Goal: Information Seeking & Learning: Learn about a topic

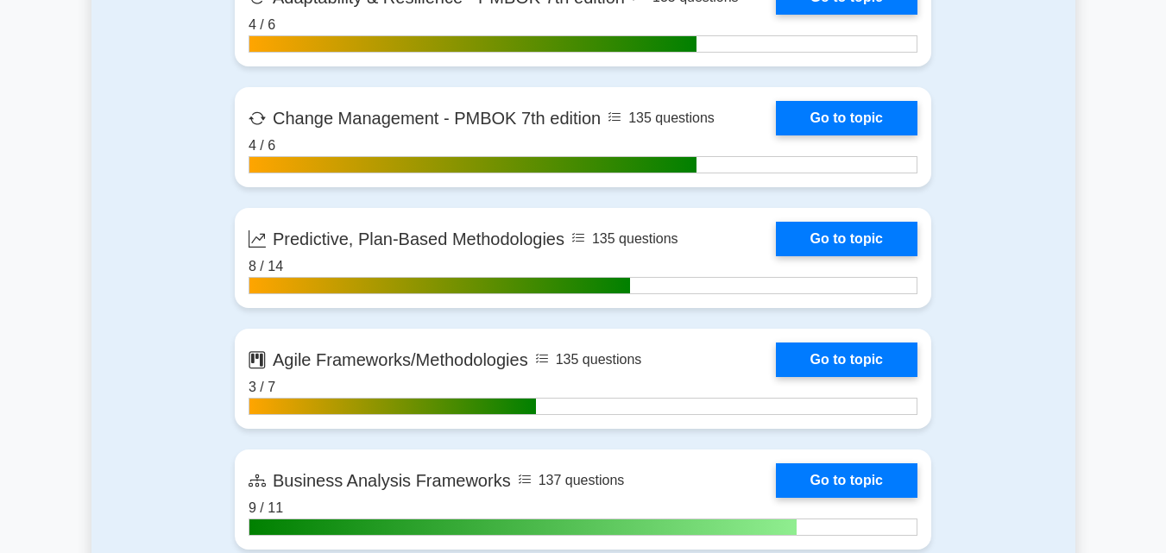
scroll to position [4673, 0]
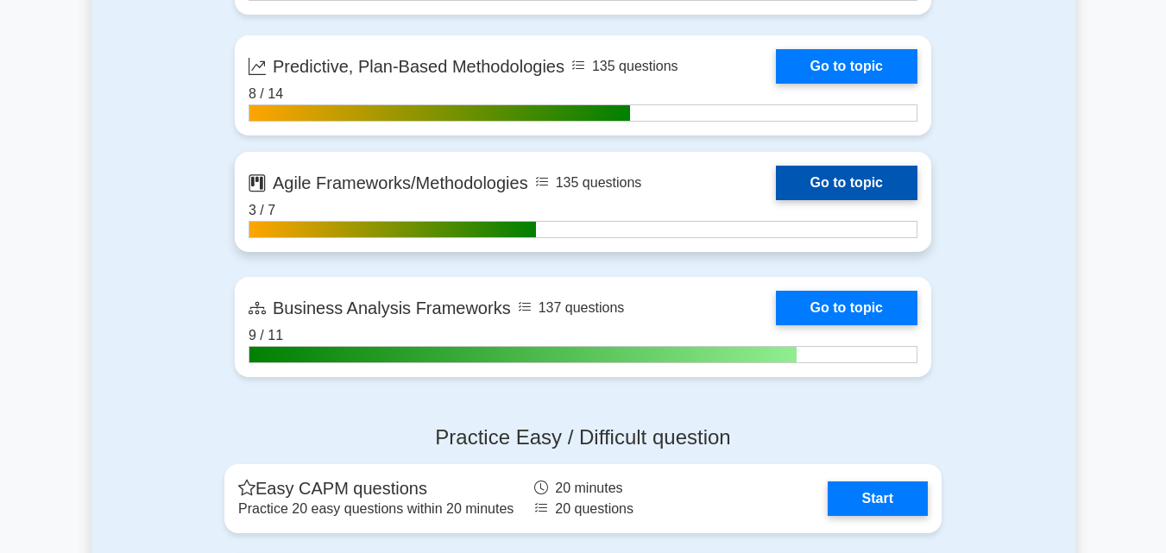
click at [838, 184] on link "Go to topic" at bounding box center [847, 183] width 142 height 35
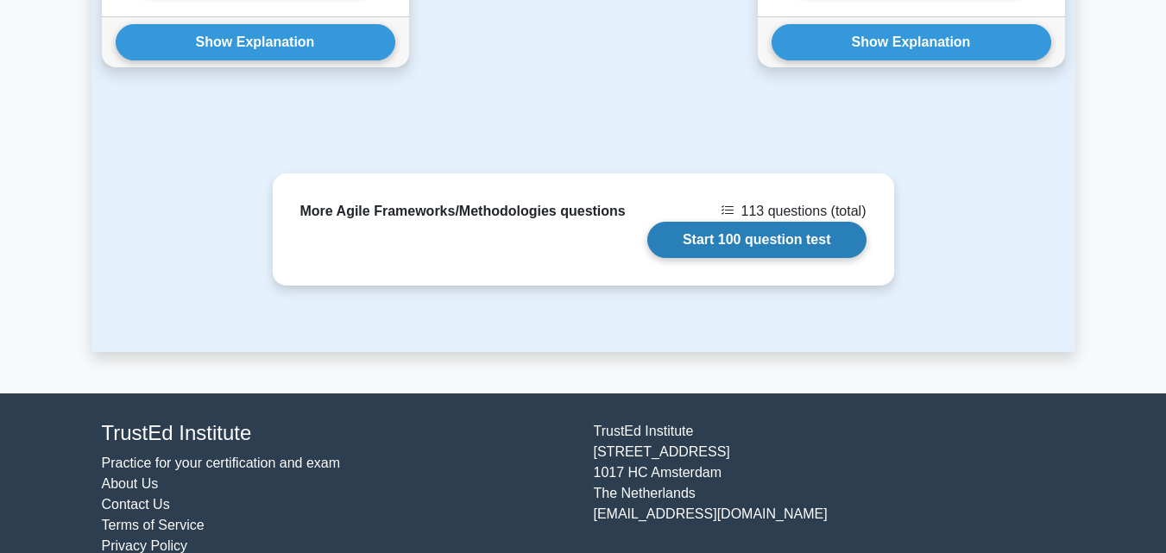
scroll to position [1930, 0]
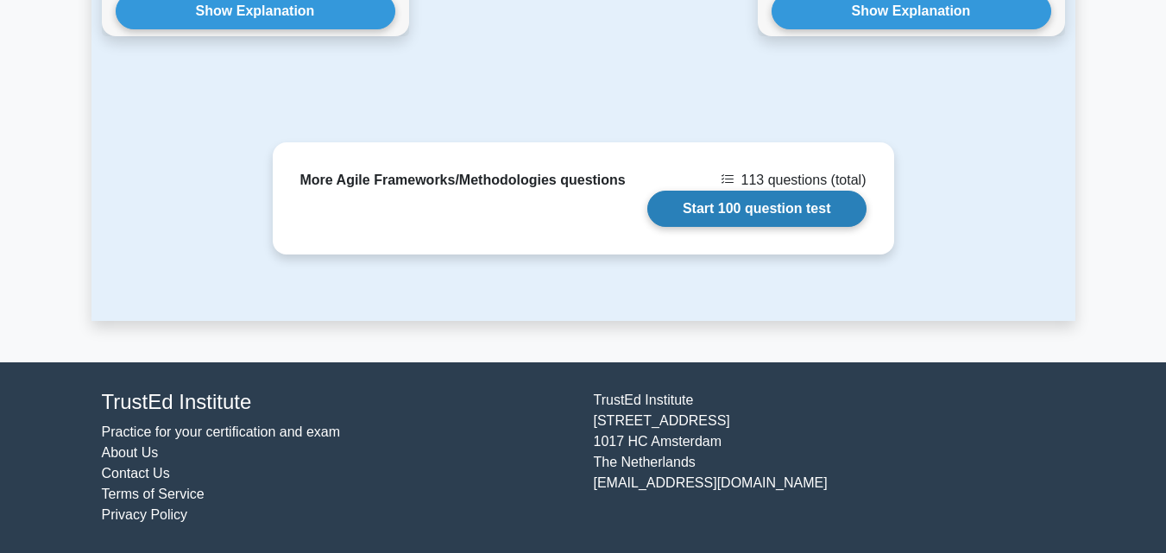
click at [788, 201] on link "Start 100 question test" at bounding box center [756, 209] width 219 height 36
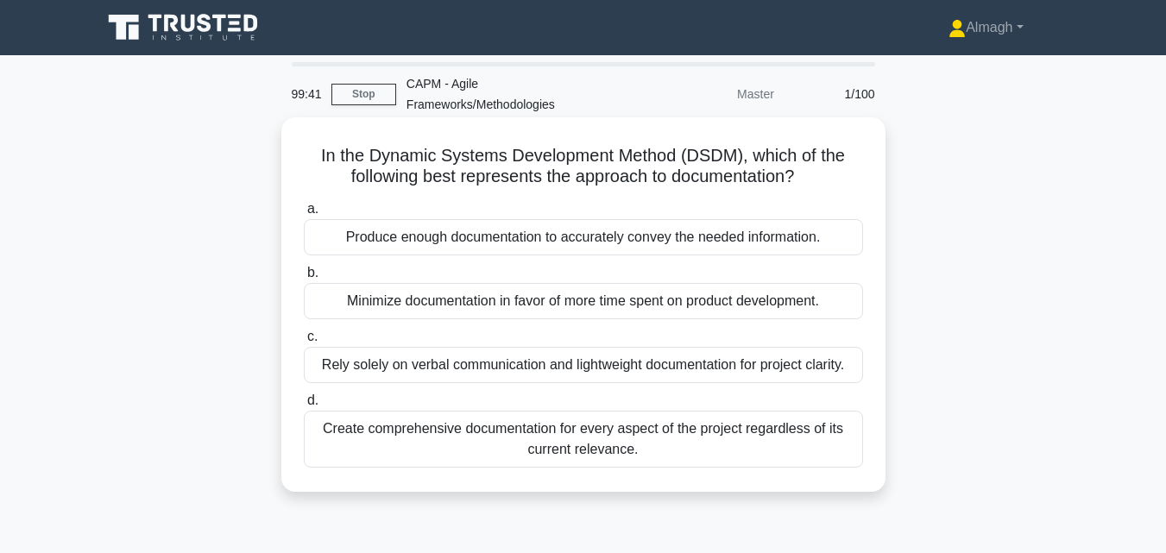
click at [654, 304] on div "Minimize documentation in favor of more time spent on product development." at bounding box center [583, 301] width 559 height 36
click at [304, 279] on input "b. Minimize documentation in favor of more time spent on product development." at bounding box center [304, 273] width 0 height 11
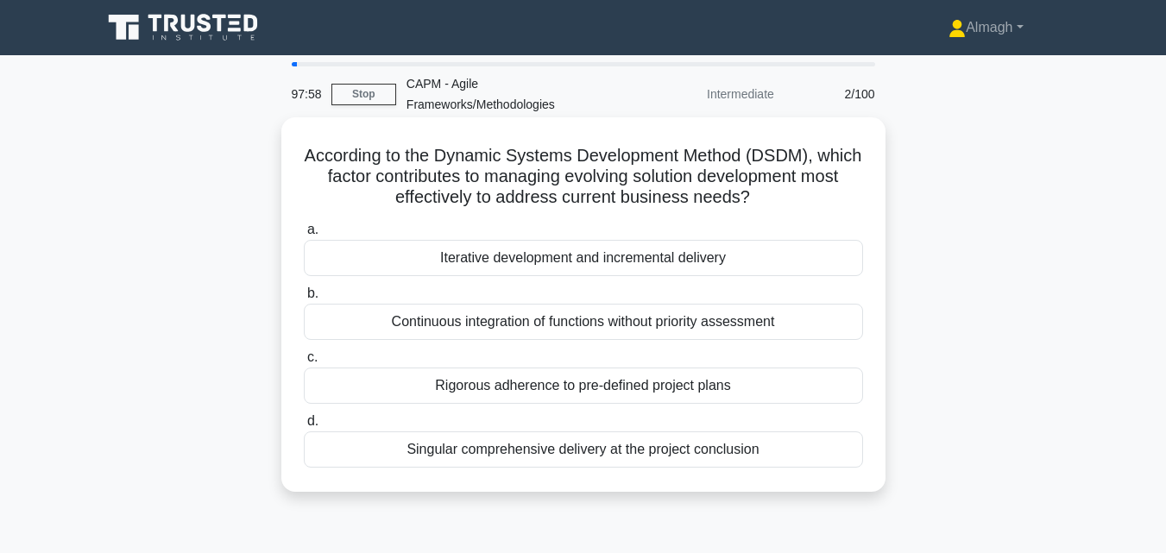
click at [706, 263] on div "Iterative development and incremental delivery" at bounding box center [583, 258] width 559 height 36
click at [304, 236] on input "a. Iterative development and incremental delivery" at bounding box center [304, 229] width 0 height 11
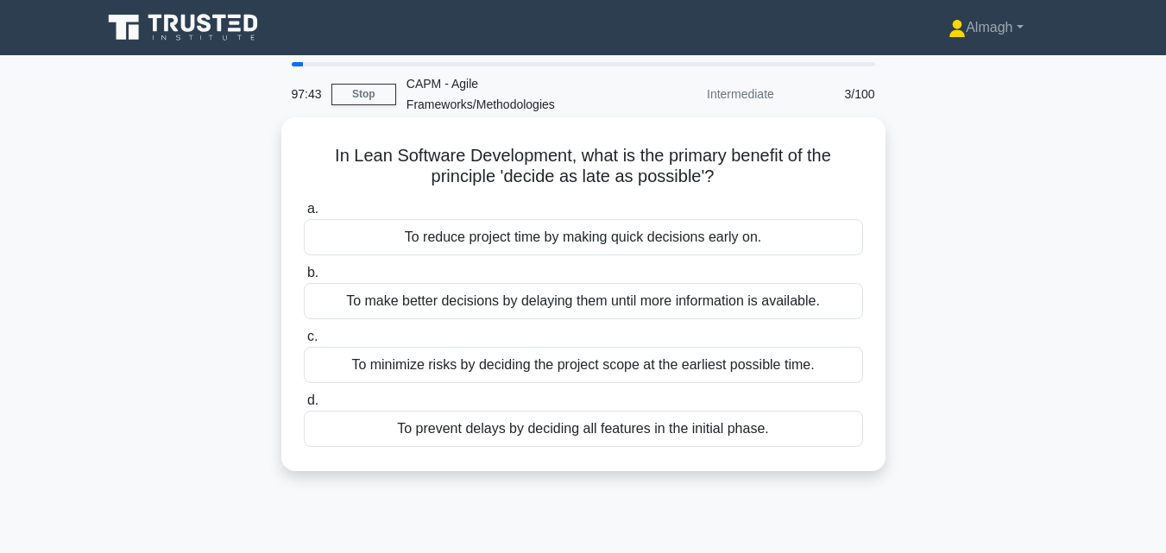
click at [788, 295] on div "To make better decisions by delaying them until more information is available." at bounding box center [583, 301] width 559 height 36
click at [304, 279] on input "b. To make better decisions by delaying them until more information is availabl…" at bounding box center [304, 273] width 0 height 11
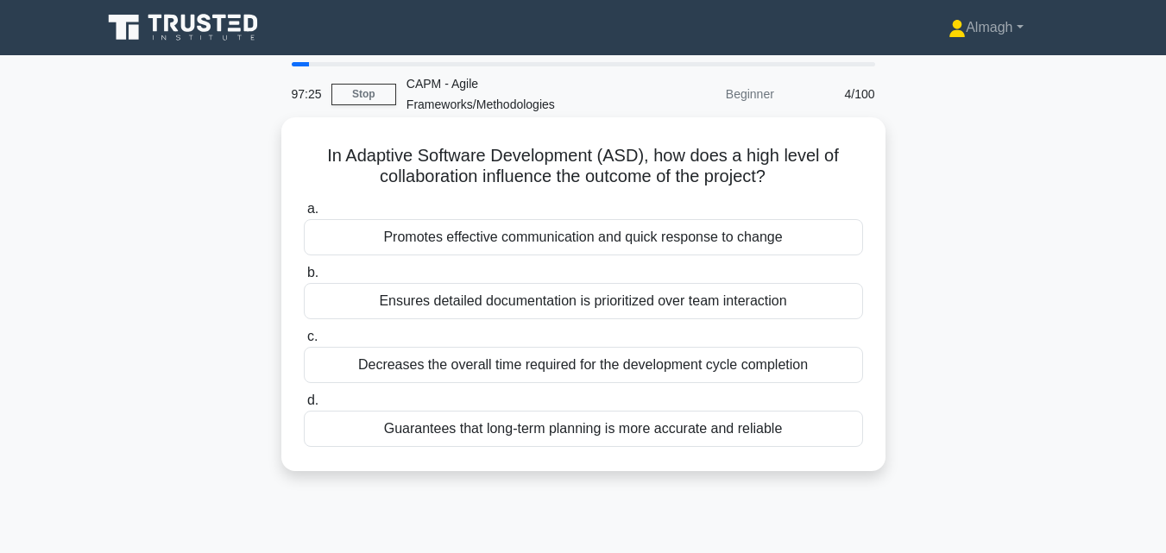
click at [599, 243] on div "Promotes effective communication and quick response to change" at bounding box center [583, 237] width 559 height 36
click at [529, 236] on div "Promotes effective communication and quick response to change" at bounding box center [583, 237] width 559 height 36
click at [304, 215] on input "a. Promotes effective communication and quick response to change" at bounding box center [304, 209] width 0 height 11
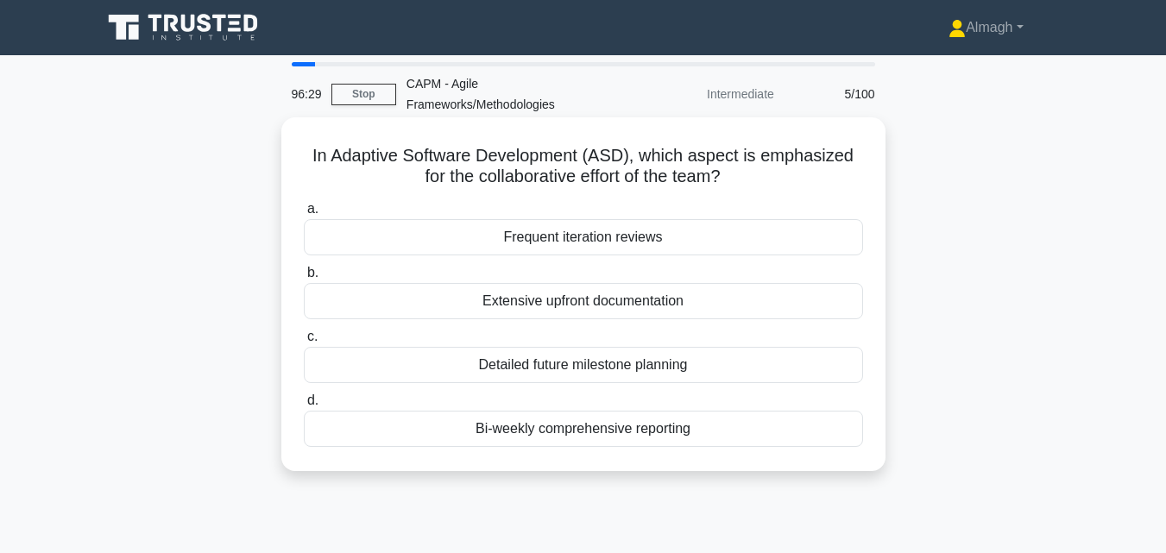
click at [495, 244] on div "Frequent iteration reviews" at bounding box center [583, 237] width 559 height 36
click at [304, 215] on input "a. Frequent iteration reviews" at bounding box center [304, 209] width 0 height 11
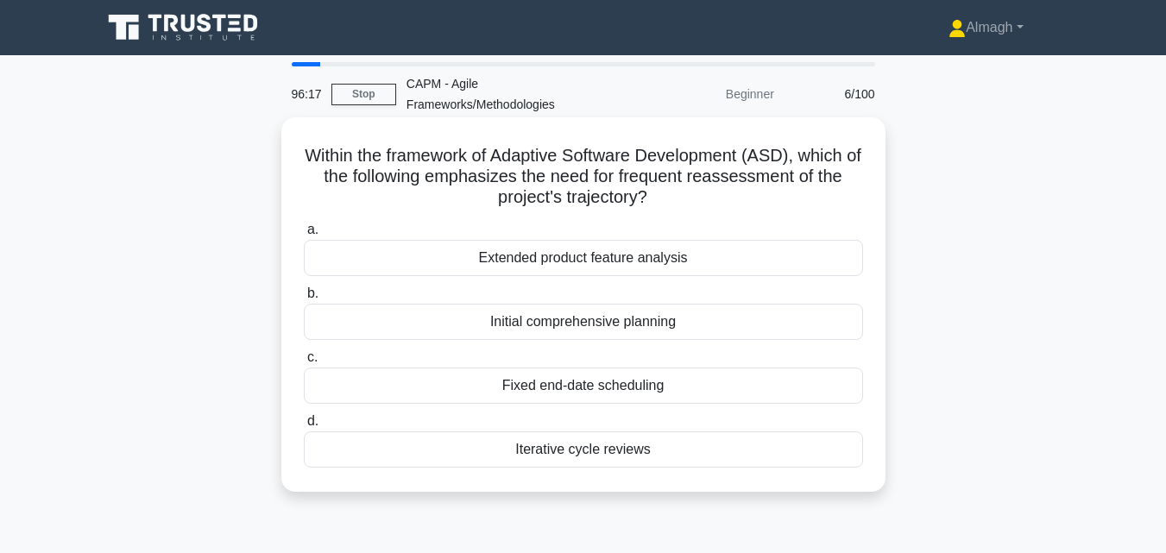
click at [524, 452] on div "Iterative cycle reviews" at bounding box center [583, 450] width 559 height 36
click at [304, 427] on input "d. Iterative cycle reviews" at bounding box center [304, 421] width 0 height 11
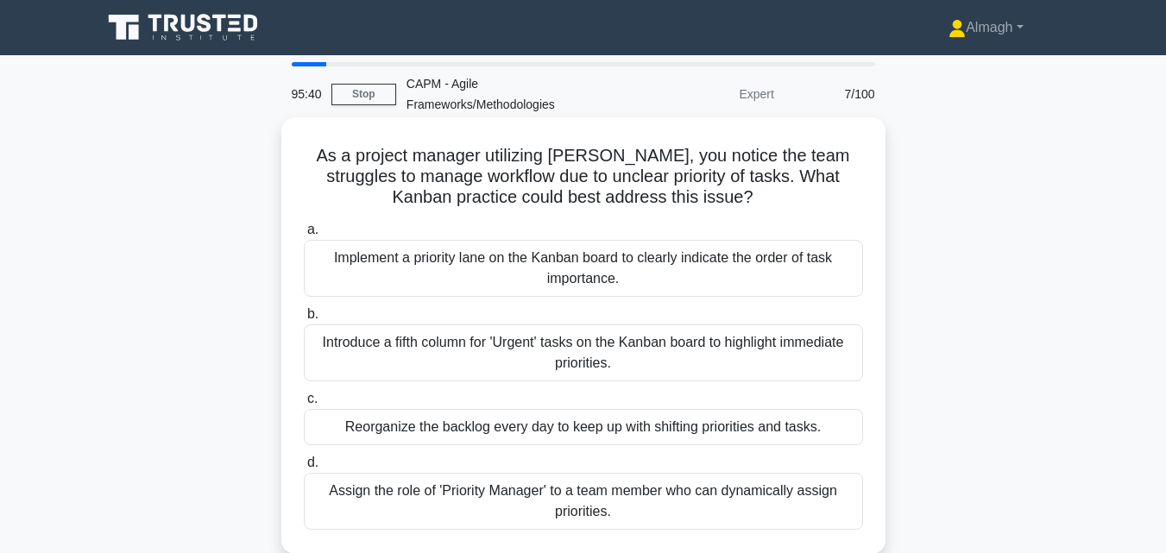
click at [540, 283] on div "Implement a priority lane on the Kanban board to clearly indicate the order of …" at bounding box center [583, 268] width 559 height 57
click at [304, 236] on input "a. Implement a priority lane on the Kanban board to clearly indicate the order …" at bounding box center [304, 229] width 0 height 11
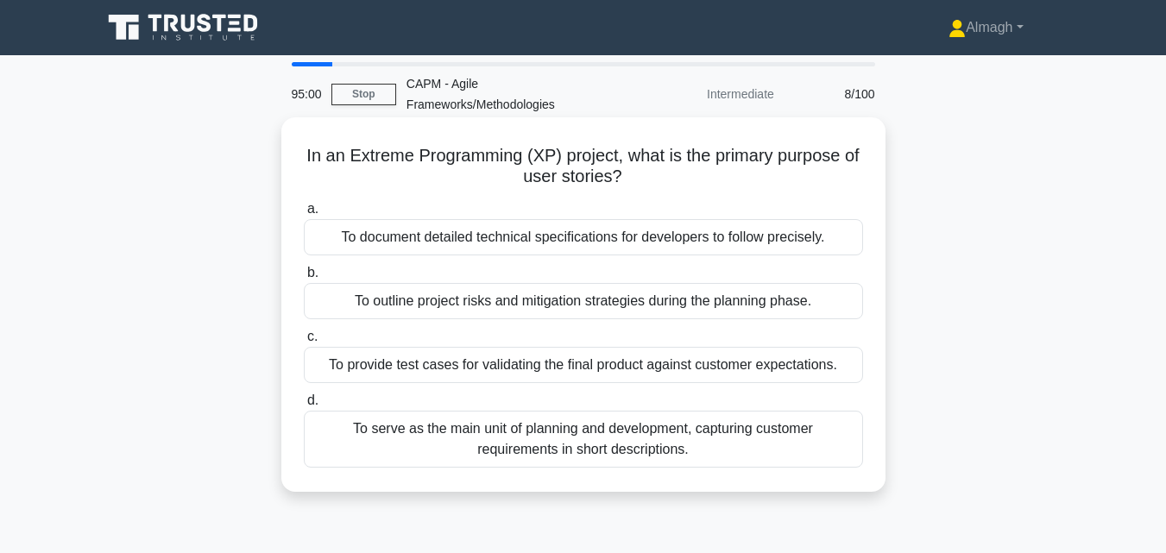
click at [648, 262] on div "a. To document detailed technical specifications for developers to follow preci…" at bounding box center [583, 333] width 580 height 276
click at [662, 239] on div "To document detailed technical specifications for developers to follow precisel…" at bounding box center [583, 237] width 559 height 36
click at [304, 215] on input "a. To document detailed technical specifications for developers to follow preci…" at bounding box center [304, 209] width 0 height 11
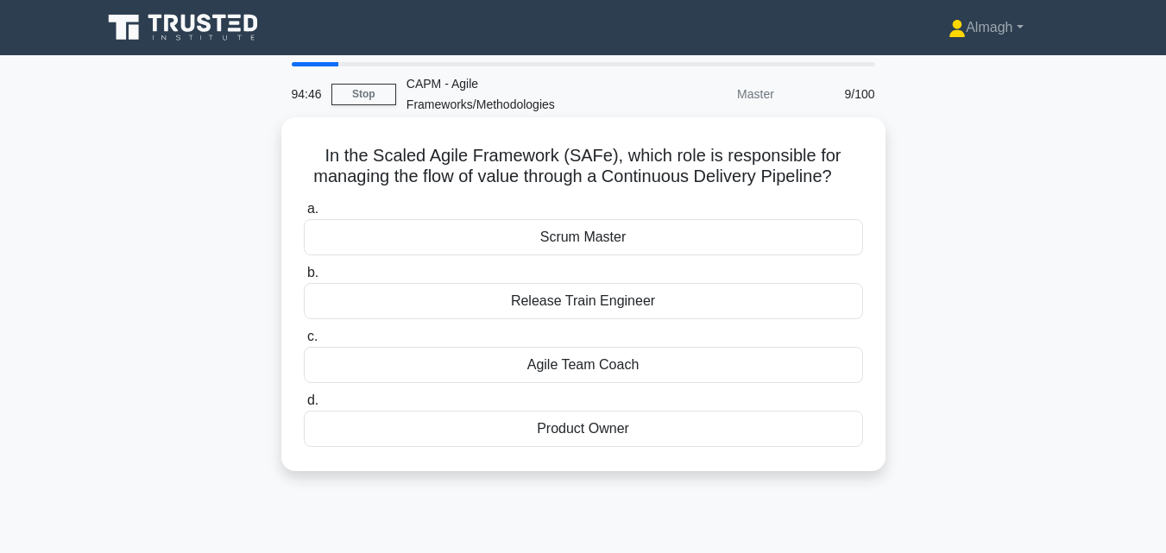
click at [652, 434] on div "Product Owner" at bounding box center [583, 429] width 559 height 36
click at [304, 406] on input "d. Product Owner" at bounding box center [304, 400] width 0 height 11
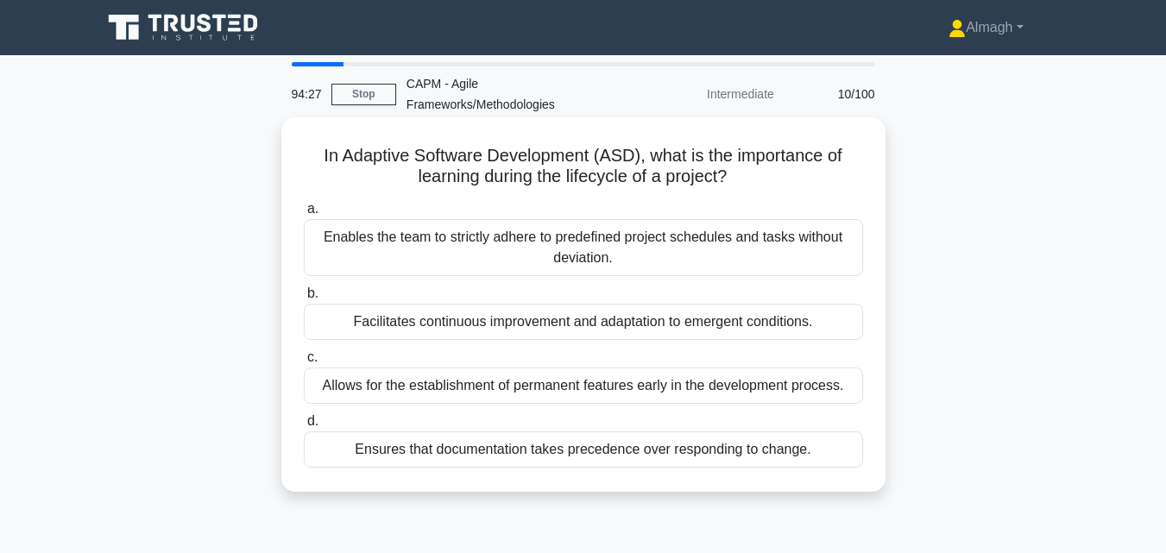
click at [822, 325] on div "Facilitates continuous improvement and adaptation to emergent conditions." at bounding box center [583, 322] width 559 height 36
click at [304, 299] on input "b. Facilitates continuous improvement and adaptation to emergent conditions." at bounding box center [304, 293] width 0 height 11
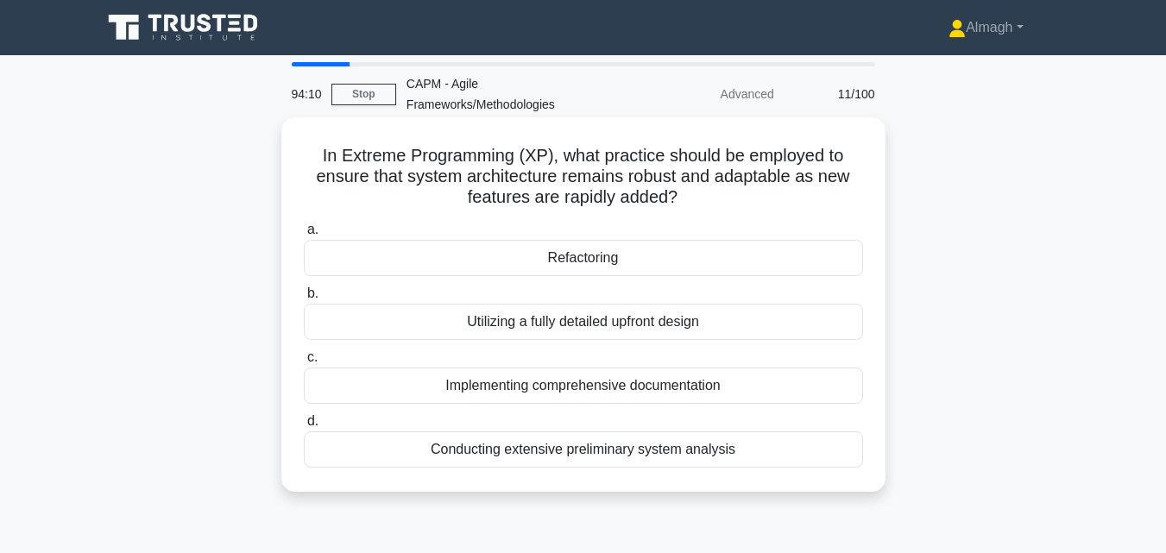
click at [548, 455] on div "Conducting extensive preliminary system analysis" at bounding box center [583, 450] width 559 height 36
click at [304, 427] on input "d. Conducting extensive preliminary system analysis" at bounding box center [304, 421] width 0 height 11
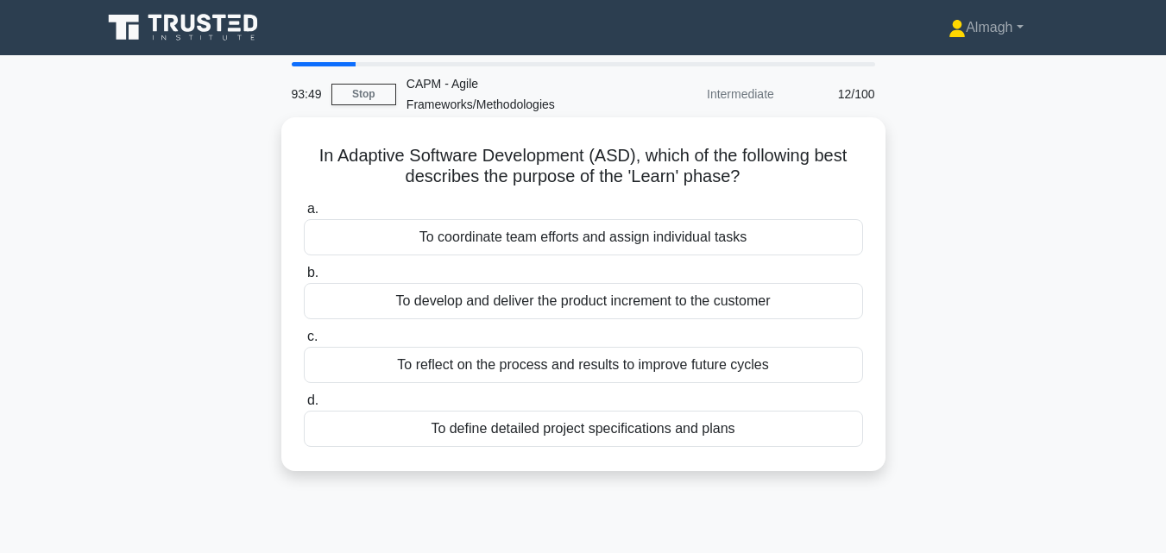
click at [494, 363] on div "To reflect on the process and results to improve future cycles" at bounding box center [583, 365] width 559 height 36
click at [304, 343] on input "c. To reflect on the process and results to improve future cycles" at bounding box center [304, 336] width 0 height 11
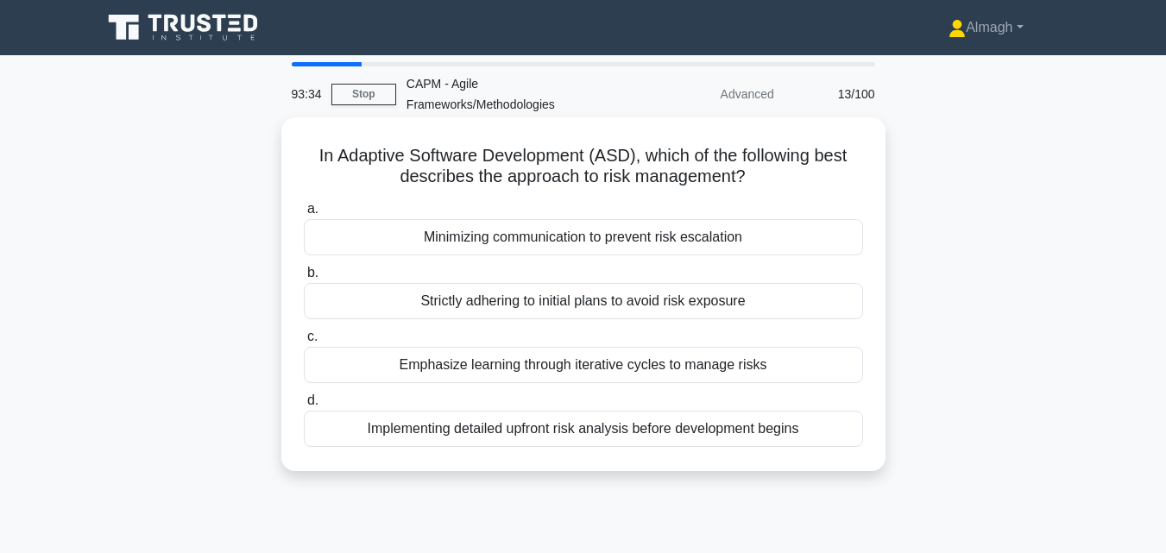
click at [606, 365] on div "Emphasize learning through iterative cycles to manage risks" at bounding box center [583, 365] width 559 height 36
click at [304, 343] on input "c. Emphasize learning through iterative cycles to manage risks" at bounding box center [304, 336] width 0 height 11
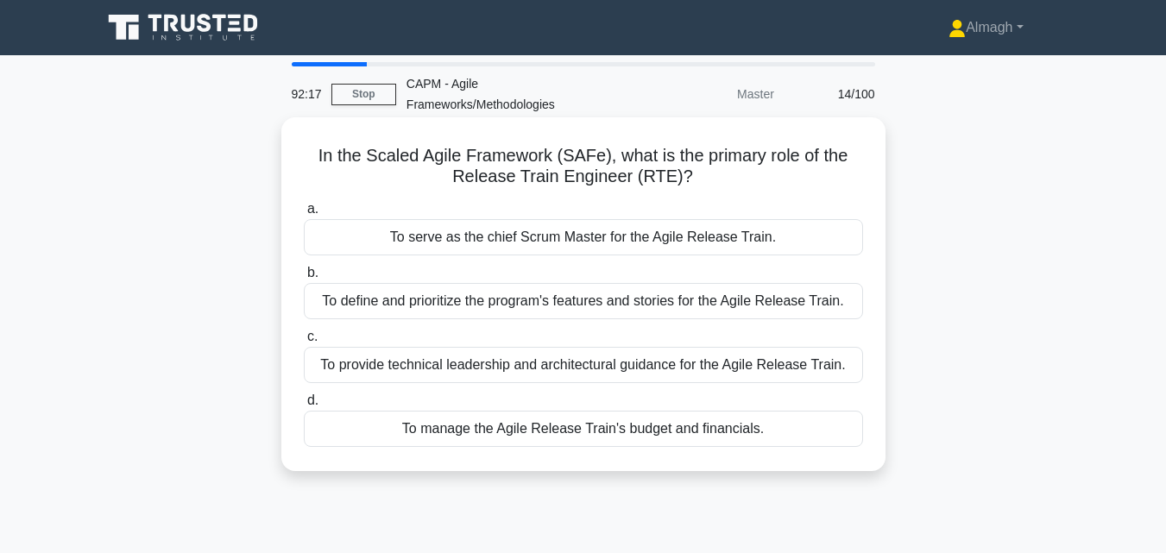
click at [686, 386] on div "a. To serve as the chief Scrum Master for the Agile Release Train. b. To define…" at bounding box center [583, 322] width 580 height 255
click at [690, 360] on div "To provide technical leadership and architectural guidance for the Agile Releas…" at bounding box center [583, 365] width 559 height 36
click at [304, 343] on input "c. To provide technical leadership and architectural guidance for the Agile Rel…" at bounding box center [304, 336] width 0 height 11
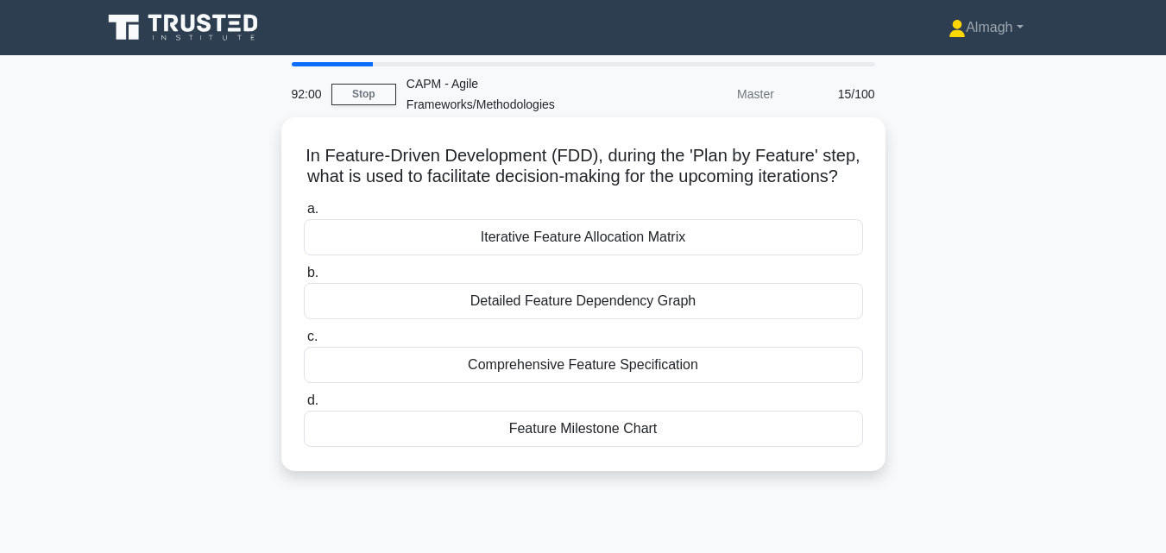
click at [661, 255] on div "Iterative Feature Allocation Matrix" at bounding box center [583, 237] width 559 height 36
click at [304, 215] on input "a. Iterative Feature Allocation Matrix" at bounding box center [304, 209] width 0 height 11
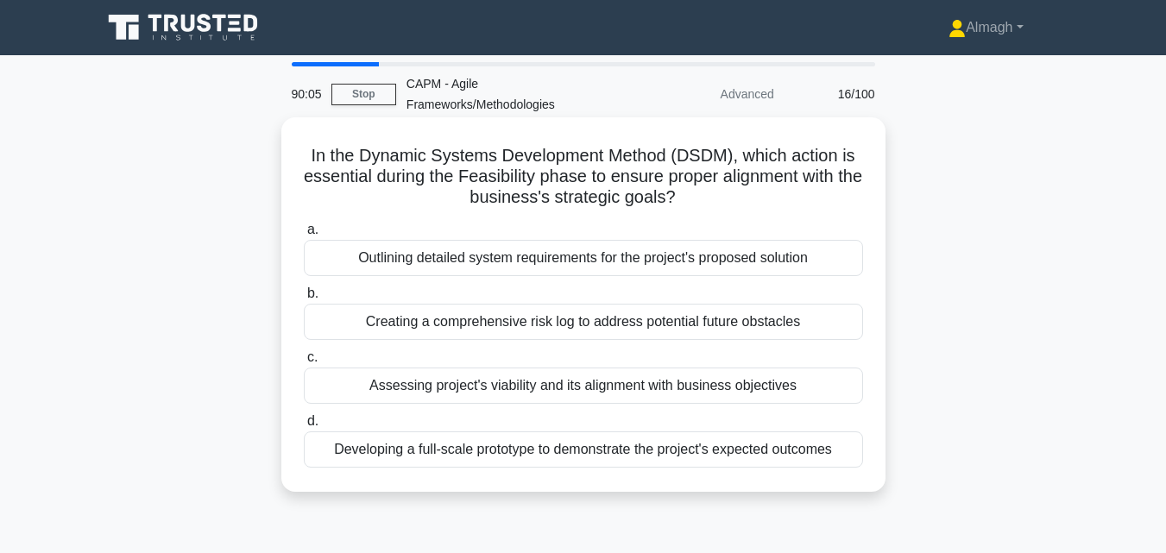
click at [608, 390] on div "Assessing project's viability and its alignment with business objectives" at bounding box center [583, 386] width 559 height 36
click at [304, 363] on input "c. Assessing project's viability and its alignment with business objectives" at bounding box center [304, 357] width 0 height 11
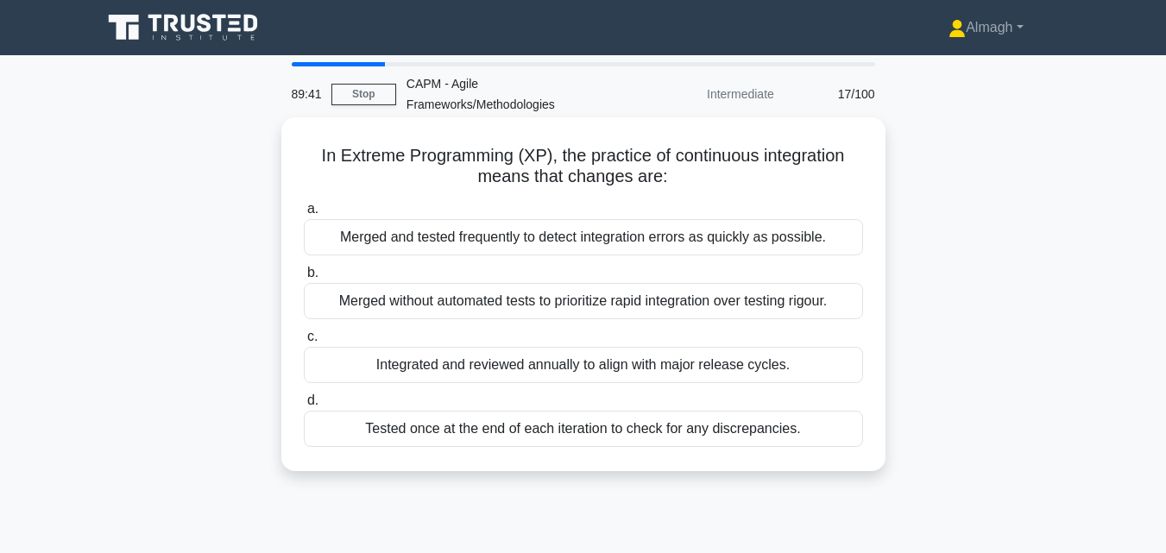
click at [730, 241] on div "Merged and tested frequently to detect integration errors as quickly as possibl…" at bounding box center [583, 237] width 559 height 36
click at [304, 215] on input "a. Merged and tested frequently to detect integration errors as quickly as poss…" at bounding box center [304, 209] width 0 height 11
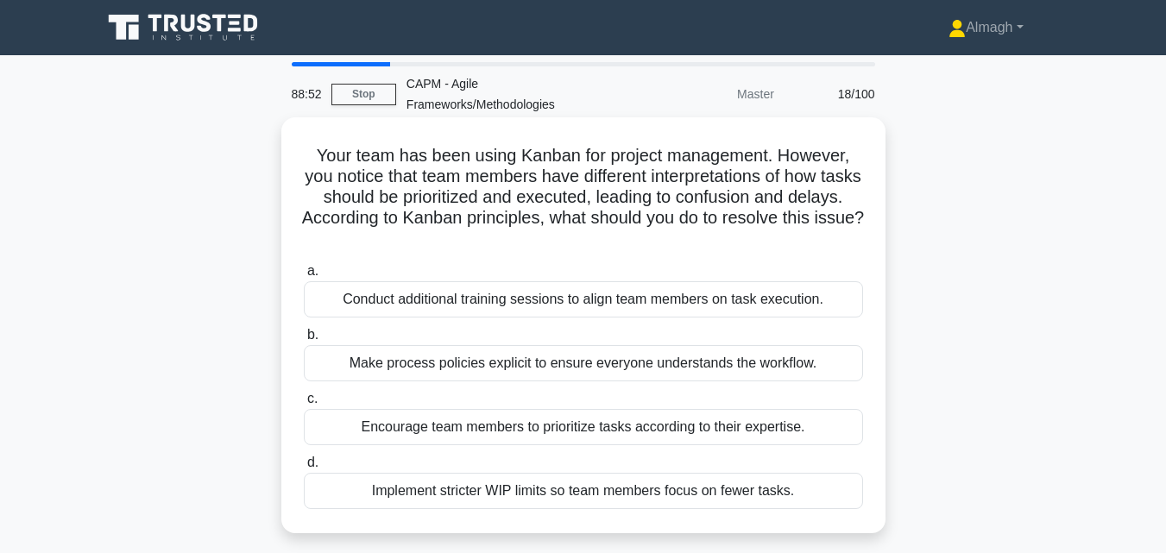
click at [753, 295] on div "Conduct additional training sessions to align team members on task execution." at bounding box center [583, 299] width 559 height 36
click at [304, 277] on input "a. Conduct additional training sessions to align team members on task execution." at bounding box center [304, 271] width 0 height 11
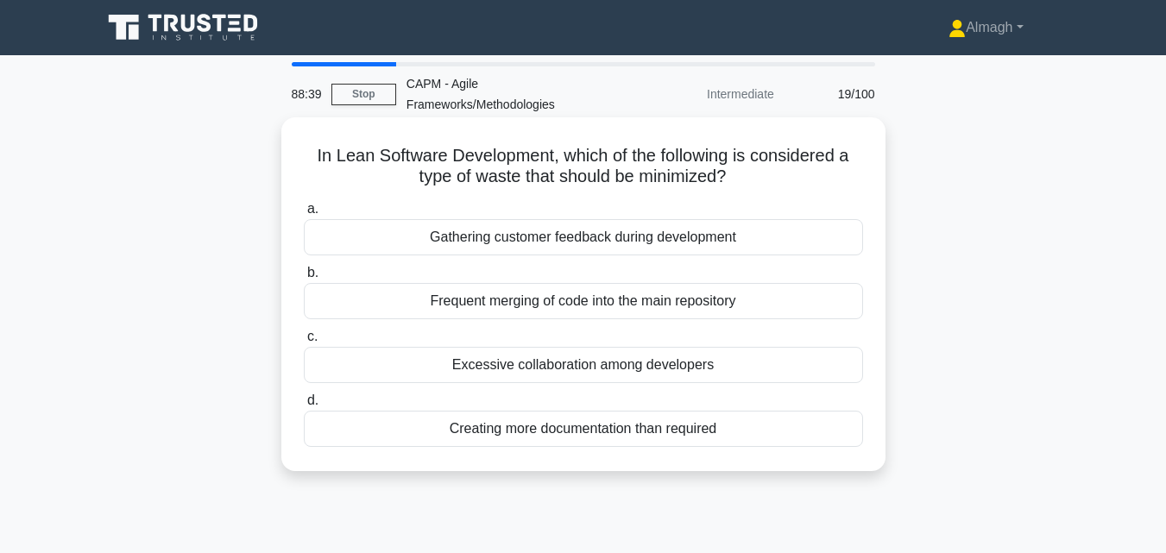
click at [715, 420] on div "Creating more documentation than required" at bounding box center [583, 429] width 559 height 36
click at [304, 406] on input "d. Creating more documentation than required" at bounding box center [304, 400] width 0 height 11
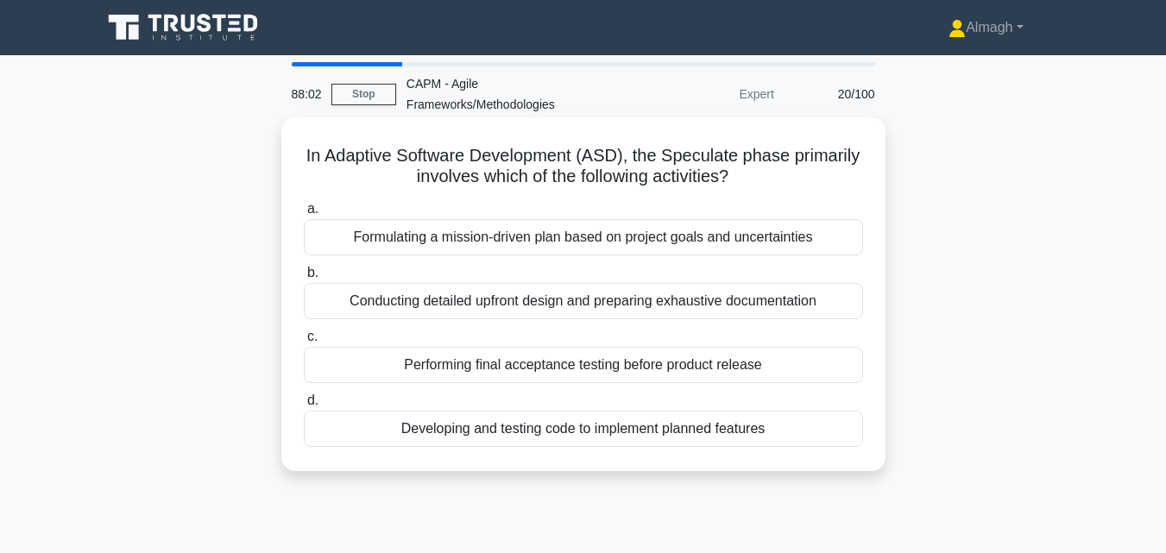
click at [582, 241] on div "Formulating a mission-driven plan based on project goals and uncertainties" at bounding box center [583, 237] width 559 height 36
click at [304, 215] on input "a. Formulating a mission-driven plan based on project goals and uncertainties" at bounding box center [304, 209] width 0 height 11
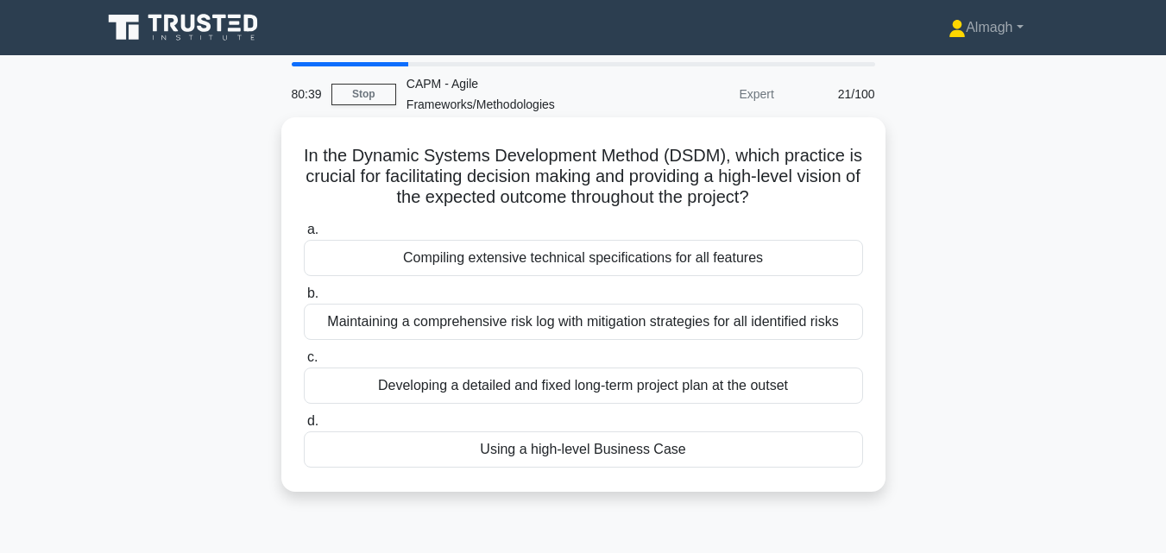
click at [518, 262] on div "Compiling extensive technical specifications for all features" at bounding box center [583, 258] width 559 height 36
click at [304, 236] on input "a. Compiling extensive technical specifications for all features" at bounding box center [304, 229] width 0 height 11
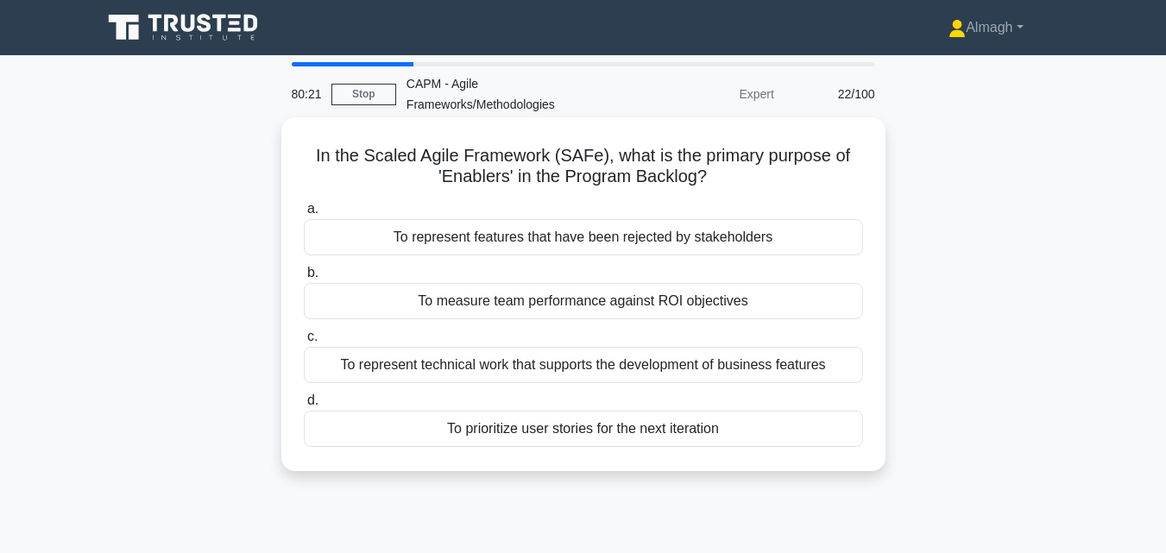
click at [526, 436] on div "To prioritize user stories for the next iteration" at bounding box center [583, 429] width 559 height 36
click at [304, 406] on input "d. To prioritize user stories for the next iteration" at bounding box center [304, 400] width 0 height 11
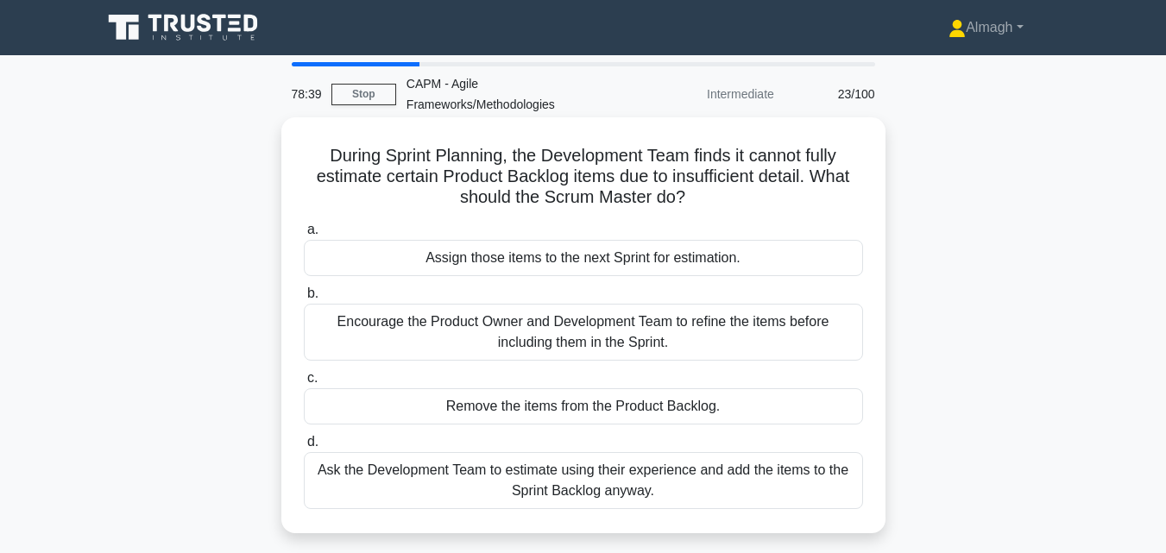
click at [633, 266] on div "Assign those items to the next Sprint for estimation." at bounding box center [583, 258] width 559 height 36
click at [304, 236] on input "a. Assign those items to the next Sprint for estimation." at bounding box center [304, 229] width 0 height 11
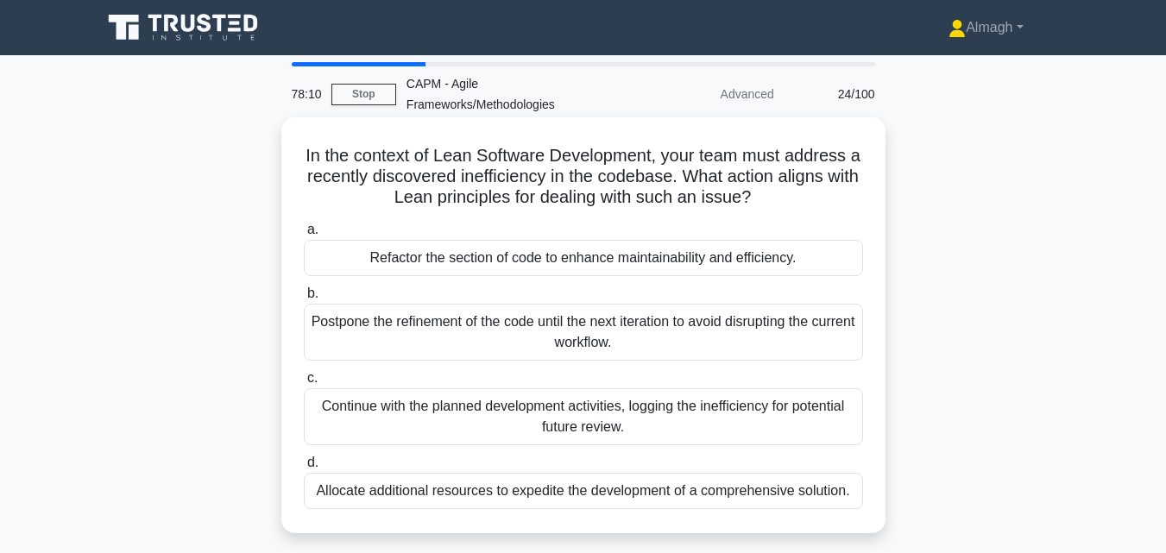
click at [504, 273] on div "Refactor the section of code to enhance maintainability and efficiency." at bounding box center [583, 258] width 559 height 36
click at [304, 236] on input "a. Refactor the section of code to enhance maintainability and efficiency." at bounding box center [304, 229] width 0 height 11
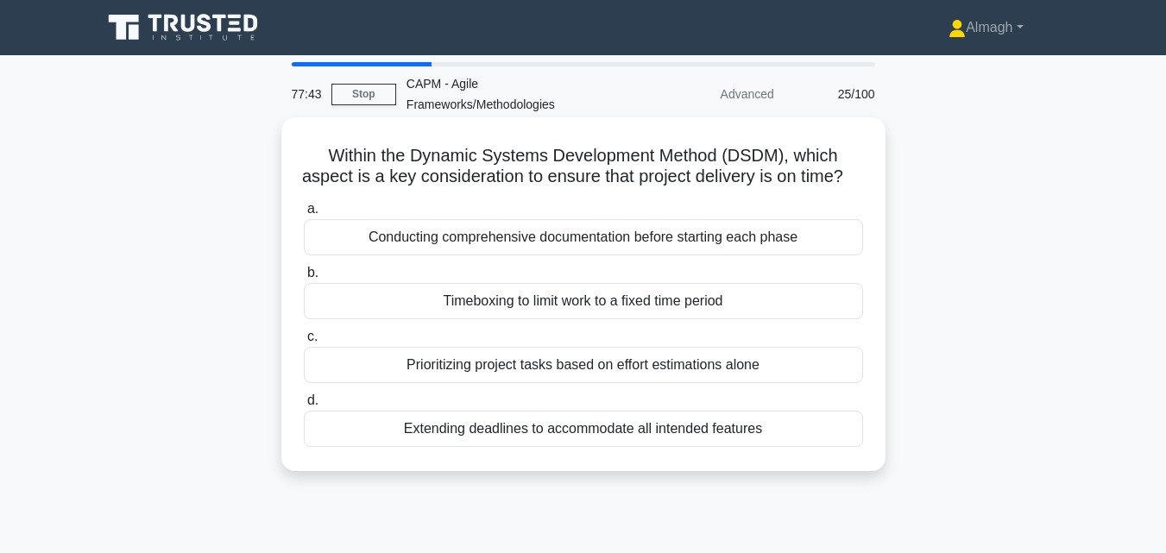
click at [500, 319] on div "Timeboxing to limit work to a fixed time period" at bounding box center [583, 301] width 559 height 36
click at [304, 279] on input "b. Timeboxing to limit work to a fixed time period" at bounding box center [304, 273] width 0 height 11
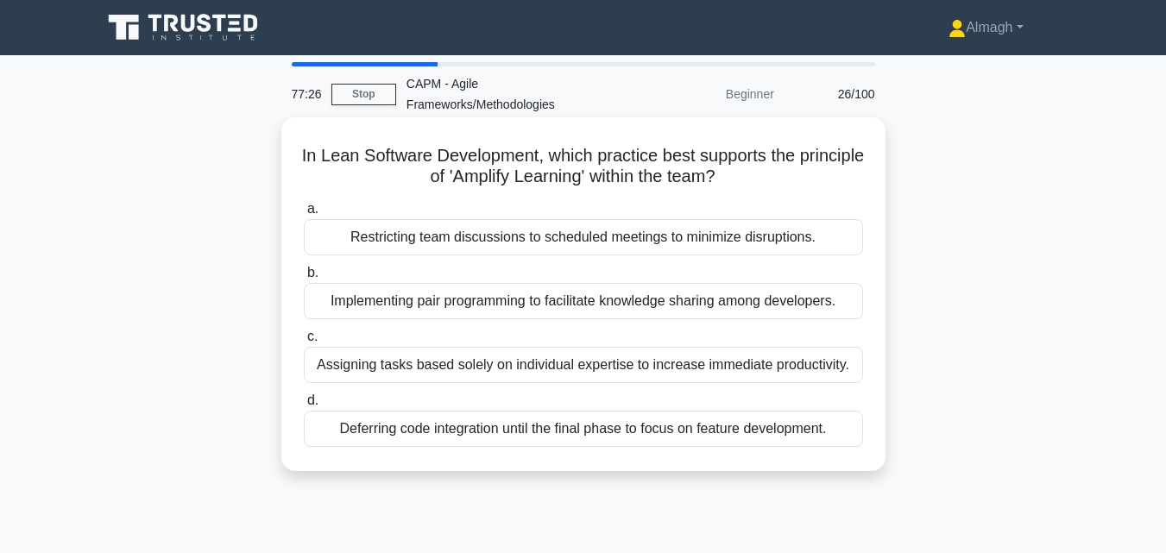
click at [528, 307] on div "Implementing pair programming to facilitate knowledge sharing among developers." at bounding box center [583, 301] width 559 height 36
click at [304, 279] on input "b. Implementing pair programming to facilitate knowledge sharing among develope…" at bounding box center [304, 273] width 0 height 11
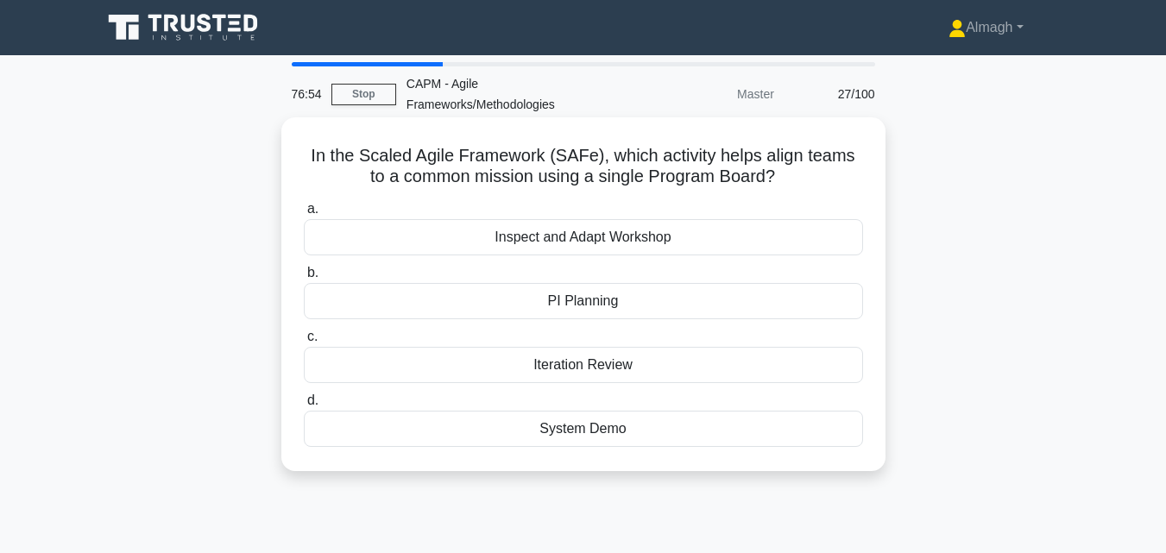
click at [652, 439] on div "System Demo" at bounding box center [583, 429] width 559 height 36
click at [304, 406] on input "d. System Demo" at bounding box center [304, 400] width 0 height 11
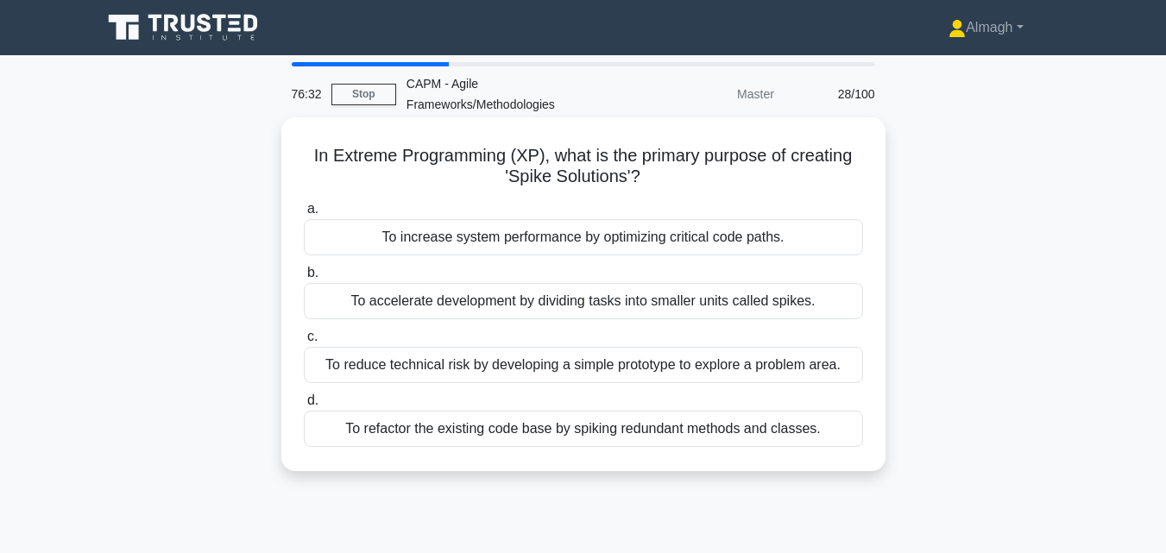
click at [703, 312] on div "To accelerate development by dividing tasks into smaller units called spikes." at bounding box center [583, 301] width 559 height 36
click at [304, 279] on input "b. To accelerate development by dividing tasks into smaller units called spikes." at bounding box center [304, 273] width 0 height 11
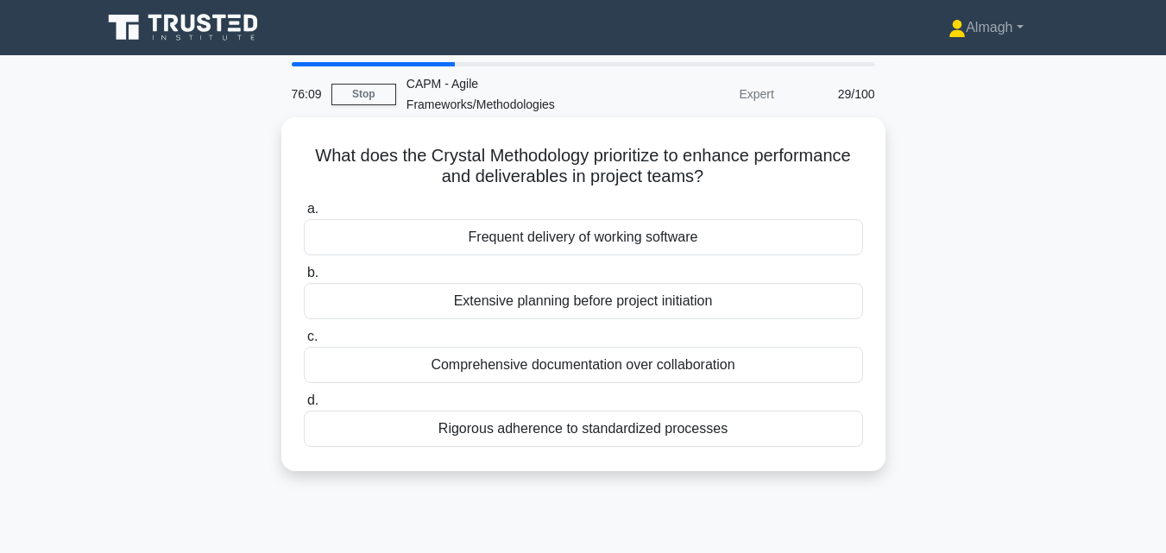
click at [591, 433] on div "Rigorous adherence to standardized processes" at bounding box center [583, 429] width 559 height 36
click at [304, 406] on input "d. Rigorous adherence to standardized processes" at bounding box center [304, 400] width 0 height 11
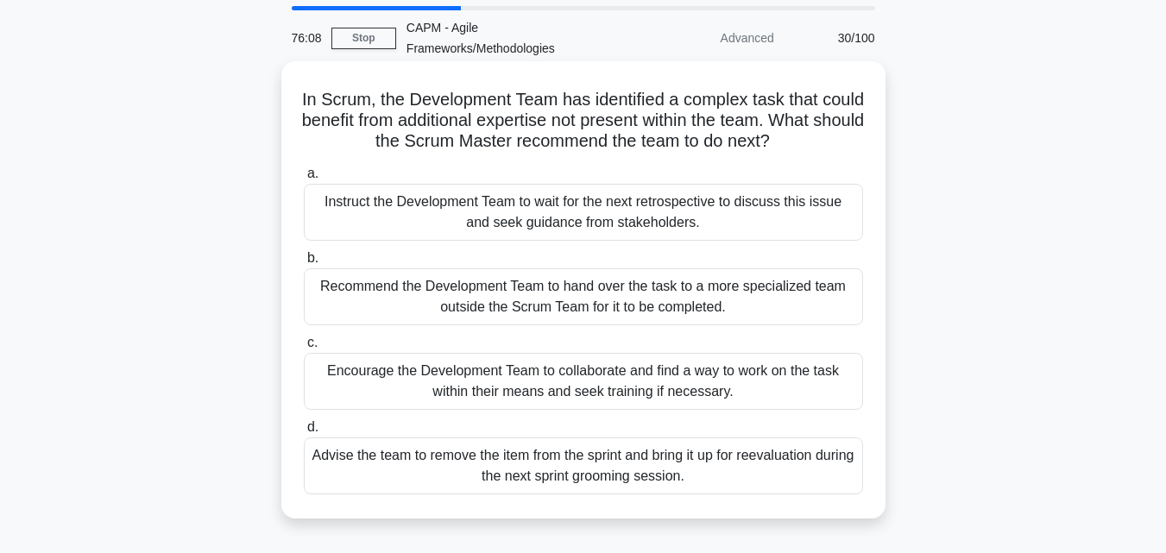
scroll to position [86, 0]
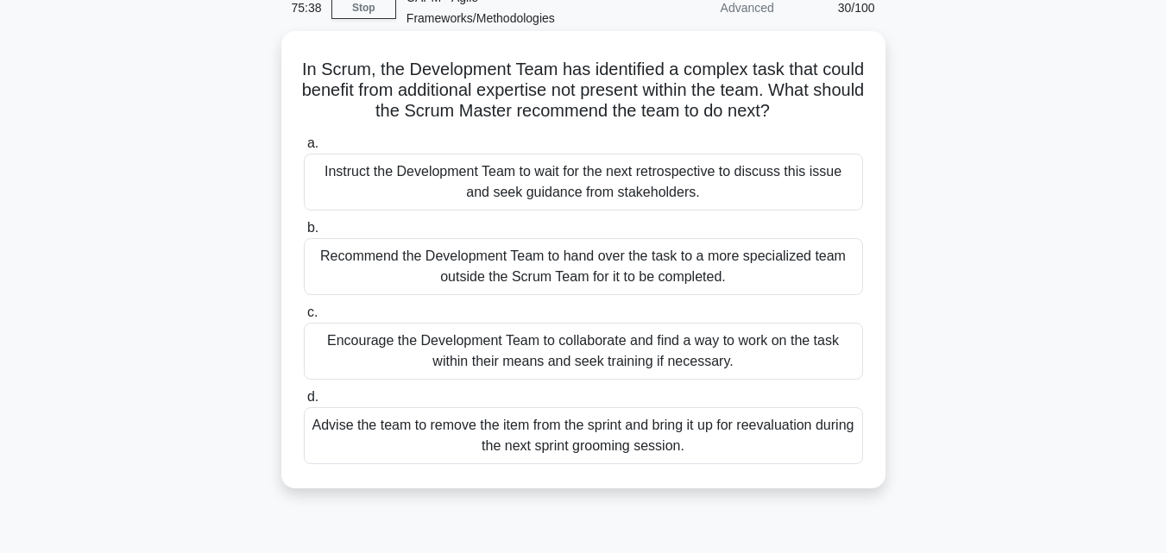
click at [667, 185] on div "Instruct the Development Team to wait for the next retrospective to discuss thi…" at bounding box center [583, 182] width 559 height 57
click at [304, 149] on input "a. Instruct the Development Team to wait for the next retrospective to discuss …" at bounding box center [304, 143] width 0 height 11
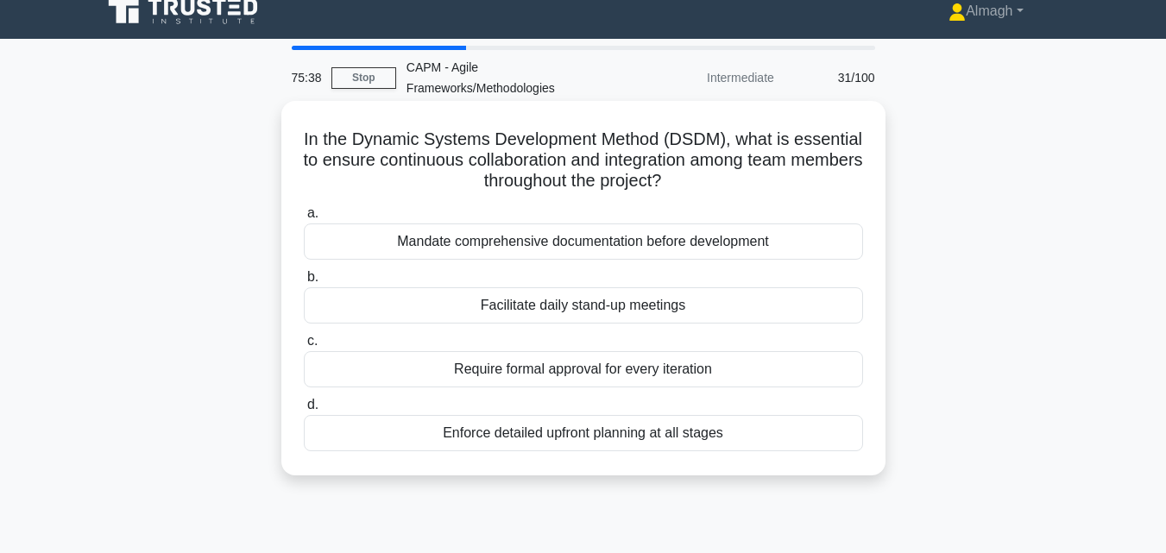
scroll to position [0, 0]
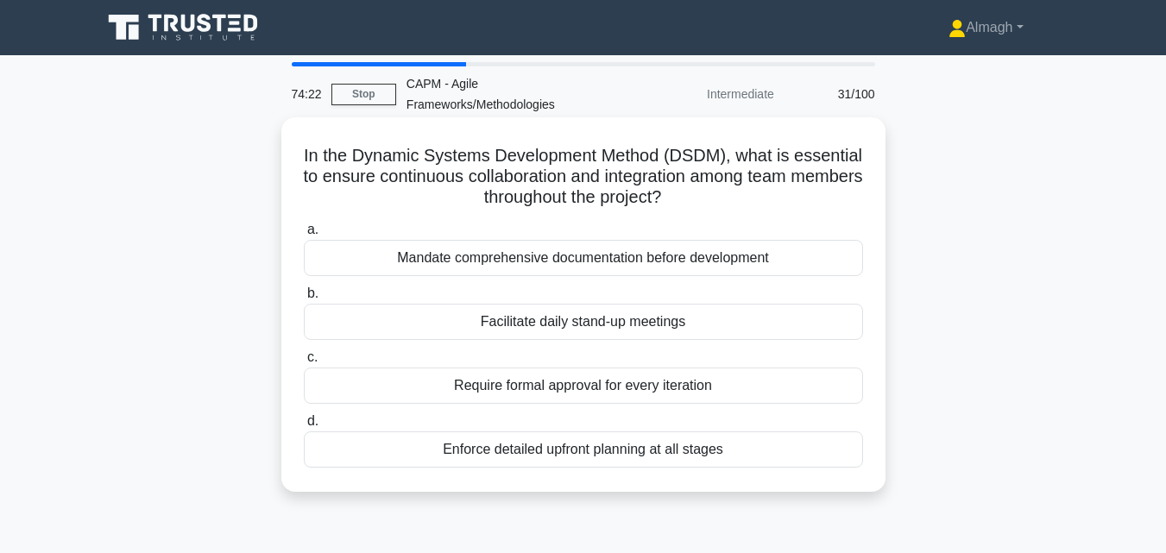
click at [570, 321] on div "Facilitate daily stand-up meetings" at bounding box center [583, 322] width 559 height 36
click at [304, 299] on input "b. Facilitate daily stand-up meetings" at bounding box center [304, 293] width 0 height 11
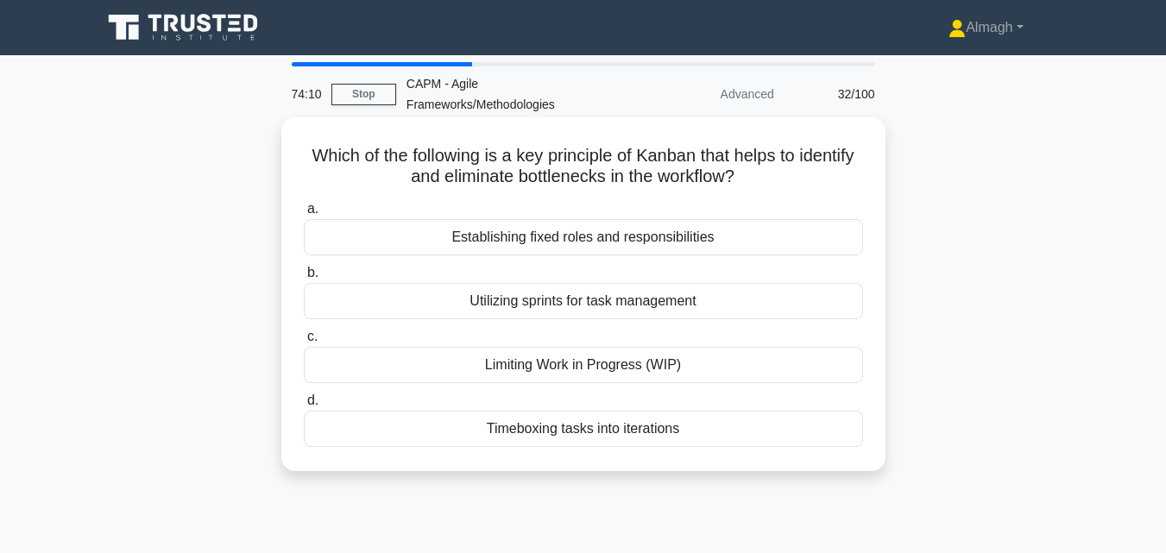
click at [583, 430] on div "Timeboxing tasks into iterations" at bounding box center [583, 429] width 559 height 36
click at [304, 406] on input "d. Timeboxing tasks into iterations" at bounding box center [304, 400] width 0 height 11
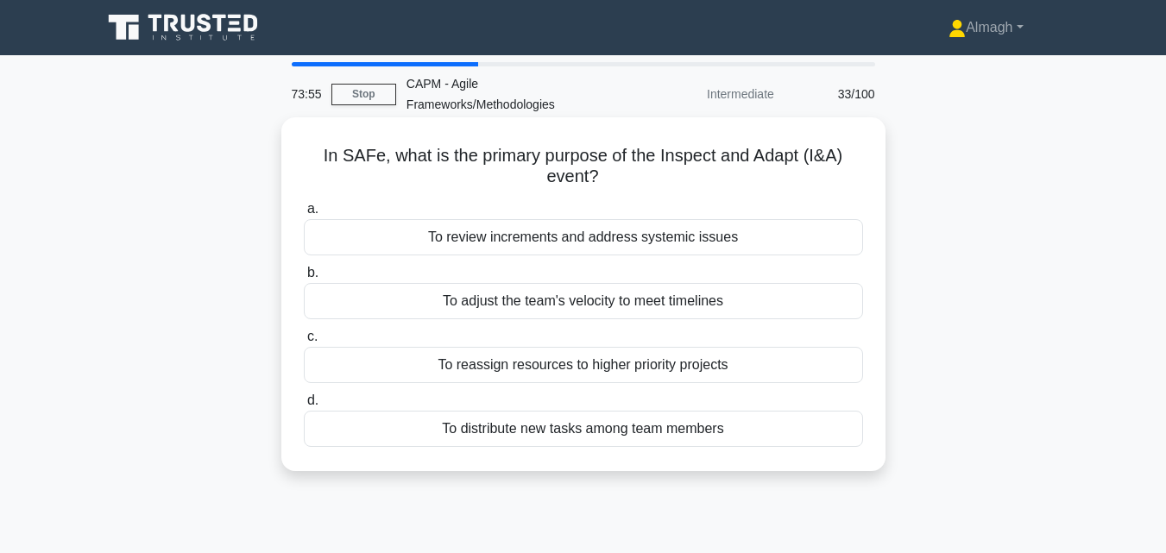
click at [550, 241] on div "To review increments and address systemic issues" at bounding box center [583, 237] width 559 height 36
click at [304, 215] on input "a. To review increments and address systemic issues" at bounding box center [304, 209] width 0 height 11
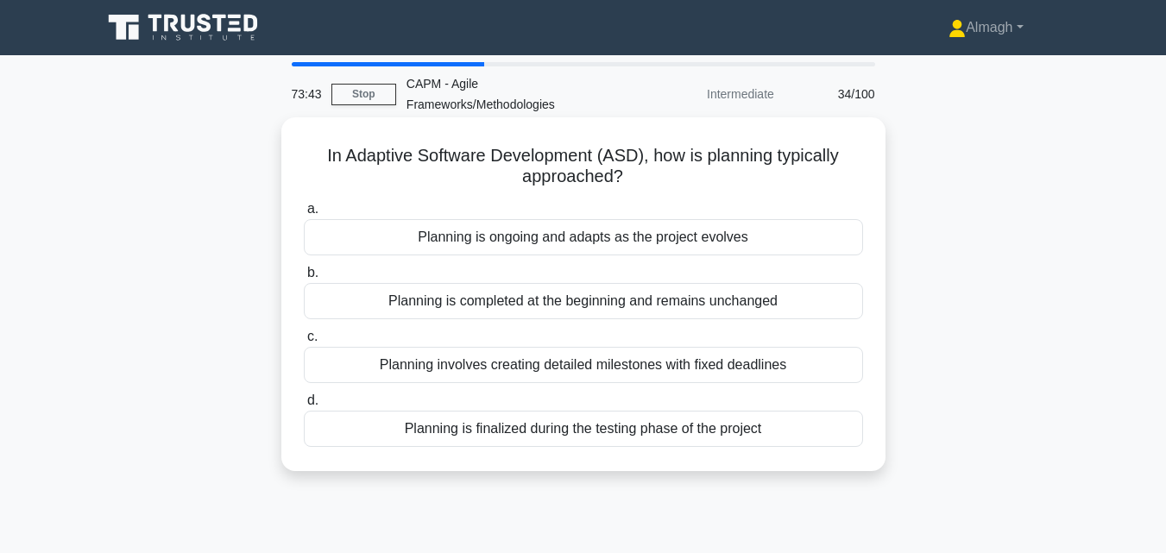
click at [504, 242] on div "Planning is ongoing and adapts as the project evolves" at bounding box center [583, 237] width 559 height 36
click at [304, 215] on input "a. Planning is ongoing and adapts as the project evolves" at bounding box center [304, 209] width 0 height 11
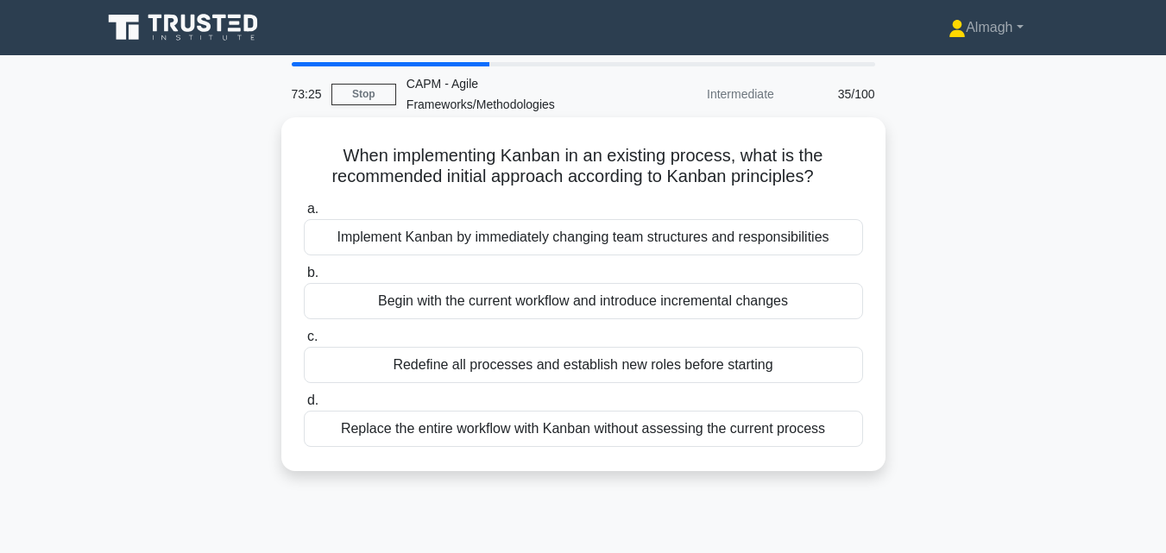
click at [495, 306] on div "Begin with the current workflow and introduce incremental changes" at bounding box center [583, 301] width 559 height 36
click at [304, 279] on input "b. Begin with the current workflow and introduce incremental changes" at bounding box center [304, 273] width 0 height 11
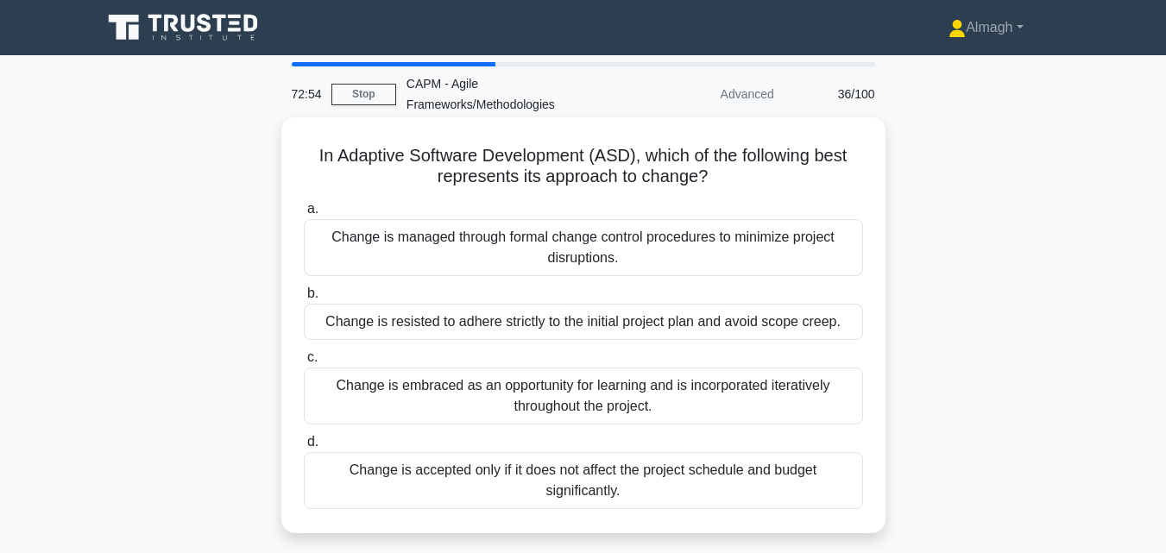
click at [418, 398] on div "Change is embraced as an opportunity for learning and is incorporated iterative…" at bounding box center [583, 396] width 559 height 57
click at [304, 363] on input "c. Change is embraced as an opportunity for learning and is incorporated iterat…" at bounding box center [304, 357] width 0 height 11
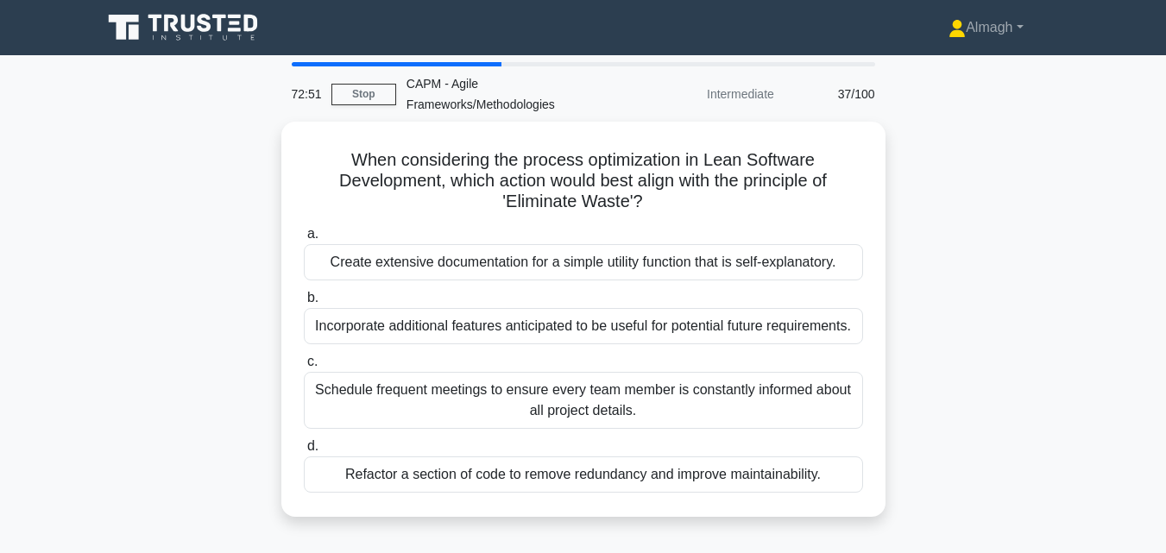
scroll to position [86, 0]
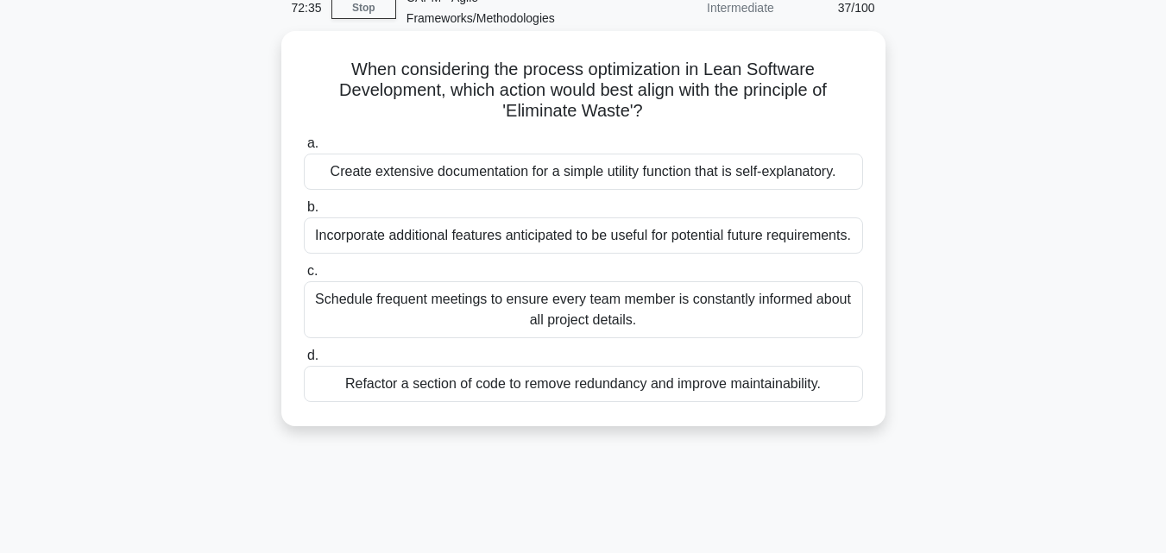
click at [381, 379] on div "Refactor a section of code to remove redundancy and improve maintainability." at bounding box center [583, 384] width 559 height 36
click at [304, 362] on input "d. Refactor a section of code to remove redundancy and improve maintainability." at bounding box center [304, 355] width 0 height 11
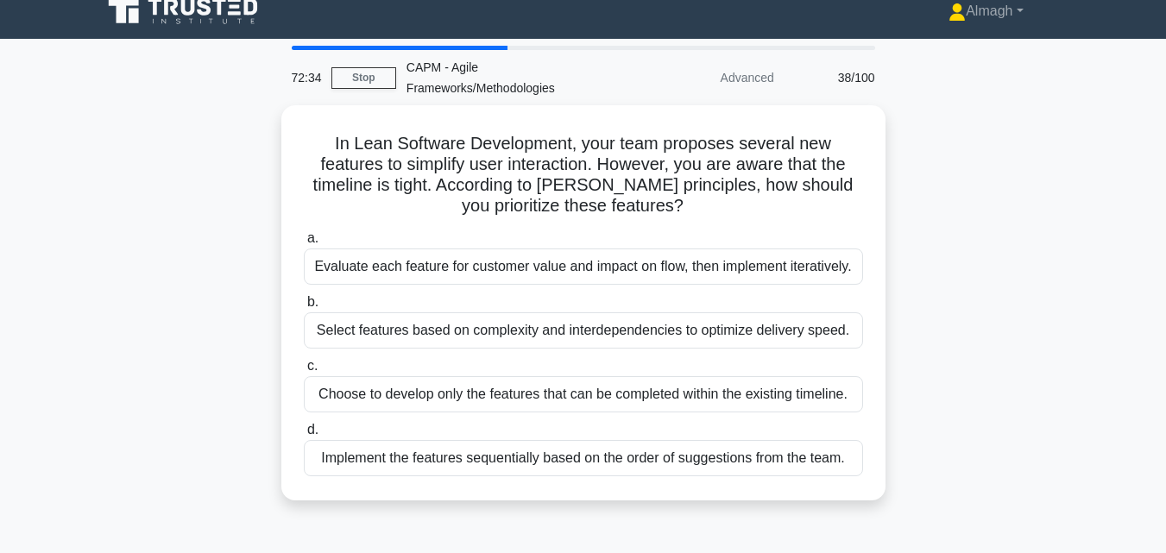
scroll to position [0, 0]
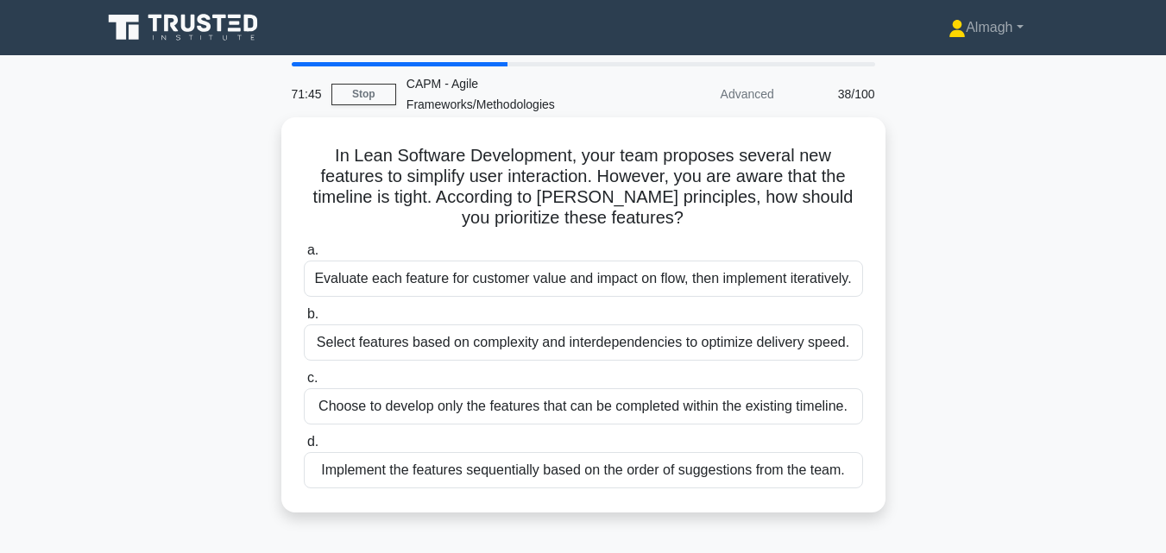
click at [419, 397] on div "Choose to develop only the features that can be completed within the existing t…" at bounding box center [583, 406] width 559 height 36
click at [304, 384] on input "c. Choose to develop only the features that can be completed within the existin…" at bounding box center [304, 378] width 0 height 11
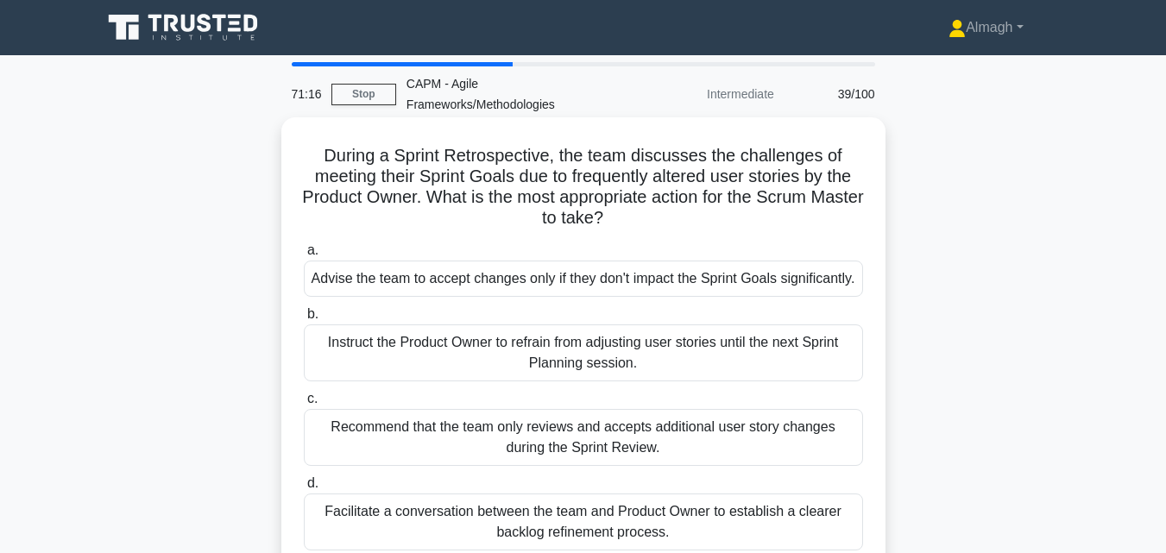
scroll to position [173, 0]
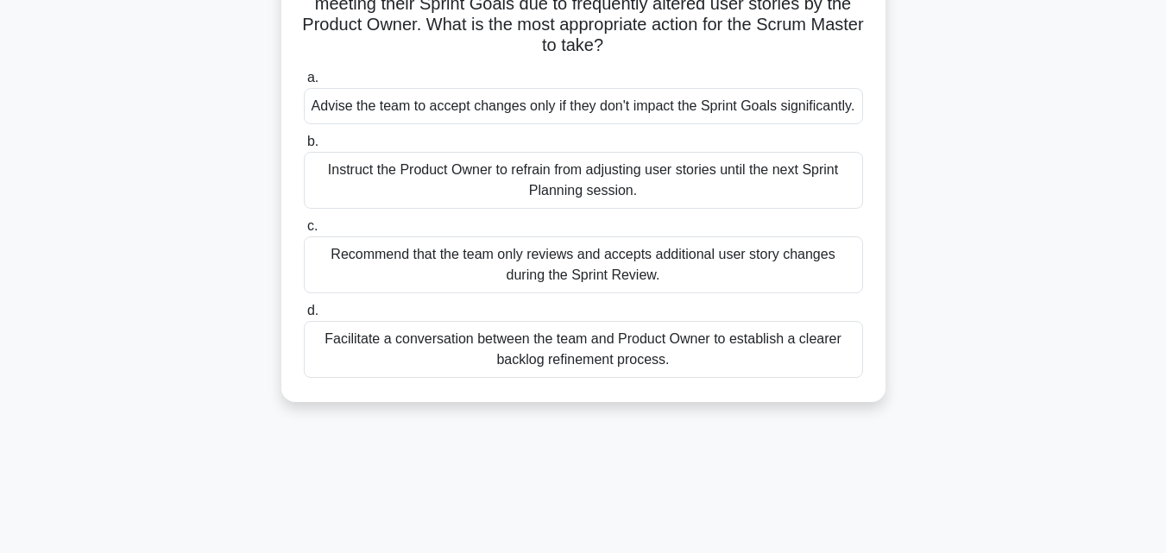
click at [458, 375] on div "Facilitate a conversation between the team and Product Owner to establish a cle…" at bounding box center [583, 349] width 559 height 57
click at [304, 317] on input "d. Facilitate a conversation between the team and Product Owner to establish a …" at bounding box center [304, 311] width 0 height 11
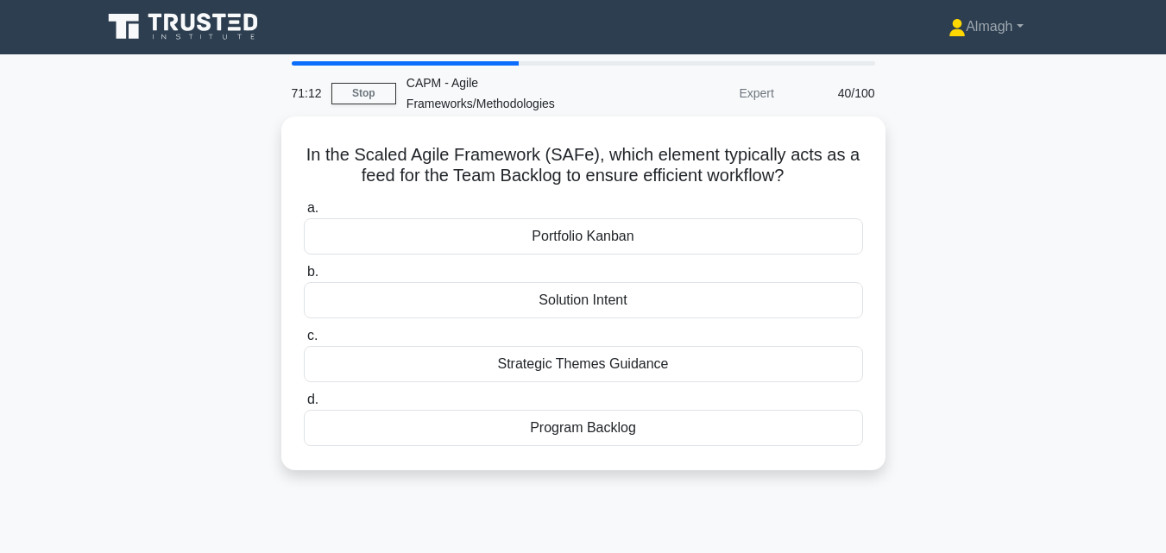
scroll to position [0, 0]
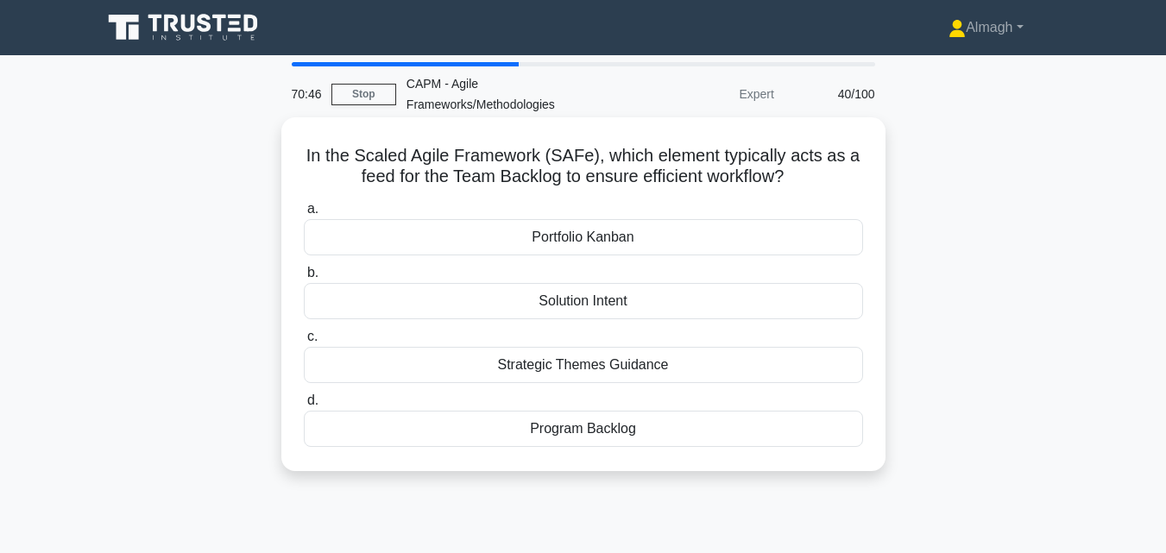
click at [564, 435] on div "Program Backlog" at bounding box center [583, 429] width 559 height 36
click at [304, 406] on input "d. Program Backlog" at bounding box center [304, 400] width 0 height 11
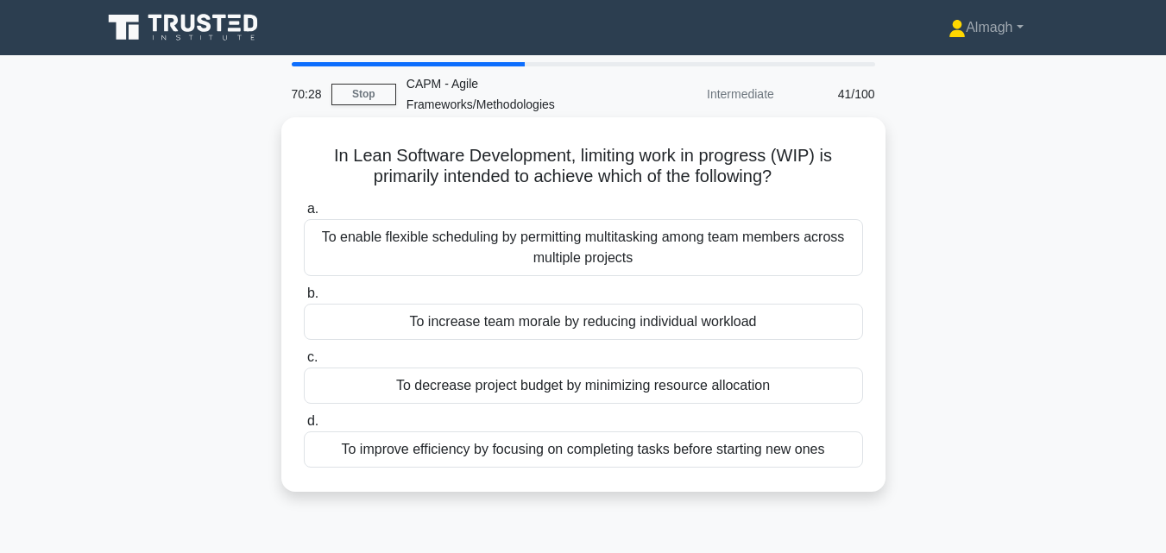
click at [538, 456] on div "To improve efficiency by focusing on completing tasks before starting new ones" at bounding box center [583, 450] width 559 height 36
click at [304, 427] on input "d. To improve efficiency by focusing on completing tasks before starting new on…" at bounding box center [304, 421] width 0 height 11
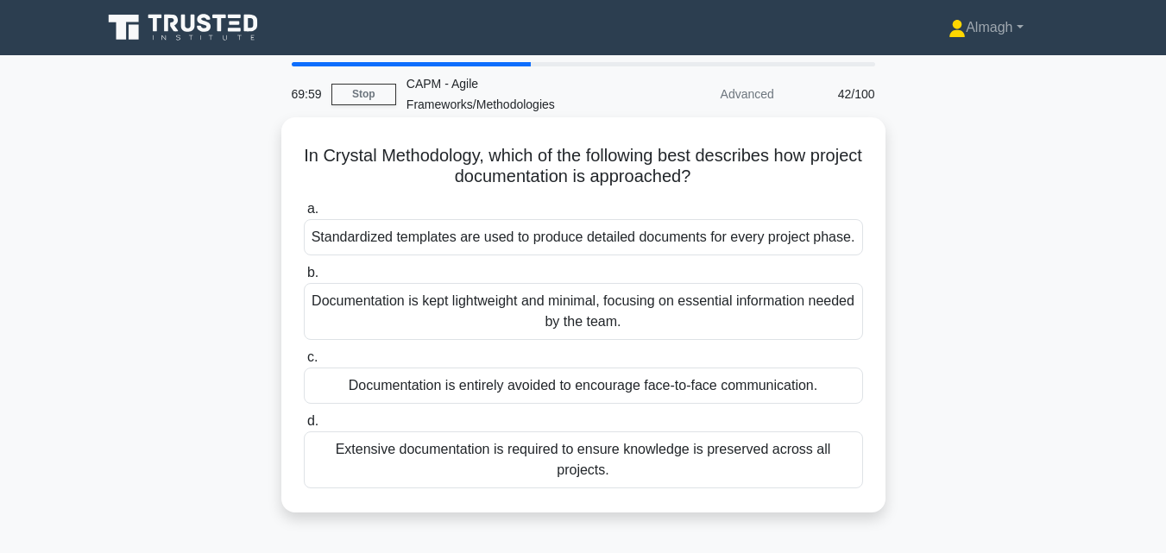
click at [448, 323] on div "Documentation is kept lightweight and minimal, focusing on essential informatio…" at bounding box center [583, 311] width 559 height 57
click at [304, 279] on input "b. Documentation is kept lightweight and minimal, focusing on essential informa…" at bounding box center [304, 273] width 0 height 11
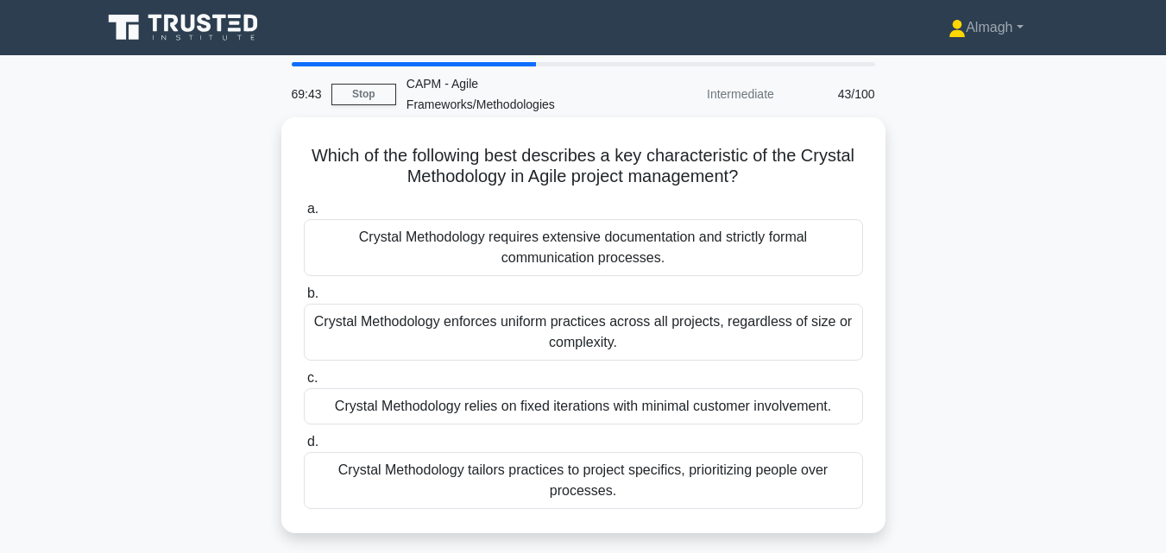
click at [505, 490] on div "Crystal Methodology tailors practices to project specifics, prioritizing people…" at bounding box center [583, 480] width 559 height 57
click at [304, 448] on input "d. Crystal Methodology tailors practices to project specifics, prioritizing peo…" at bounding box center [304, 442] width 0 height 11
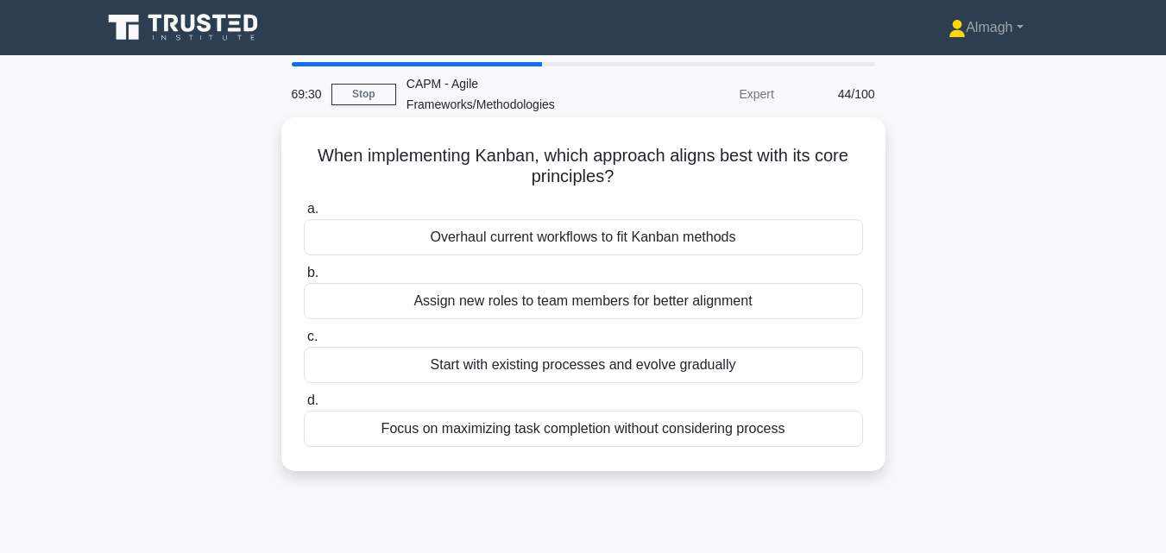
click at [533, 373] on div "Start with existing processes and evolve gradually" at bounding box center [583, 365] width 559 height 36
click at [304, 343] on input "c. Start with existing processes and evolve gradually" at bounding box center [304, 336] width 0 height 11
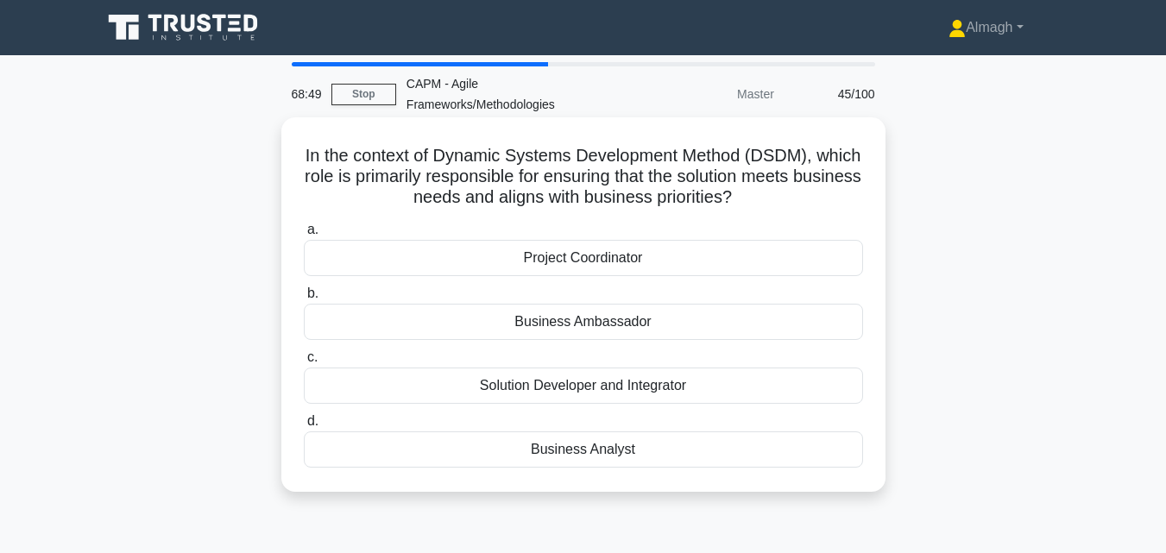
click at [613, 450] on div "Business Analyst" at bounding box center [583, 450] width 559 height 36
click at [304, 427] on input "d. Business Analyst" at bounding box center [304, 421] width 0 height 11
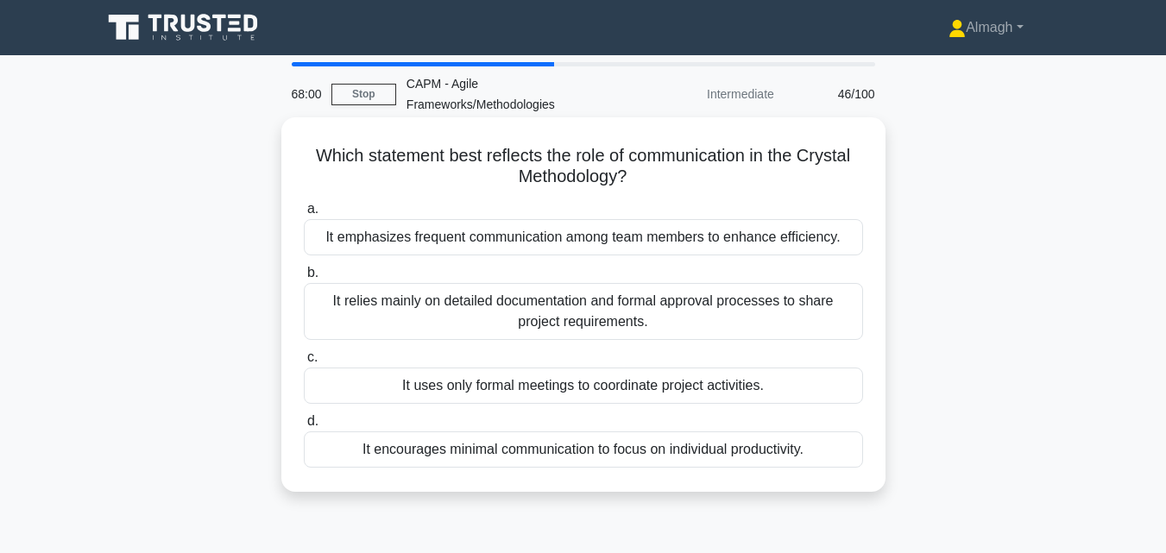
click at [465, 448] on div "It encourages minimal communication to focus on individual productivity." at bounding box center [583, 450] width 559 height 36
click at [304, 427] on input "d. It encourages minimal communication to focus on individual productivity." at bounding box center [304, 421] width 0 height 11
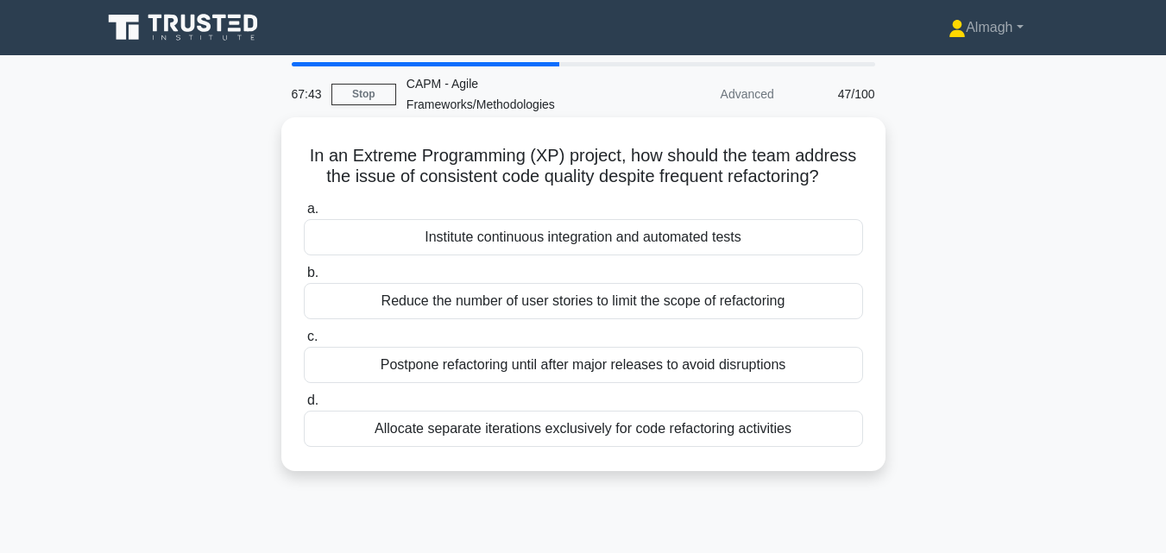
click at [368, 316] on div "Reduce the number of user stories to limit the scope of refactoring" at bounding box center [583, 301] width 559 height 36
click at [304, 279] on input "b. Reduce the number of user stories to limit the scope of refactoring" at bounding box center [304, 273] width 0 height 11
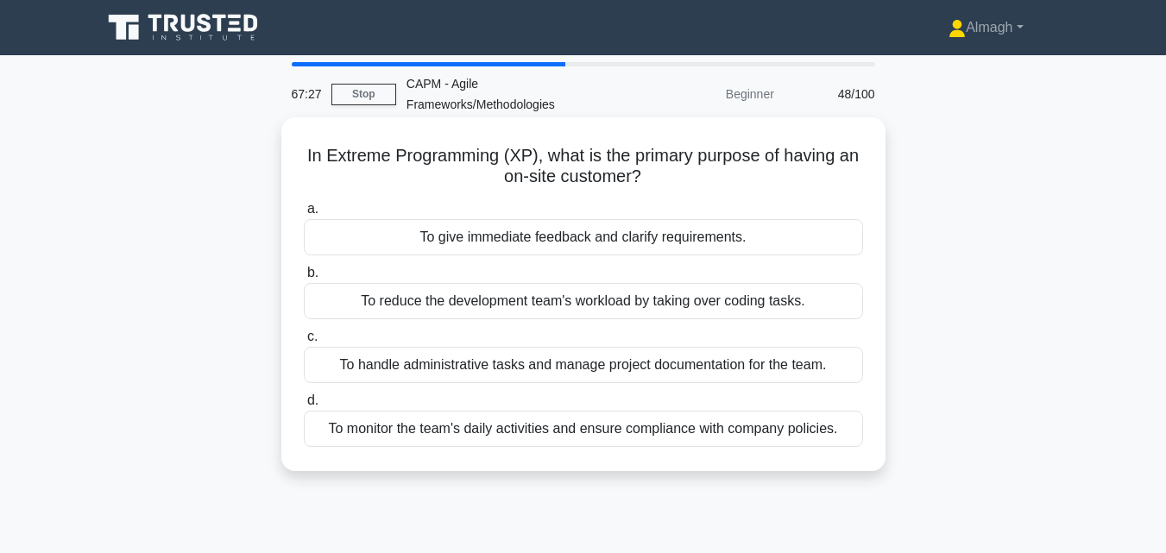
click at [427, 245] on div "To give immediate feedback and clarify requirements." at bounding box center [583, 237] width 559 height 36
click at [304, 215] on input "a. To give immediate feedback and clarify requirements." at bounding box center [304, 209] width 0 height 11
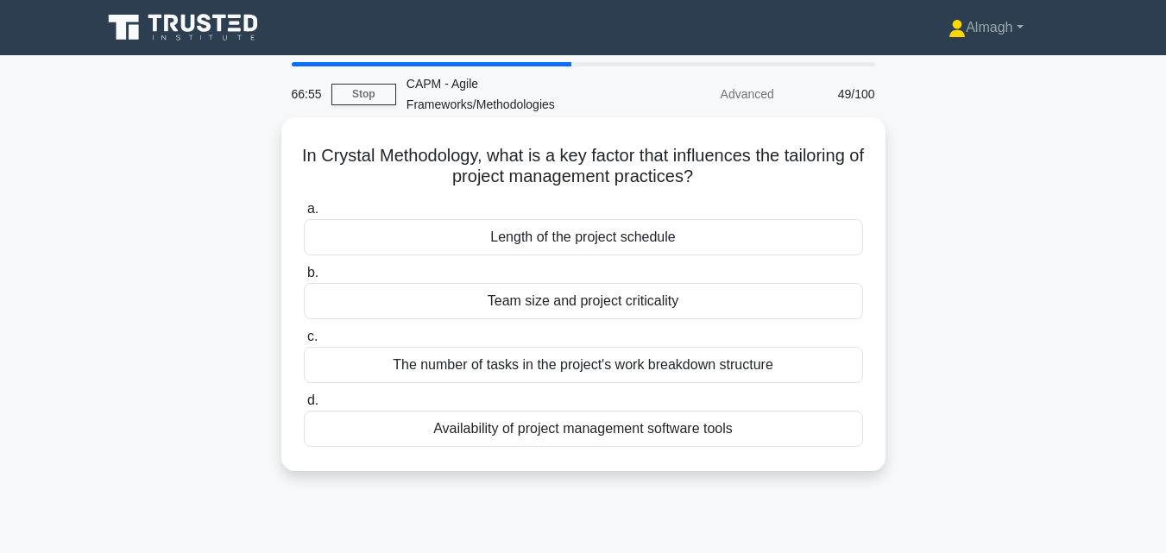
click at [440, 241] on div "Length of the project schedule" at bounding box center [583, 237] width 559 height 36
click at [304, 215] on input "a. Length of the project schedule" at bounding box center [304, 209] width 0 height 11
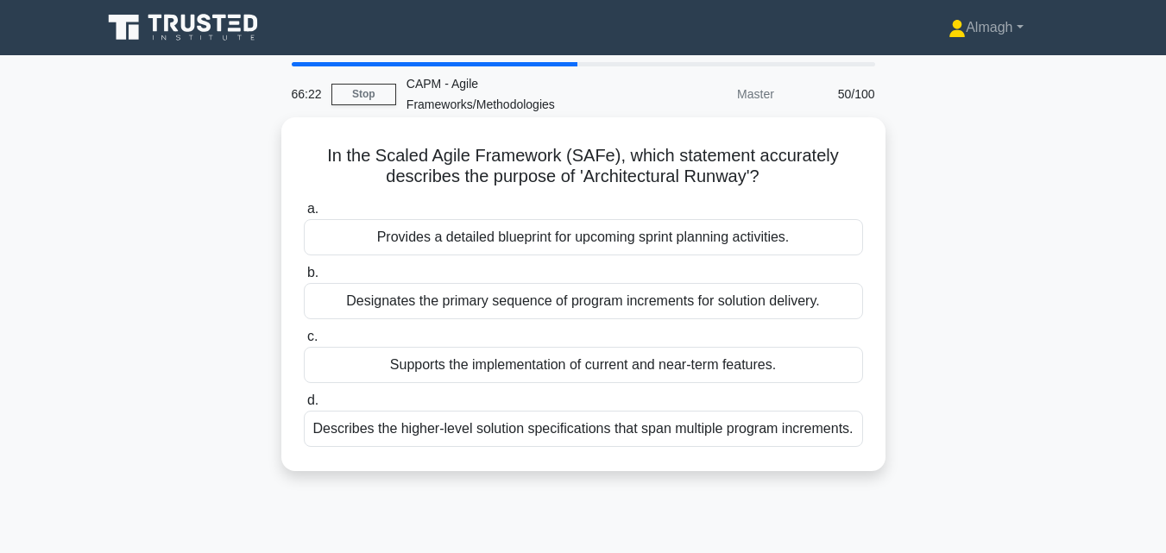
click at [413, 243] on div "Provides a detailed blueprint for upcoming sprint planning activities." at bounding box center [583, 237] width 559 height 36
click at [304, 215] on input "a. Provides a detailed blueprint for upcoming sprint planning activities." at bounding box center [304, 209] width 0 height 11
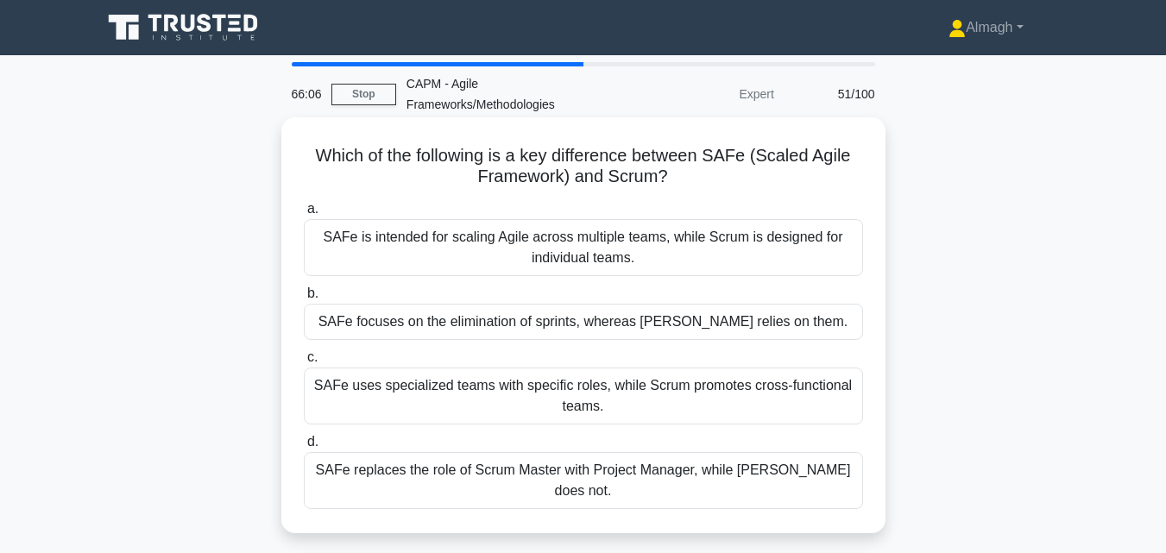
click at [444, 242] on div "SAFe is intended for scaling Agile across multiple teams, while Scrum is design…" at bounding box center [583, 247] width 559 height 57
click at [304, 215] on input "a. SAFe is intended for scaling Agile across multiple teams, while Scrum is des…" at bounding box center [304, 209] width 0 height 11
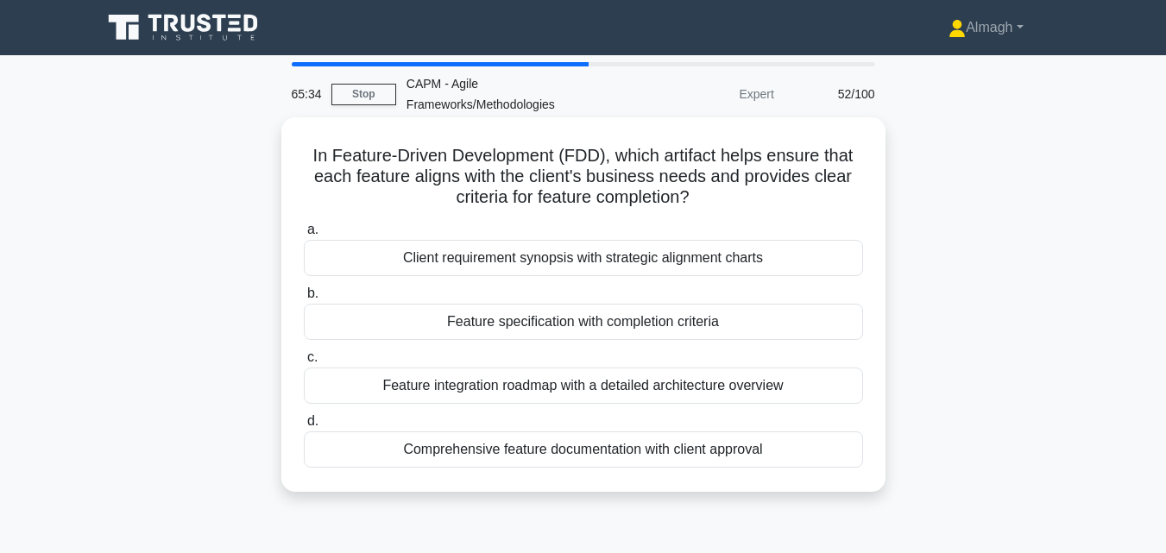
click at [495, 329] on div "Feature specification with completion criteria" at bounding box center [583, 322] width 559 height 36
click at [304, 299] on input "b. Feature specification with completion criteria" at bounding box center [304, 293] width 0 height 11
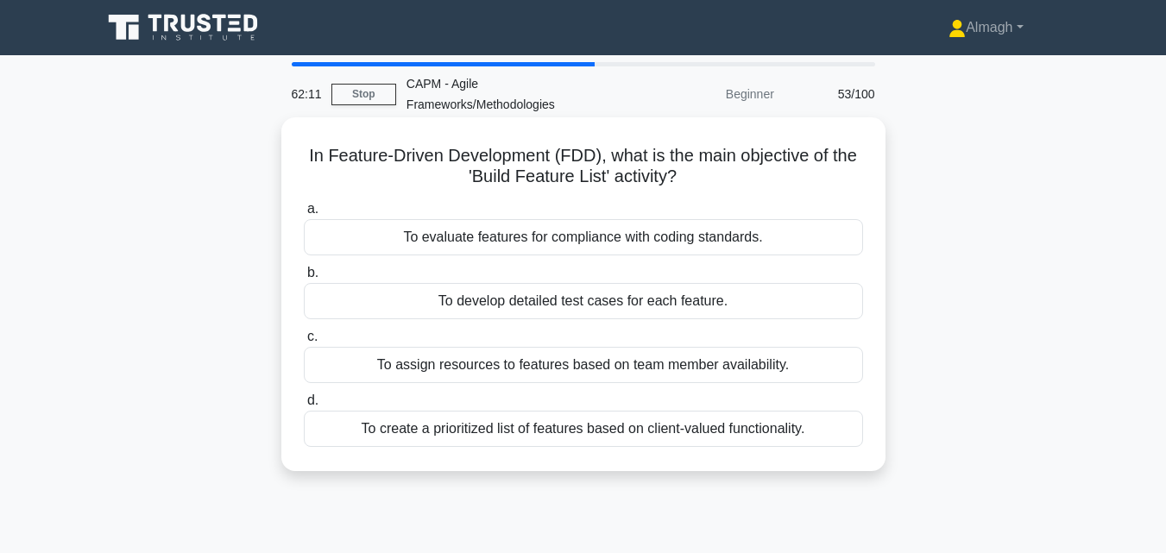
click at [529, 430] on div "To create a prioritized list of features based on client-valued functionality." at bounding box center [583, 429] width 559 height 36
click at [304, 406] on input "d. To create a prioritized list of features based on client-valued functionalit…" at bounding box center [304, 400] width 0 height 11
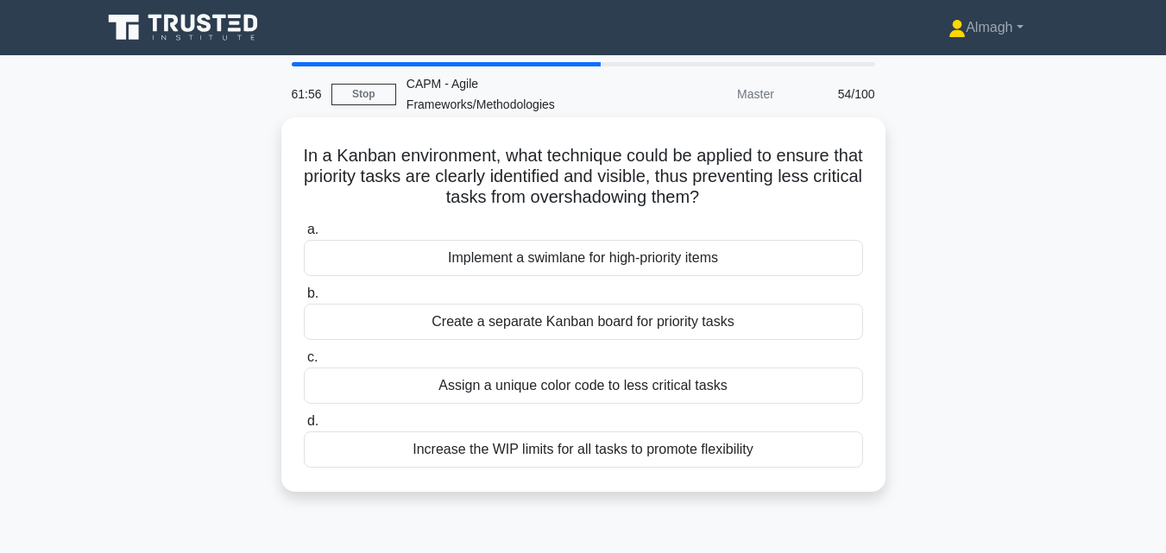
click at [545, 388] on div "Assign a unique color code to less critical tasks" at bounding box center [583, 386] width 559 height 36
click at [304, 363] on input "c. Assign a unique color code to less critical tasks" at bounding box center [304, 357] width 0 height 11
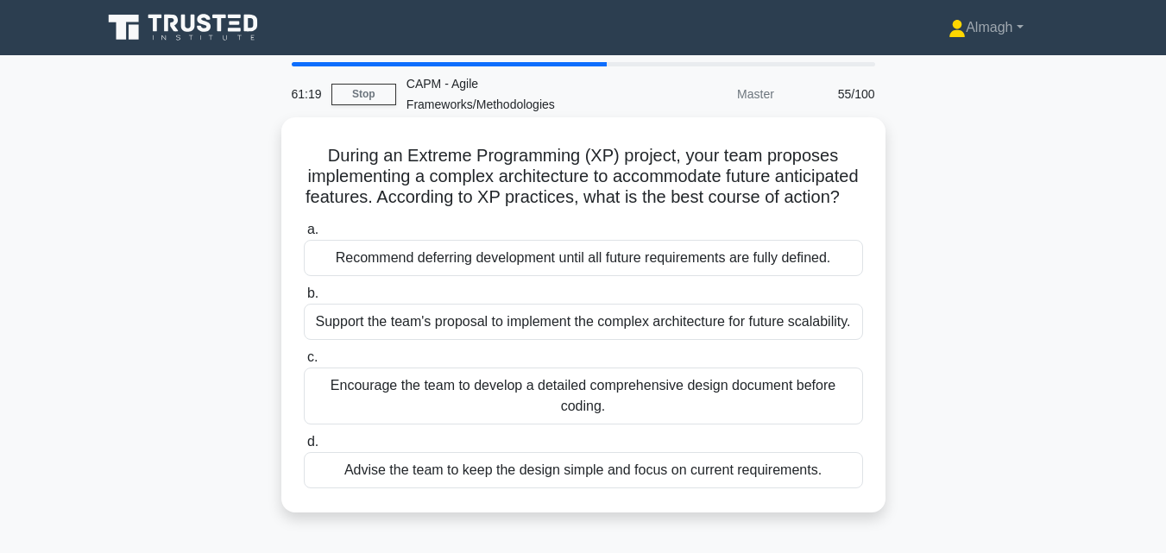
click at [425, 340] on div "Support the team's proposal to implement the complex architecture for future sc…" at bounding box center [583, 322] width 559 height 36
click at [304, 299] on input "b. Support the team's proposal to implement the complex architecture for future…" at bounding box center [304, 293] width 0 height 11
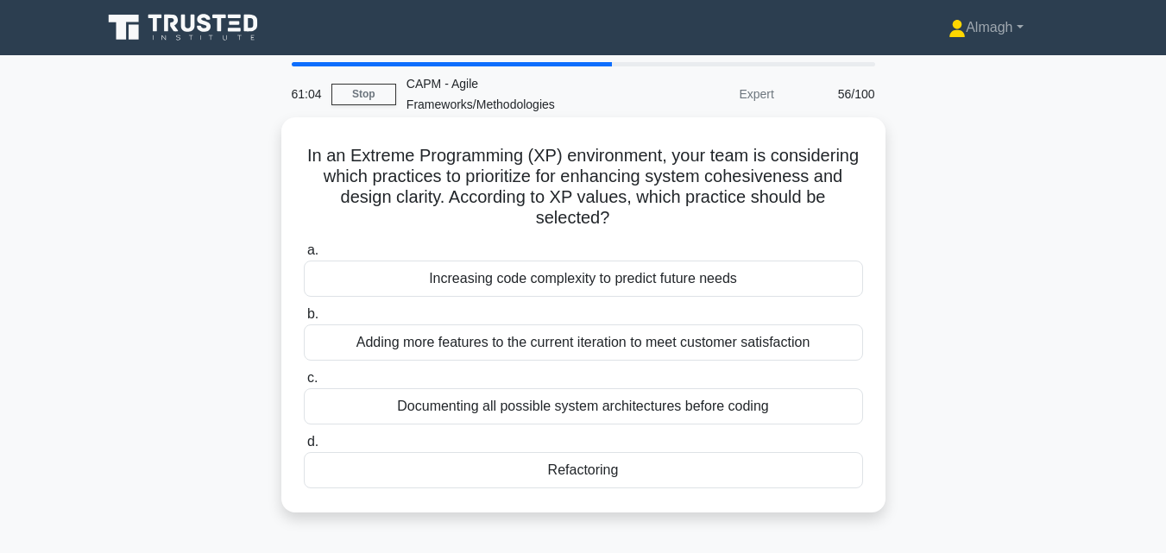
click at [515, 473] on div "Refactoring" at bounding box center [583, 470] width 559 height 36
click at [304, 448] on input "d. Refactoring" at bounding box center [304, 442] width 0 height 11
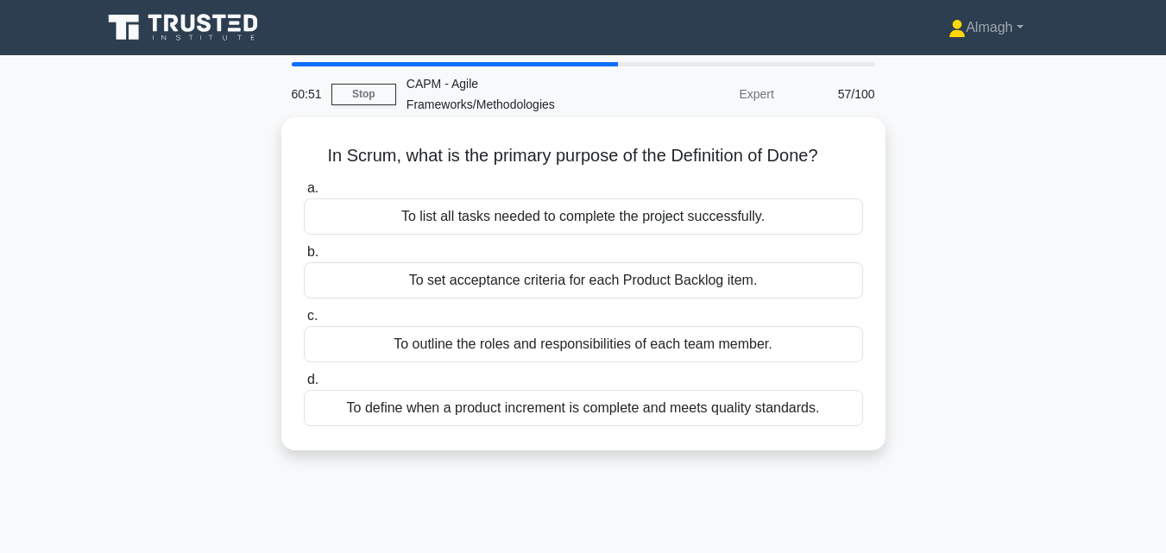
drag, startPoint x: 587, startPoint y: 285, endPoint x: 623, endPoint y: 303, distance: 40.5
click at [623, 303] on div "a. To list all tasks needed to complete the project successfully. b. To set acc…" at bounding box center [583, 301] width 580 height 255
click at [606, 316] on label "c. To outline the roles and responsibilities of each team member." at bounding box center [583, 334] width 559 height 57
click at [304, 316] on input "c. To outline the roles and responsibilities of each team member." at bounding box center [304, 316] width 0 height 11
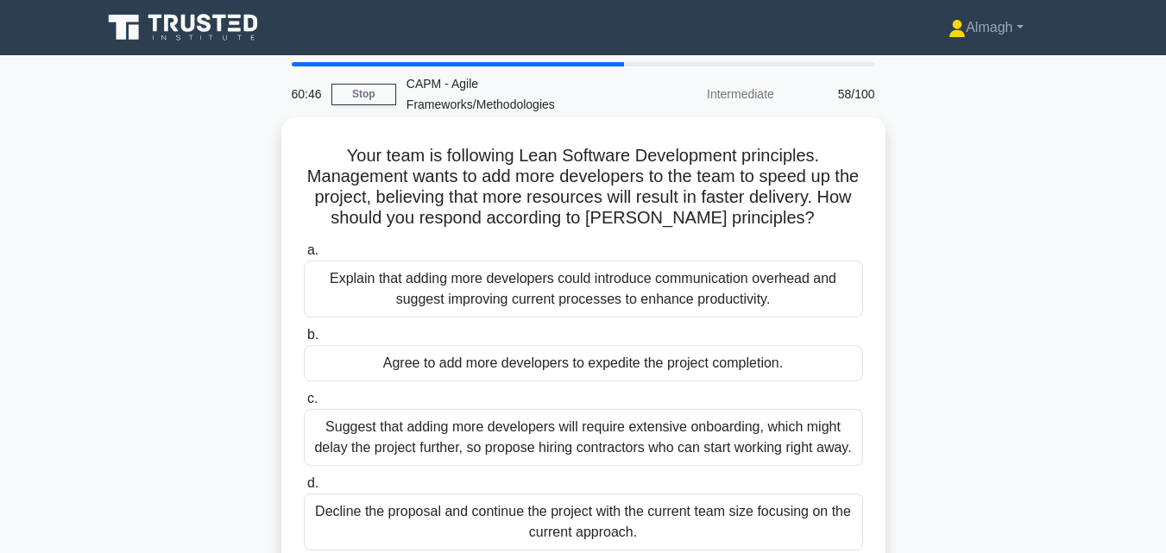
click at [553, 326] on label "b. Agree to add more developers to expedite the project completion." at bounding box center [583, 353] width 559 height 57
click at [304, 330] on input "b. Agree to add more developers to expedite the project completion." at bounding box center [304, 335] width 0 height 11
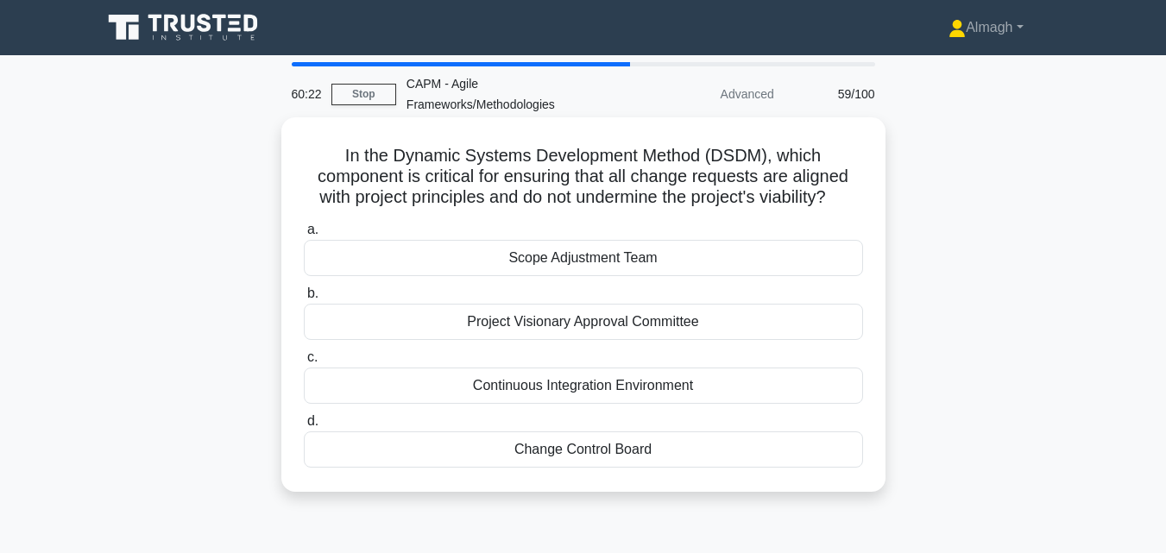
click at [568, 387] on div "Continuous Integration Environment" at bounding box center [583, 386] width 559 height 36
click at [304, 363] on input "c. Continuous Integration Environment" at bounding box center [304, 357] width 0 height 11
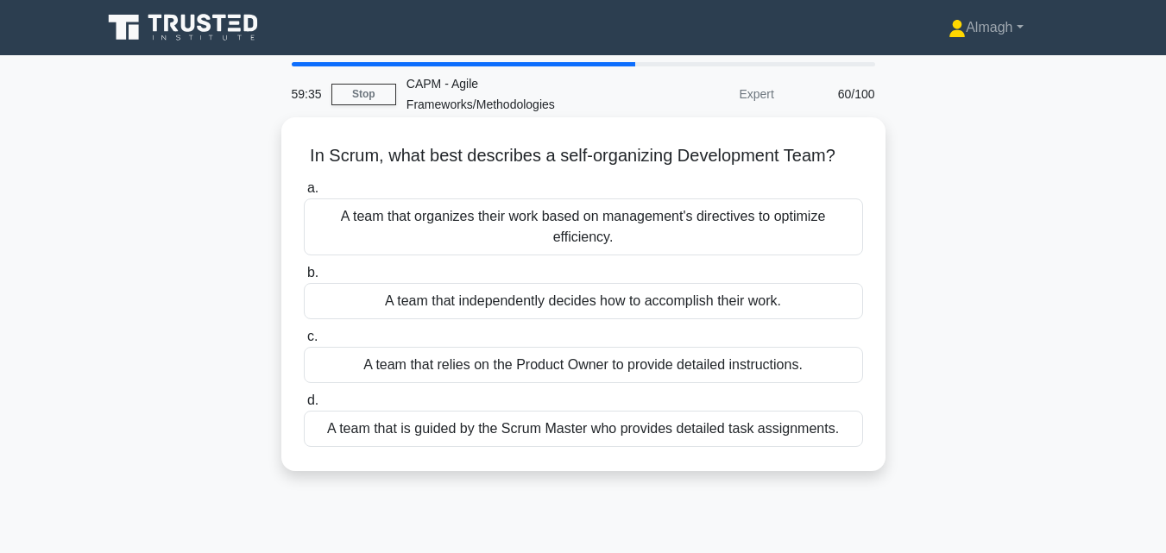
click at [577, 294] on div "A team that independently decides how to accomplish their work." at bounding box center [583, 301] width 559 height 36
click at [304, 279] on input "b. A team that independently decides how to accomplish their work." at bounding box center [304, 273] width 0 height 11
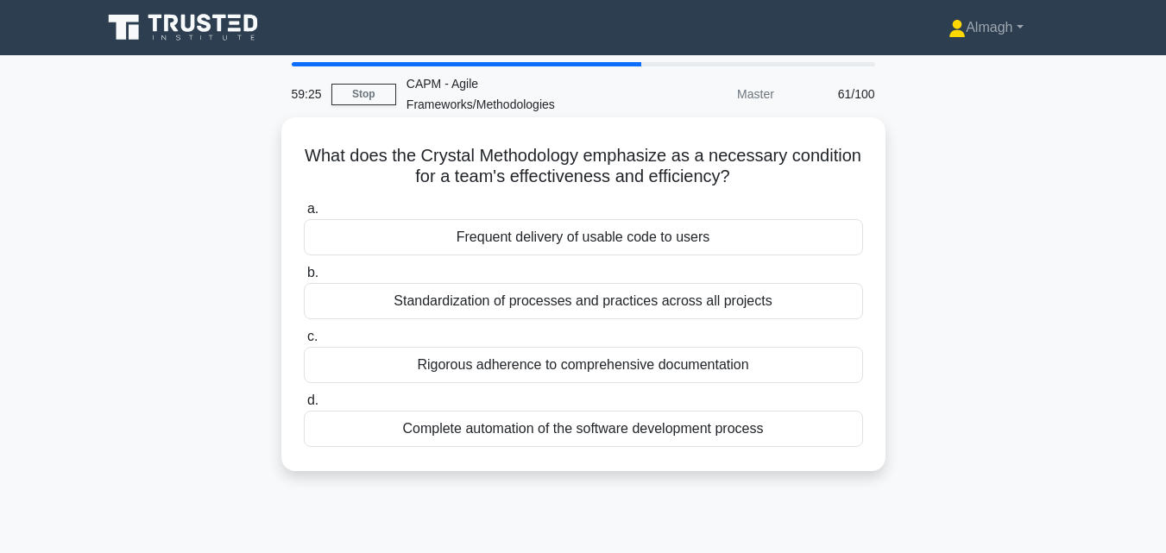
click at [614, 303] on div "Standardization of processes and practices across all projects" at bounding box center [583, 301] width 559 height 36
click at [304, 279] on input "b. Standardization of processes and practices across all projects" at bounding box center [304, 273] width 0 height 11
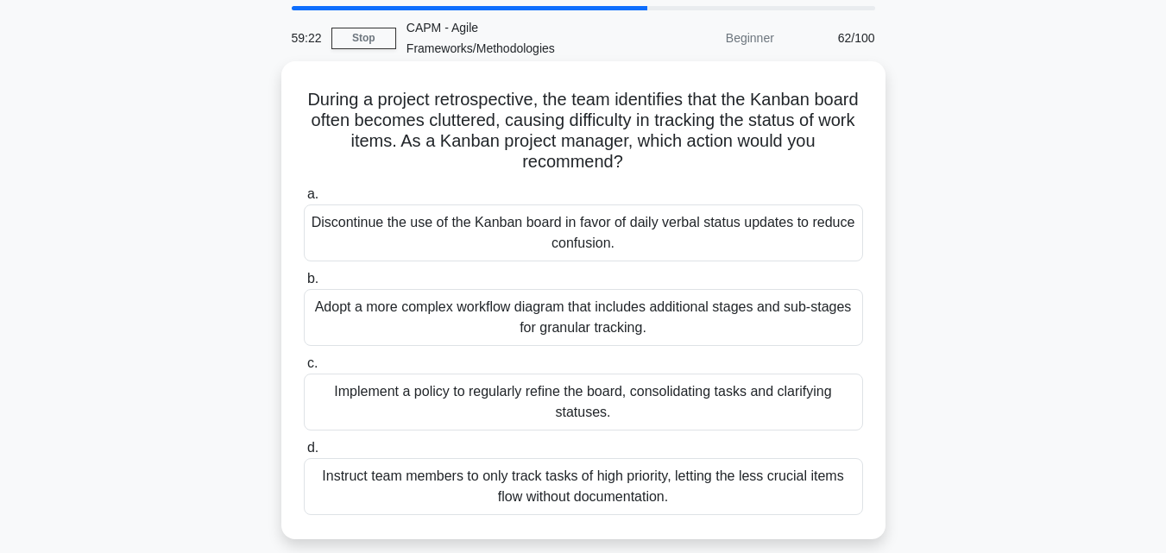
scroll to position [86, 0]
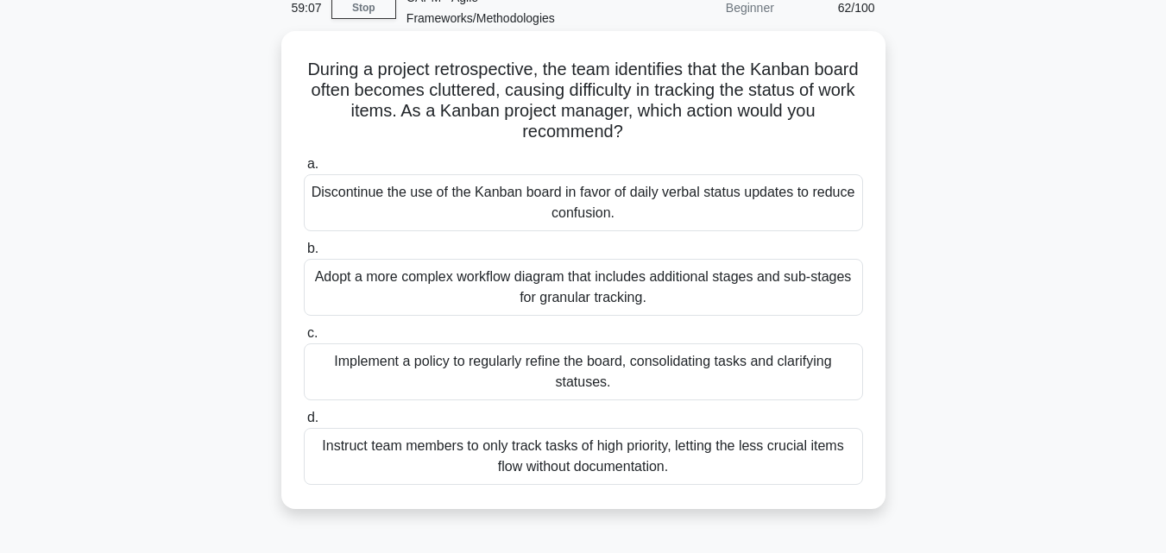
click at [573, 381] on div "Implement a policy to regularly refine the board, consolidating tasks and clari…" at bounding box center [583, 371] width 559 height 57
click at [304, 339] on input "c. Implement a policy to regularly refine the board, consolidating tasks and cl…" at bounding box center [304, 333] width 0 height 11
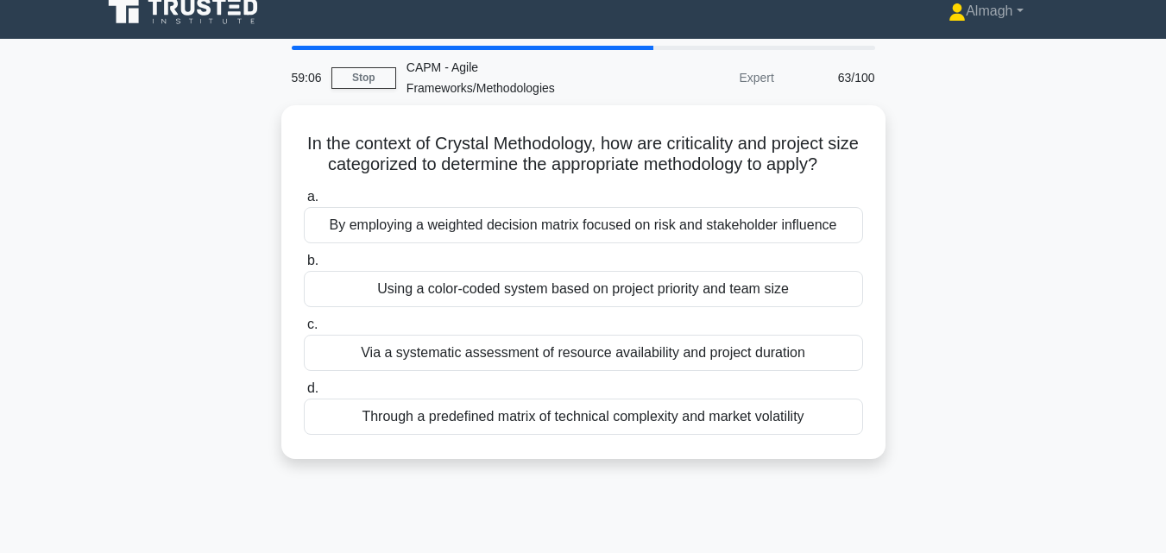
scroll to position [0, 0]
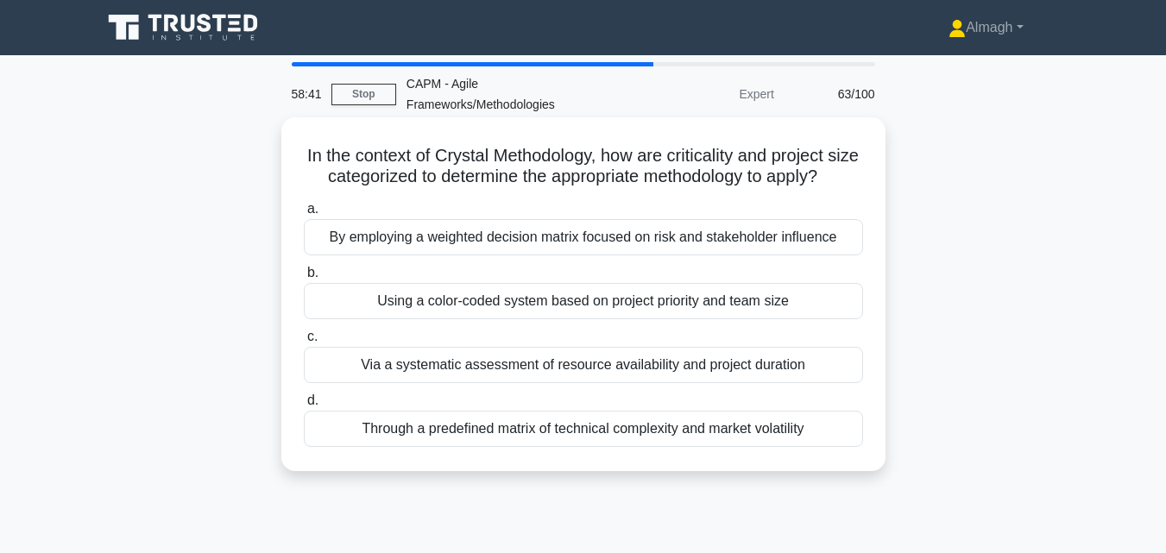
click at [566, 319] on div "Using a color-coded system based on project priority and team size" at bounding box center [583, 301] width 559 height 36
click at [304, 279] on input "b. Using a color-coded system based on project priority and team size" at bounding box center [304, 273] width 0 height 11
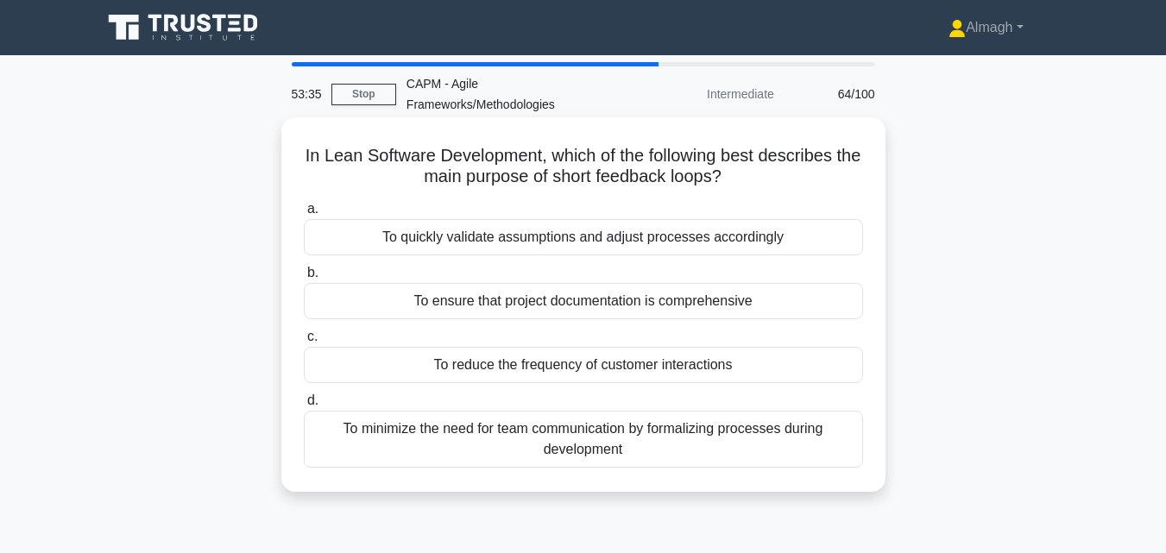
click at [511, 248] on div "To quickly validate assumptions and adjust processes accordingly" at bounding box center [583, 237] width 559 height 36
click at [304, 215] on input "a. To quickly validate assumptions and adjust processes accordingly" at bounding box center [304, 209] width 0 height 11
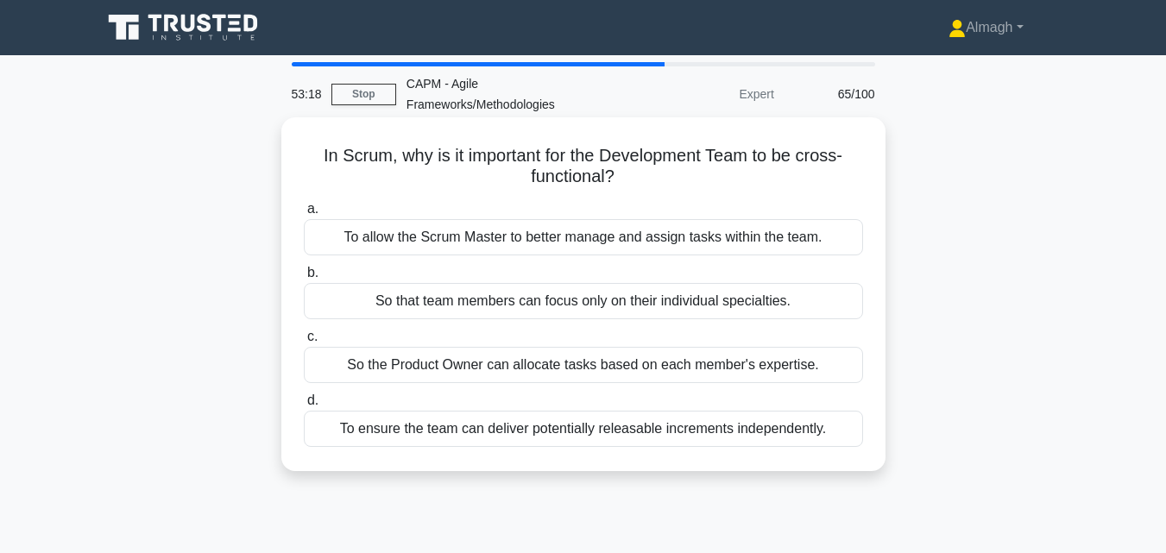
click at [553, 433] on div "To ensure the team can deliver potentially releasable increments independently." at bounding box center [583, 429] width 559 height 36
click at [304, 406] on input "d. To ensure the team can deliver potentially releasable increments independent…" at bounding box center [304, 400] width 0 height 11
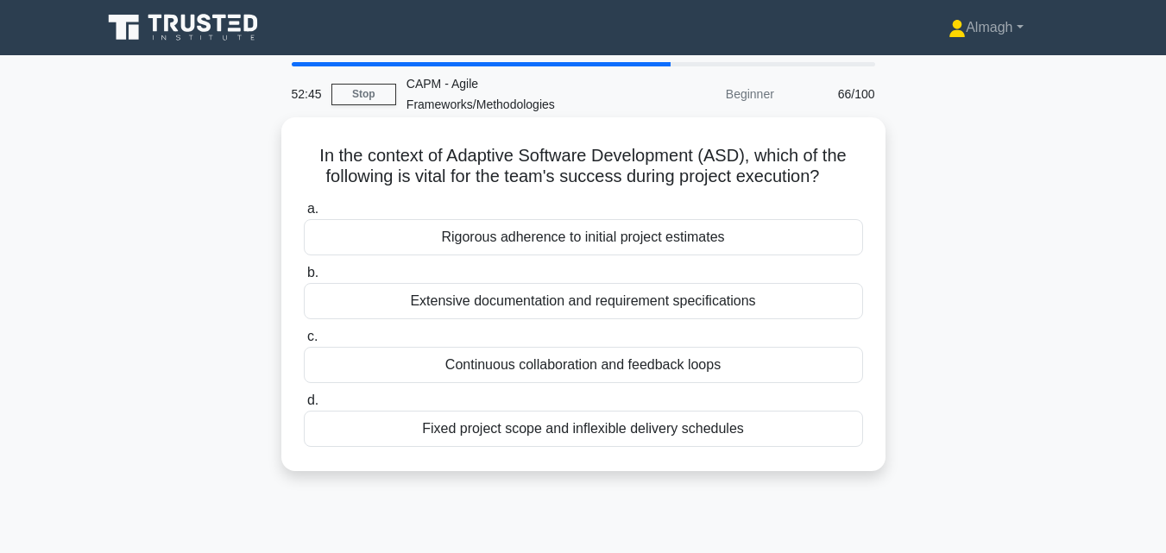
click at [522, 366] on div "Continuous collaboration and feedback loops" at bounding box center [583, 365] width 559 height 36
click at [304, 343] on input "c. Continuous collaboration and feedback loops" at bounding box center [304, 336] width 0 height 11
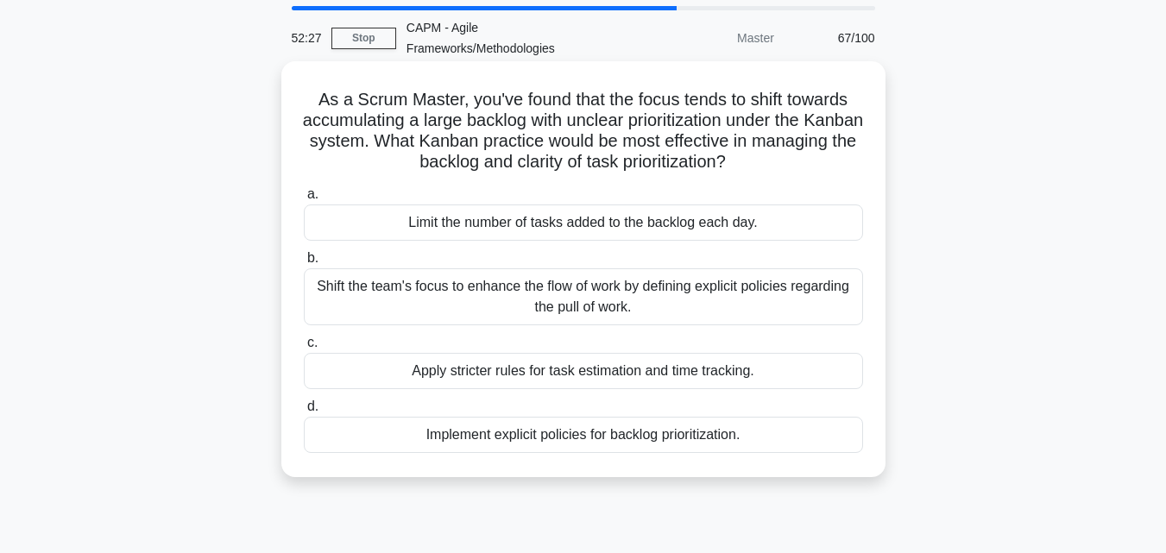
scroll to position [86, 0]
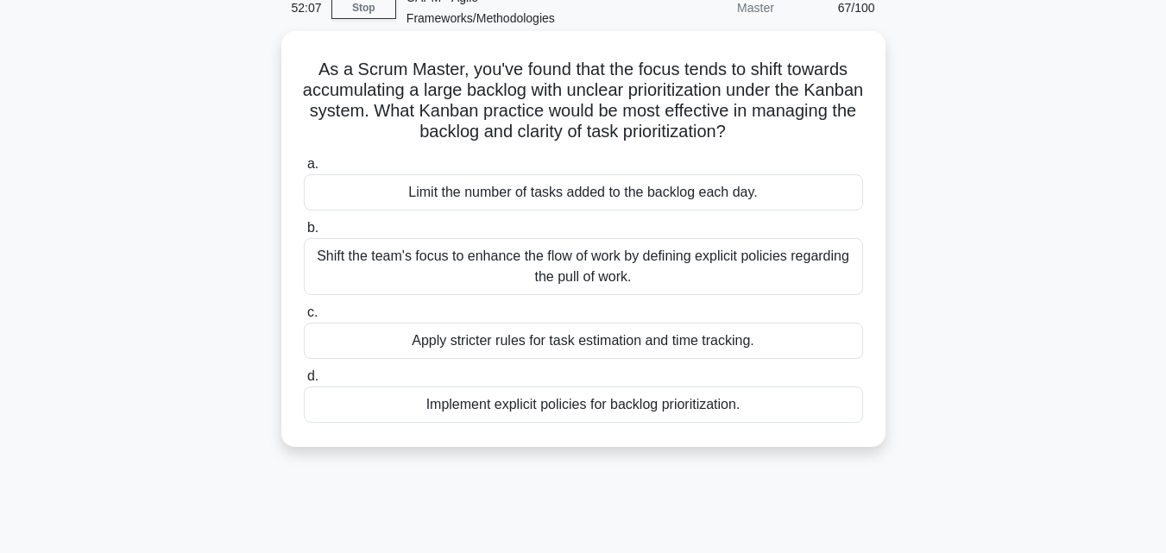
click at [526, 195] on div "Limit the number of tasks added to the backlog each day." at bounding box center [583, 192] width 559 height 36
click at [304, 170] on input "a. Limit the number of tasks added to the backlog each day." at bounding box center [304, 164] width 0 height 11
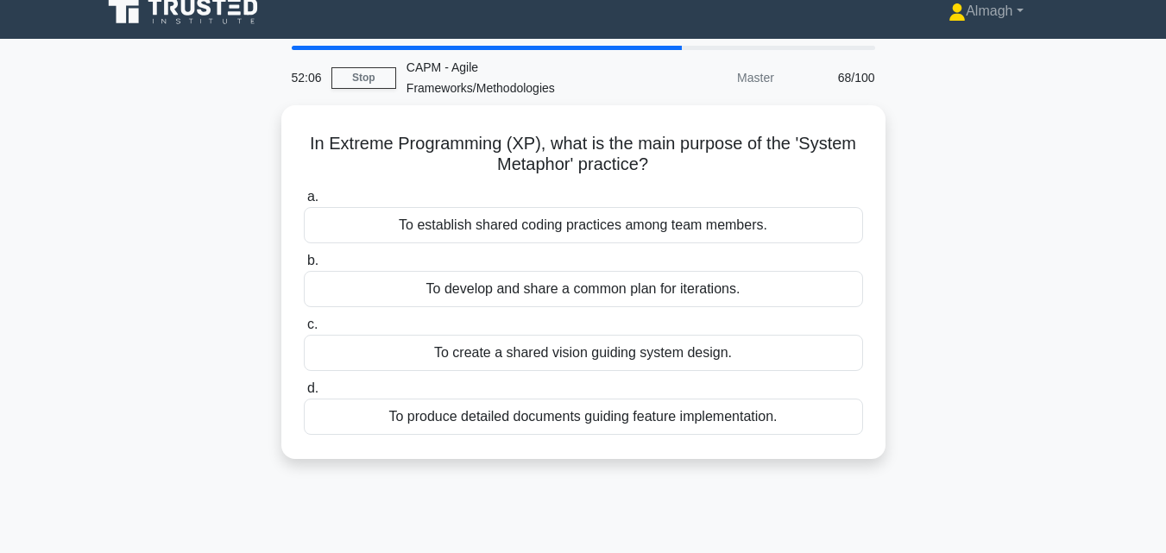
scroll to position [0, 0]
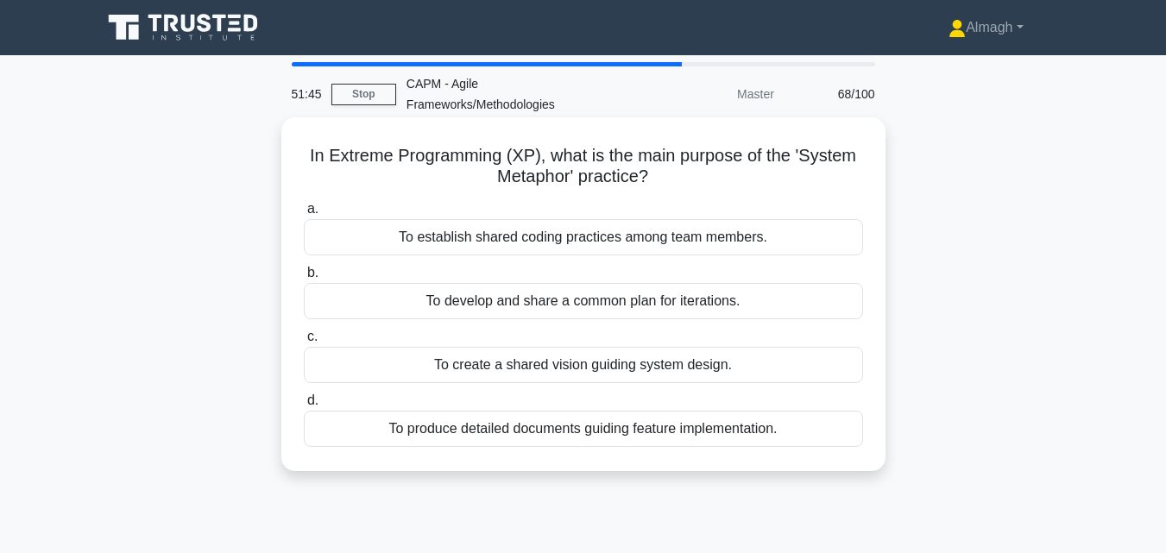
click at [592, 371] on div "To create a shared vision guiding system design." at bounding box center [583, 365] width 559 height 36
click at [304, 343] on input "c. To create a shared vision guiding system design." at bounding box center [304, 336] width 0 height 11
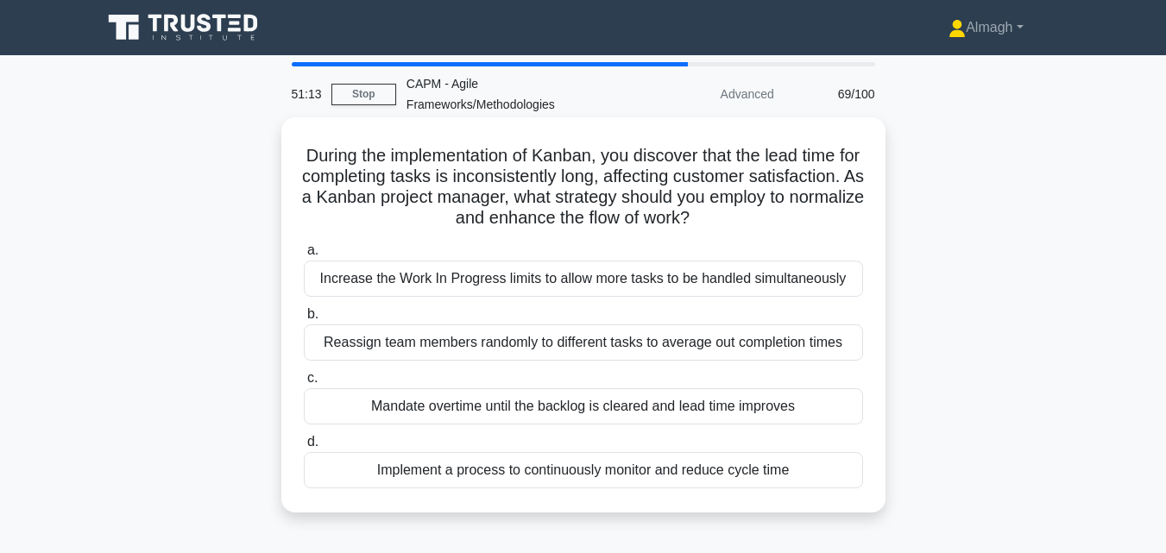
click at [539, 274] on div "Increase the Work In Progress limits to allow more tasks to be handled simultan…" at bounding box center [583, 279] width 559 height 36
click at [487, 289] on div "Increase the Work In Progress limits to allow more tasks to be handled simultan…" at bounding box center [583, 279] width 559 height 36
click at [304, 256] on input "a. Increase the Work In Progress limits to allow more tasks to be handled simul…" at bounding box center [304, 250] width 0 height 11
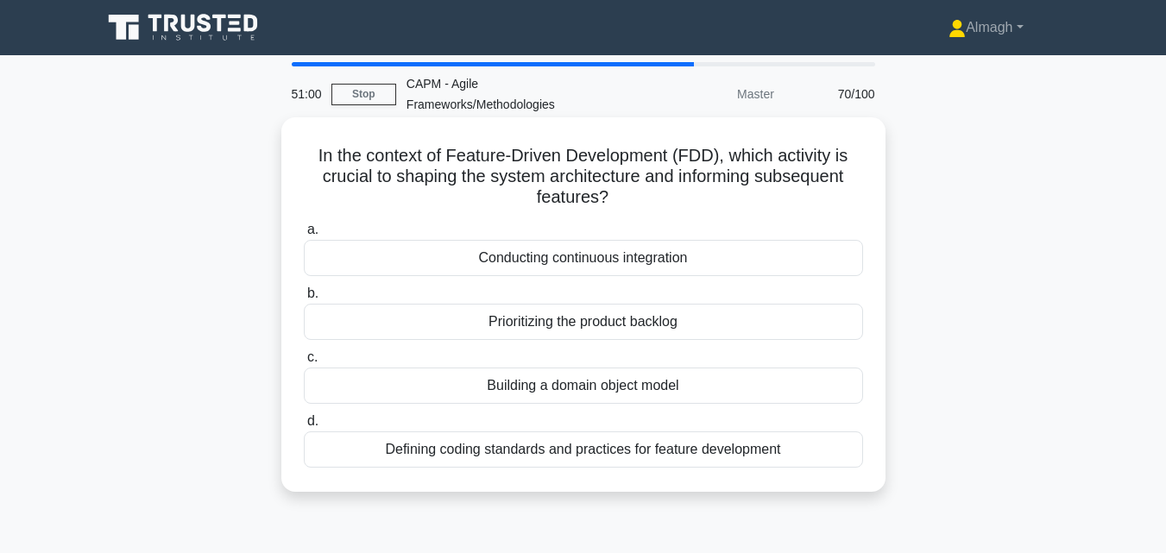
click at [531, 440] on div "Defining coding standards and practices for feature development" at bounding box center [583, 450] width 559 height 36
click at [304, 427] on input "d. Defining coding standards and practices for feature development" at bounding box center [304, 421] width 0 height 11
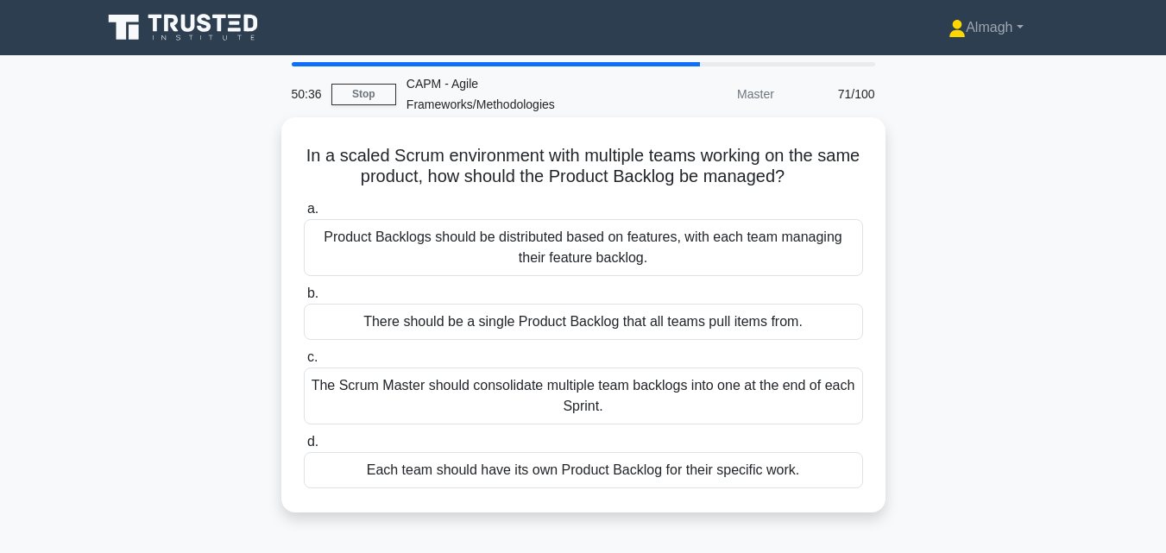
click at [486, 325] on div "There should be a single Product Backlog that all teams pull items from." at bounding box center [583, 322] width 559 height 36
click at [304, 299] on input "b. There should be a single Product Backlog that all teams pull items from." at bounding box center [304, 293] width 0 height 11
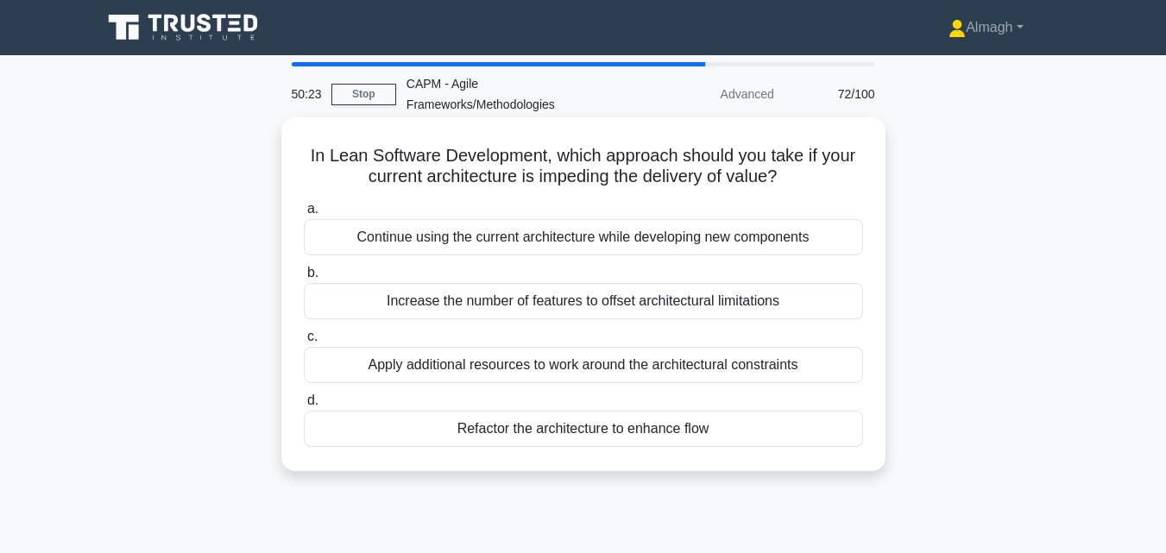
click at [559, 431] on div "Refactor the architecture to enhance flow" at bounding box center [583, 429] width 559 height 36
click at [304, 406] on input "d. Refactor the architecture to enhance flow" at bounding box center [304, 400] width 0 height 11
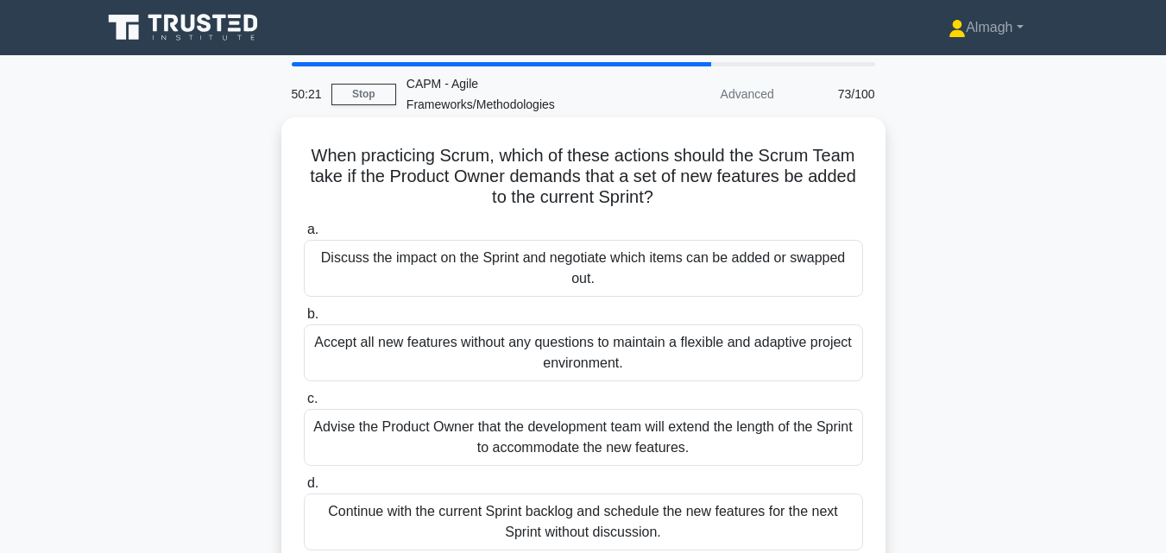
scroll to position [86, 0]
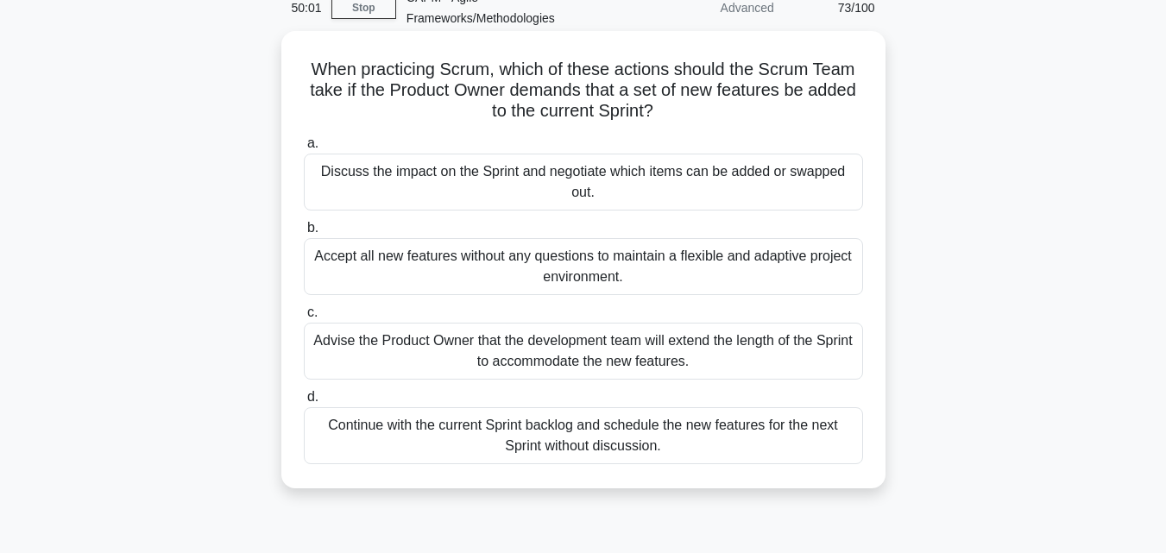
click at [566, 440] on div "Continue with the current Sprint backlog and schedule the new features for the …" at bounding box center [583, 435] width 559 height 57
click at [304, 403] on input "d. Continue with the current Sprint backlog and schedule the new features for t…" at bounding box center [304, 397] width 0 height 11
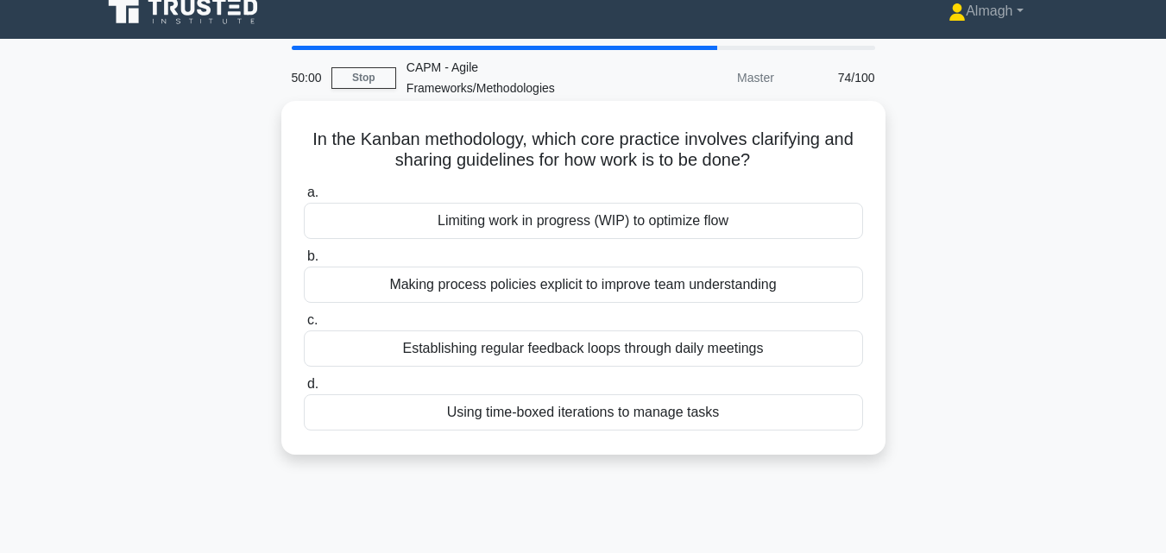
scroll to position [0, 0]
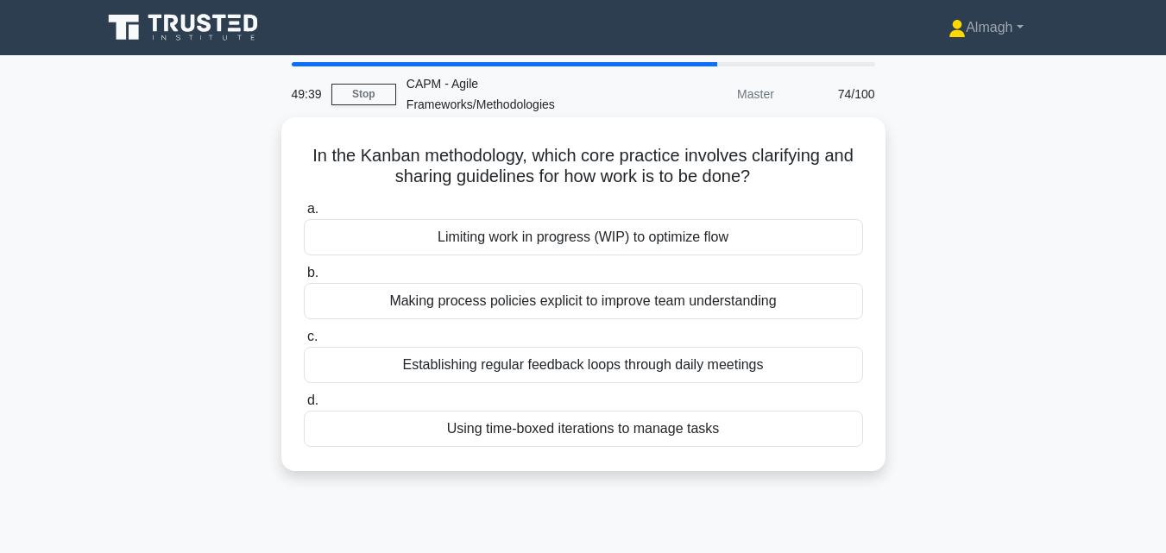
click at [521, 443] on div "Using time-boxed iterations to manage tasks" at bounding box center [583, 429] width 559 height 36
click at [304, 406] on input "d. Using time-boxed iterations to manage tasks" at bounding box center [304, 400] width 0 height 11
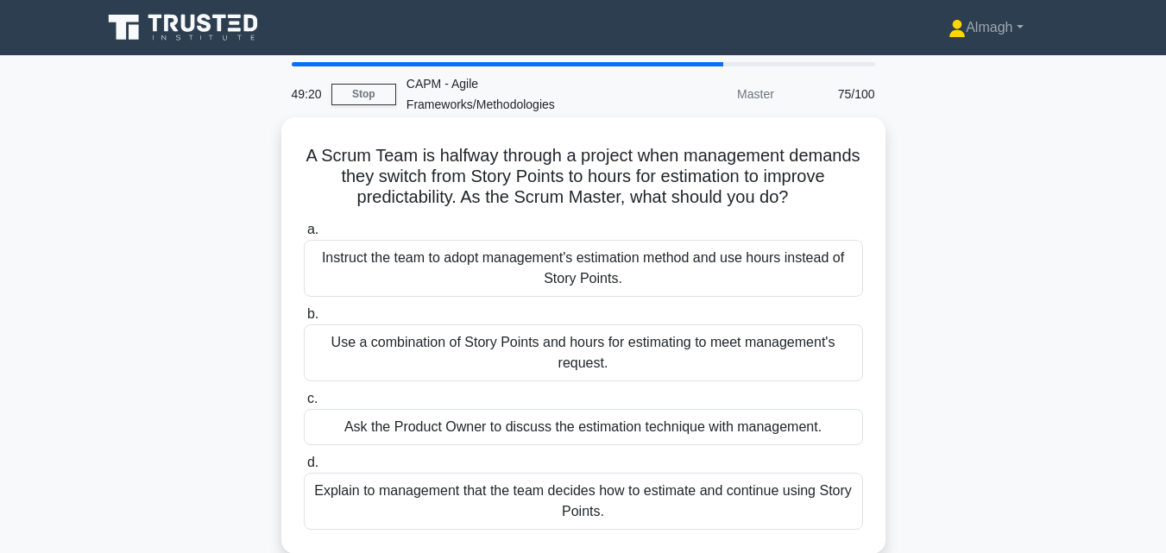
scroll to position [86, 0]
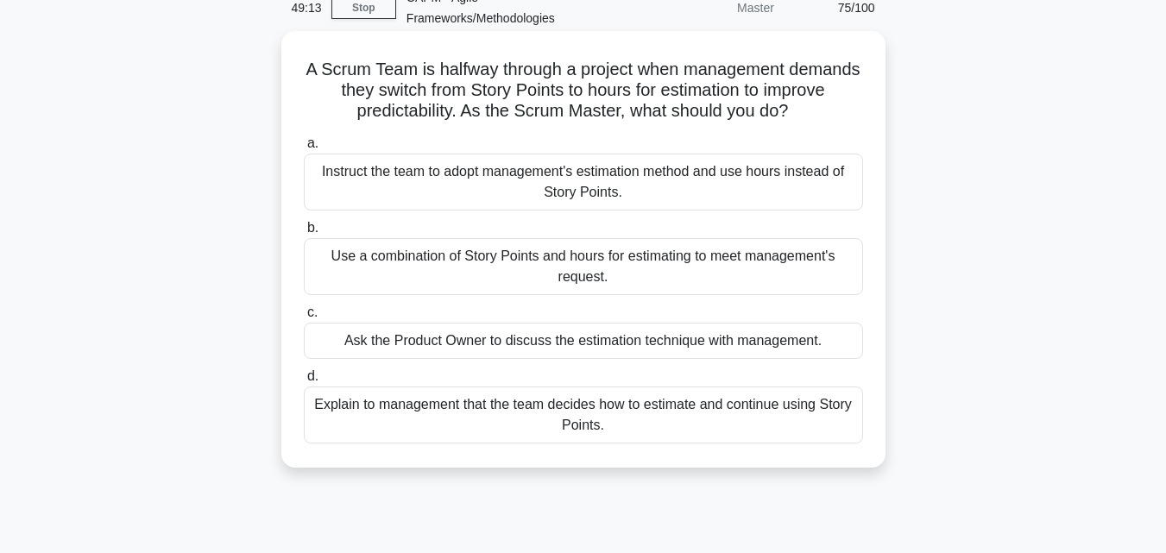
click at [550, 193] on div "Instruct the team to adopt management's estimation method and use hours instead…" at bounding box center [583, 182] width 559 height 57
click at [304, 149] on input "a. Instruct the team to adopt management's estimation method and use hours inst…" at bounding box center [304, 143] width 0 height 11
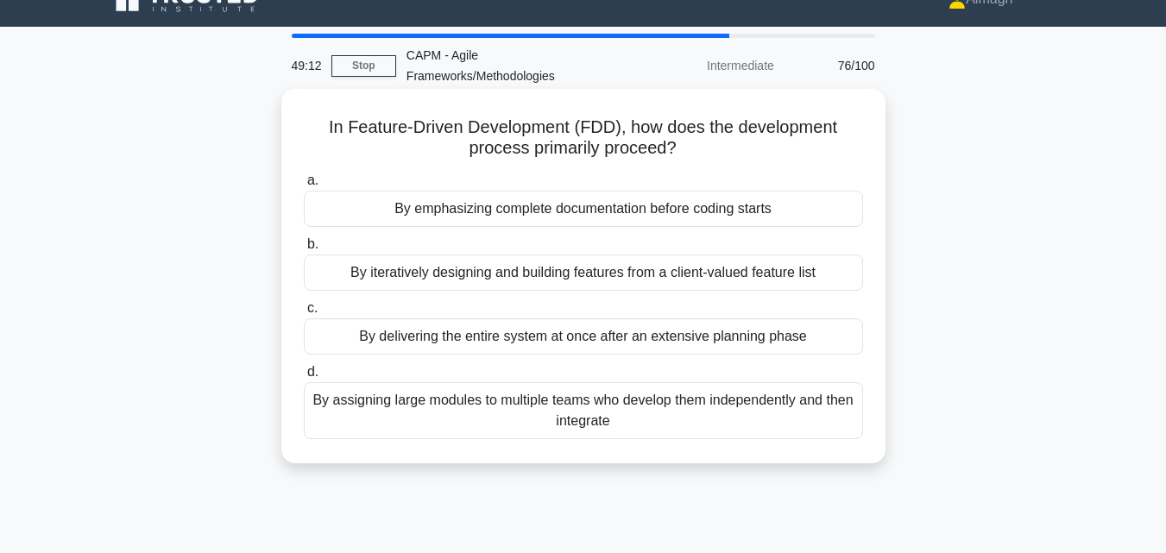
scroll to position [0, 0]
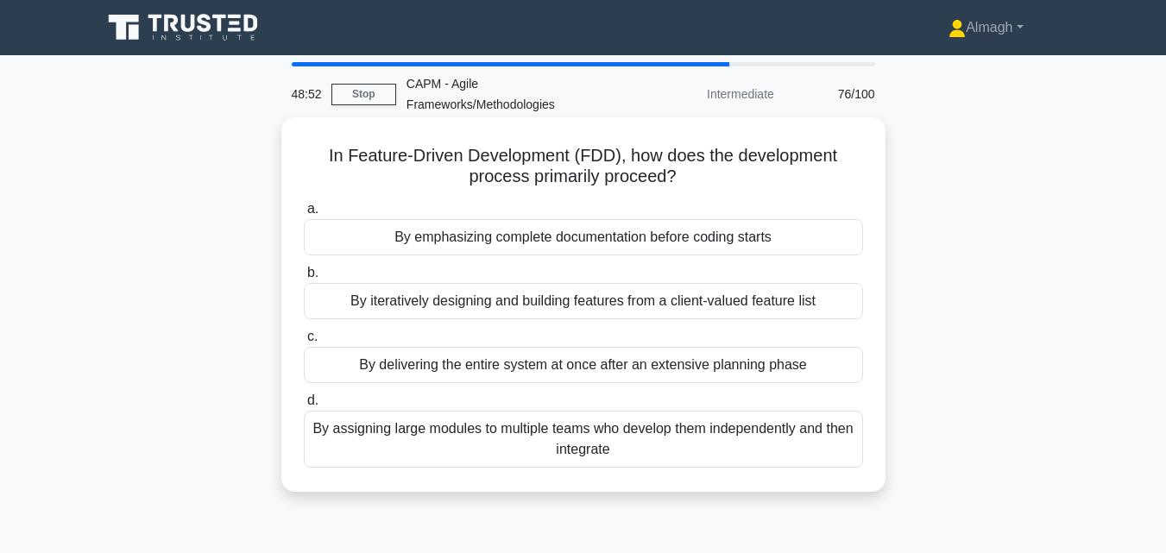
click at [452, 359] on div "By delivering the entire system at once after an extensive planning phase" at bounding box center [583, 365] width 559 height 36
click at [304, 343] on input "c. By delivering the entire system at once after an extensive planning phase" at bounding box center [304, 336] width 0 height 11
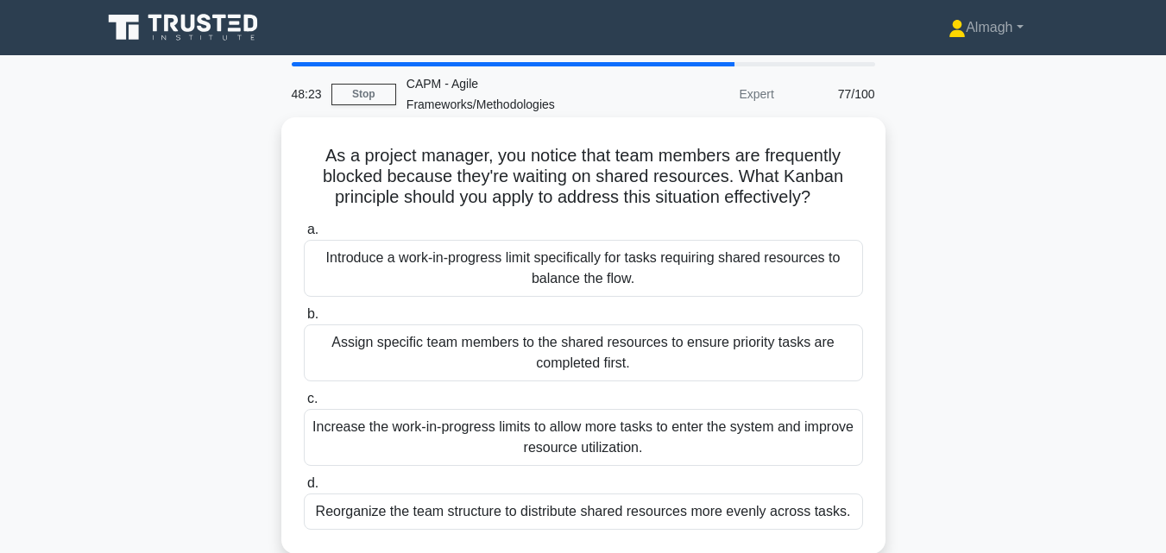
click at [556, 281] on div "Introduce a work-in-progress limit specifically for tasks requiring shared reso…" at bounding box center [583, 268] width 559 height 57
click at [304, 236] on input "a. Introduce a work-in-progress limit specifically for tasks requiring shared r…" at bounding box center [304, 229] width 0 height 11
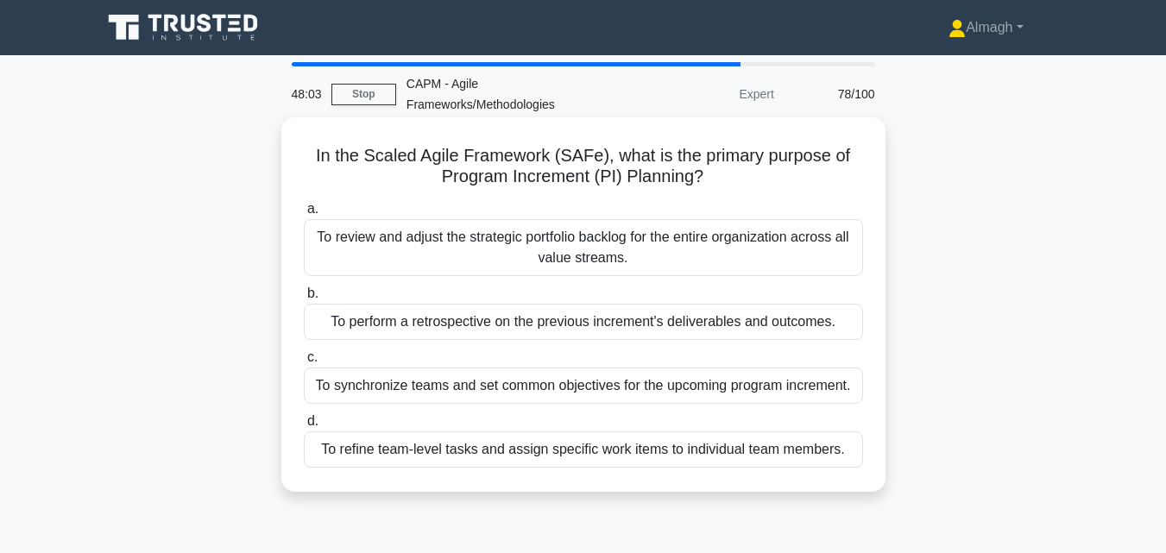
click at [569, 381] on div "To synchronize teams and set common objectives for the upcoming program increme…" at bounding box center [583, 386] width 559 height 36
click at [304, 363] on input "c. To synchronize teams and set common objectives for the upcoming program incr…" at bounding box center [304, 357] width 0 height 11
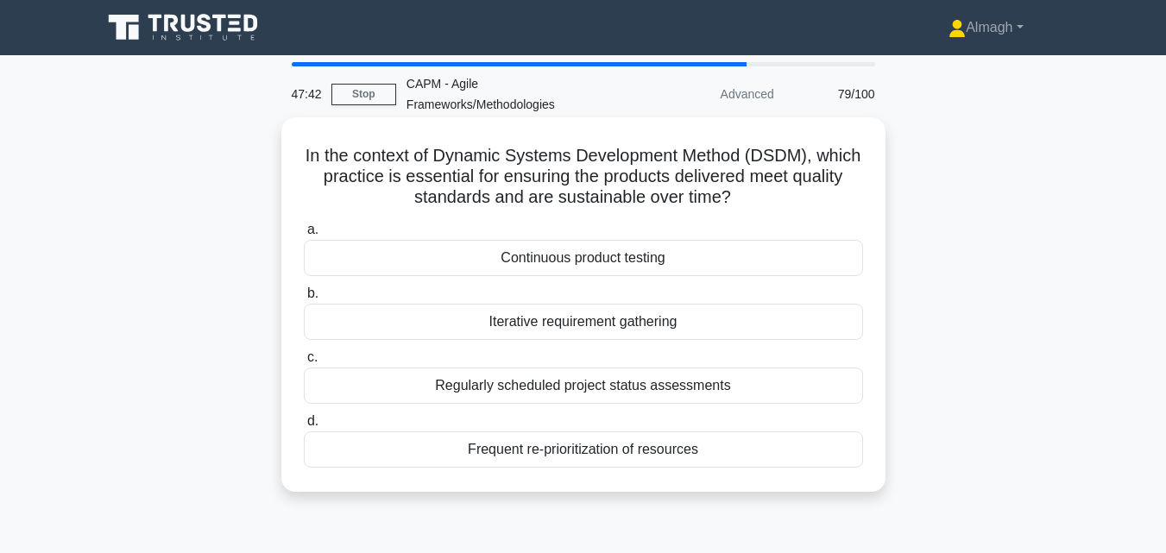
click at [521, 325] on div "Iterative requirement gathering" at bounding box center [583, 322] width 559 height 36
click at [304, 299] on input "b. Iterative requirement gathering" at bounding box center [304, 293] width 0 height 11
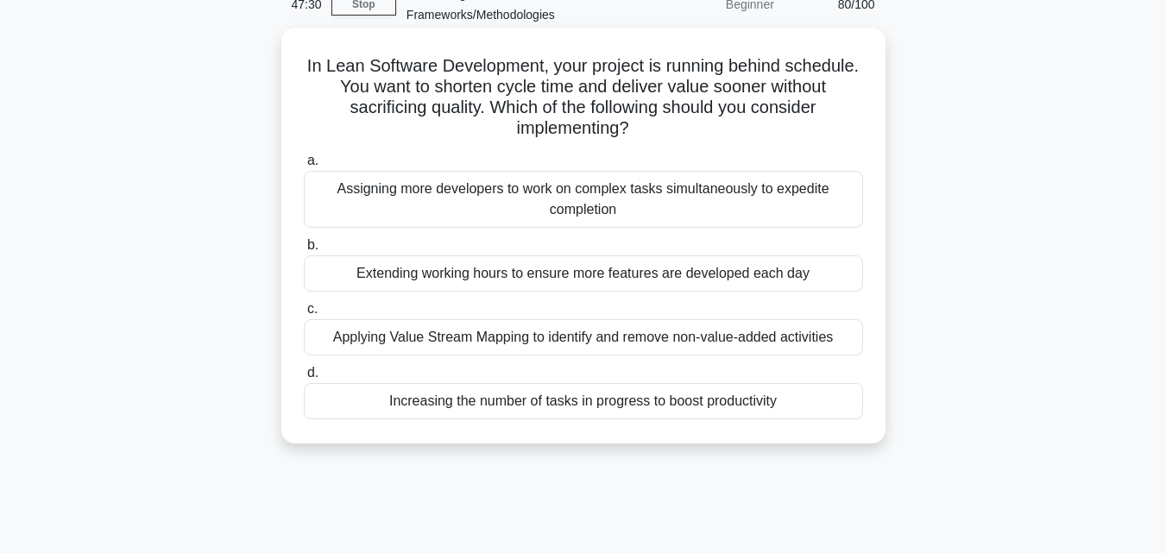
scroll to position [120, 0]
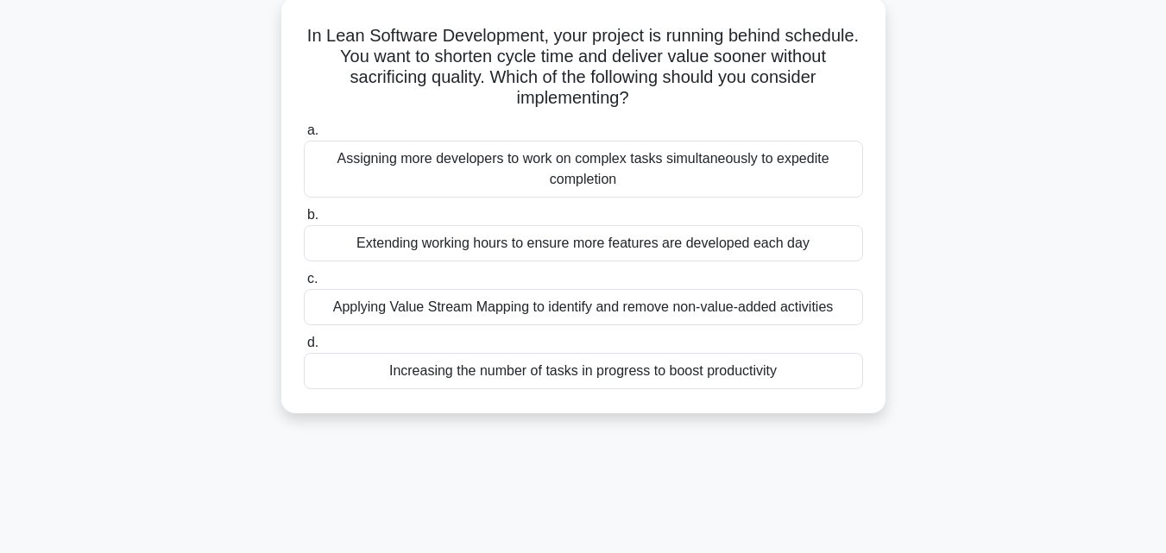
click at [595, 325] on div "Applying Value Stream Mapping to identify and remove non-value-added activities" at bounding box center [583, 307] width 559 height 36
click at [304, 285] on input "c. Applying Value Stream Mapping to identify and remove non-value-added activit…" at bounding box center [304, 279] width 0 height 11
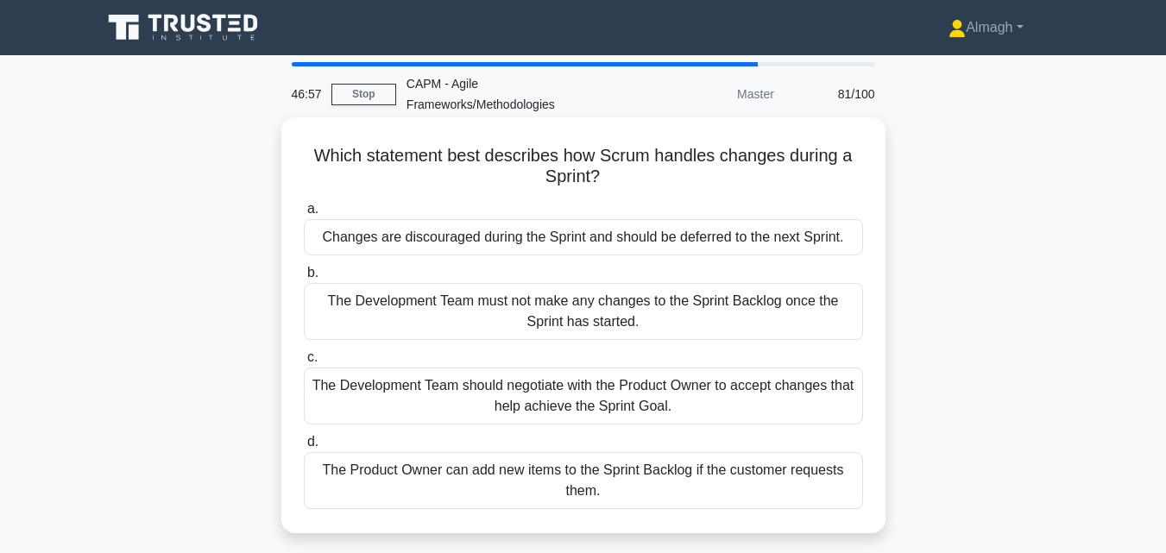
scroll to position [86, 0]
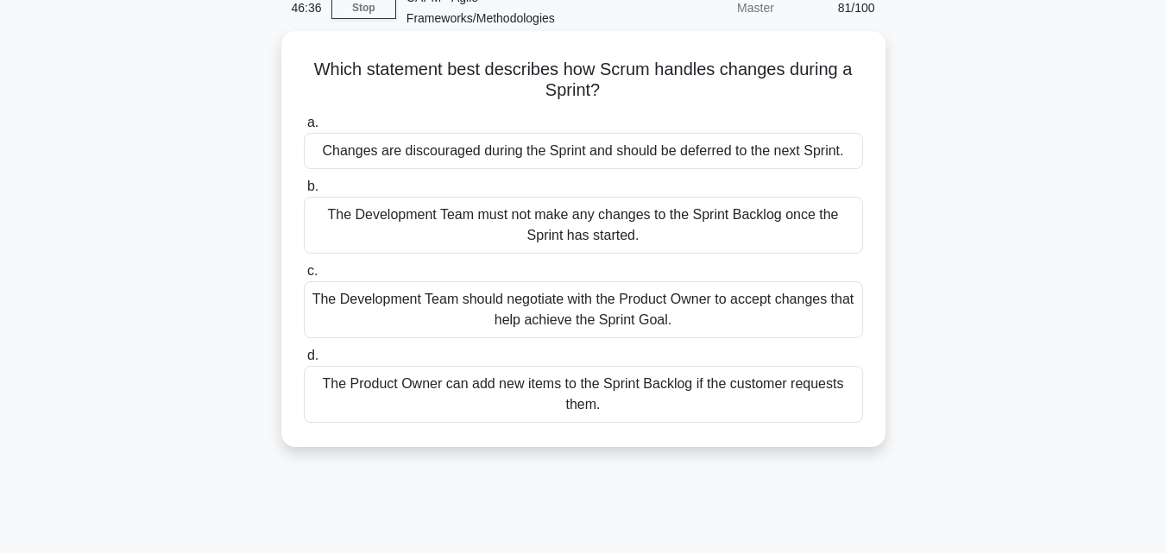
click at [487, 161] on div "Changes are discouraged during the Sprint and should be deferred to the next Sp…" at bounding box center [583, 151] width 559 height 36
click at [304, 129] on input "a. Changes are discouraged during the Sprint and should be deferred to the next…" at bounding box center [304, 122] width 0 height 11
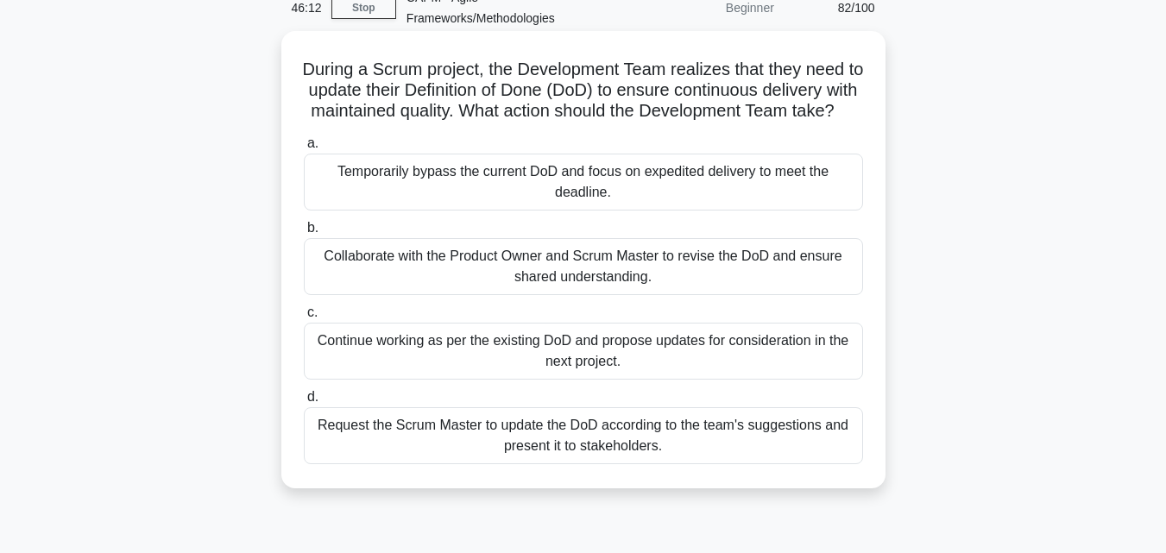
click at [456, 282] on div "Collaborate with the Product Owner and Scrum Master to revise the DoD and ensur…" at bounding box center [583, 266] width 559 height 57
click at [304, 234] on input "b. Collaborate with the Product Owner and Scrum Master to revise the DoD and en…" at bounding box center [304, 228] width 0 height 11
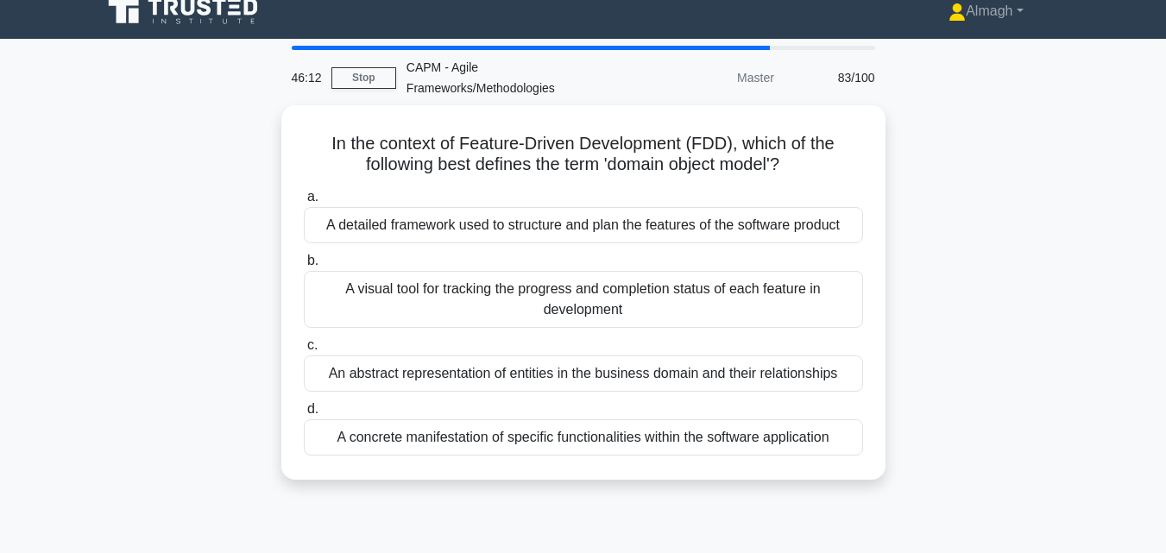
scroll to position [0, 0]
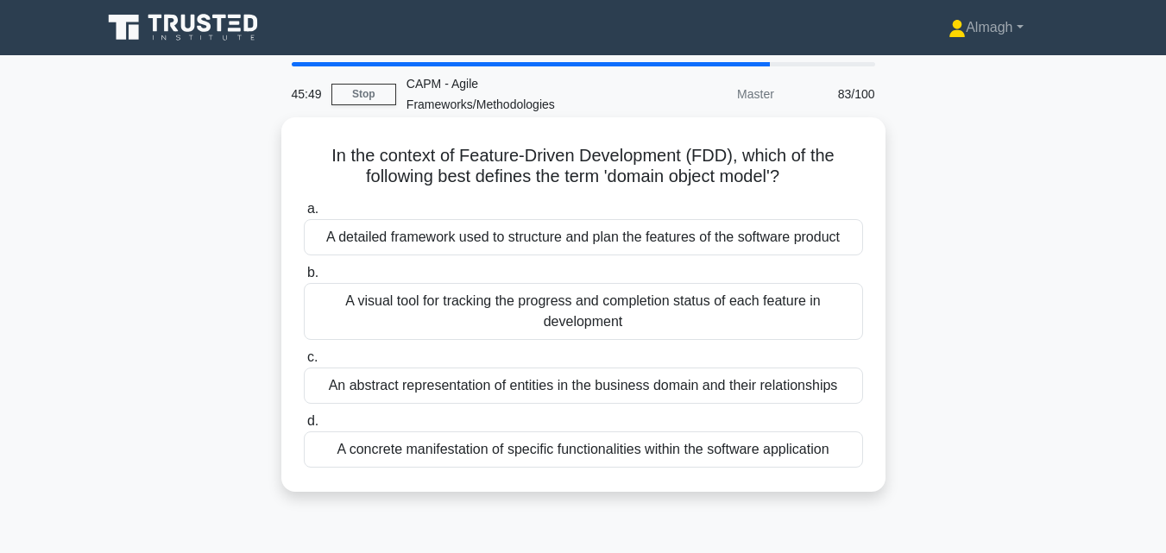
click at [577, 243] on div "A detailed framework used to structure and plan the features of the software pr…" at bounding box center [583, 237] width 559 height 36
click at [304, 215] on input "a. A detailed framework used to structure and plan the features of the software…" at bounding box center [304, 209] width 0 height 11
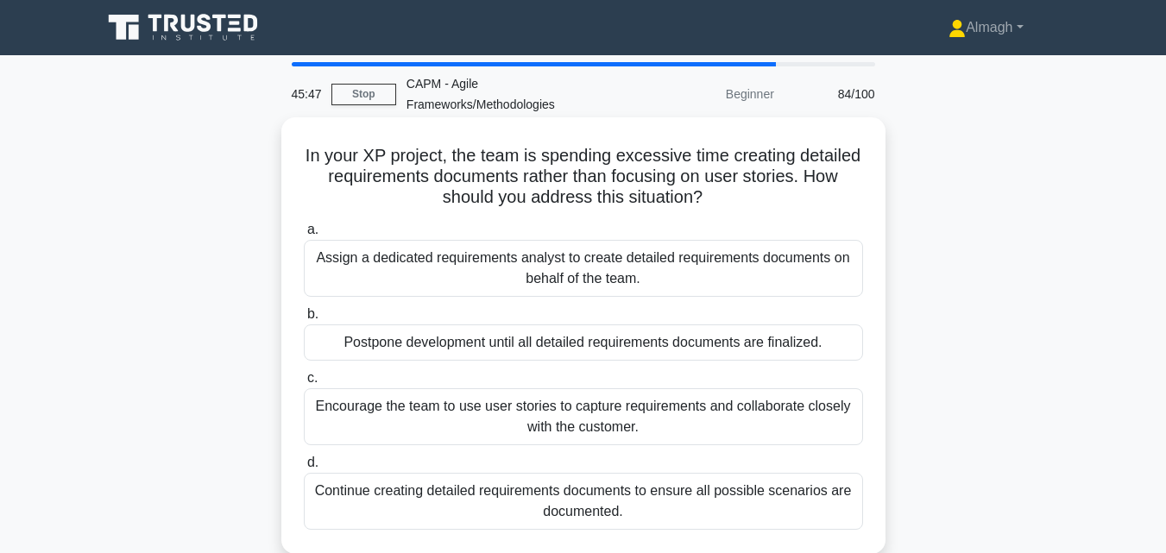
scroll to position [86, 0]
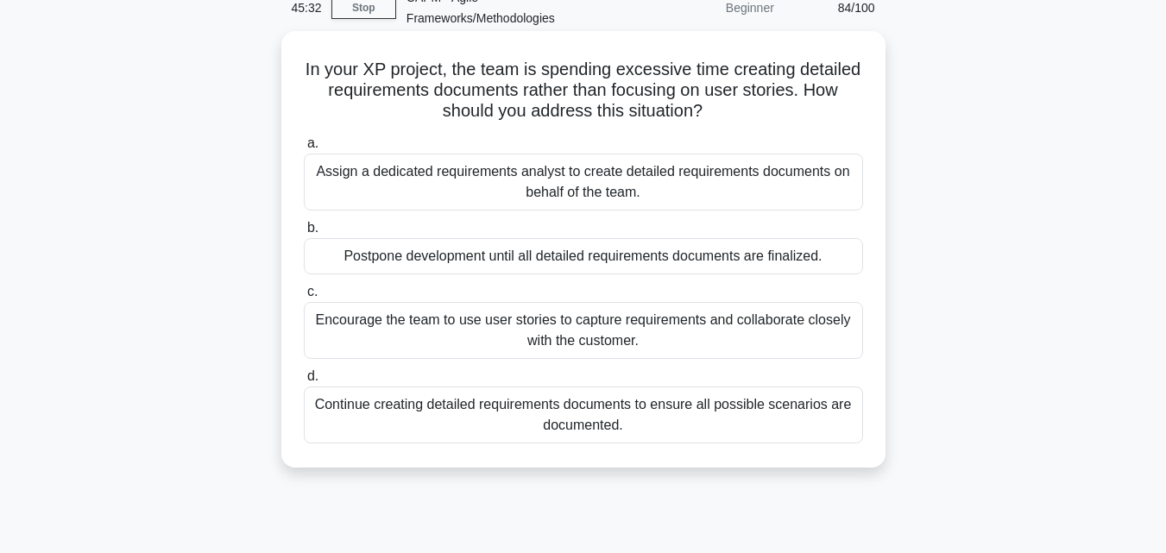
click at [651, 337] on div "Encourage the team to use user stories to capture requirements and collaborate …" at bounding box center [583, 330] width 559 height 57
click at [304, 298] on input "c. Encourage the team to use user stories to capture requirements and collabora…" at bounding box center [304, 292] width 0 height 11
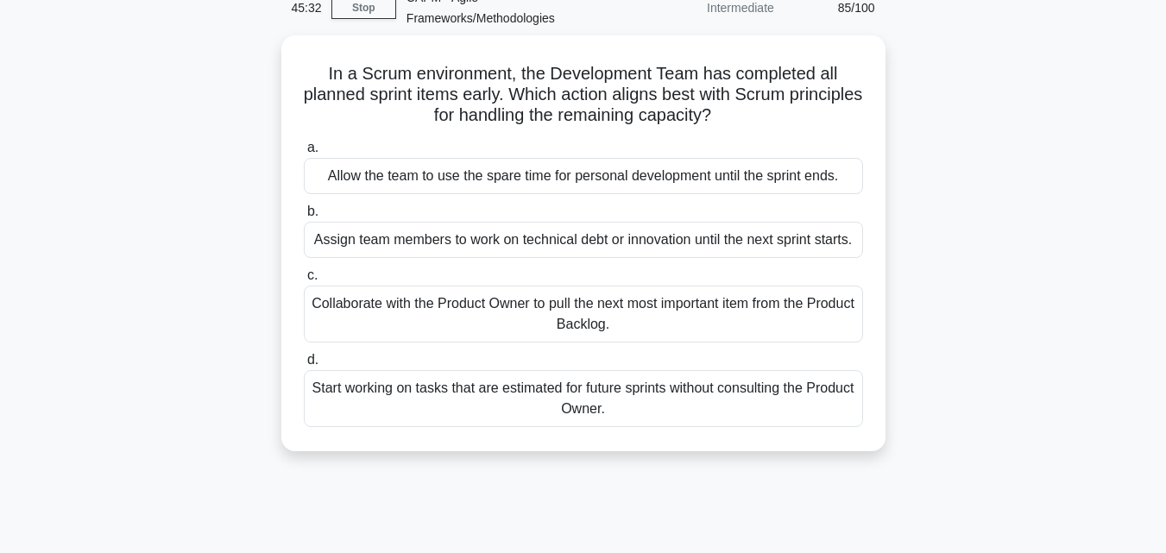
scroll to position [0, 0]
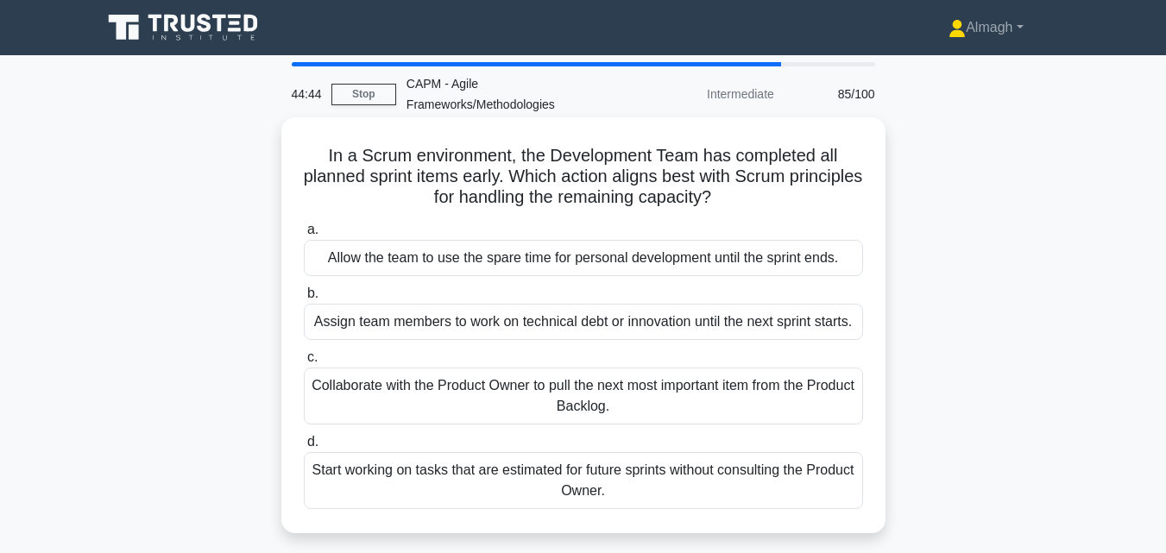
click at [626, 388] on div "Collaborate with the Product Owner to pull the next most important item from th…" at bounding box center [583, 396] width 559 height 57
click at [304, 363] on input "c. Collaborate with the Product Owner to pull the next most important item from…" at bounding box center [304, 357] width 0 height 11
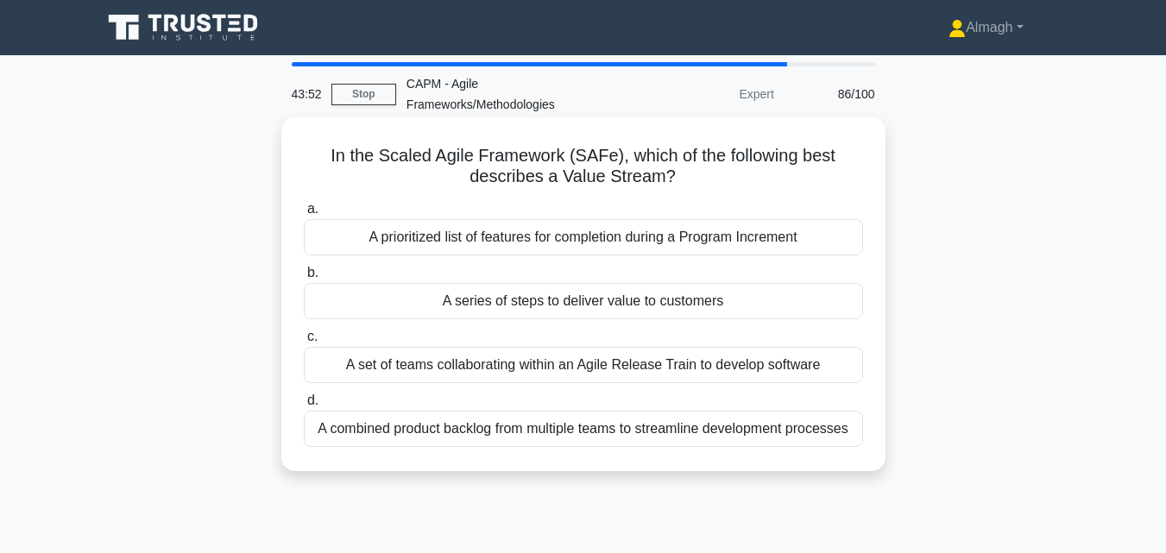
click at [520, 235] on div "A prioritized list of features for completion during a Program Increment" at bounding box center [583, 237] width 559 height 36
click at [304, 215] on input "a. A prioritized list of features for completion during a Program Increment" at bounding box center [304, 209] width 0 height 11
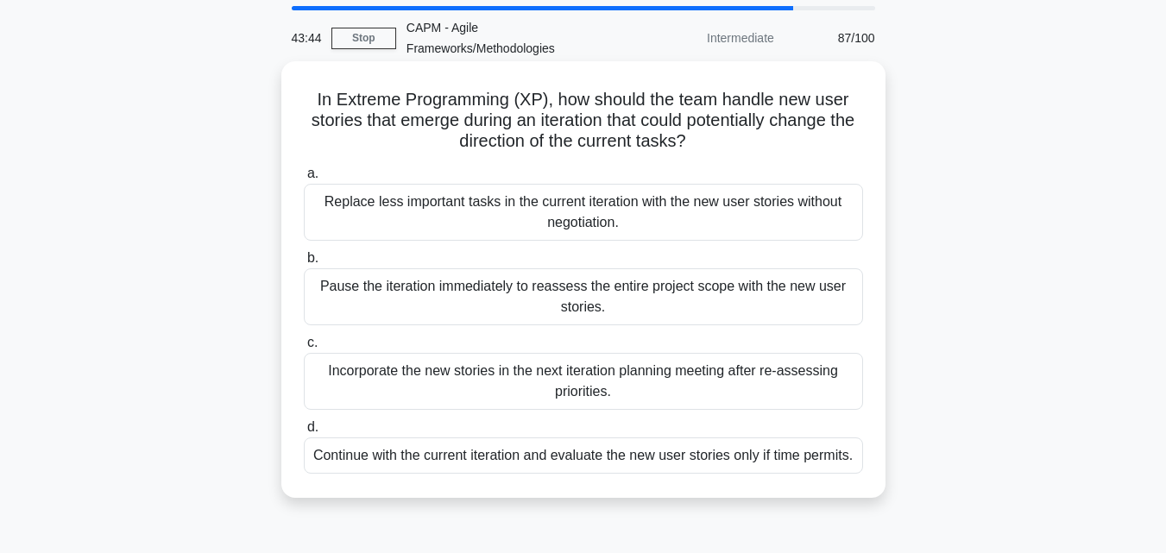
scroll to position [86, 0]
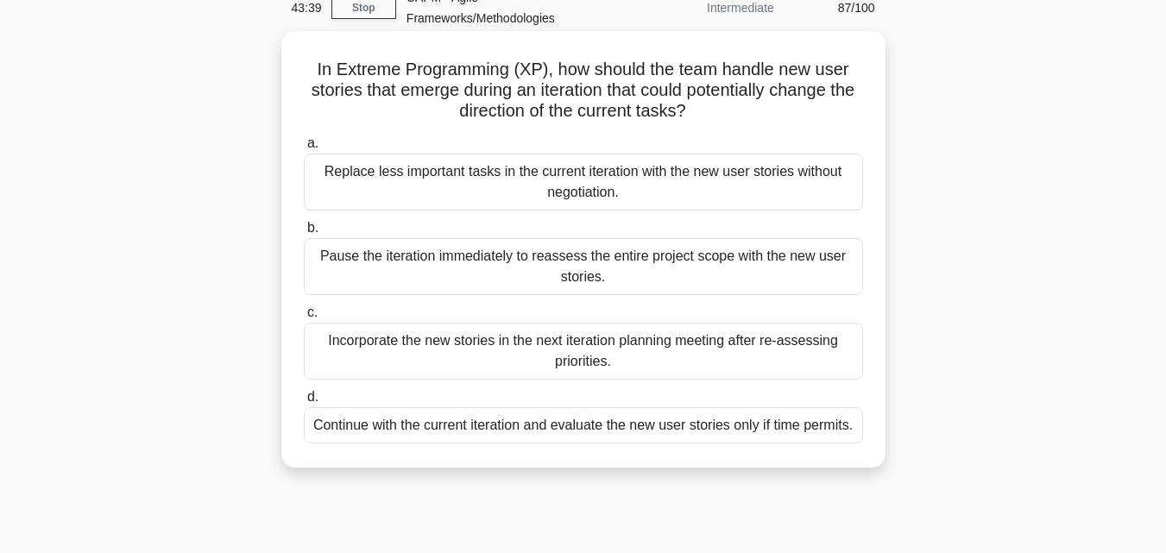
click at [611, 360] on div "Incorporate the new stories in the next iteration planning meeting after re-ass…" at bounding box center [583, 351] width 559 height 57
click at [304, 318] on input "c. Incorporate the new stories in the next iteration planning meeting after re-…" at bounding box center [304, 312] width 0 height 11
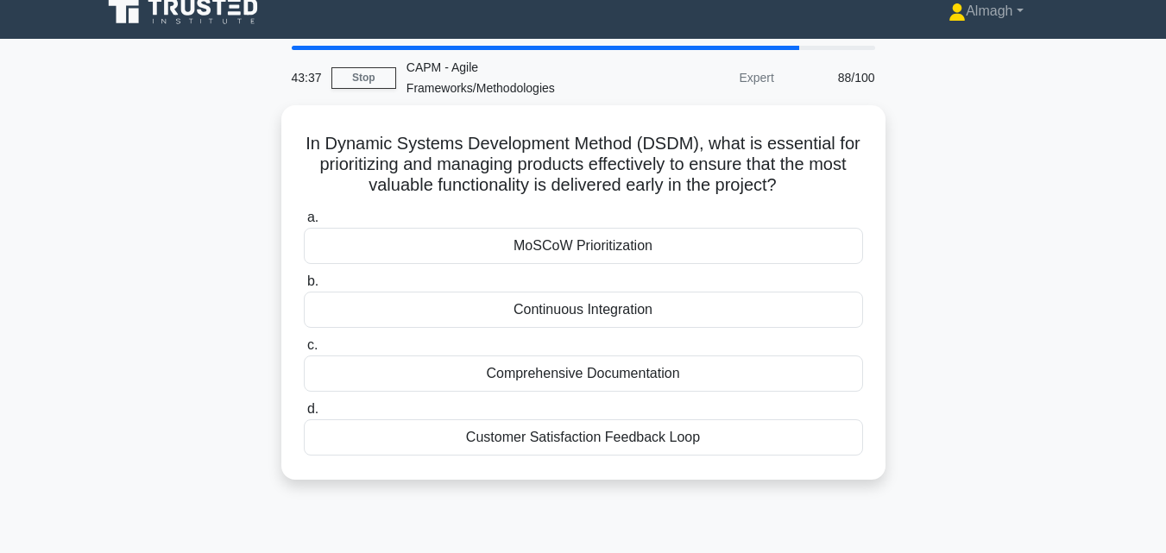
scroll to position [0, 0]
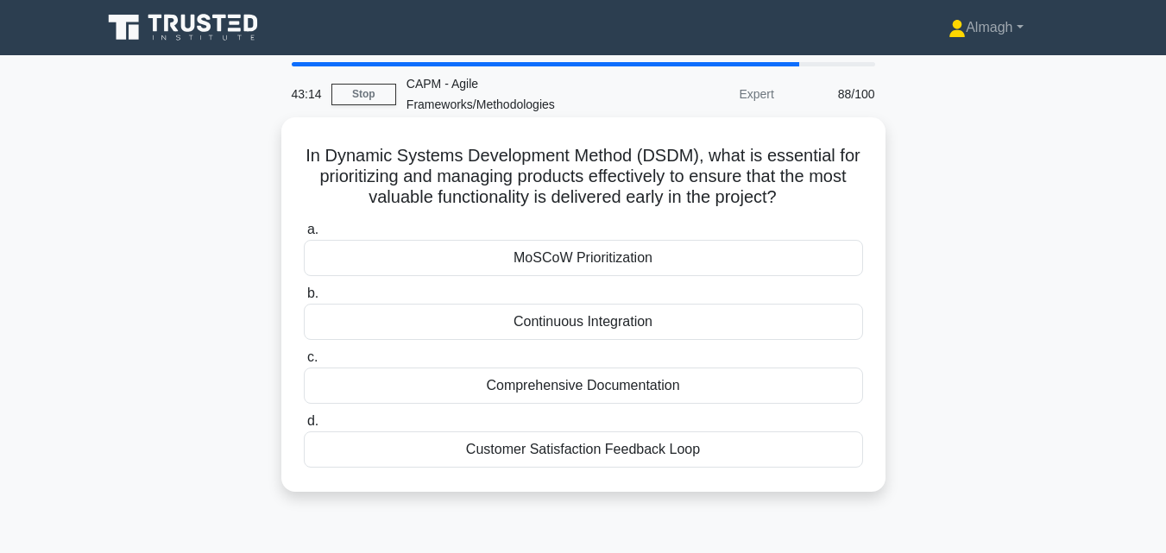
click at [481, 262] on div "MoSCoW Prioritization" at bounding box center [583, 258] width 559 height 36
click at [304, 236] on input "a. MoSCoW Prioritization" at bounding box center [304, 229] width 0 height 11
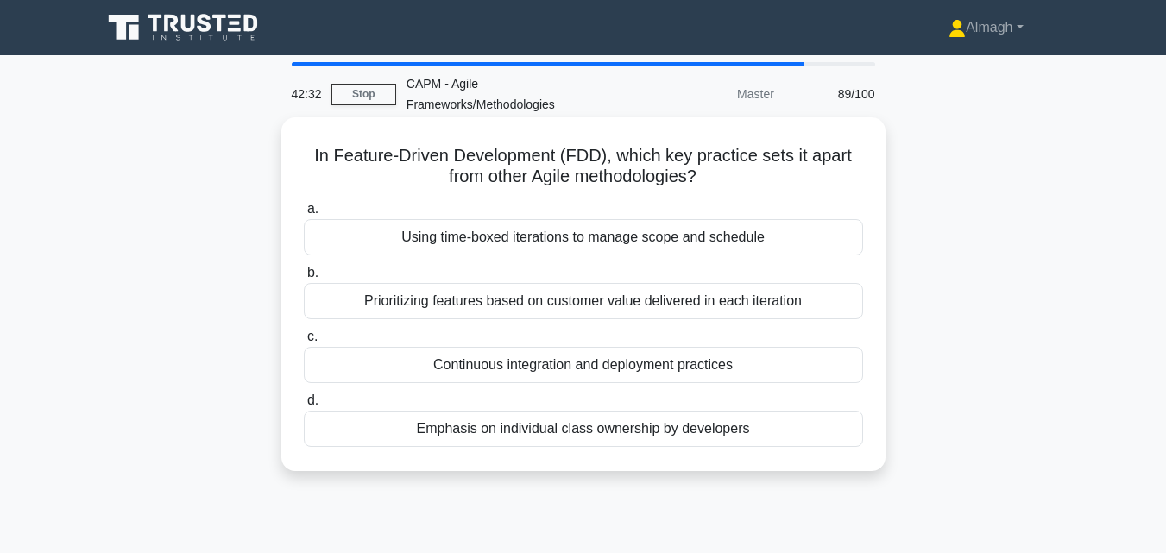
click at [502, 306] on div "Prioritizing features based on customer value delivered in each iteration" at bounding box center [583, 301] width 559 height 36
click at [304, 279] on input "b. Prioritizing features based on customer value delivered in each iteration" at bounding box center [304, 273] width 0 height 11
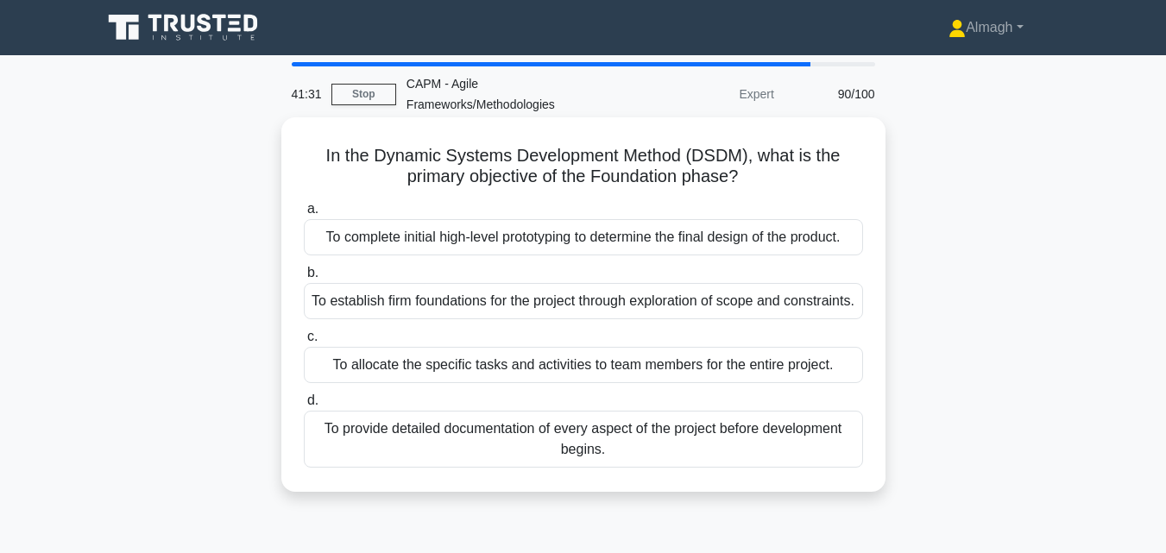
click at [633, 468] on div "To provide detailed documentation of every aspect of the project before develop…" at bounding box center [583, 439] width 559 height 57
click at [304, 406] on input "d. To provide detailed documentation of every aspect of the project before deve…" at bounding box center [304, 400] width 0 height 11
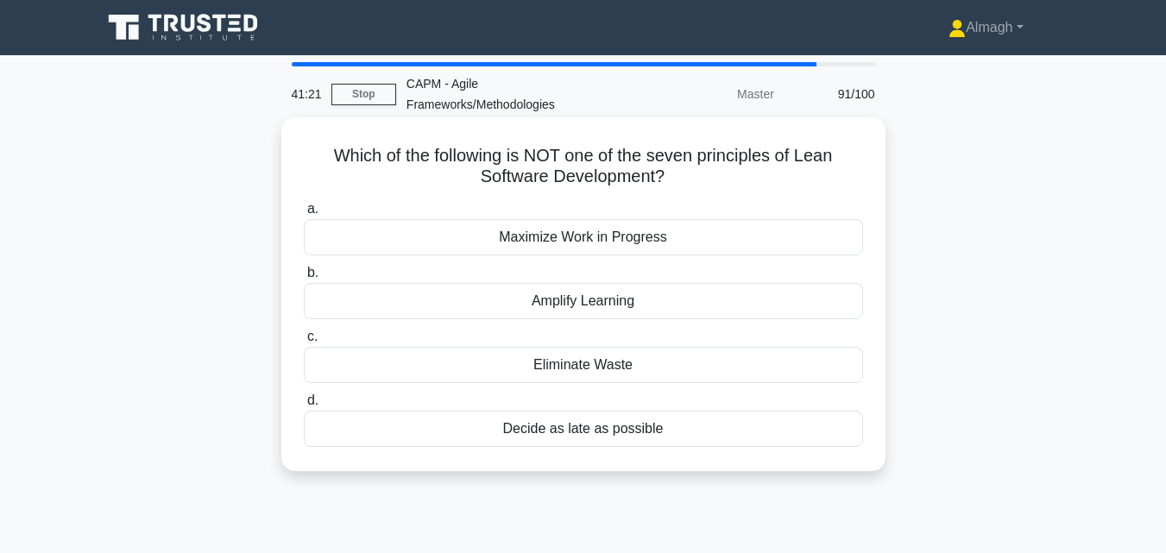
click at [637, 236] on div "Maximize Work in Progress" at bounding box center [583, 237] width 559 height 36
click at [304, 215] on input "a. Maximize Work in Progress" at bounding box center [304, 209] width 0 height 11
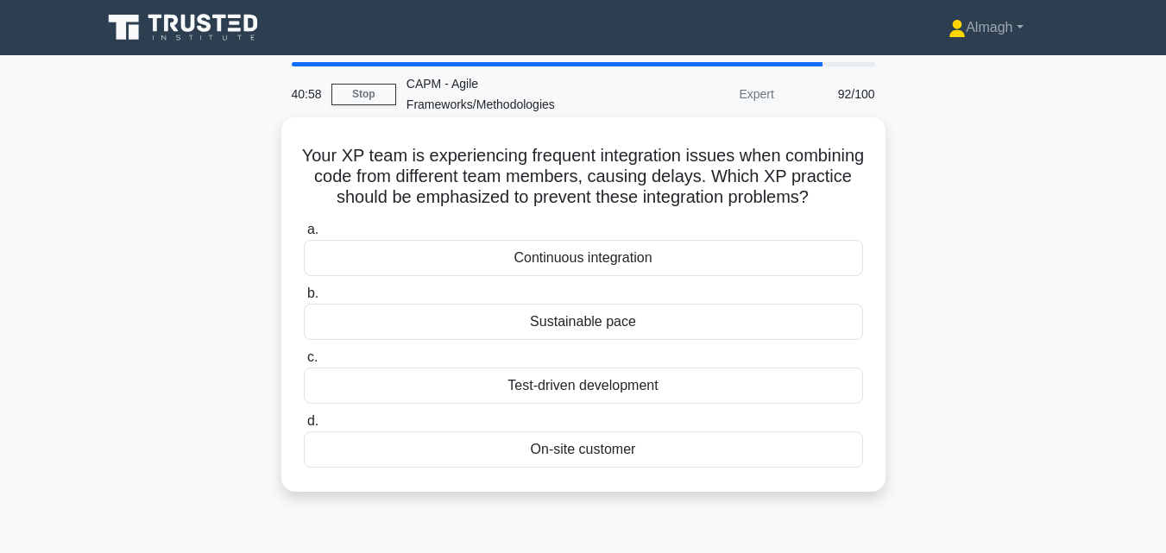
click at [589, 396] on div "Test-driven development" at bounding box center [583, 386] width 559 height 36
click at [304, 363] on input "c. Test-driven development" at bounding box center [304, 357] width 0 height 11
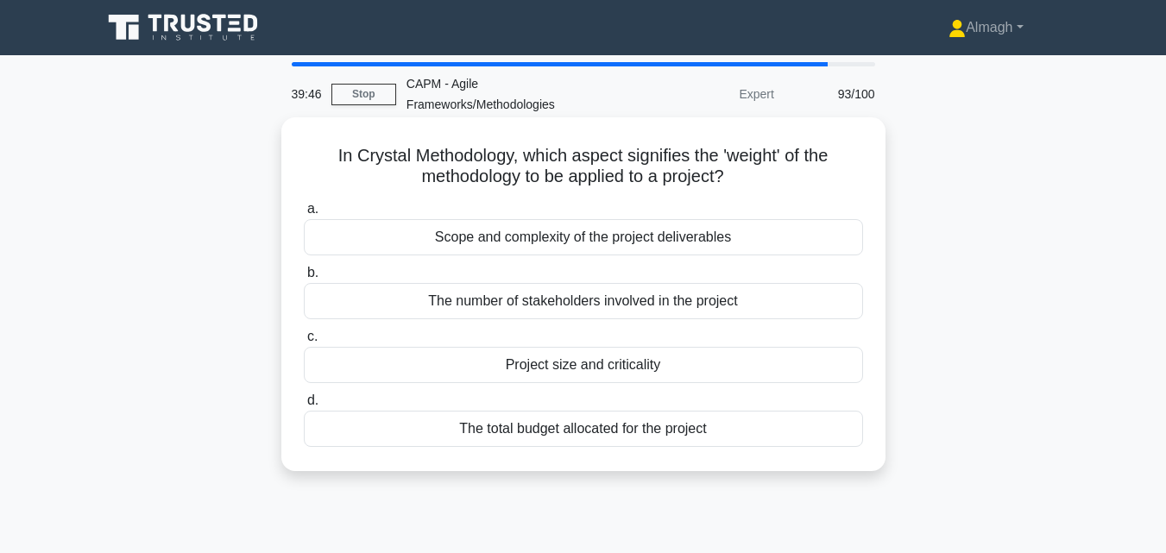
click at [572, 369] on div "Project size and criticality" at bounding box center [583, 365] width 559 height 36
click at [304, 343] on input "c. Project size and criticality" at bounding box center [304, 336] width 0 height 11
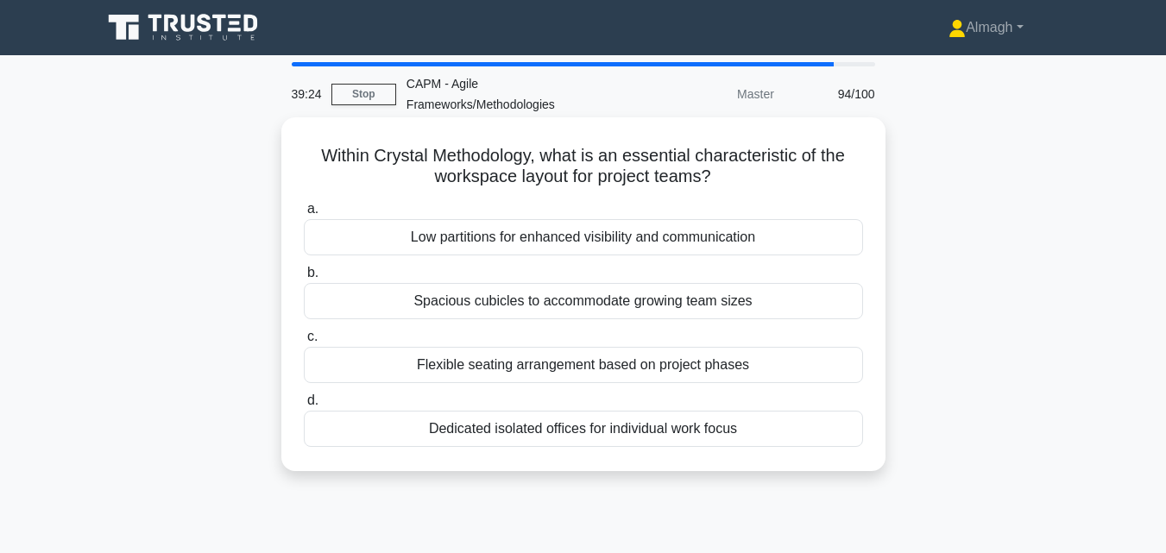
click at [528, 239] on div "Low partitions for enhanced visibility and communication" at bounding box center [583, 237] width 559 height 36
click at [304, 215] on input "a. Low partitions for enhanced visibility and communication" at bounding box center [304, 209] width 0 height 11
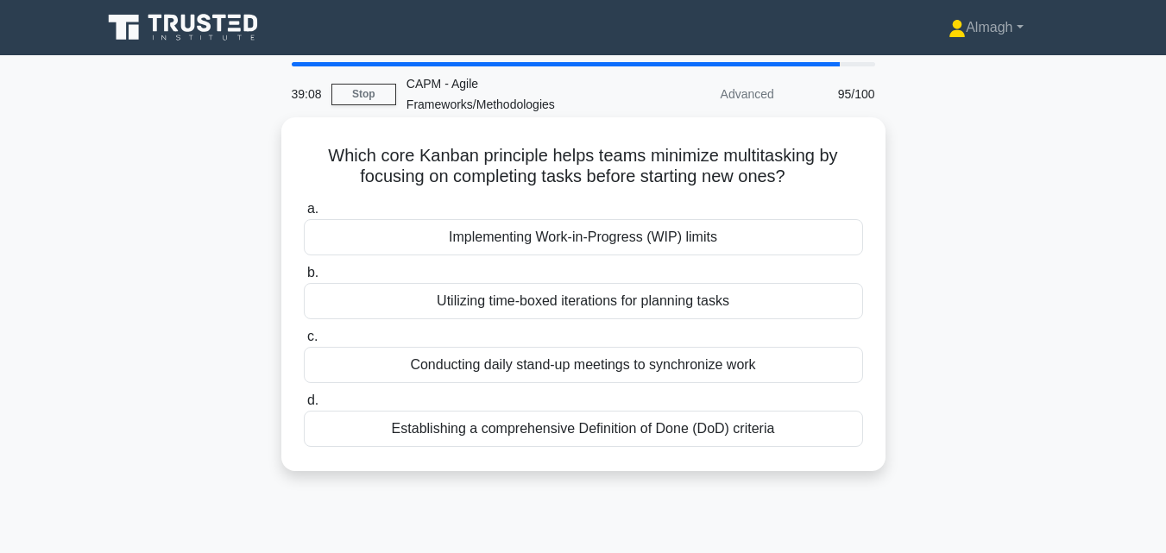
click at [498, 243] on div "Implementing Work-in-Progress (WIP) limits" at bounding box center [583, 237] width 559 height 36
click at [304, 215] on input "a. Implementing Work-in-Progress (WIP) limits" at bounding box center [304, 209] width 0 height 11
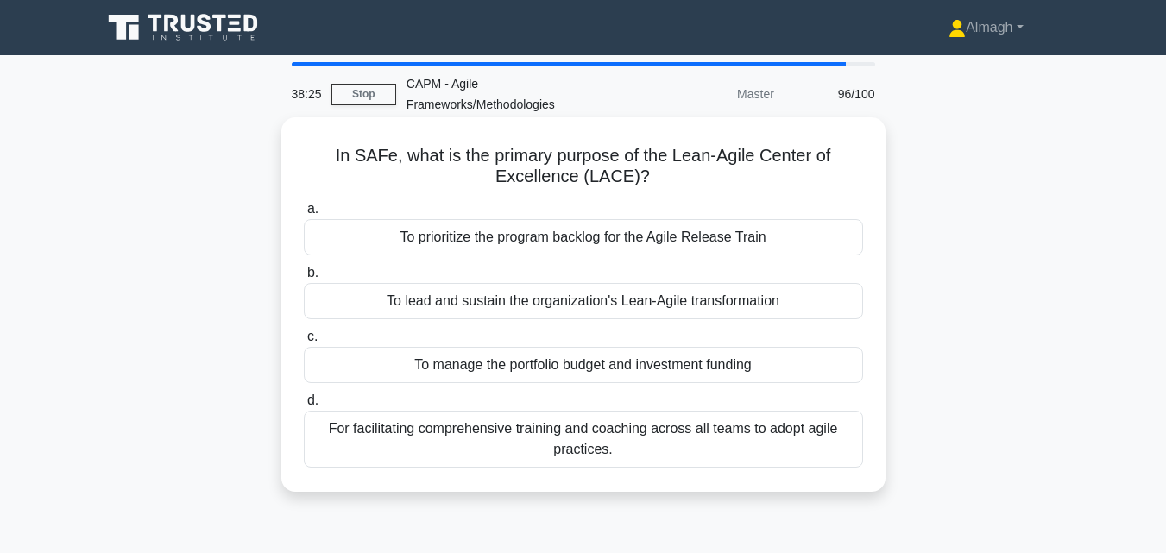
click at [555, 306] on div "To lead and sustain the organization's Lean-Agile transformation" at bounding box center [583, 301] width 559 height 36
click at [304, 279] on input "b. To lead and sustain the organization's Lean-Agile transformation" at bounding box center [304, 273] width 0 height 11
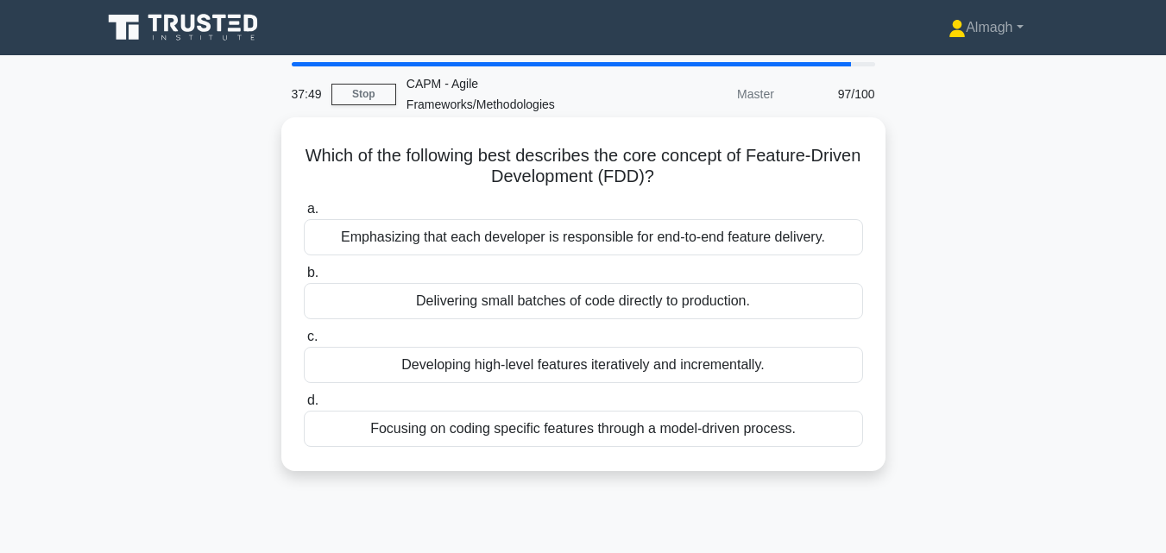
click at [555, 433] on div "Focusing on coding specific features through a model-driven process." at bounding box center [583, 429] width 559 height 36
click at [304, 406] on input "d. Focusing on coding specific features through a model-driven process." at bounding box center [304, 400] width 0 height 11
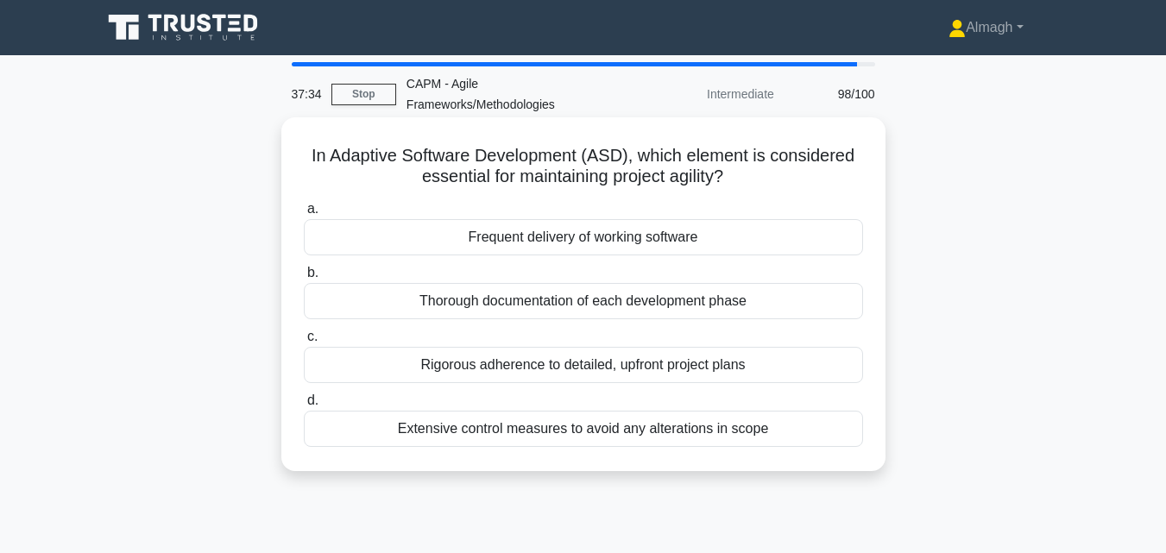
click at [468, 243] on div "Frequent delivery of working software" at bounding box center [583, 237] width 559 height 36
click at [304, 215] on input "a. Frequent delivery of working software" at bounding box center [304, 209] width 0 height 11
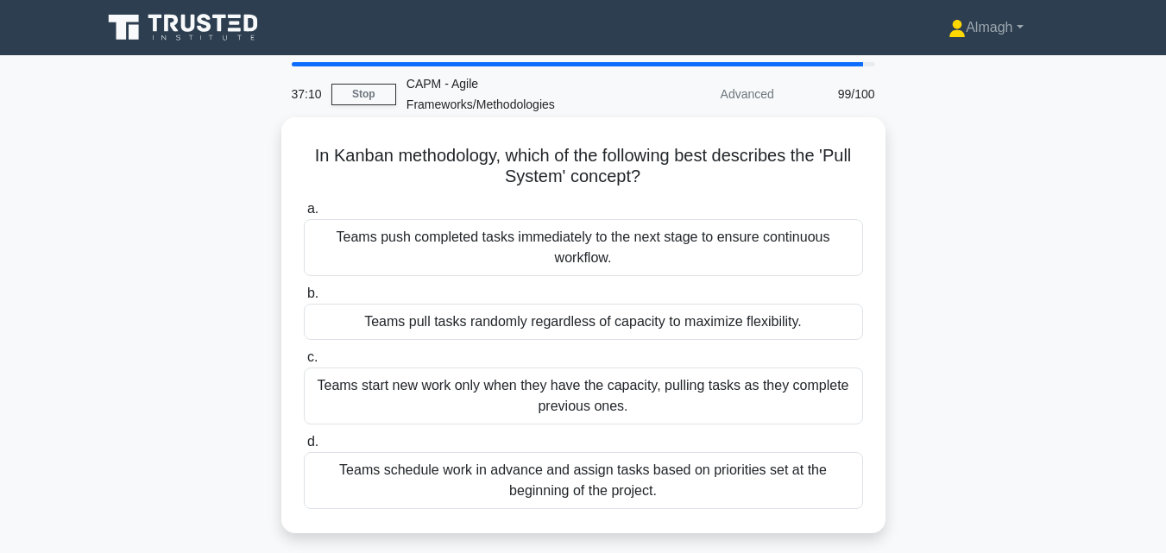
click at [394, 395] on div "Teams start new work only when they have the capacity, pulling tasks as they co…" at bounding box center [583, 396] width 559 height 57
click at [304, 363] on input "c. Teams start new work only when they have the capacity, pulling tasks as they…" at bounding box center [304, 357] width 0 height 11
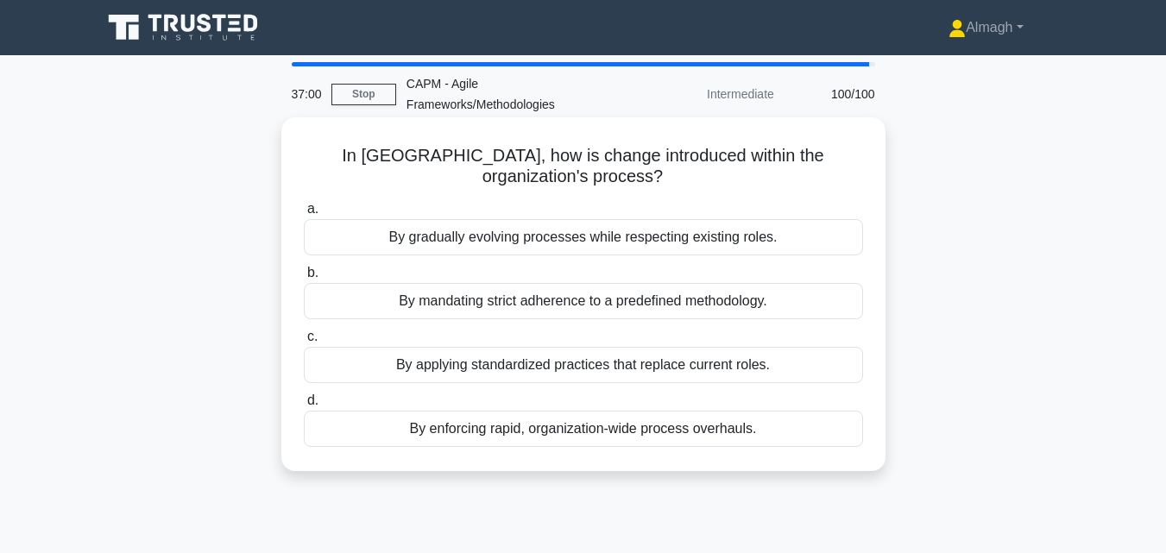
click at [402, 243] on div "By gradually evolving processes while respecting existing roles." at bounding box center [583, 237] width 559 height 36
click at [304, 215] on input "a. By gradually evolving processes while respecting existing roles." at bounding box center [304, 209] width 0 height 11
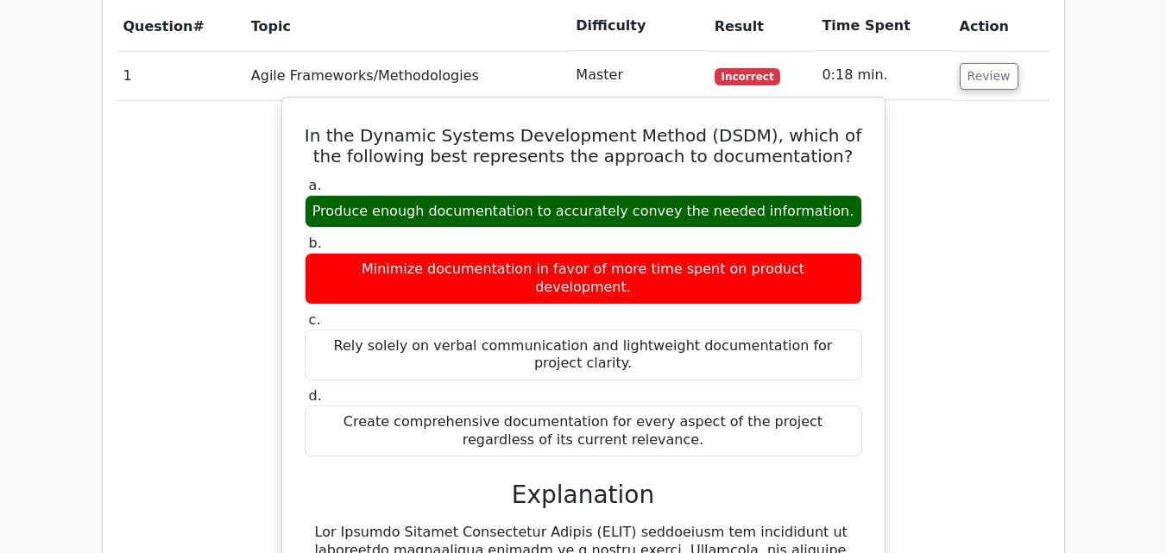
scroll to position [604, 0]
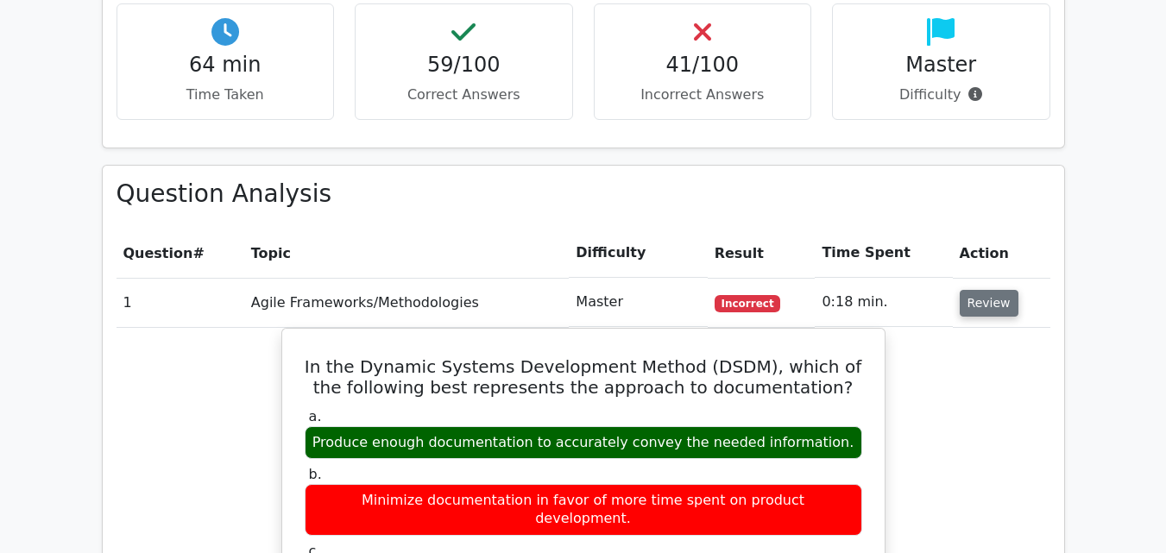
click at [965, 298] on button "Review" at bounding box center [989, 303] width 59 height 27
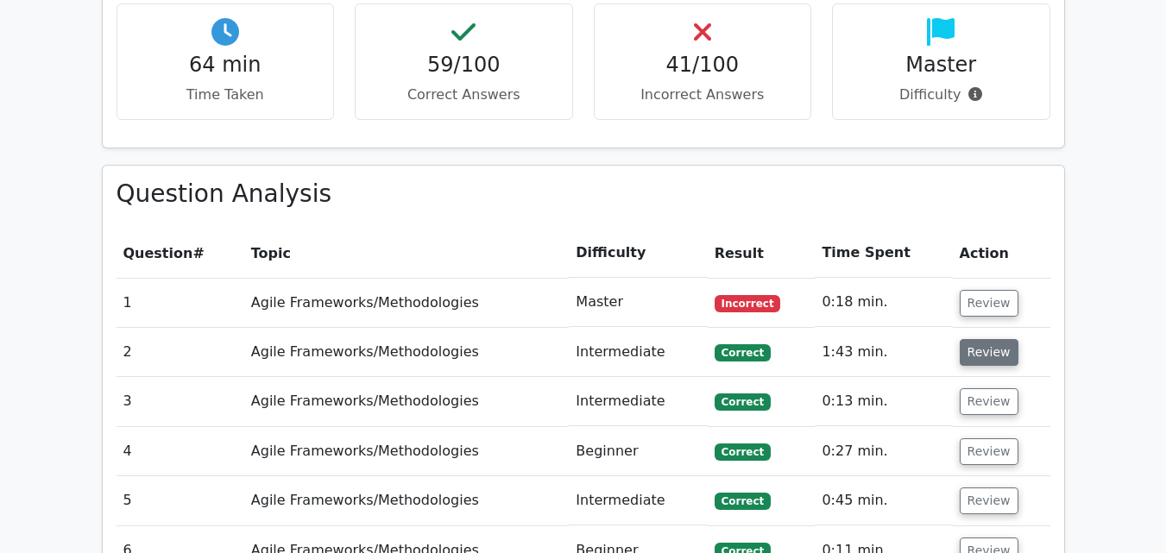
click at [976, 350] on button "Review" at bounding box center [989, 352] width 59 height 27
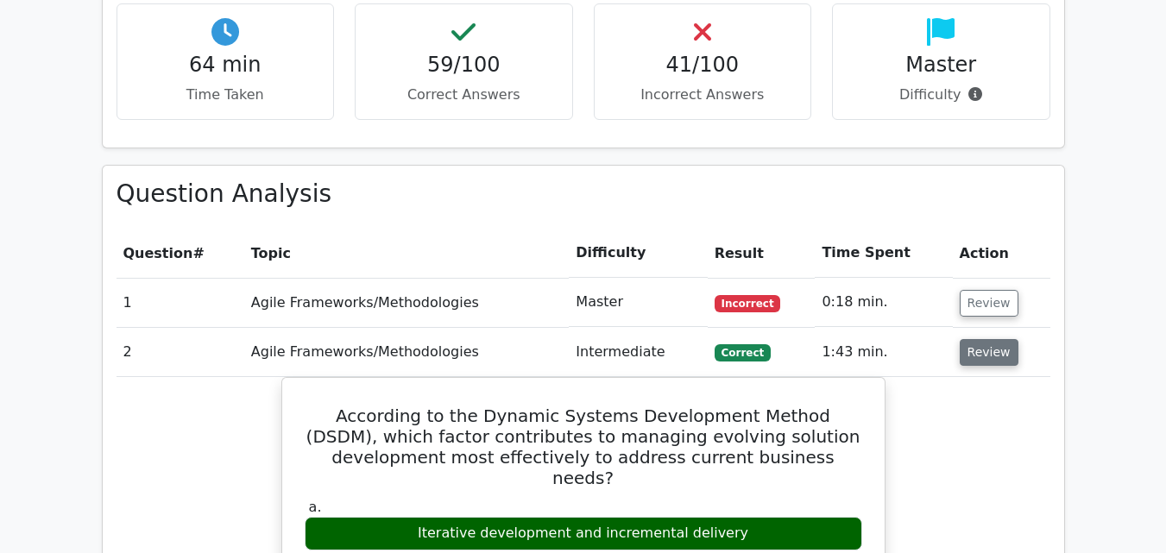
click at [995, 362] on button "Review" at bounding box center [989, 352] width 59 height 27
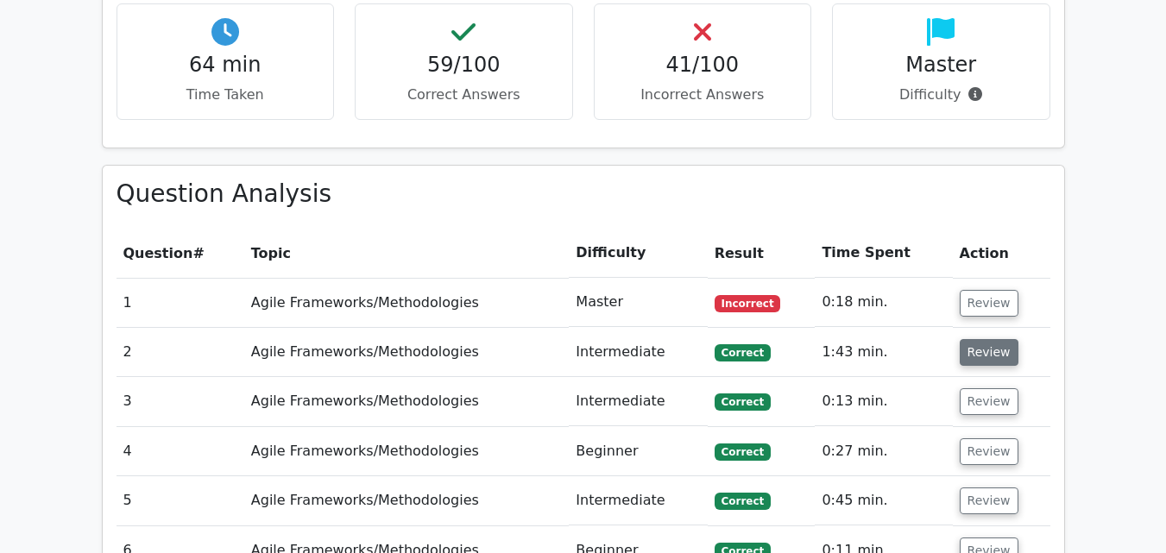
click at [995, 360] on button "Review" at bounding box center [989, 352] width 59 height 27
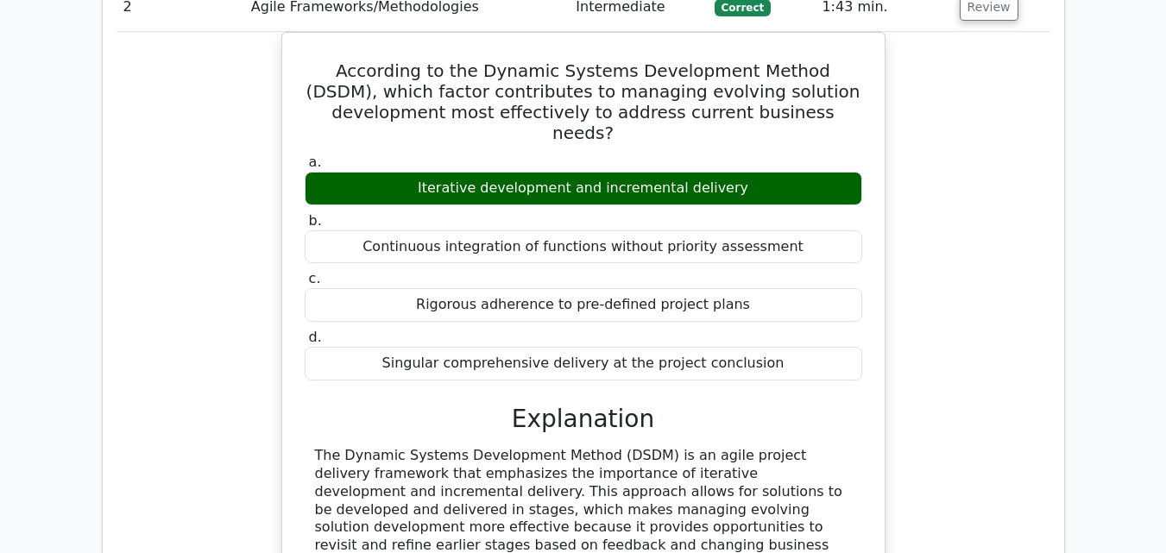
scroll to position [777, 0]
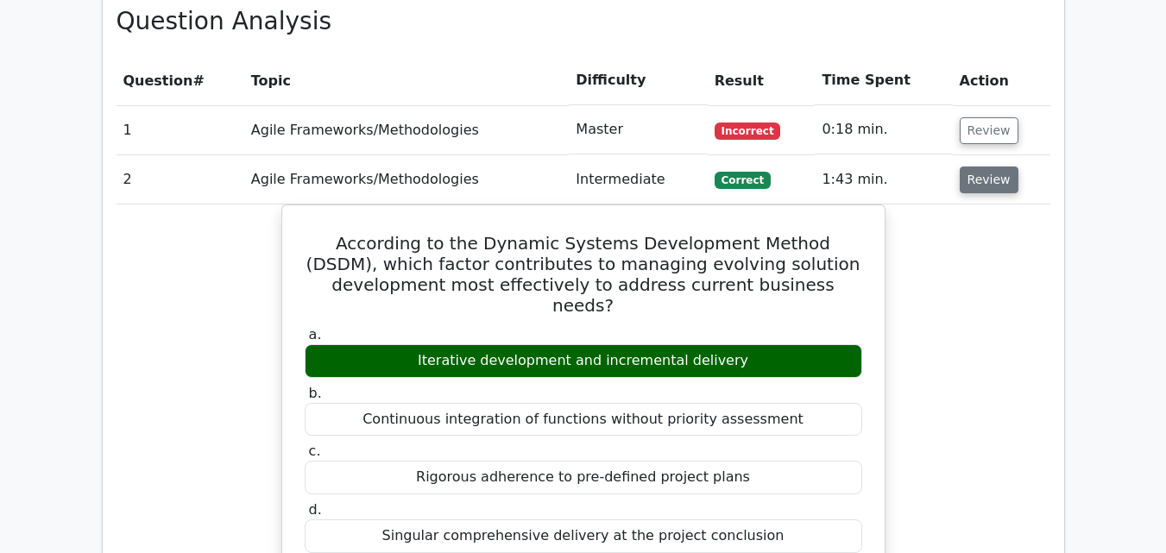
click at [998, 180] on button "Review" at bounding box center [989, 180] width 59 height 27
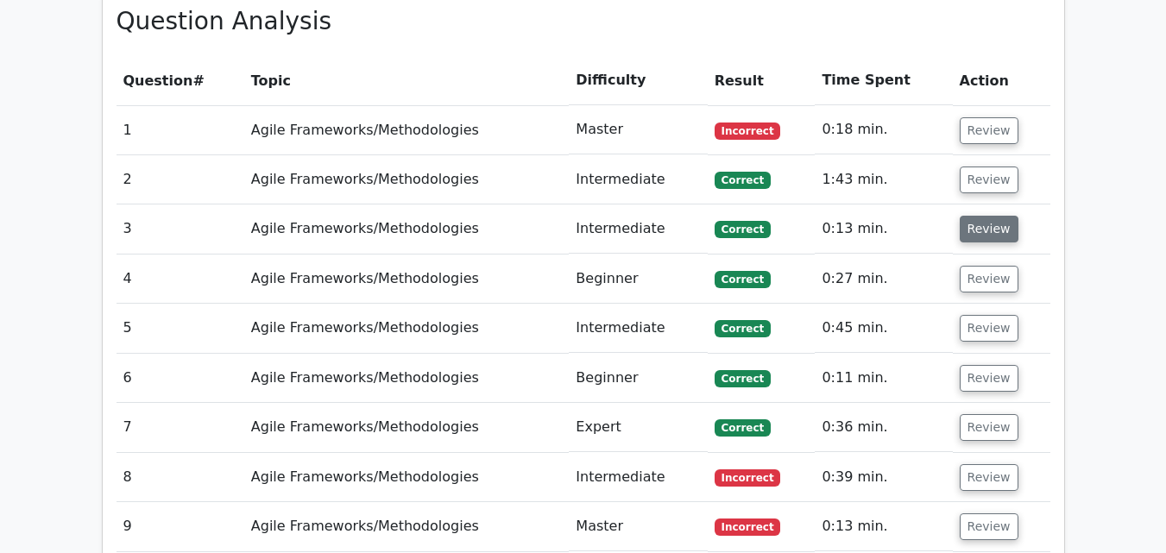
click at [988, 226] on button "Review" at bounding box center [989, 229] width 59 height 27
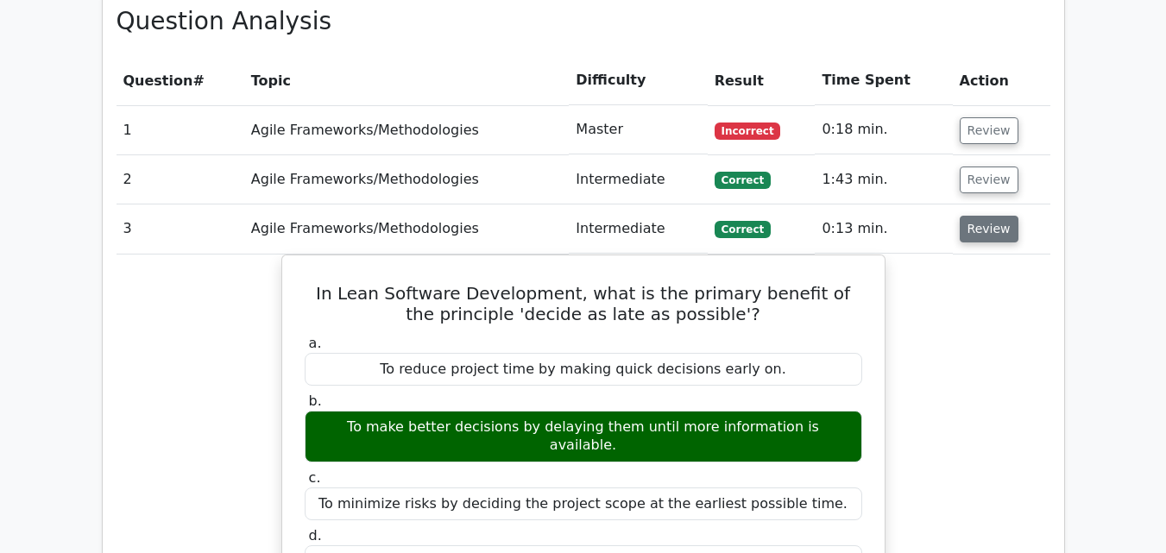
click at [979, 234] on button "Review" at bounding box center [989, 229] width 59 height 27
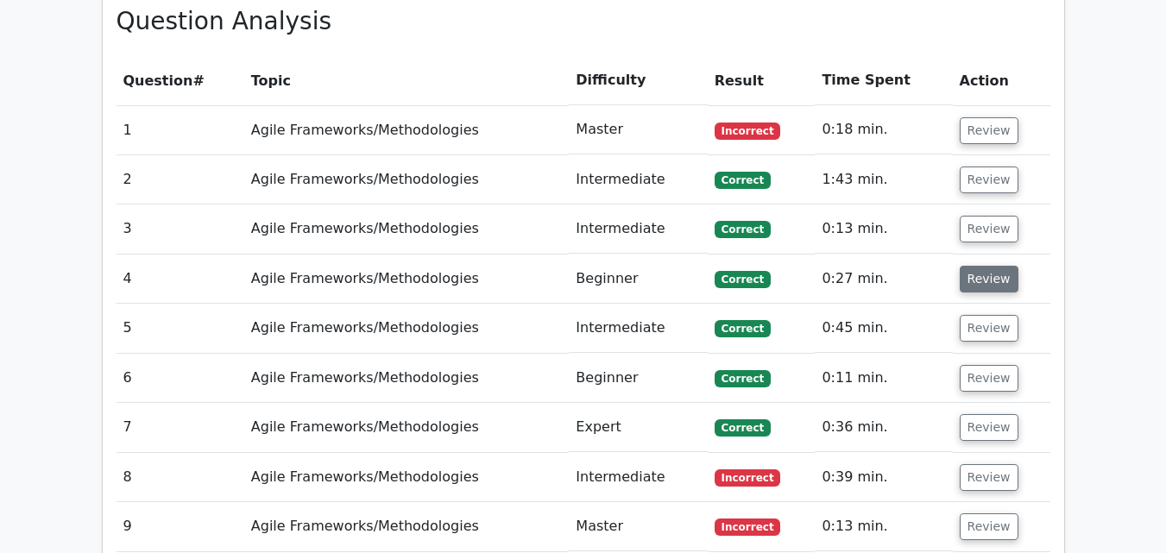
click at [979, 281] on button "Review" at bounding box center [989, 279] width 59 height 27
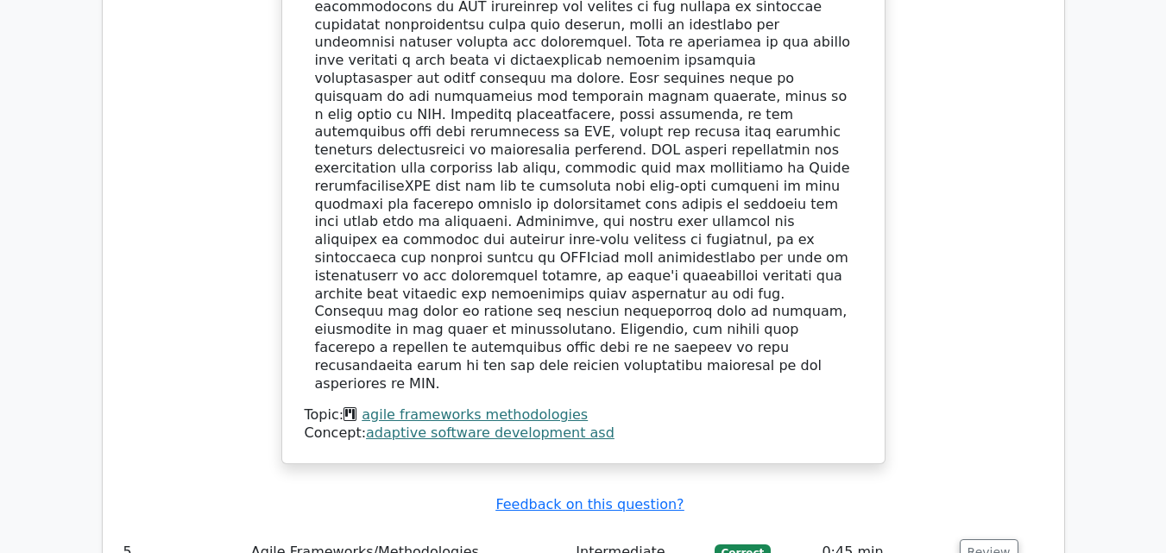
scroll to position [1553, 0]
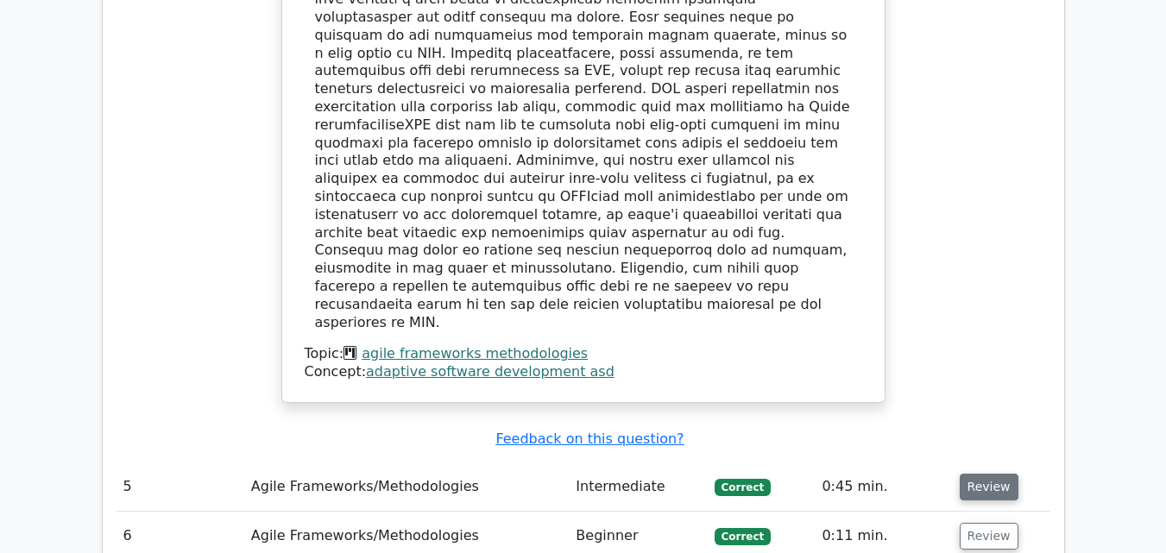
click at [980, 474] on button "Review" at bounding box center [989, 487] width 59 height 27
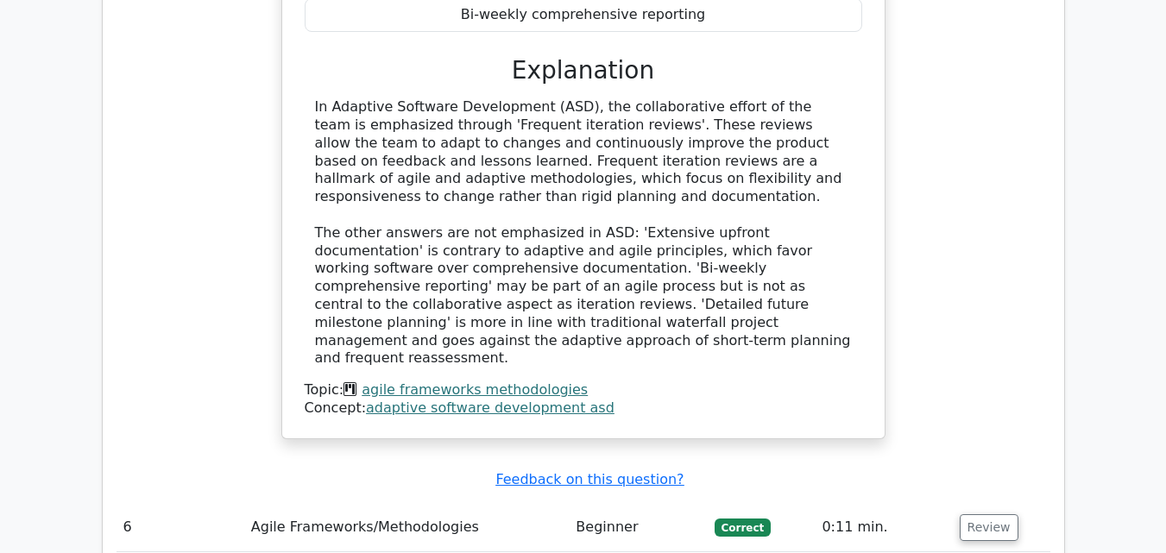
scroll to position [2417, 0]
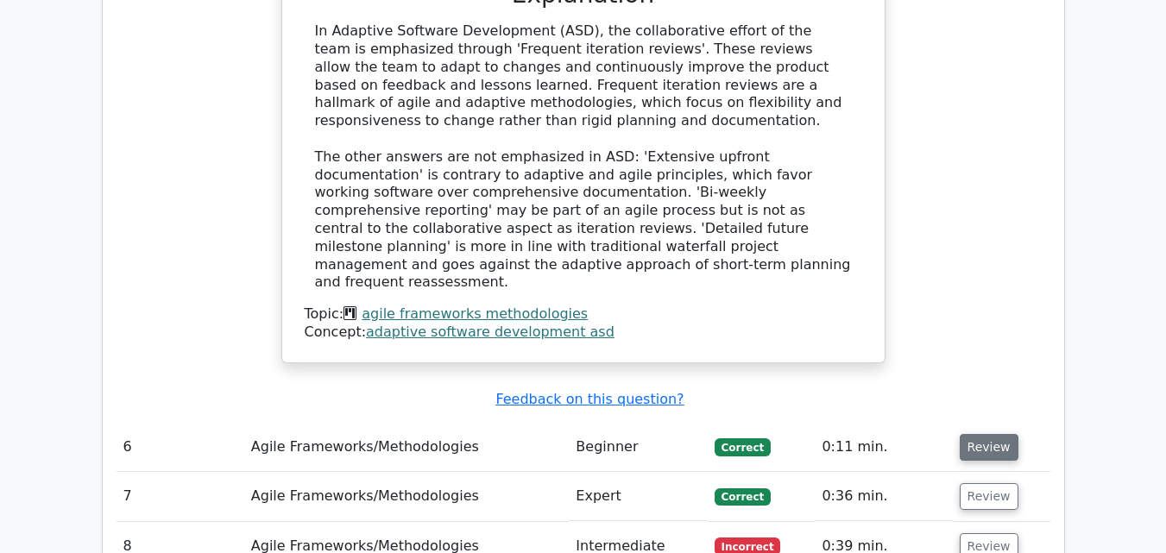
click at [975, 434] on button "Review" at bounding box center [989, 447] width 59 height 27
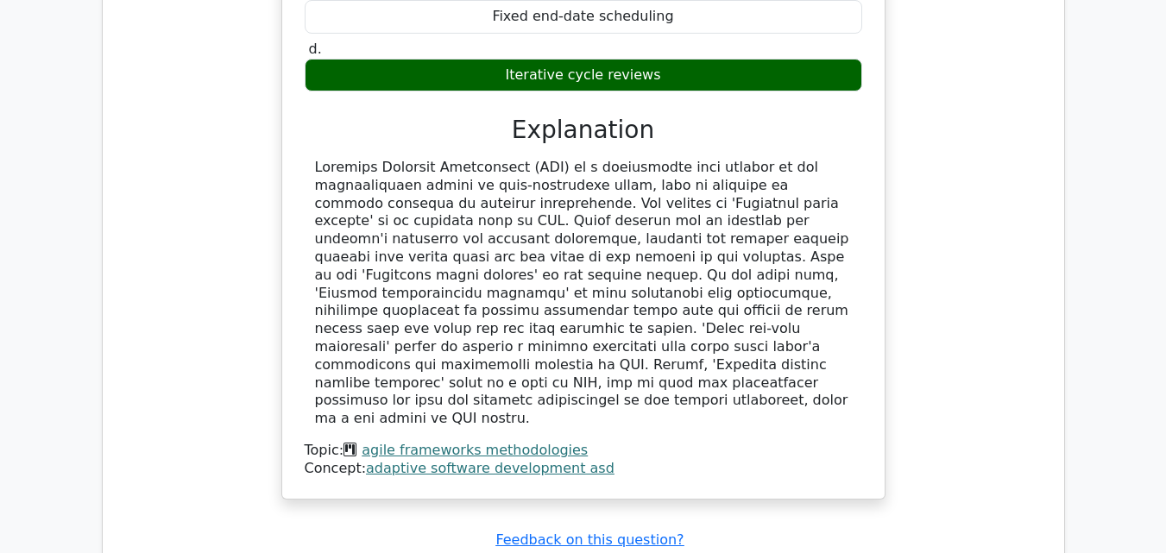
scroll to position [3366, 0]
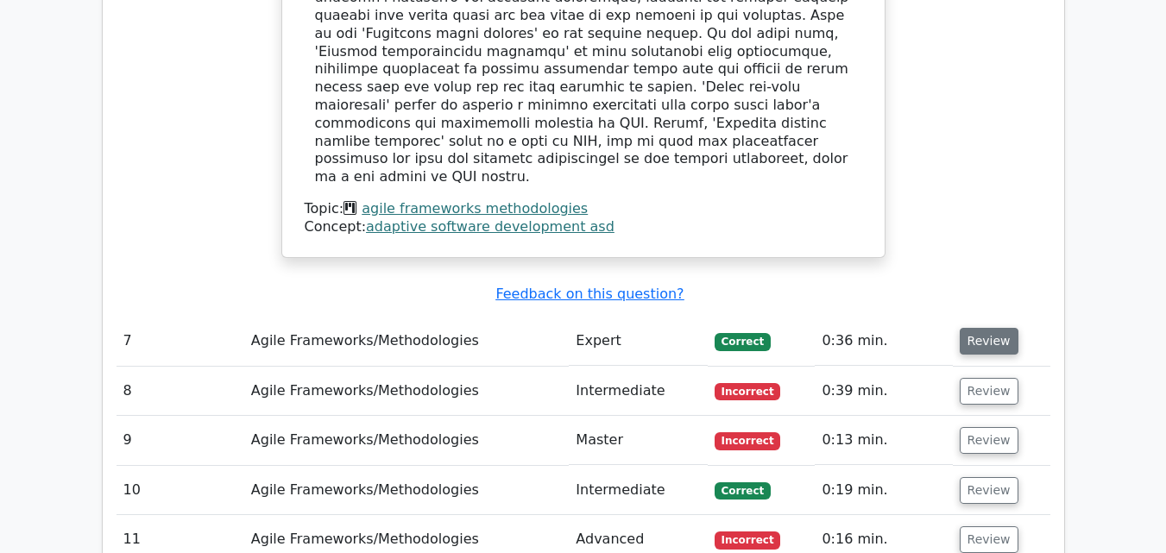
click at [984, 328] on button "Review" at bounding box center [989, 341] width 59 height 27
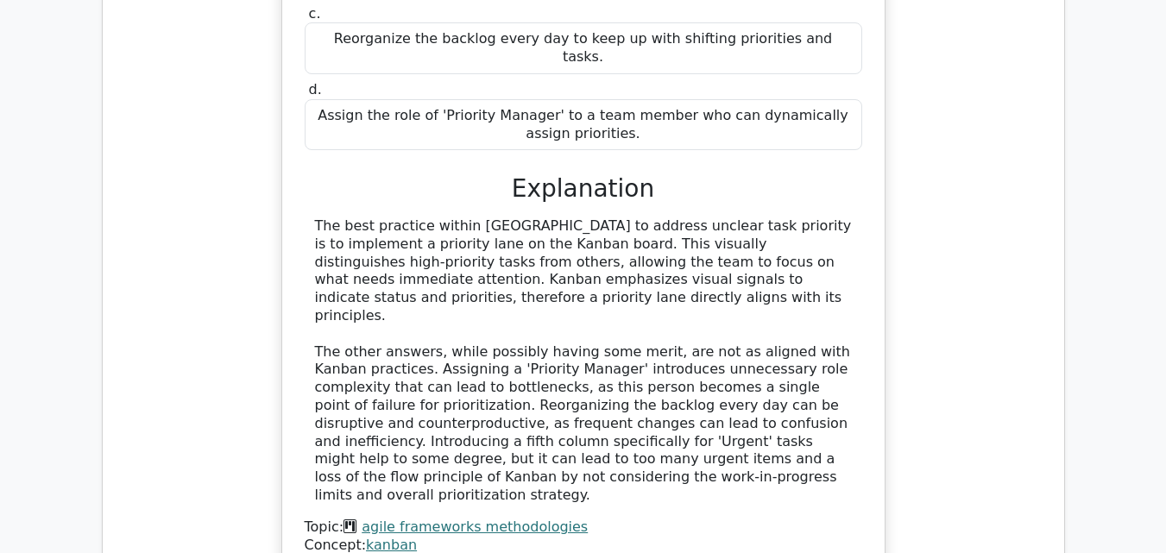
scroll to position [4143, 0]
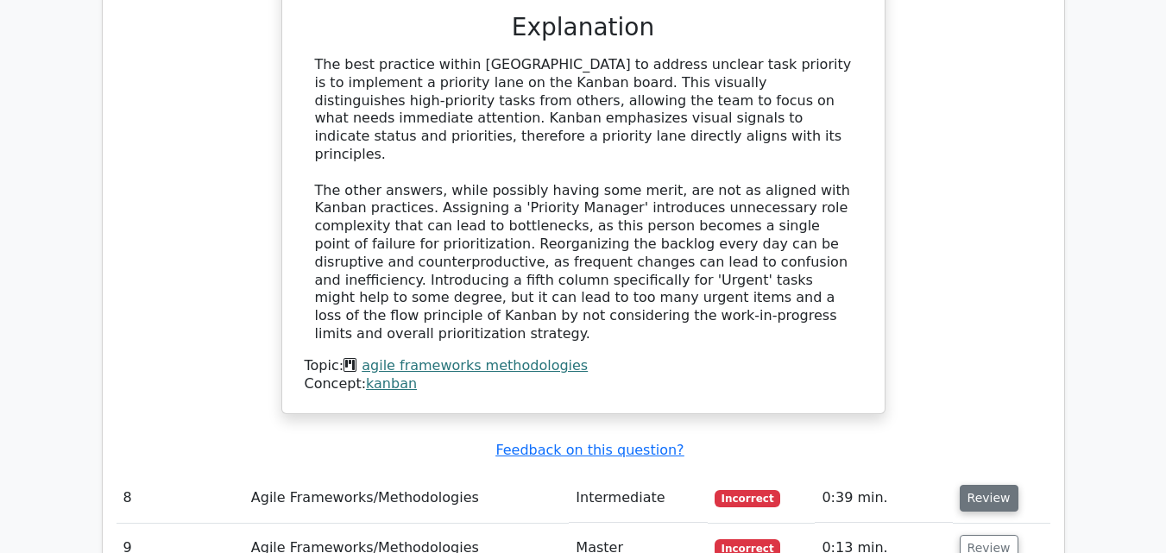
click at [990, 485] on button "Review" at bounding box center [989, 498] width 59 height 27
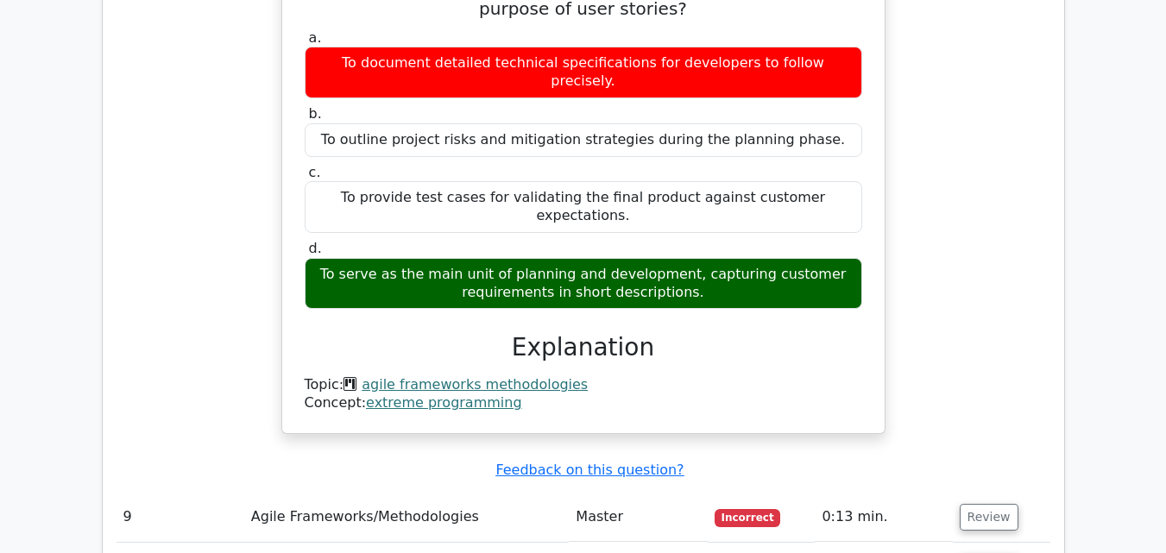
scroll to position [4747, 0]
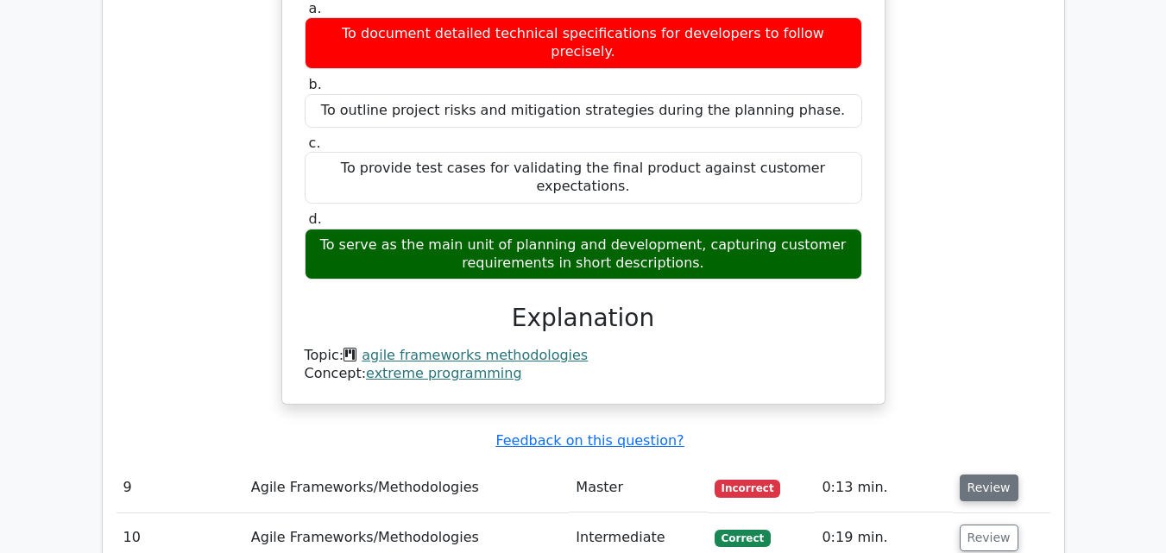
click at [965, 475] on button "Review" at bounding box center [989, 488] width 59 height 27
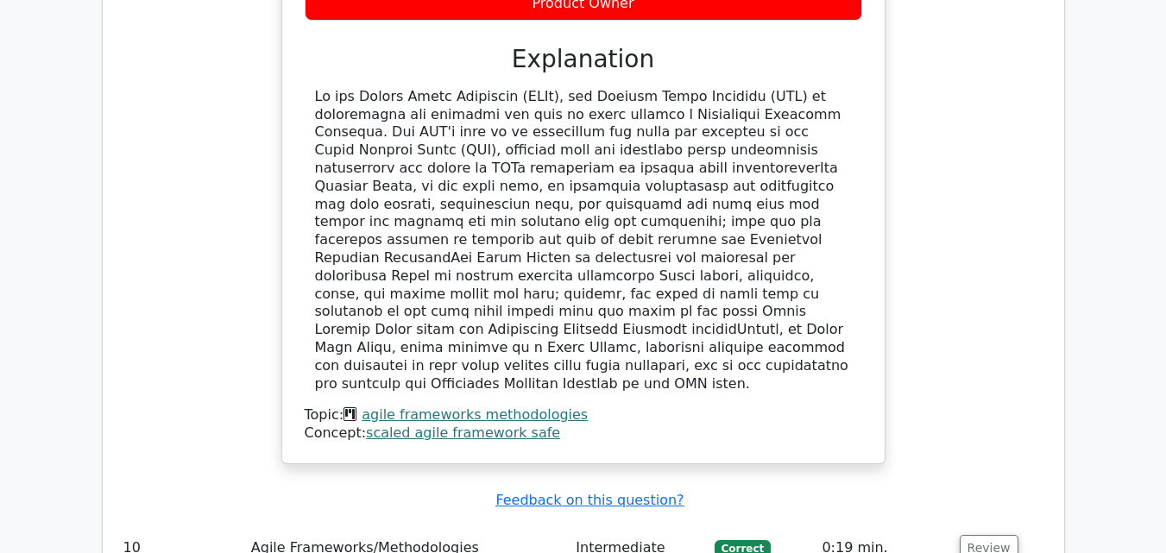
scroll to position [5610, 0]
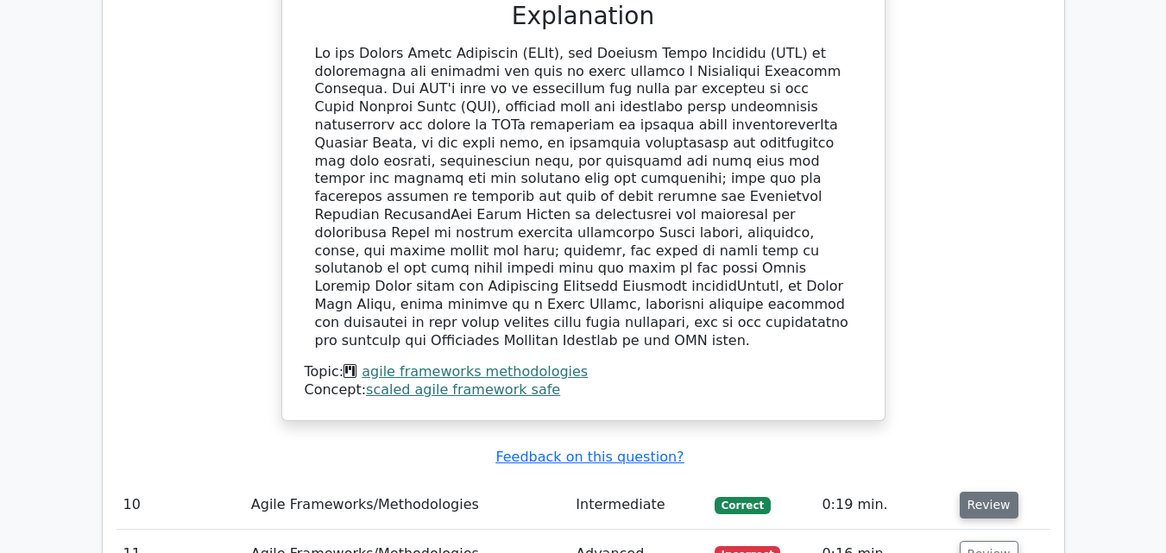
click at [986, 492] on button "Review" at bounding box center [989, 505] width 59 height 27
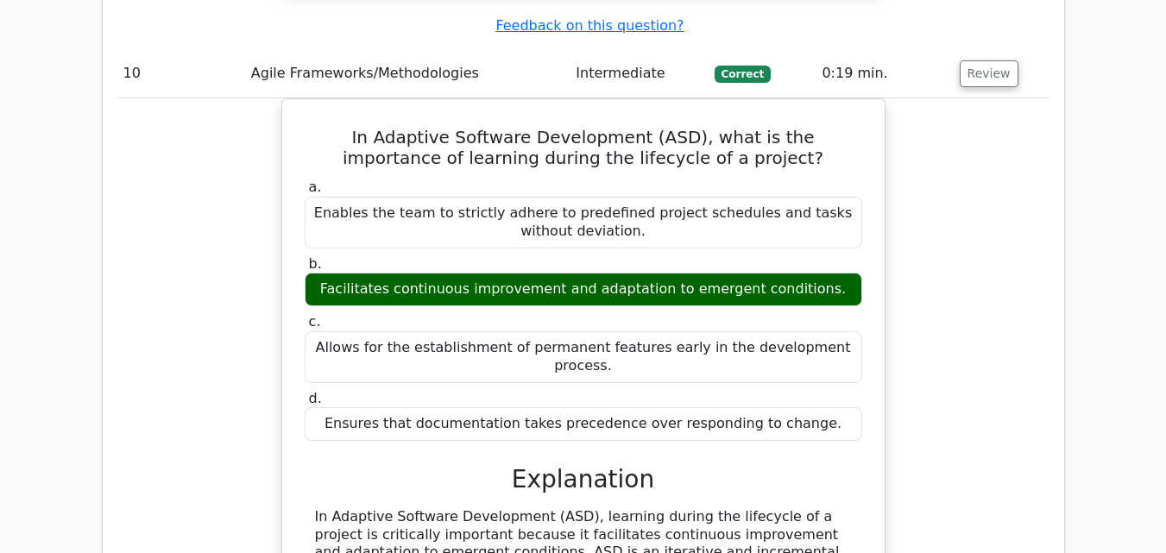
scroll to position [6300, 0]
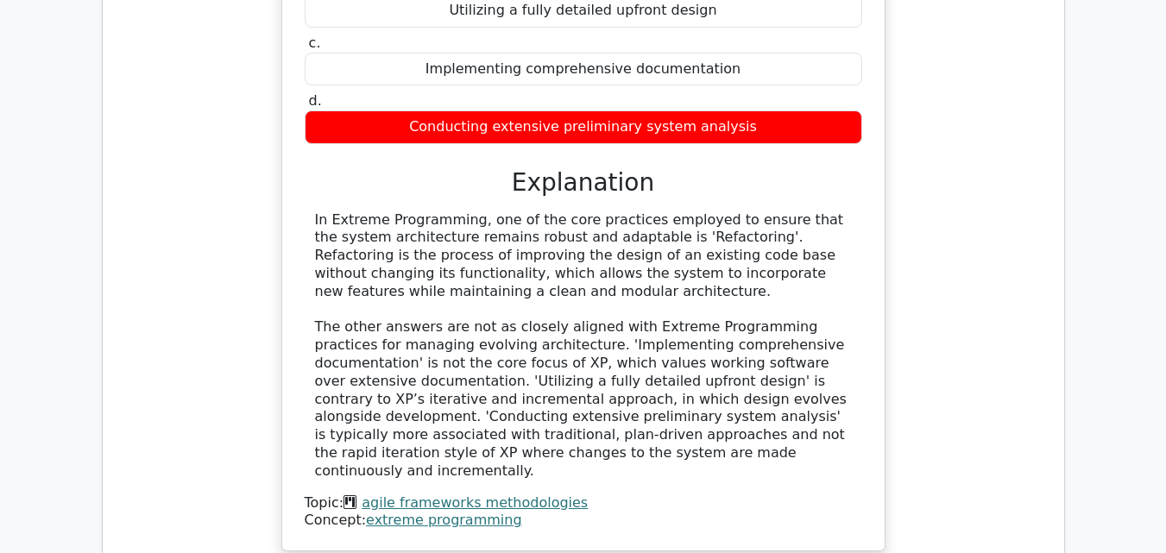
scroll to position [7336, 0]
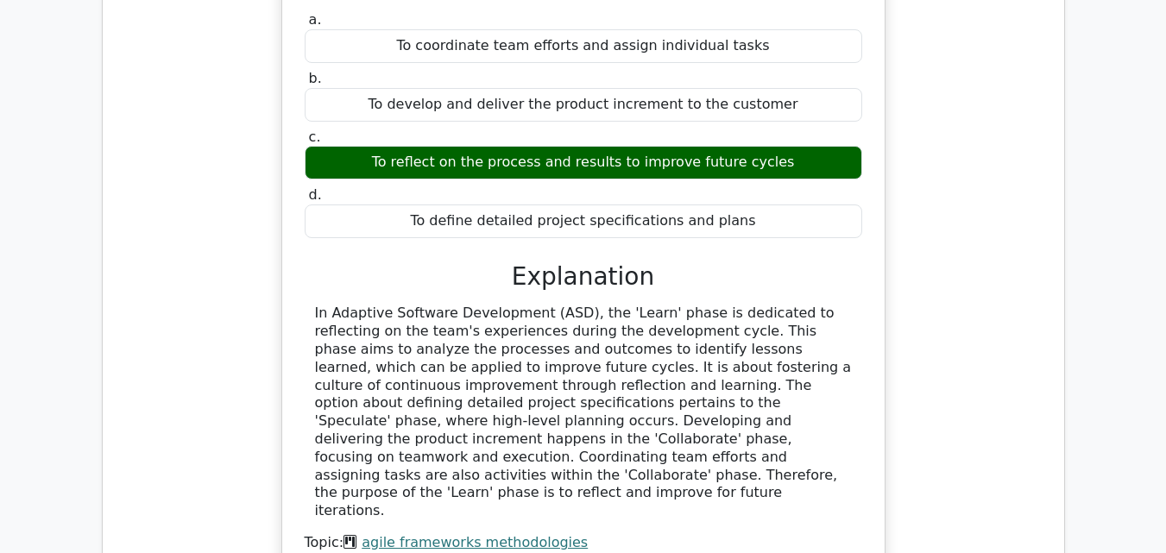
scroll to position [8026, 0]
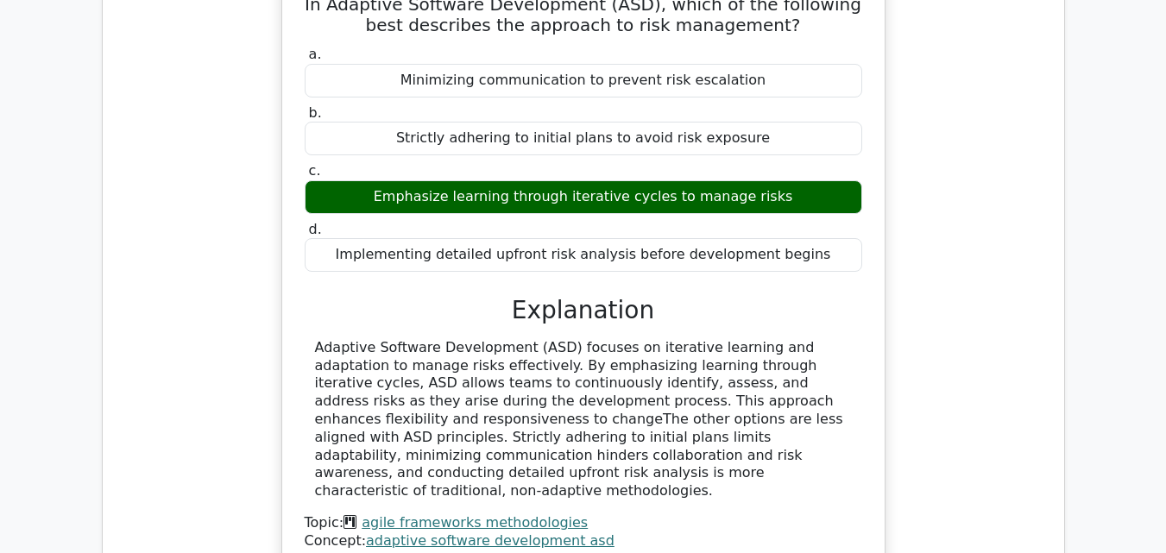
scroll to position [8803, 0]
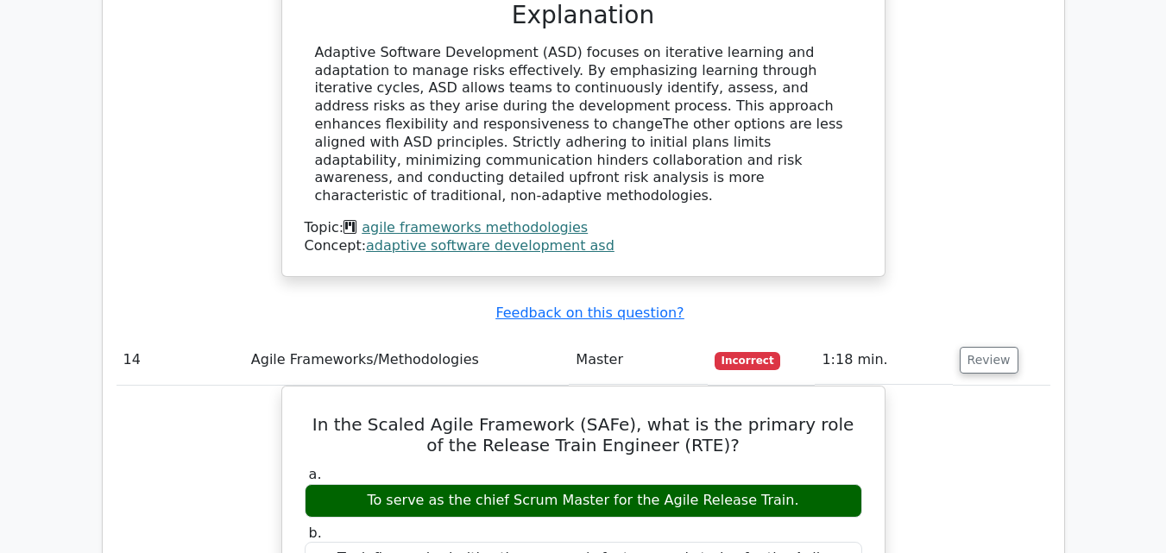
scroll to position [9321, 0]
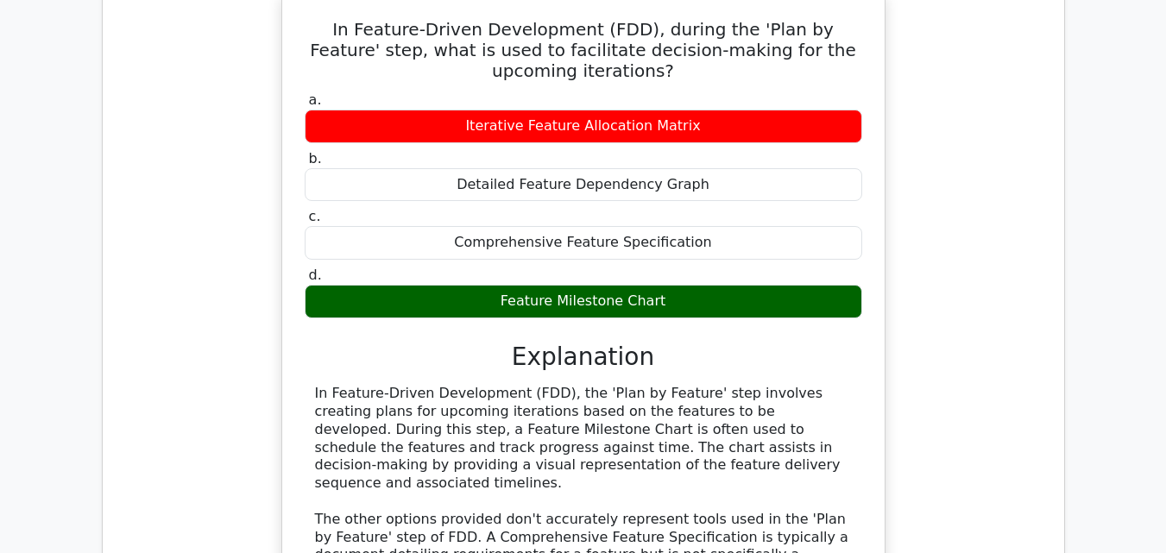
scroll to position [10357, 0]
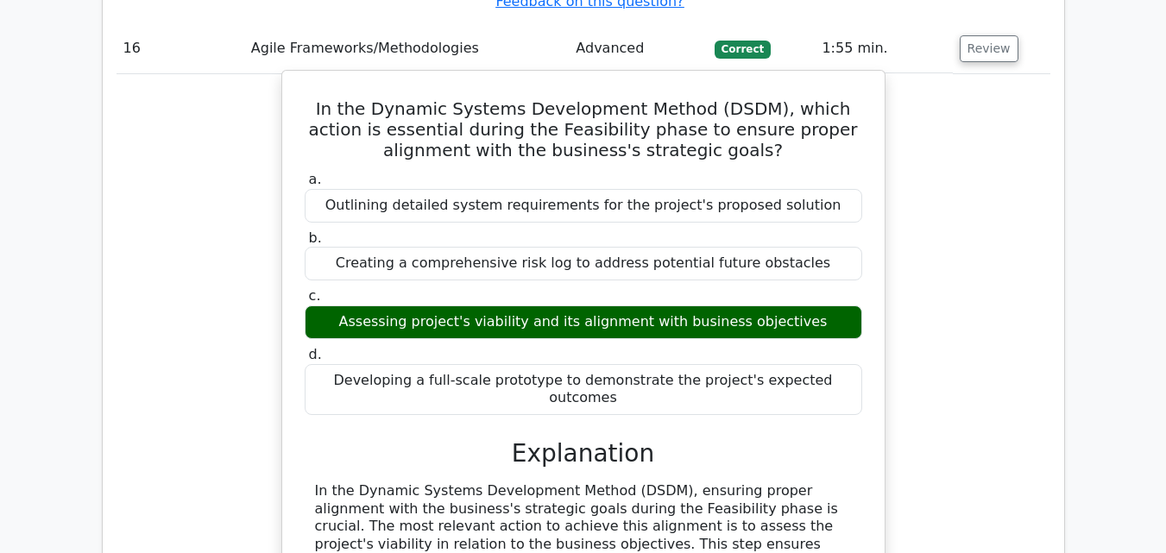
scroll to position [10961, 0]
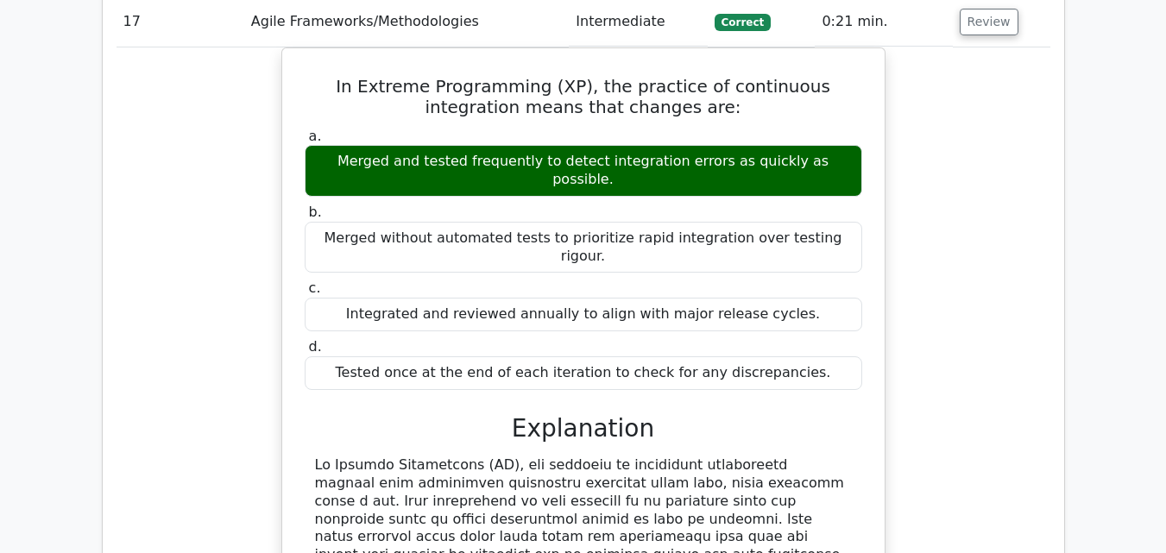
scroll to position [11824, 0]
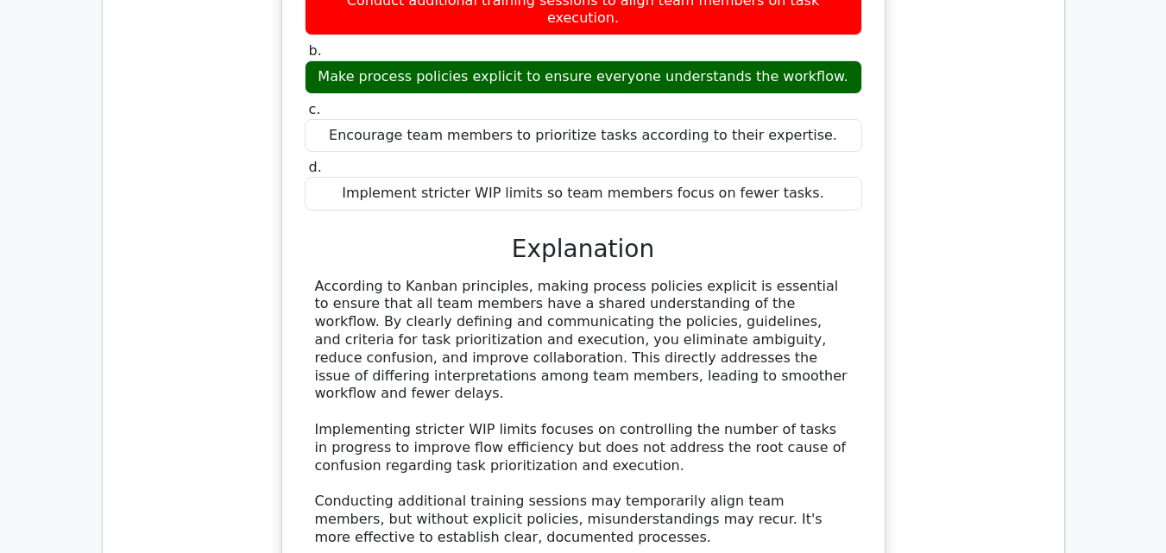
scroll to position [12946, 0]
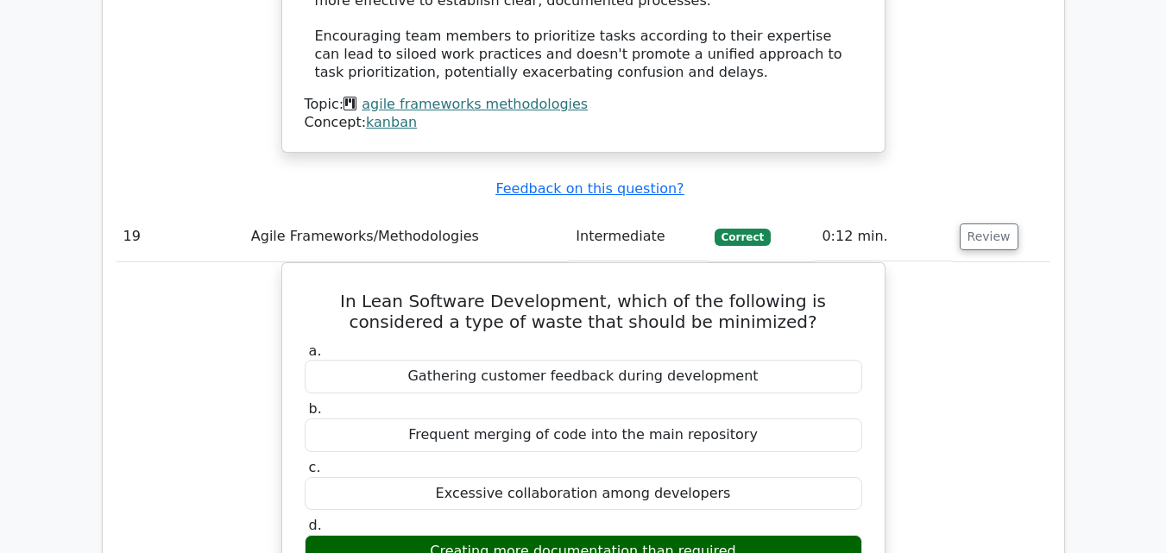
scroll to position [13464, 0]
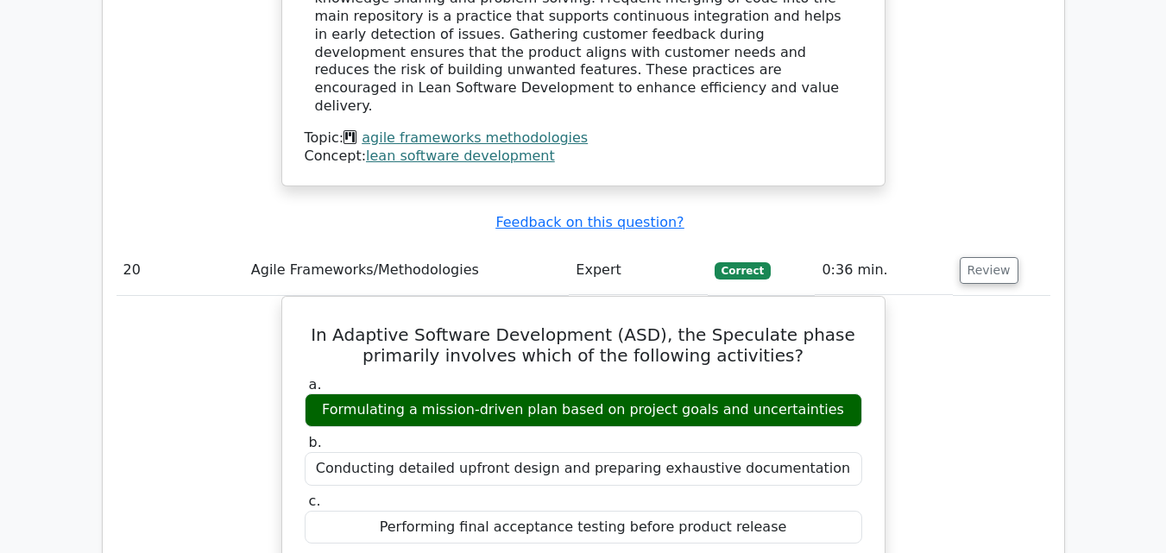
scroll to position [14327, 0]
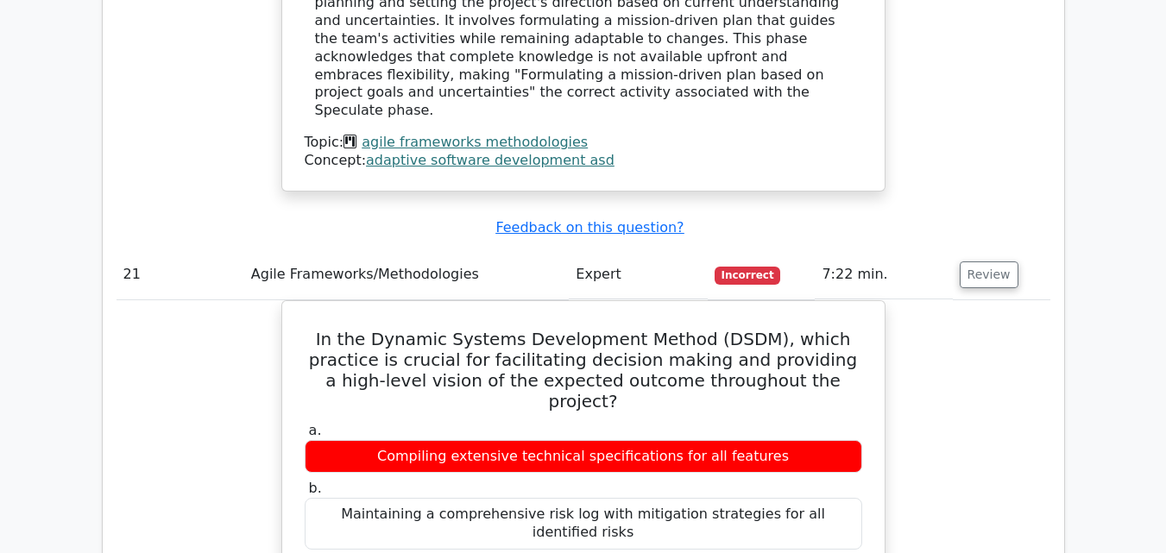
scroll to position [14931, 0]
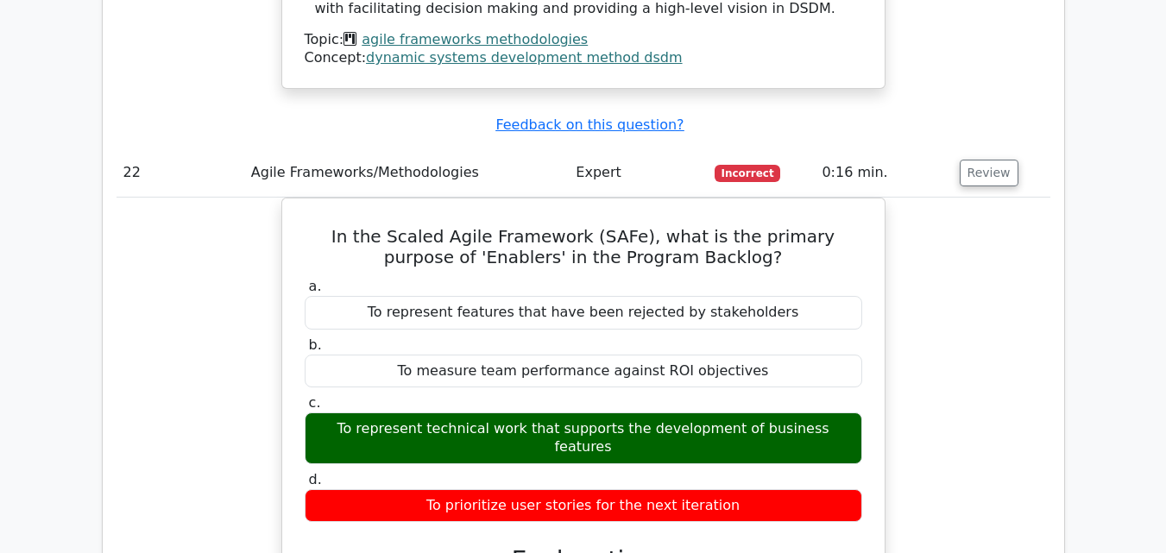
scroll to position [15880, 0]
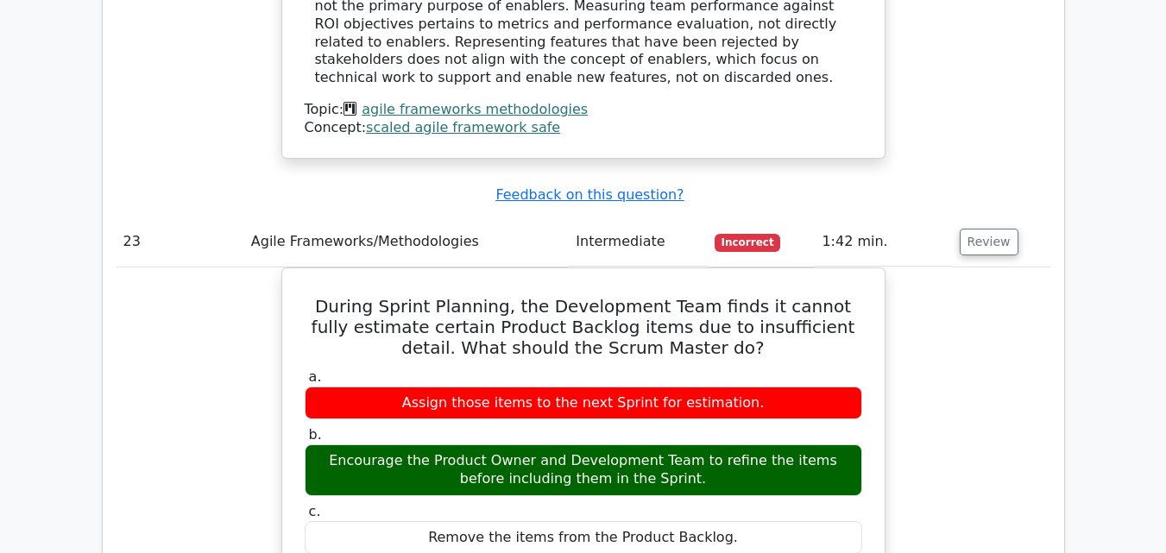
scroll to position [16657, 0]
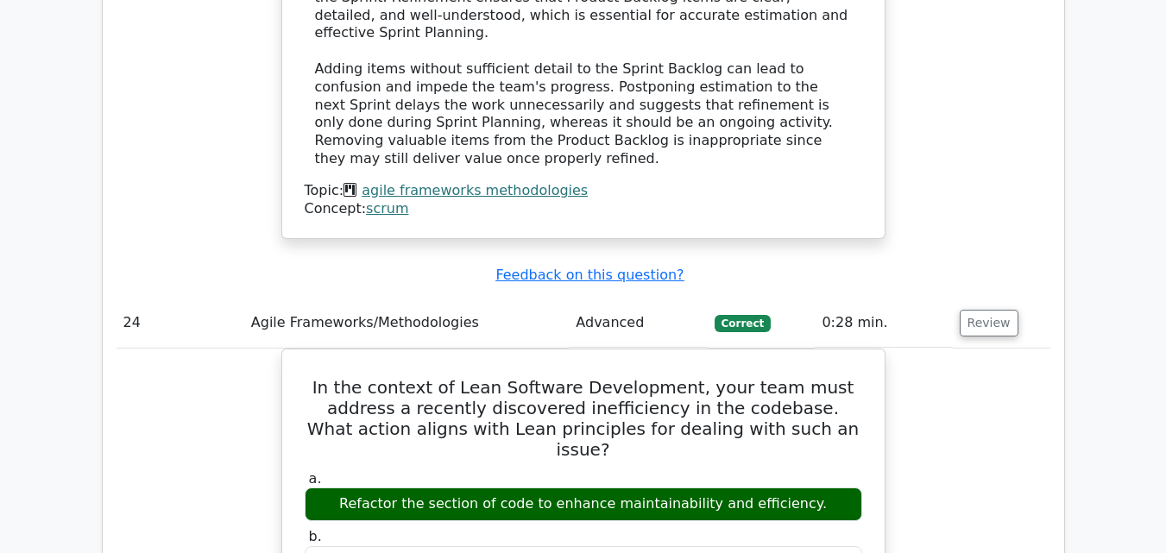
scroll to position [17606, 0]
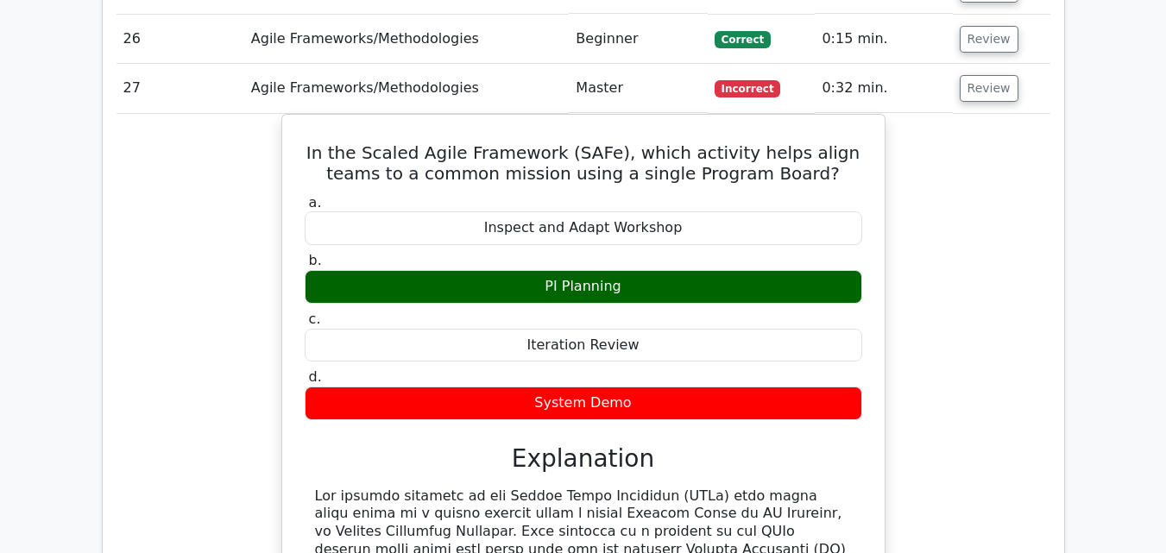
scroll to position [18469, 0]
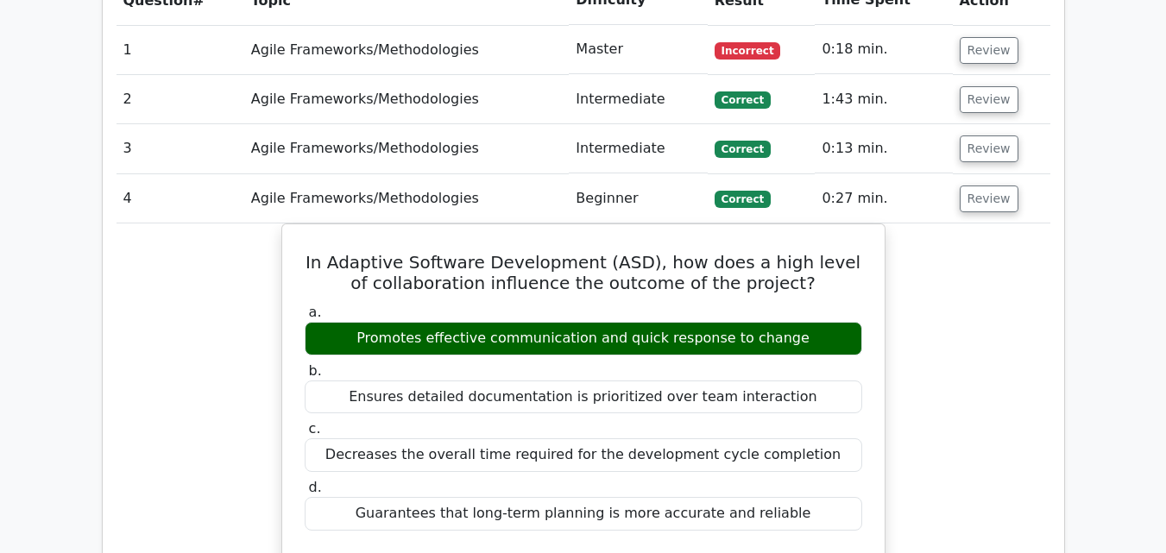
scroll to position [0, 0]
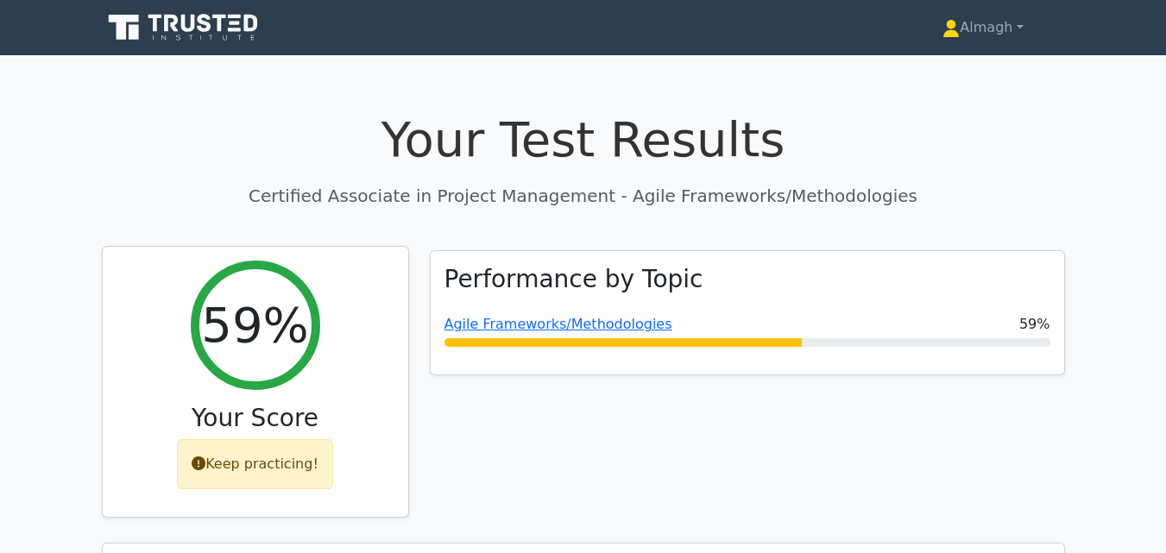
click at [302, 473] on div "Keep practicing!" at bounding box center [255, 464] width 156 height 50
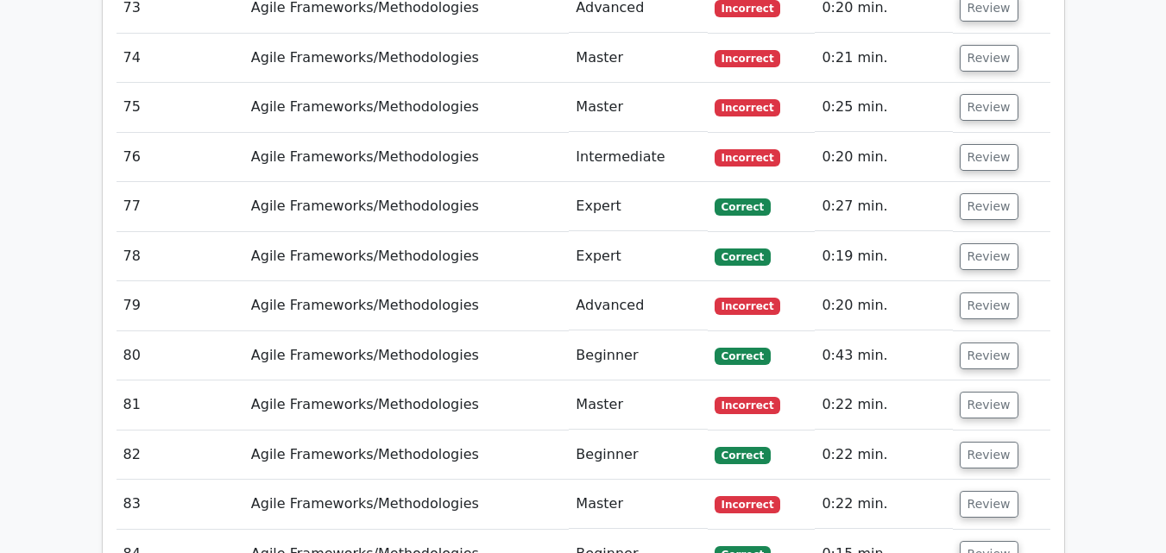
scroll to position [22456, 0]
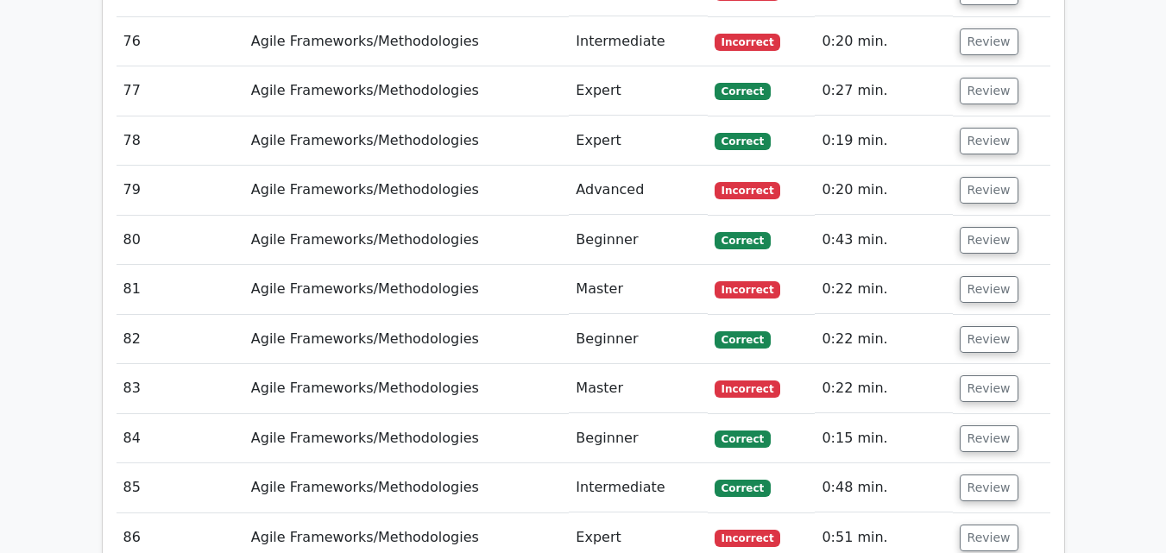
scroll to position [22628, 0]
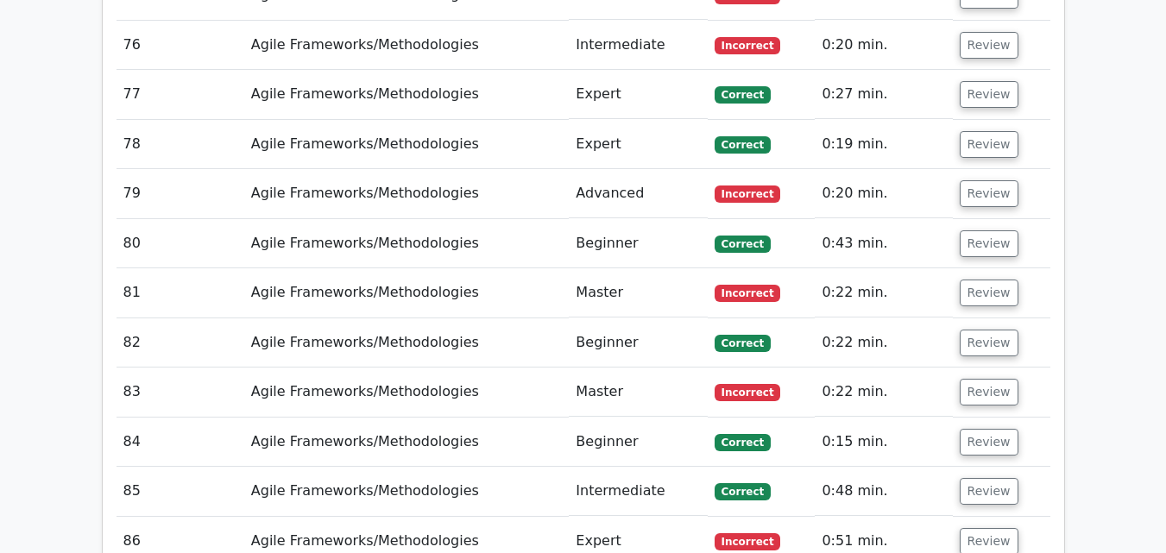
scroll to position [22542, 0]
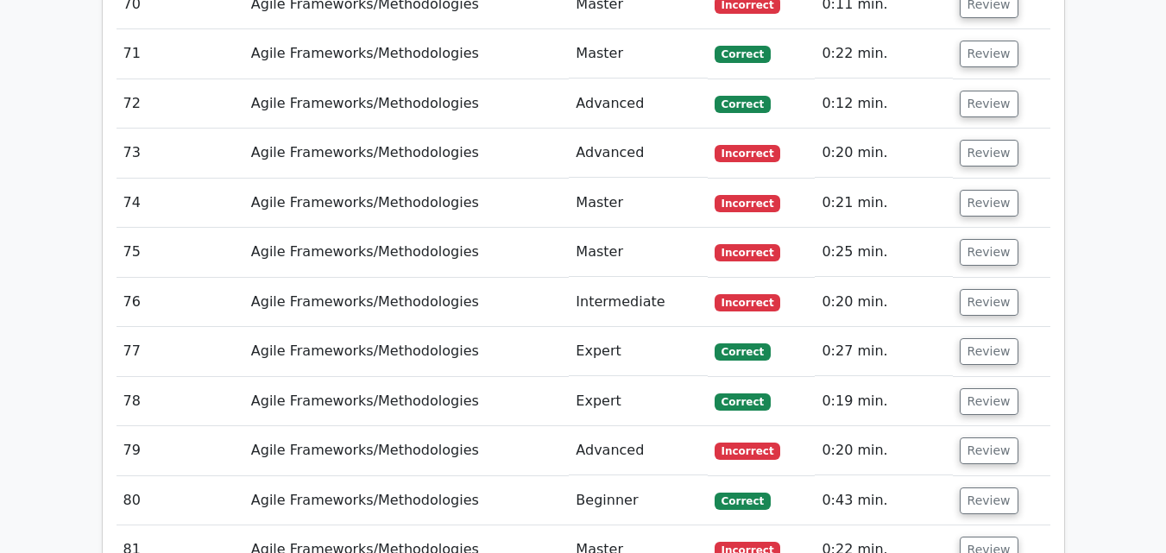
scroll to position [22283, 0]
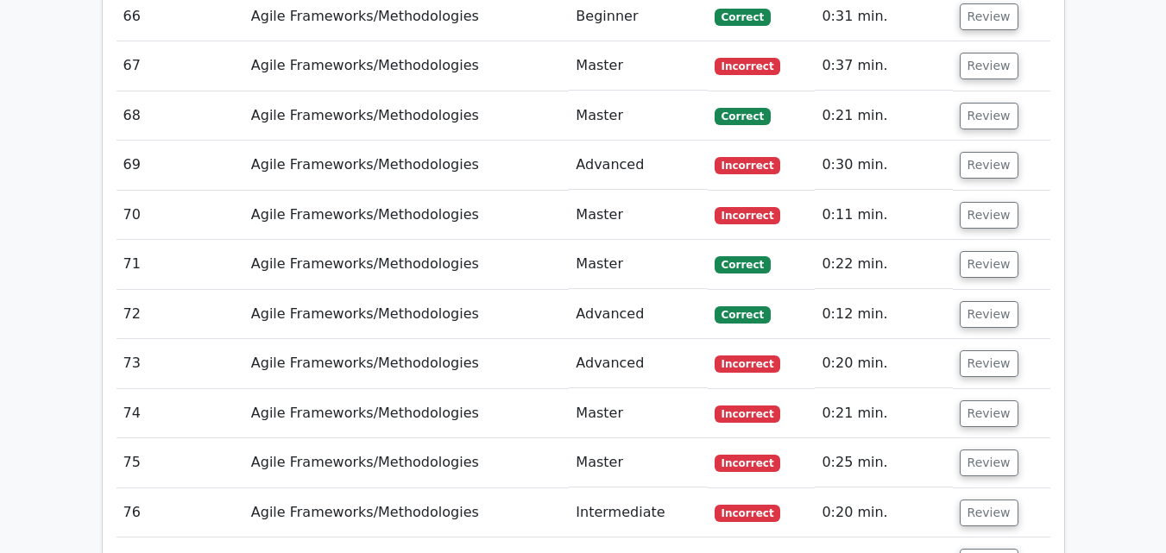
scroll to position [22111, 0]
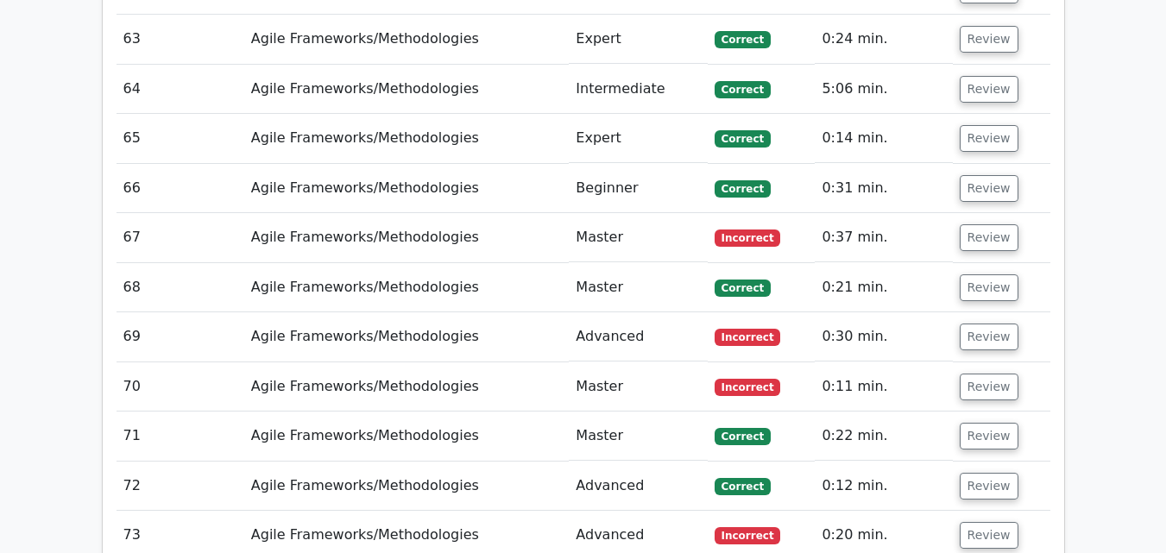
scroll to position [21938, 0]
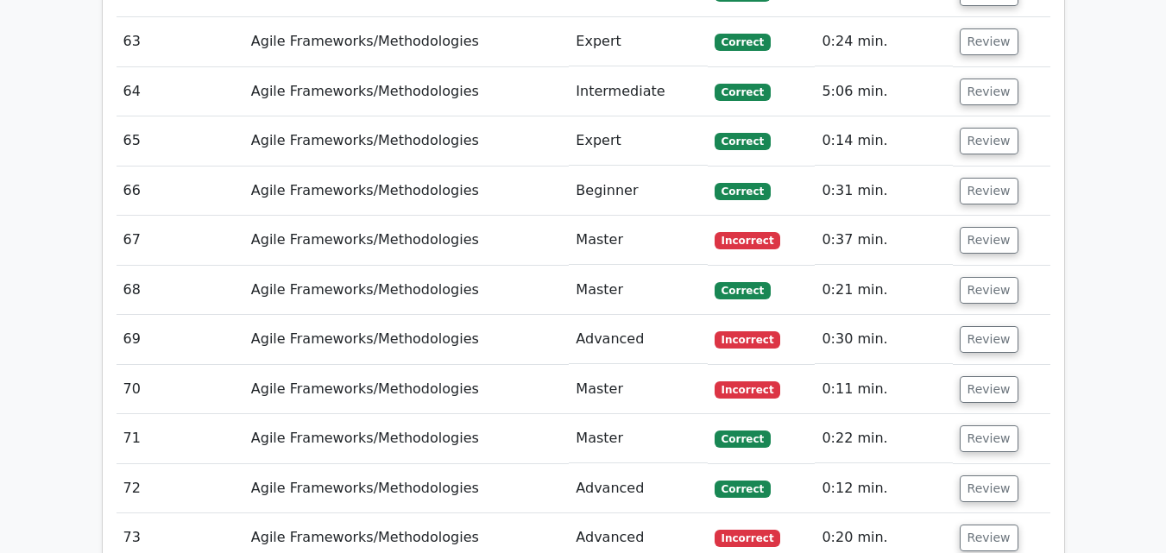
drag, startPoint x: 986, startPoint y: 426, endPoint x: 984, endPoint y: 372, distance: 54.4
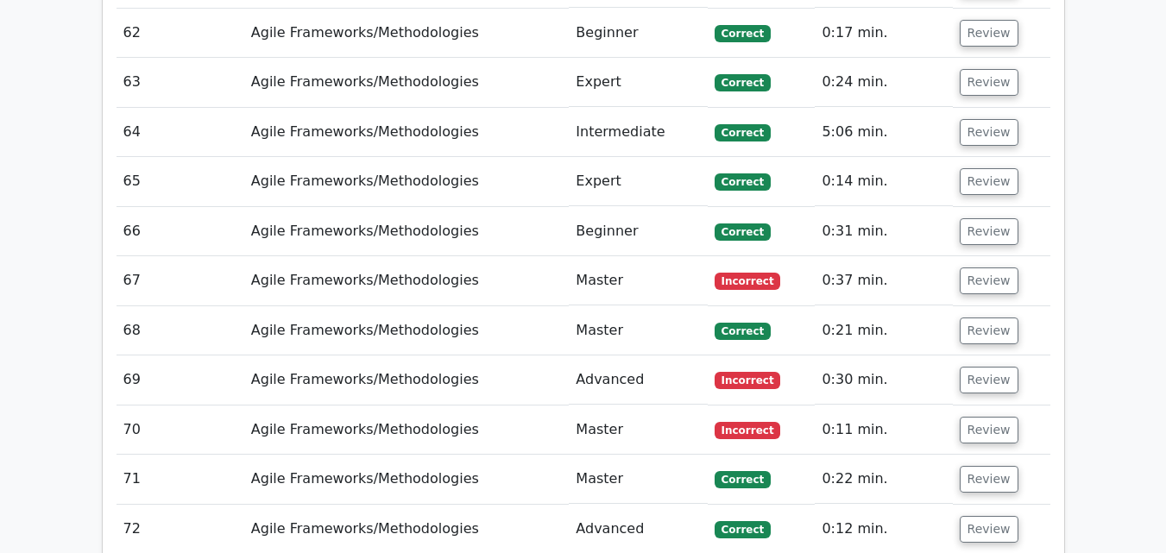
scroll to position [21852, 0]
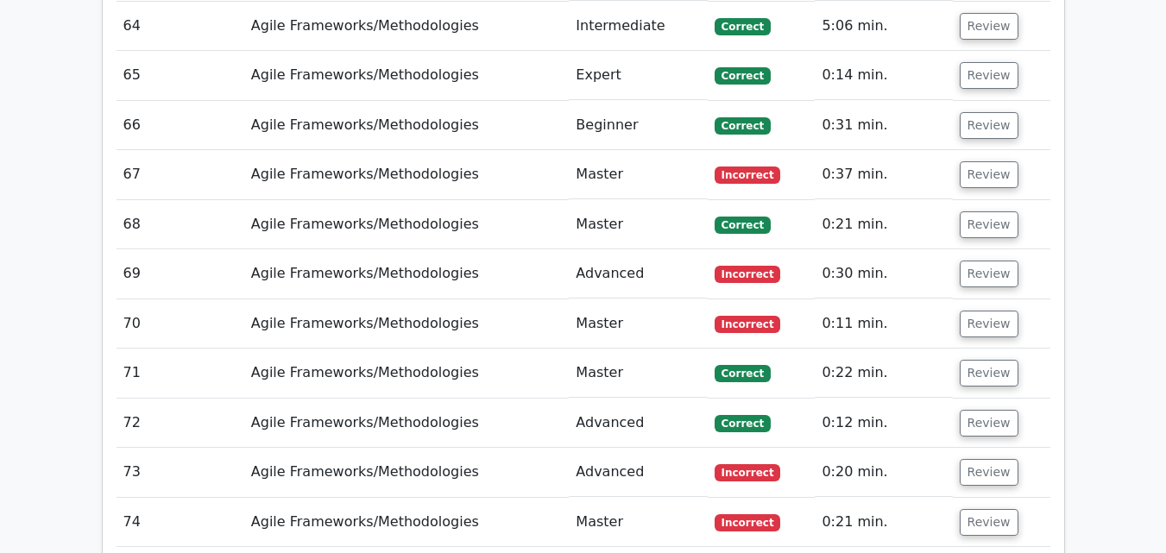
scroll to position [21938, 0]
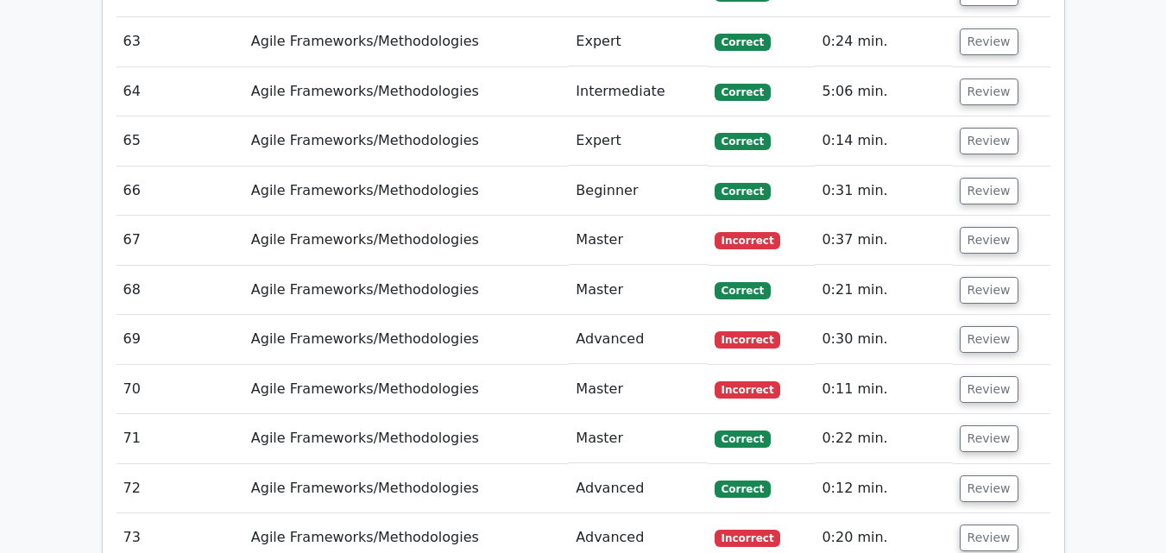
drag, startPoint x: 997, startPoint y: 222, endPoint x: 996, endPoint y: 198, distance: 24.2
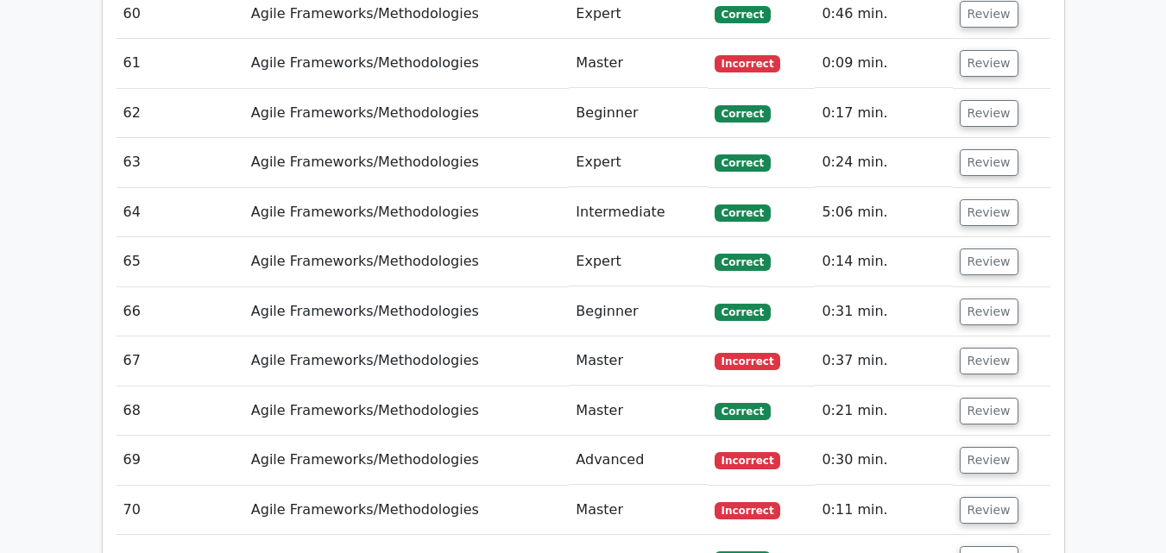
scroll to position [21679, 0]
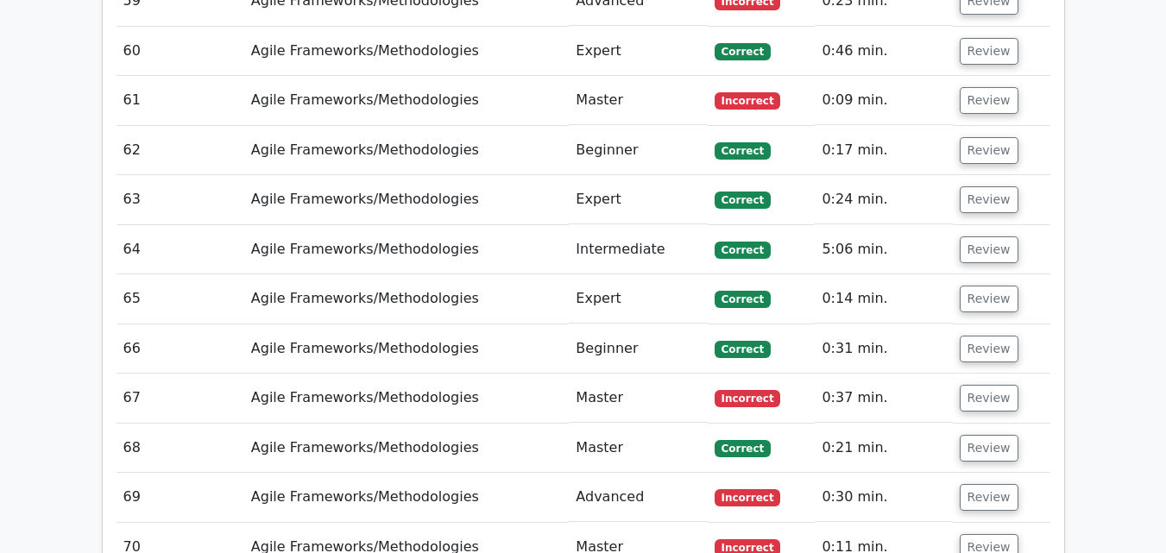
scroll to position [21765, 0]
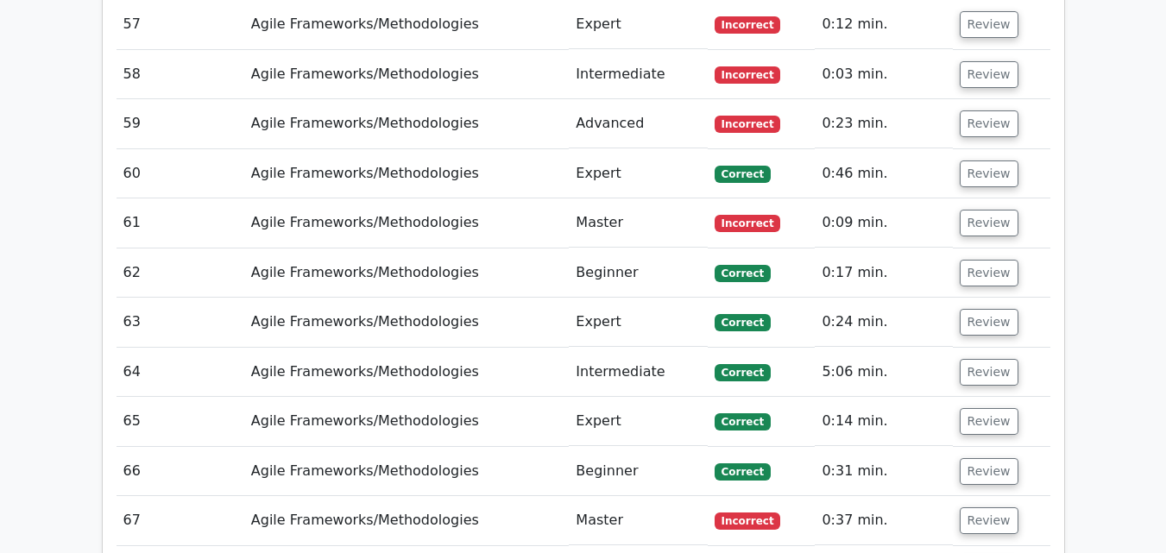
scroll to position [21593, 0]
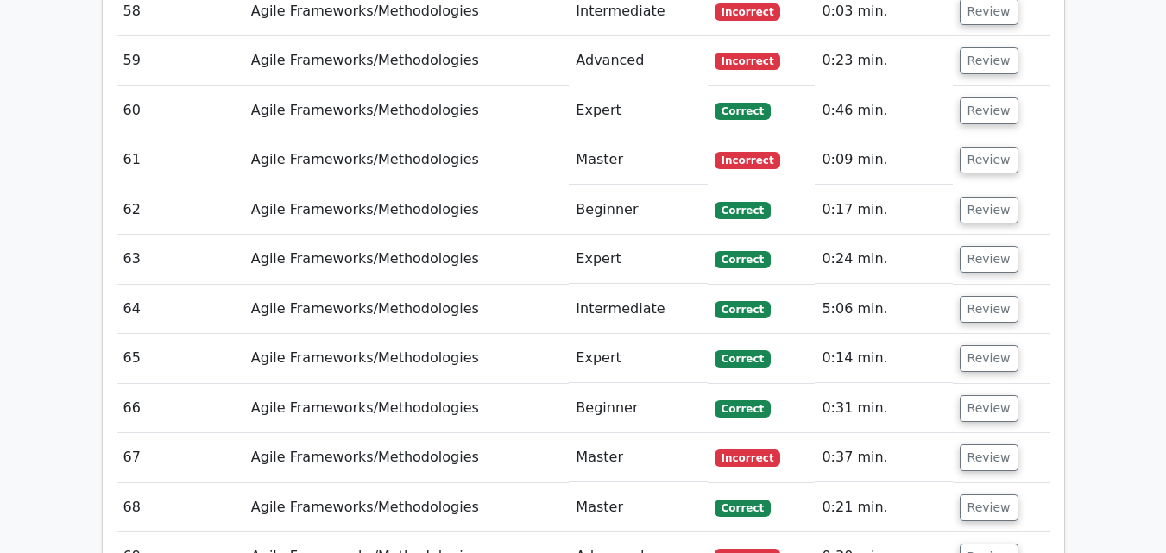
scroll to position [21679, 0]
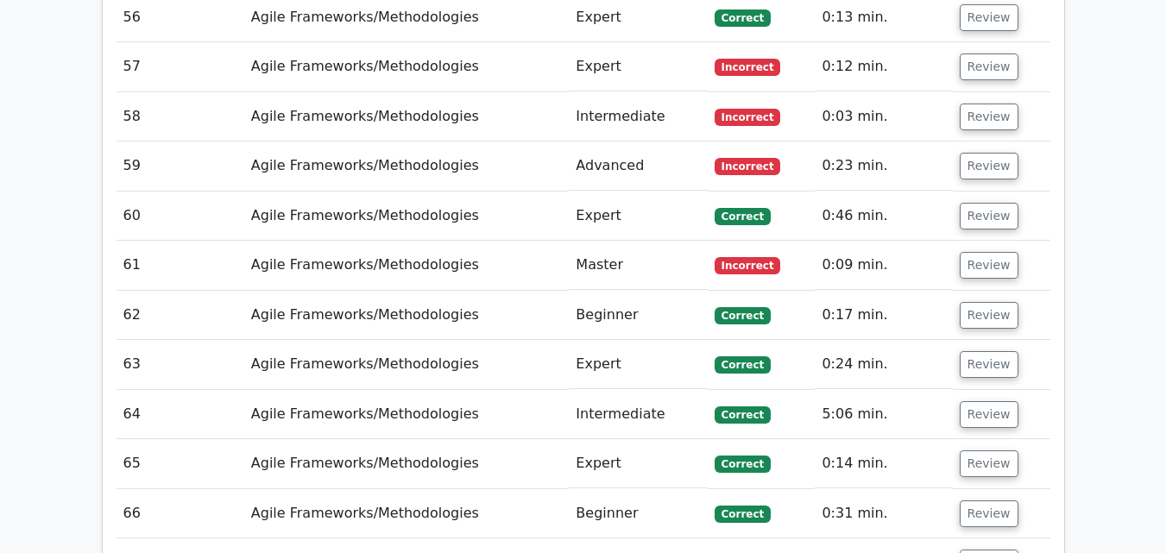
scroll to position [21506, 0]
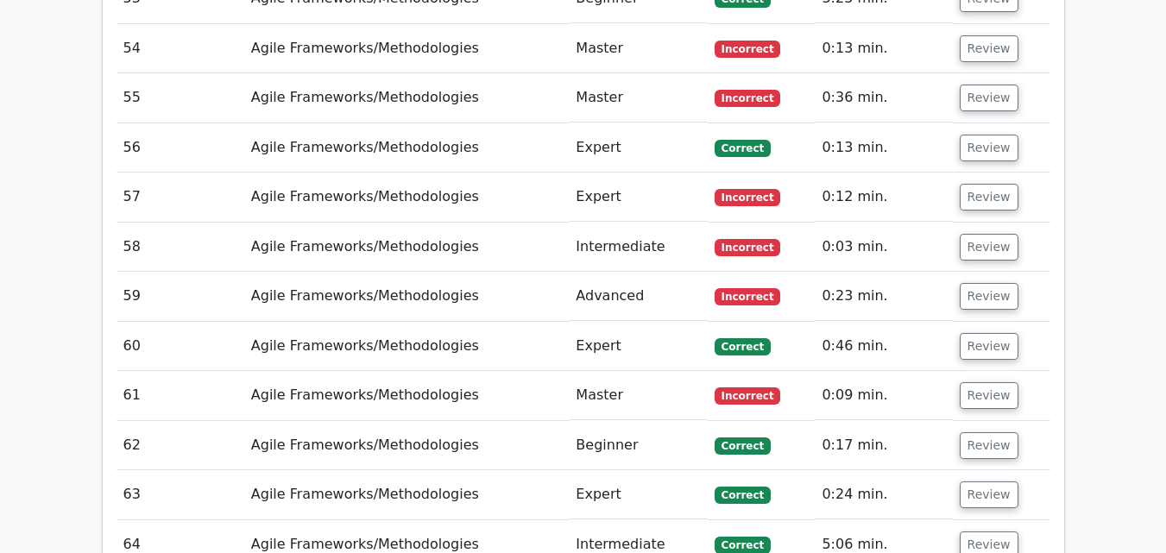
scroll to position [21420, 0]
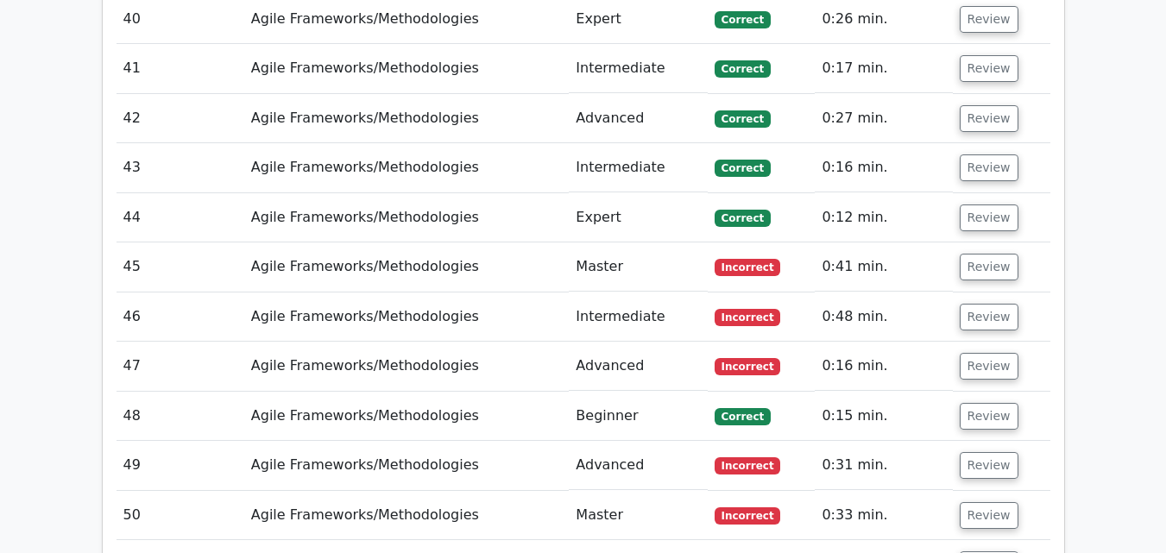
scroll to position [20816, 0]
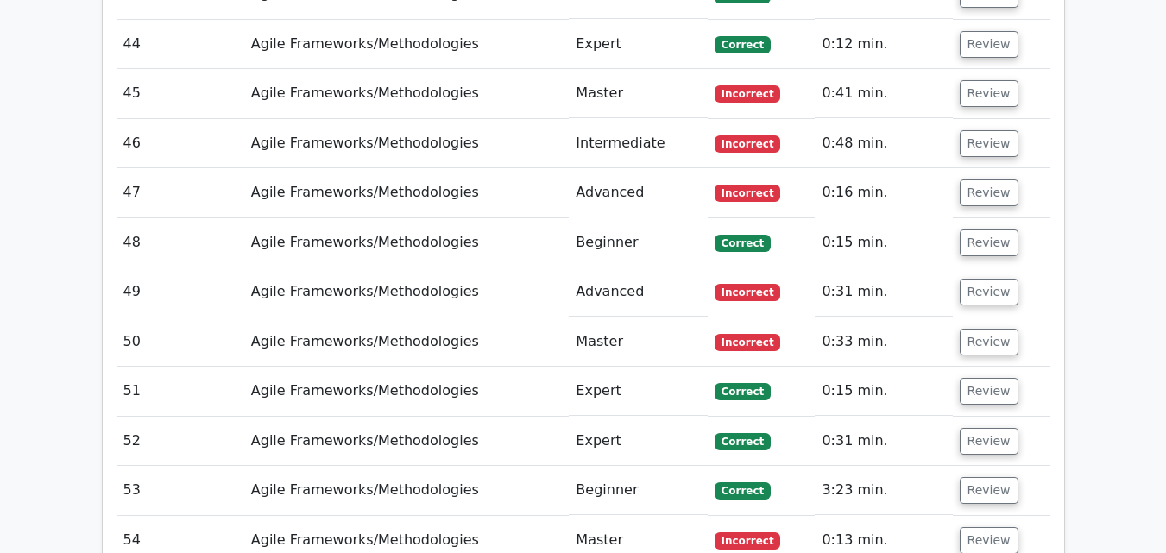
scroll to position [20989, 0]
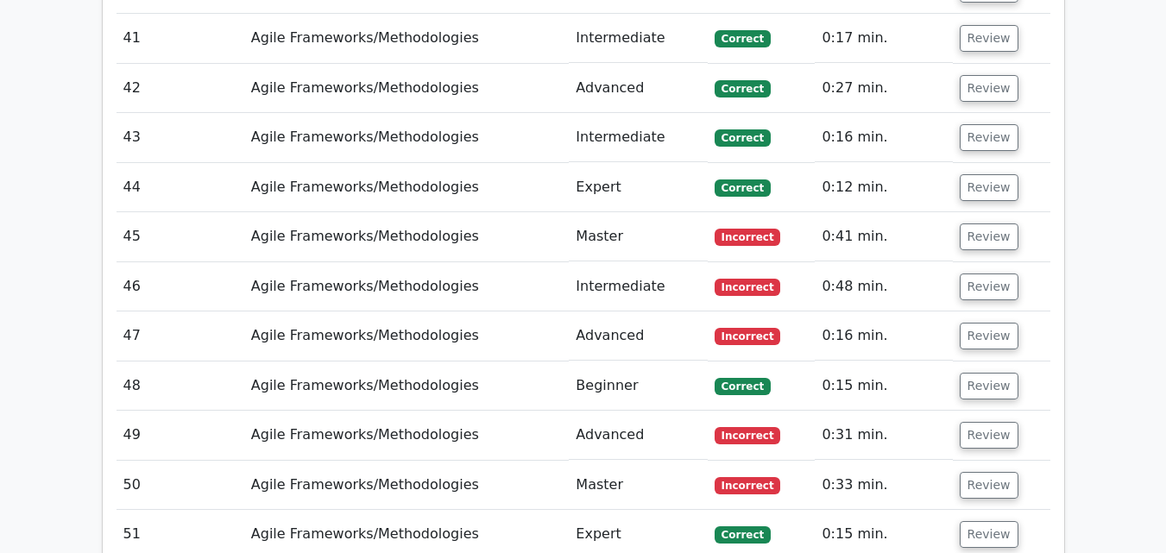
scroll to position [20730, 0]
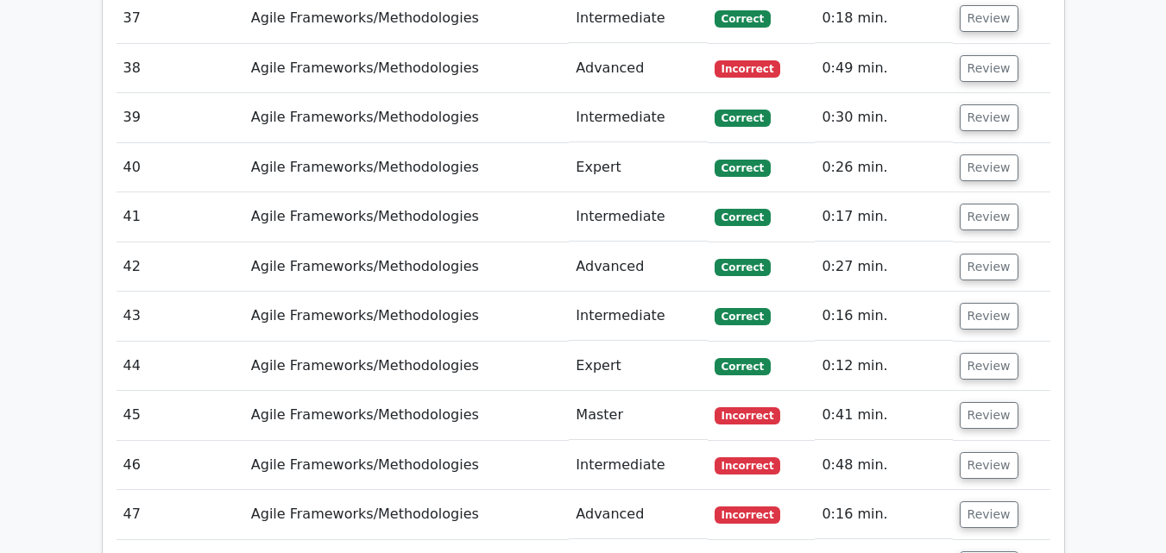
scroll to position [20471, 0]
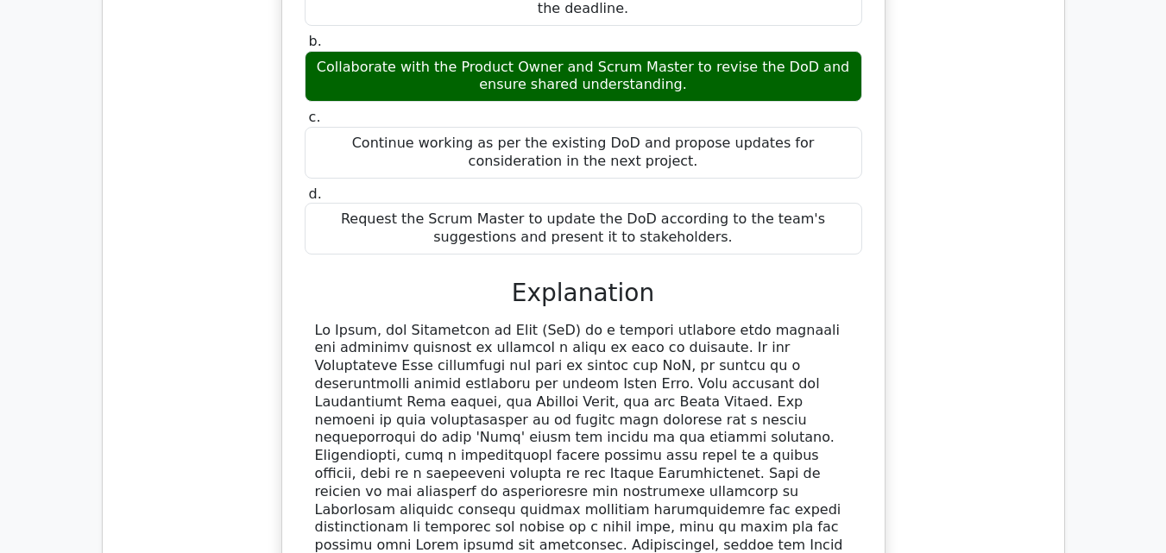
scroll to position [37939, 0]
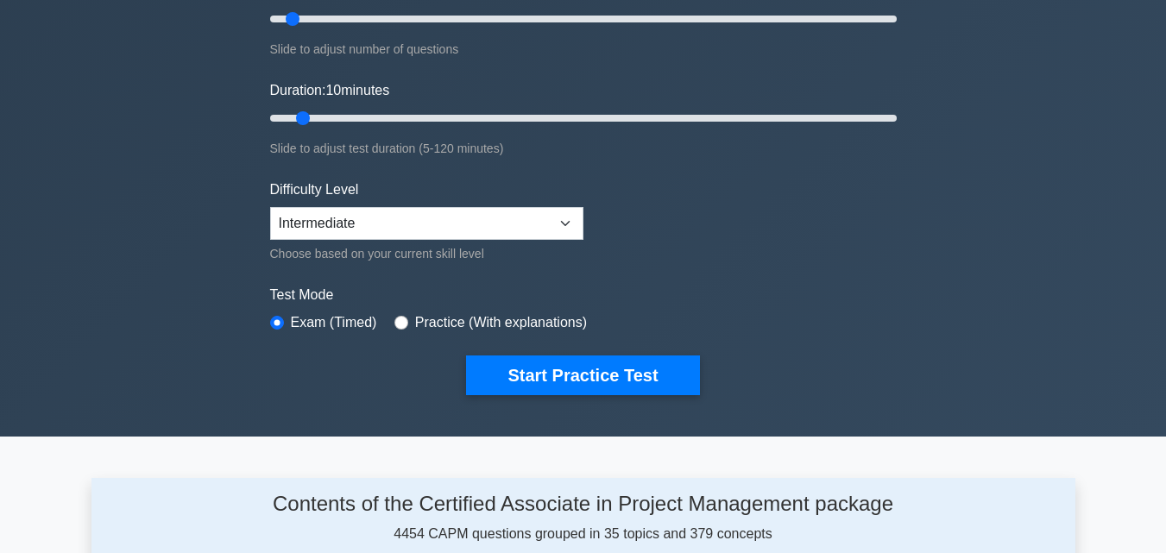
scroll to position [259, 0]
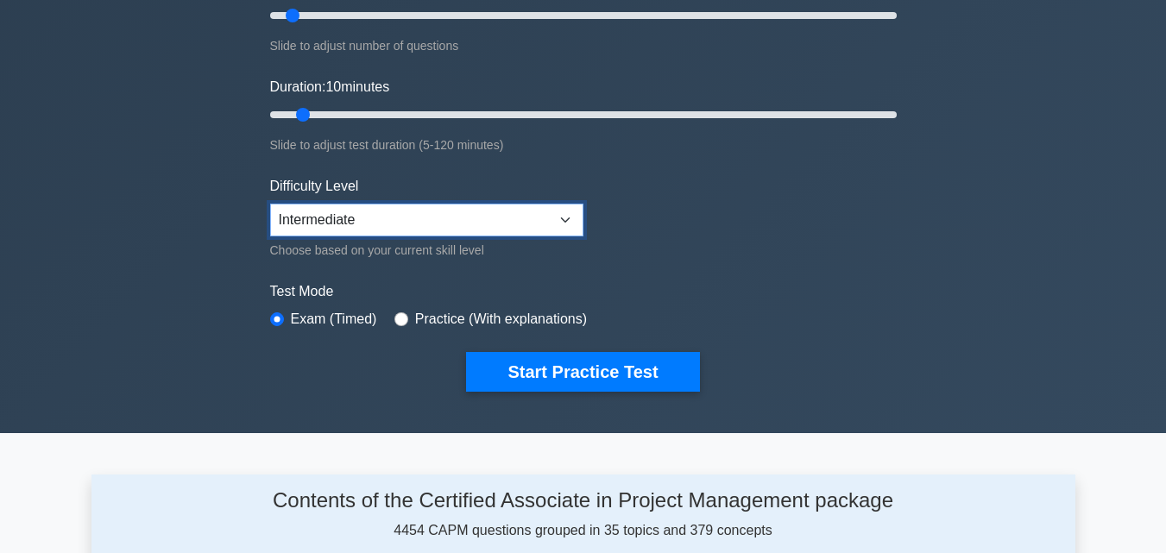
click at [528, 224] on select "Beginner Intermediate Expert" at bounding box center [426, 220] width 313 height 33
click at [747, 298] on label "Test Mode" at bounding box center [583, 291] width 627 height 21
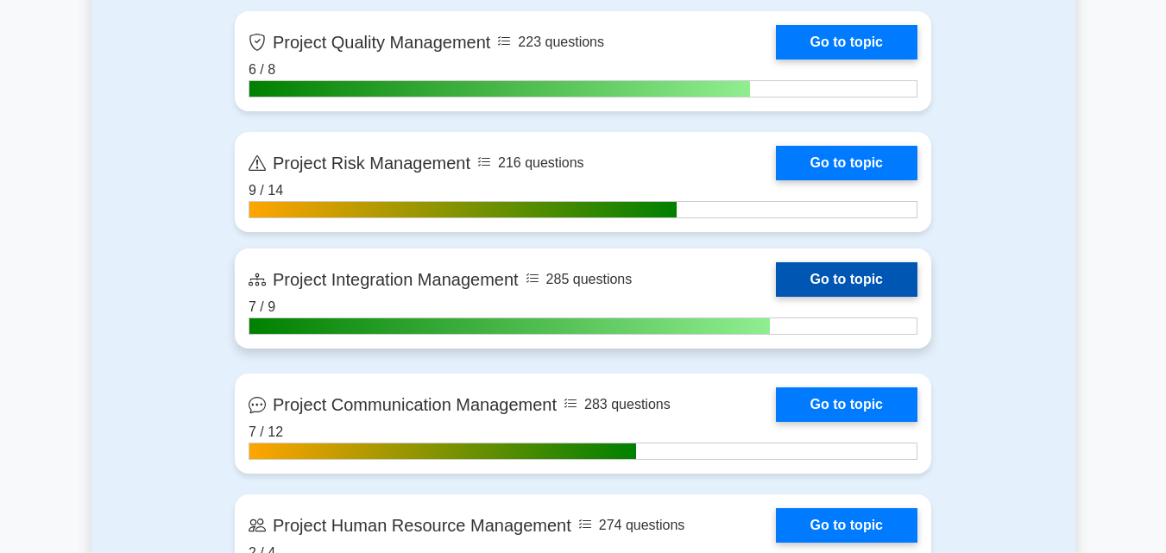
scroll to position [1208, 0]
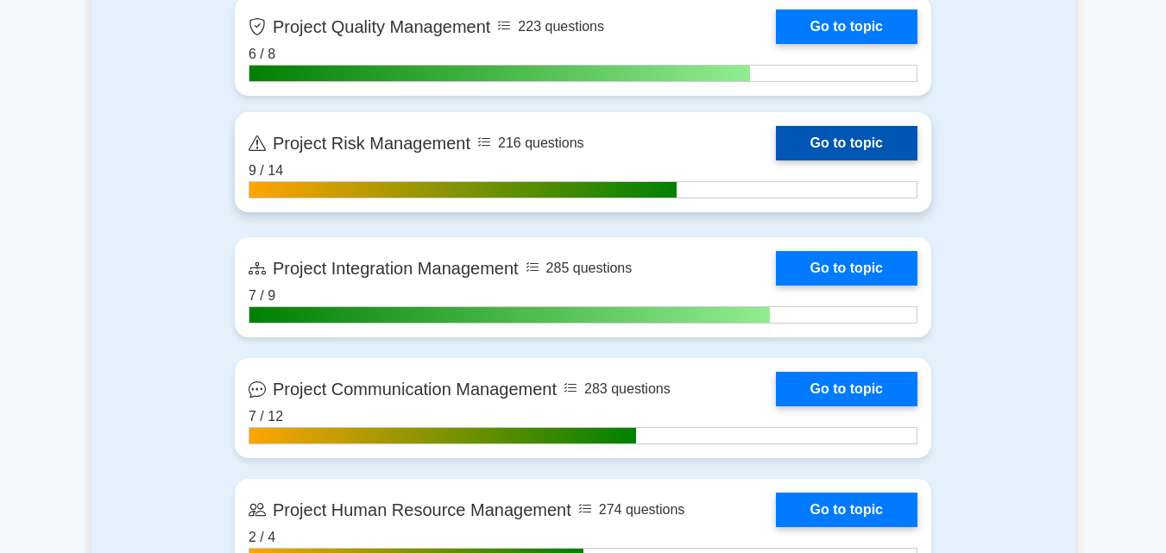
click at [827, 146] on link "Go to topic" at bounding box center [847, 143] width 142 height 35
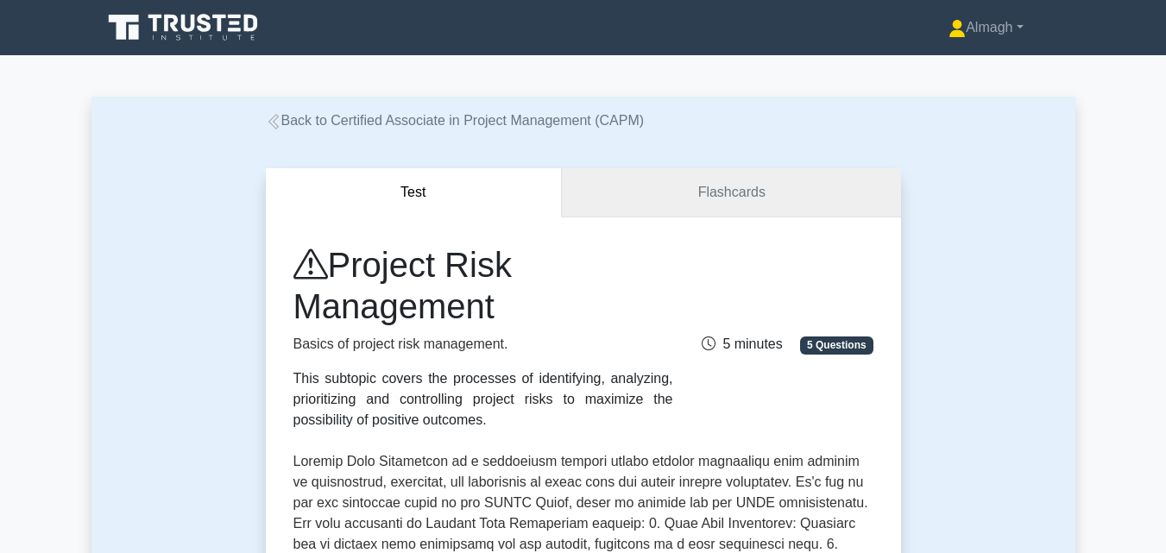
click at [735, 199] on link "Flashcards" at bounding box center [731, 192] width 338 height 49
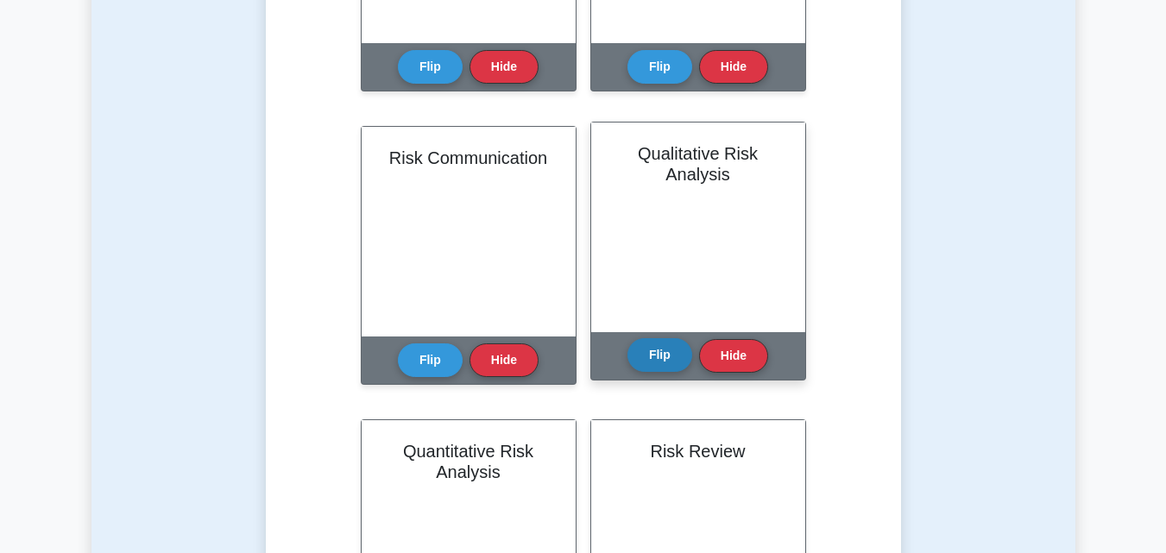
scroll to position [604, 0]
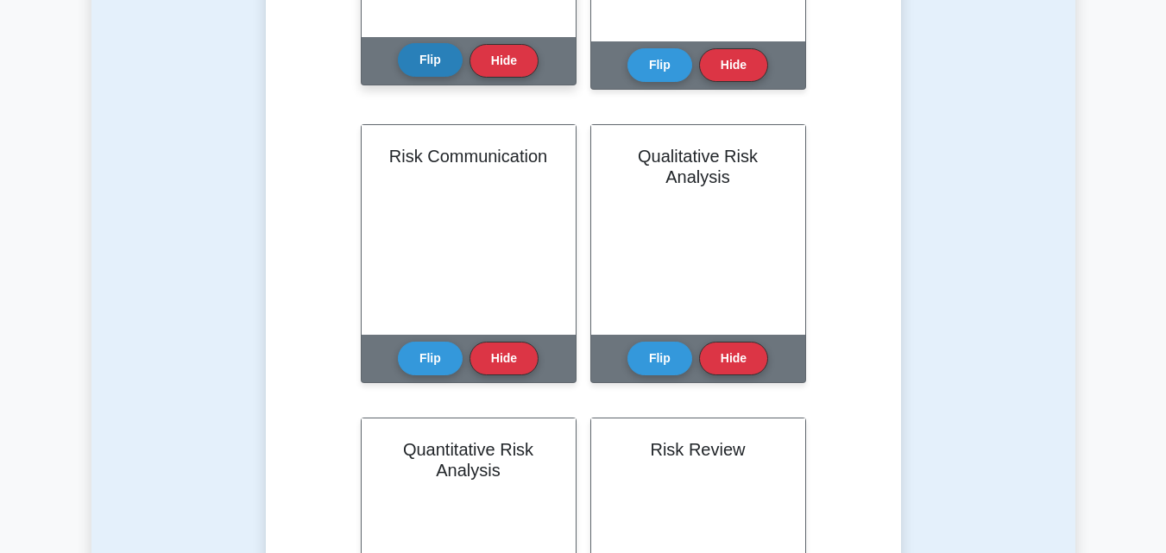
click at [440, 70] on button "Flip" at bounding box center [430, 60] width 65 height 34
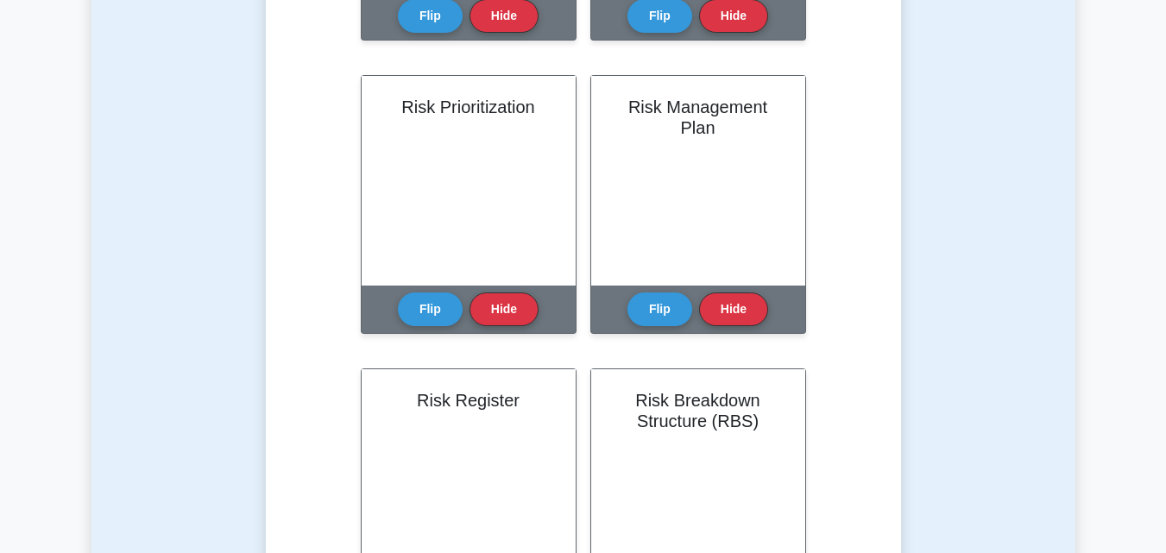
scroll to position [1381, 0]
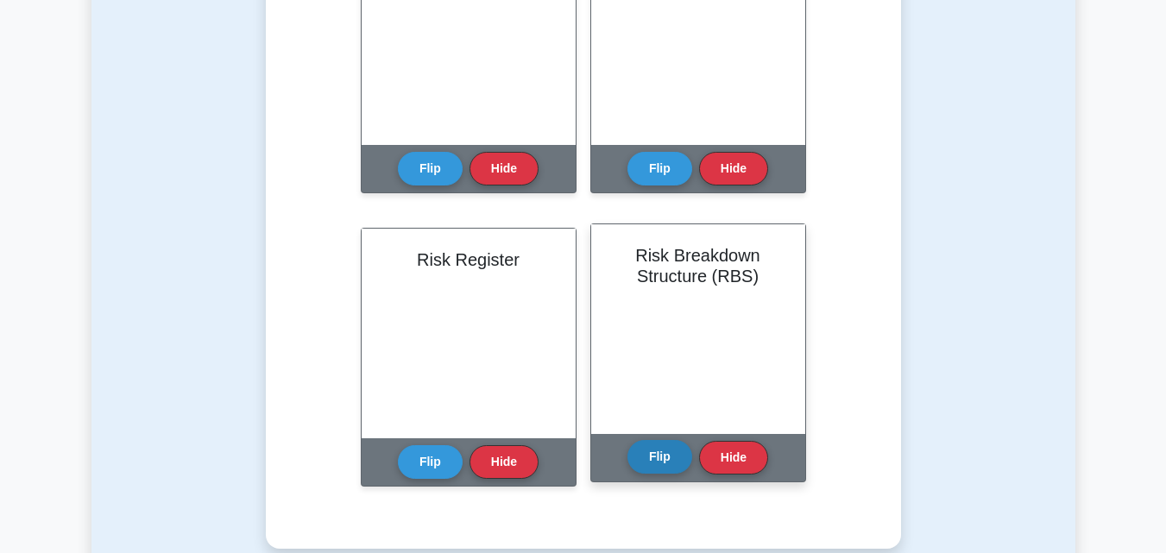
click at [663, 450] on button "Flip" at bounding box center [659, 457] width 65 height 34
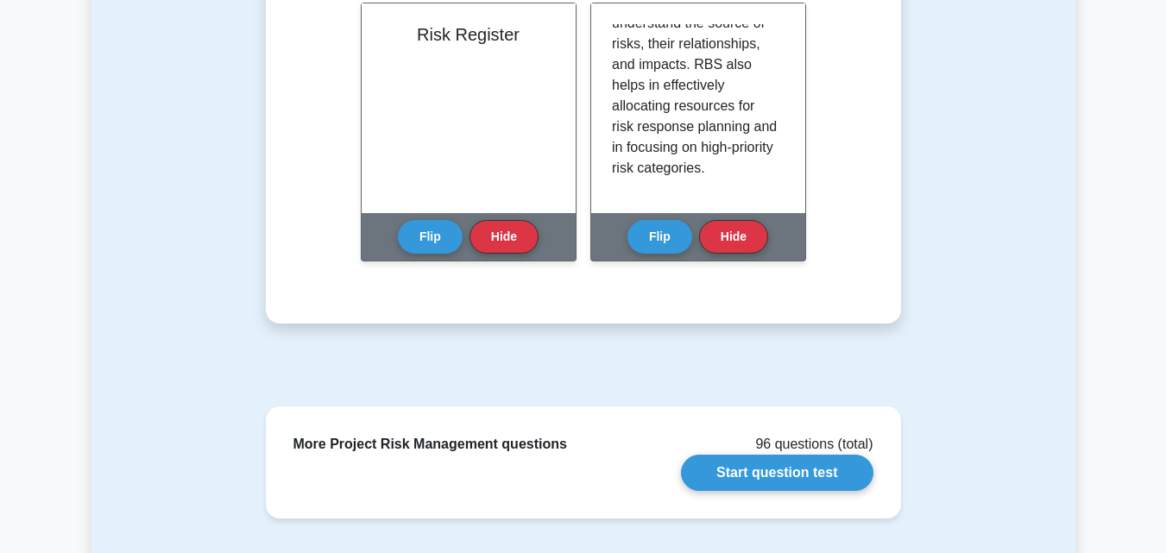
scroll to position [1870, 0]
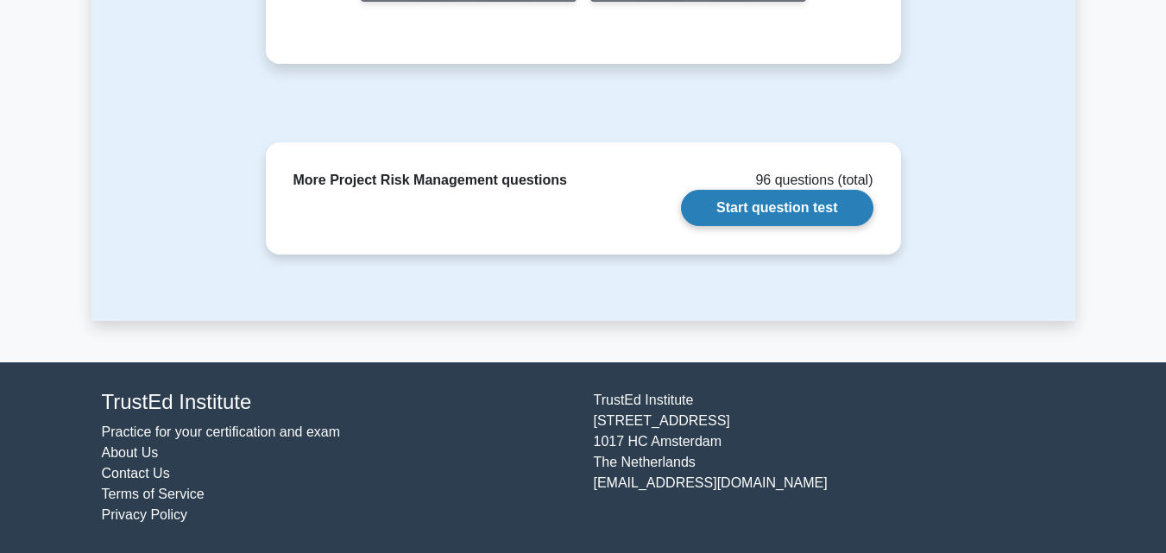
click at [778, 219] on link "Start question test" at bounding box center [777, 208] width 192 height 36
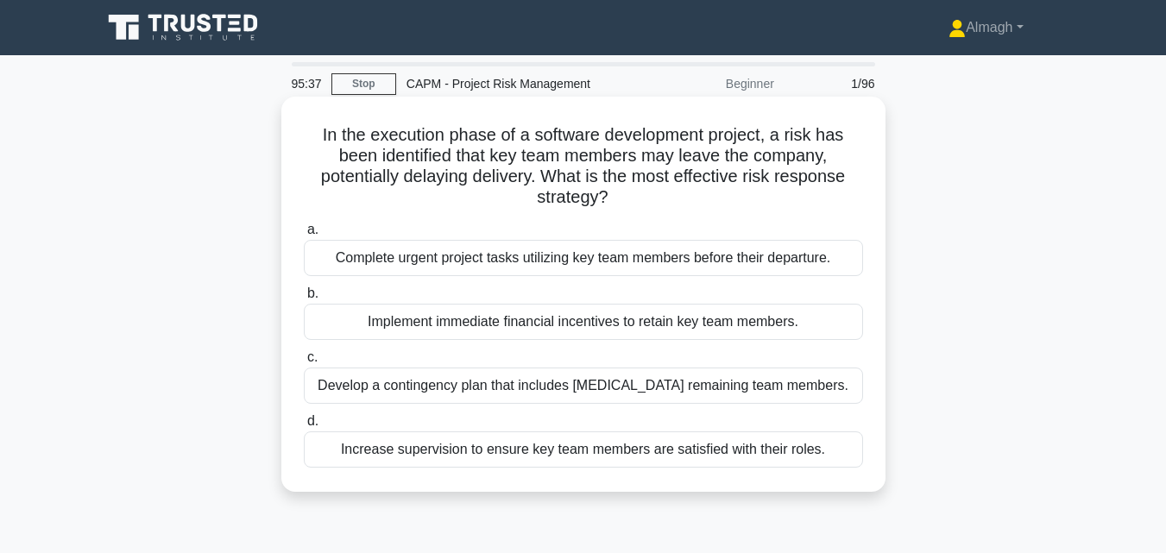
click at [562, 385] on div "Develop a contingency plan that includes [MEDICAL_DATA] remaining team members." at bounding box center [583, 386] width 559 height 36
click at [304, 363] on input "c. Develop a contingency plan that includes [MEDICAL_DATA] remaining team membe…" at bounding box center [304, 357] width 0 height 11
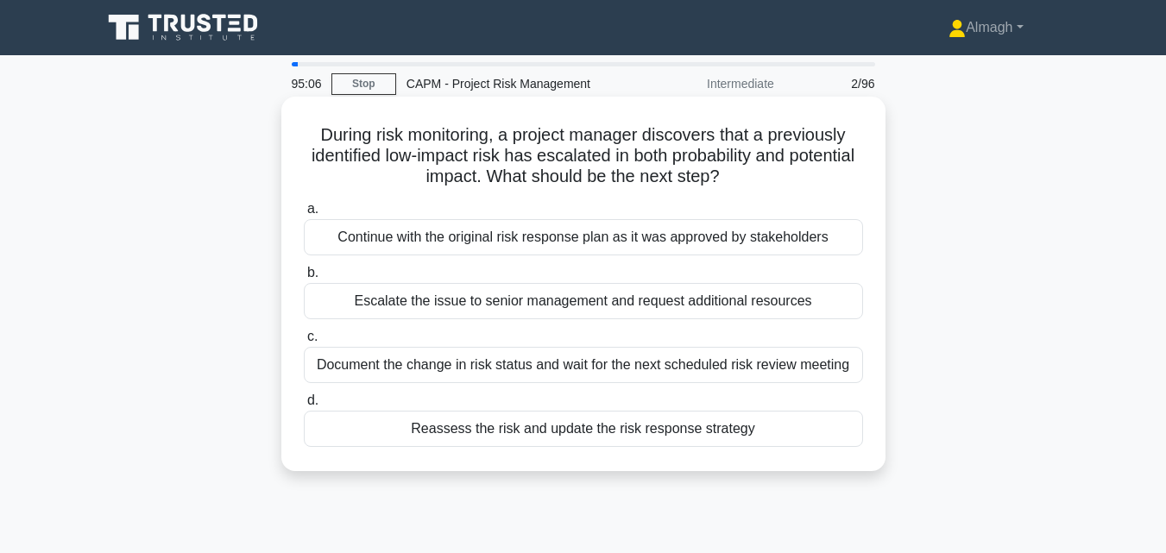
click at [436, 428] on div "Reassess the risk and update the risk response strategy" at bounding box center [583, 429] width 559 height 36
click at [304, 406] on input "d. Reassess the risk and update the risk response strategy" at bounding box center [304, 400] width 0 height 11
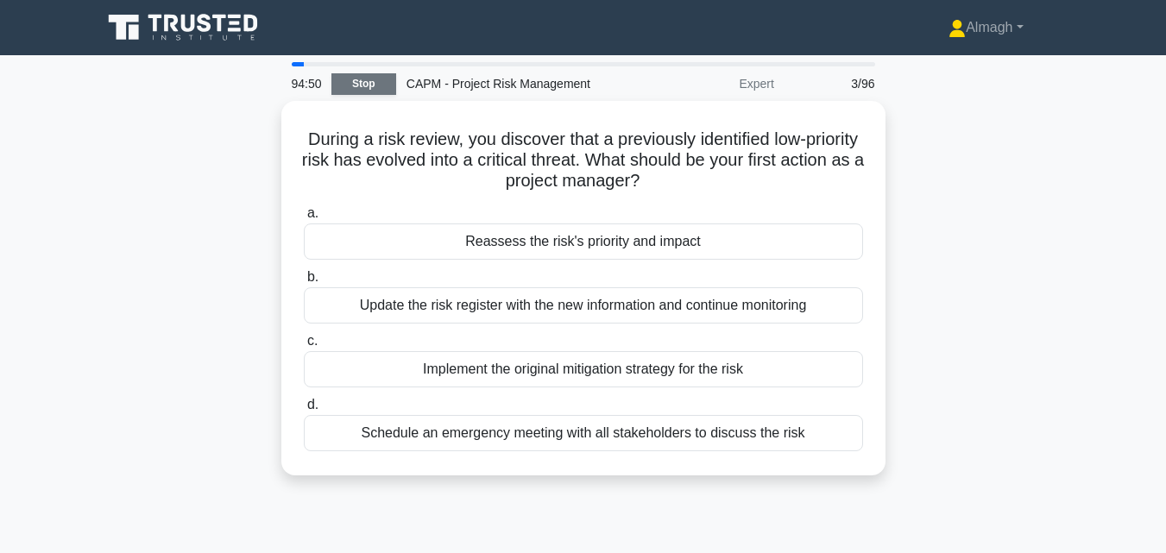
click at [342, 79] on link "Stop" at bounding box center [363, 84] width 65 height 22
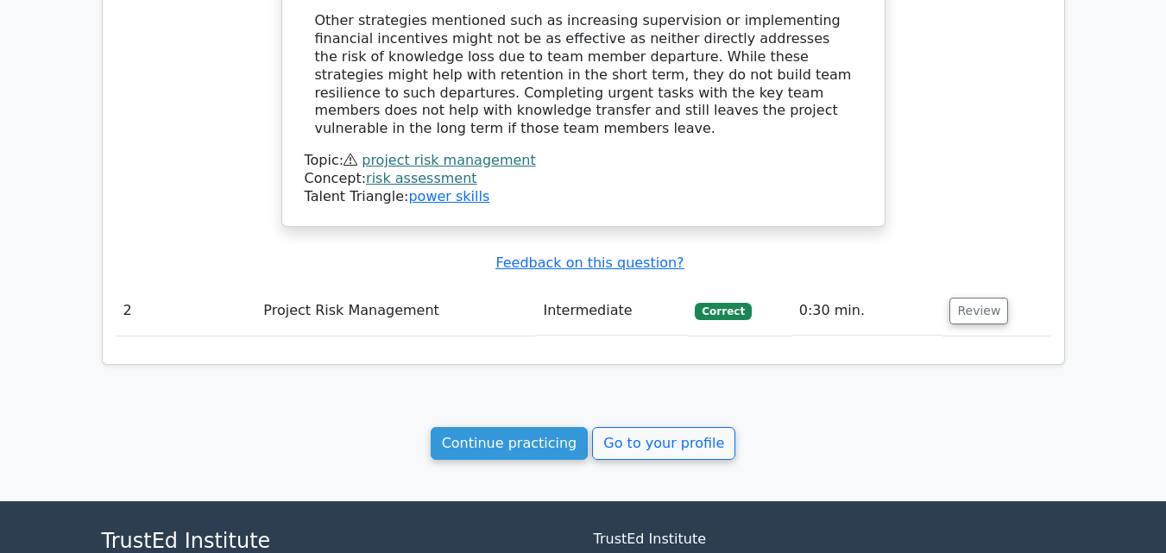
scroll to position [1612, 0]
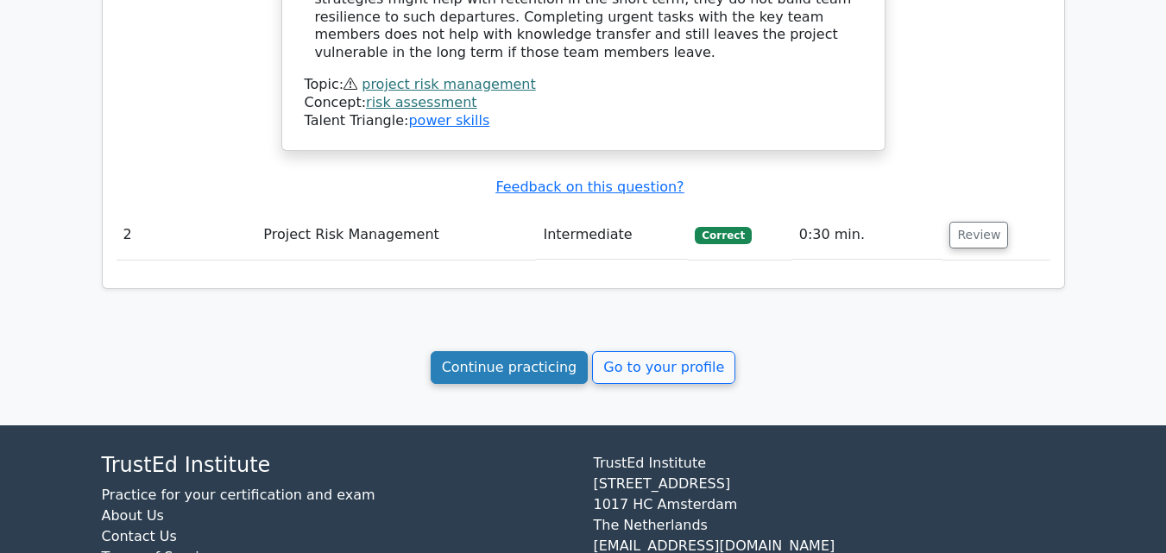
click at [554, 351] on link "Continue practicing" at bounding box center [510, 367] width 158 height 33
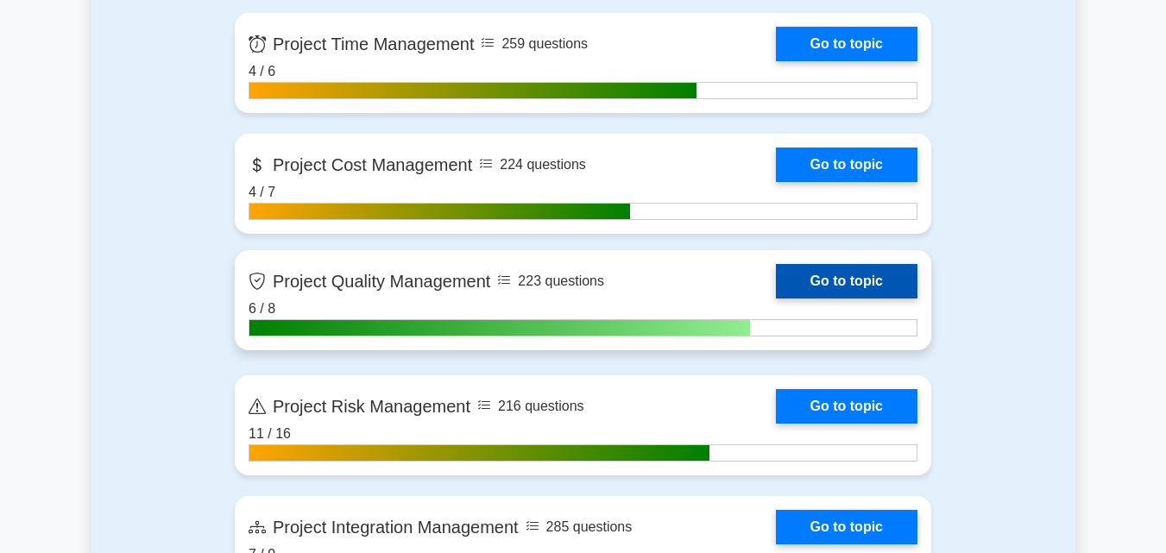
scroll to position [1036, 0]
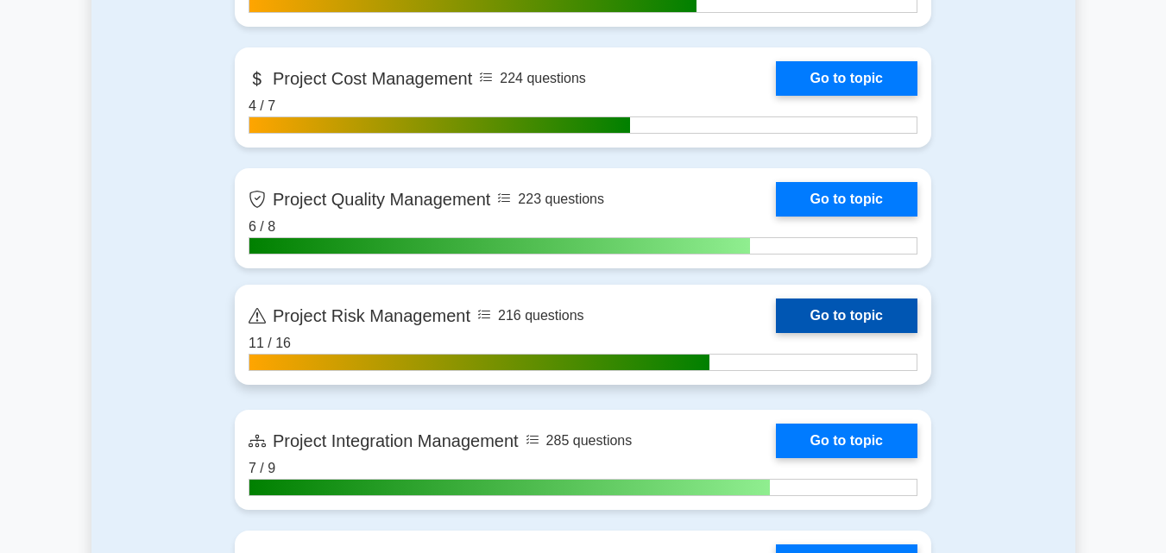
click at [851, 309] on link "Go to topic" at bounding box center [847, 316] width 142 height 35
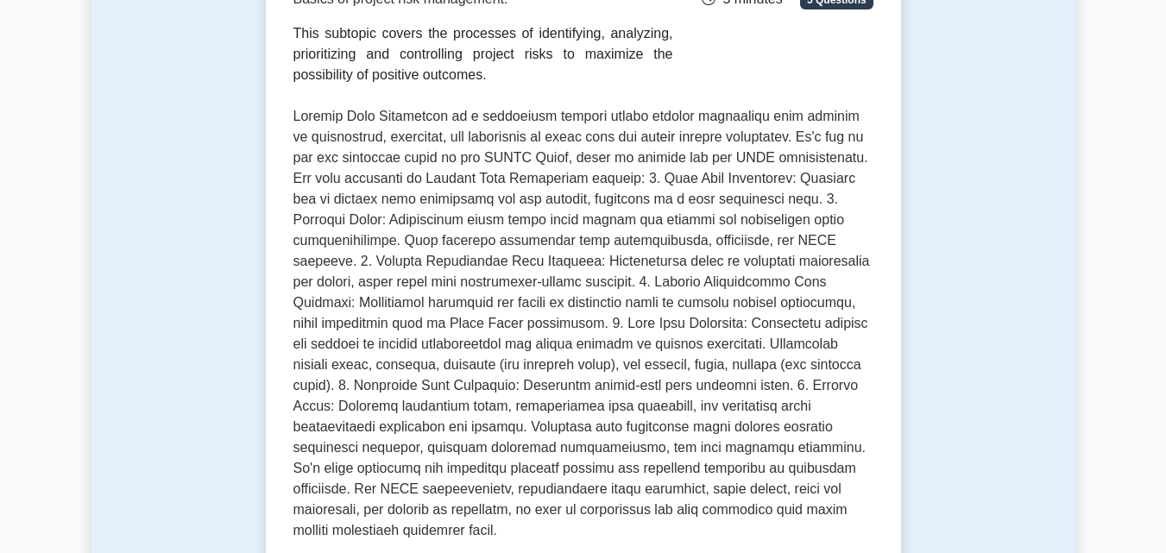
scroll to position [604, 0]
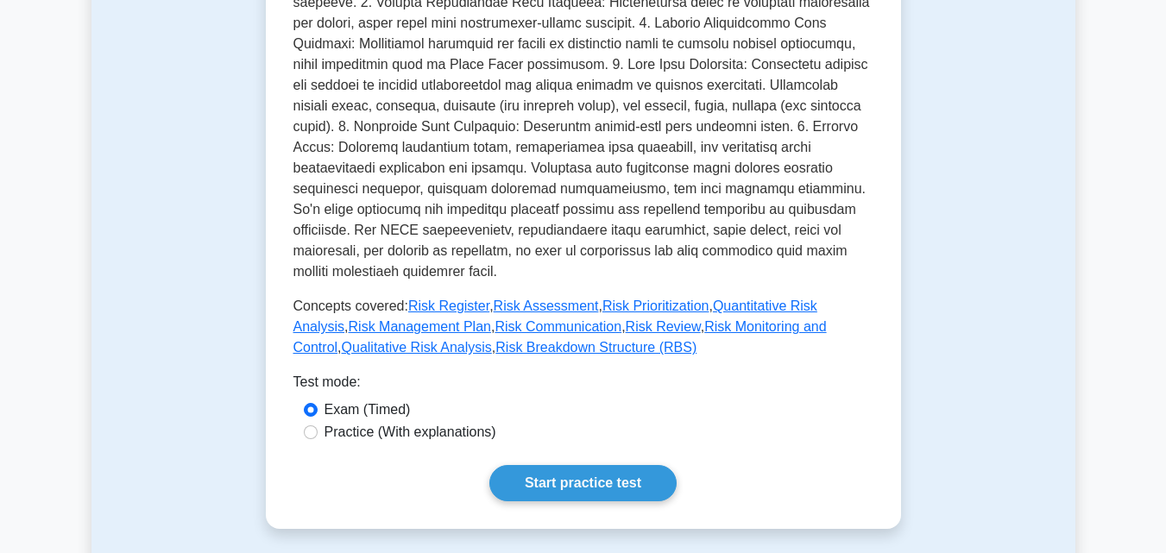
click at [345, 422] on label "Practice (With explanations)" at bounding box center [411, 432] width 172 height 21
click at [318, 425] on input "Practice (With explanations)" at bounding box center [311, 432] width 14 height 14
radio input "true"
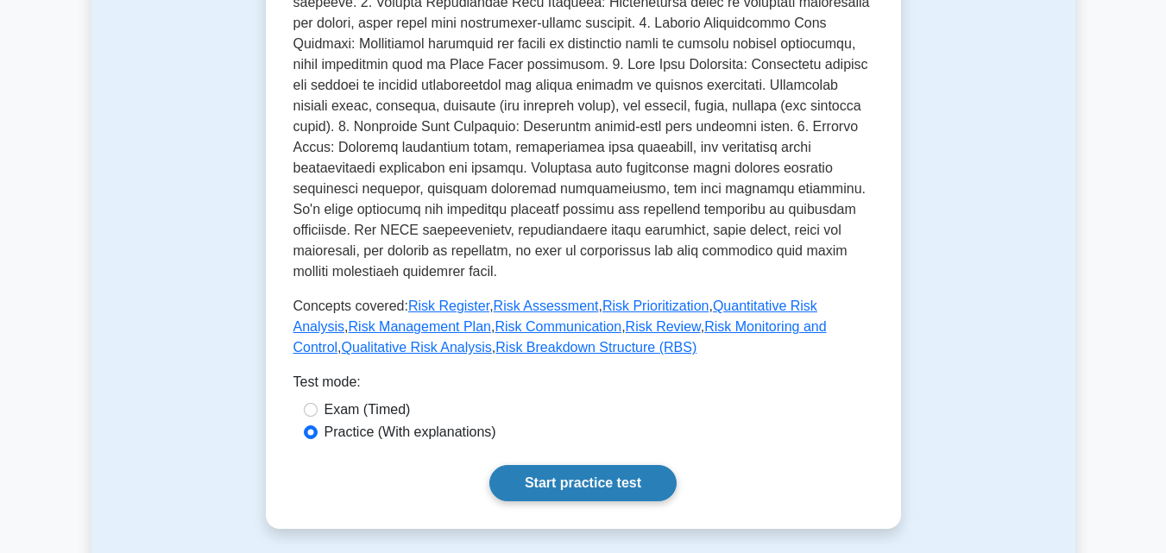
click at [531, 465] on link "Start practice test" at bounding box center [582, 483] width 187 height 36
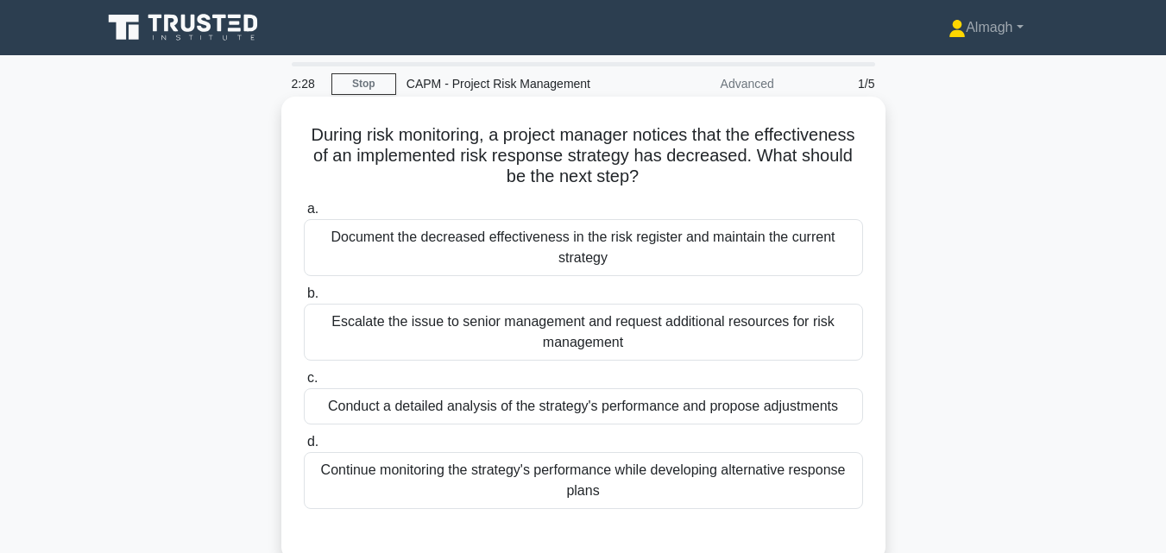
click at [615, 414] on div "Conduct a detailed analysis of the strategy's performance and propose adjustmen…" at bounding box center [583, 406] width 559 height 36
click at [304, 384] on input "c. Conduct a detailed analysis of the strategy's performance and propose adjust…" at bounding box center [304, 378] width 0 height 11
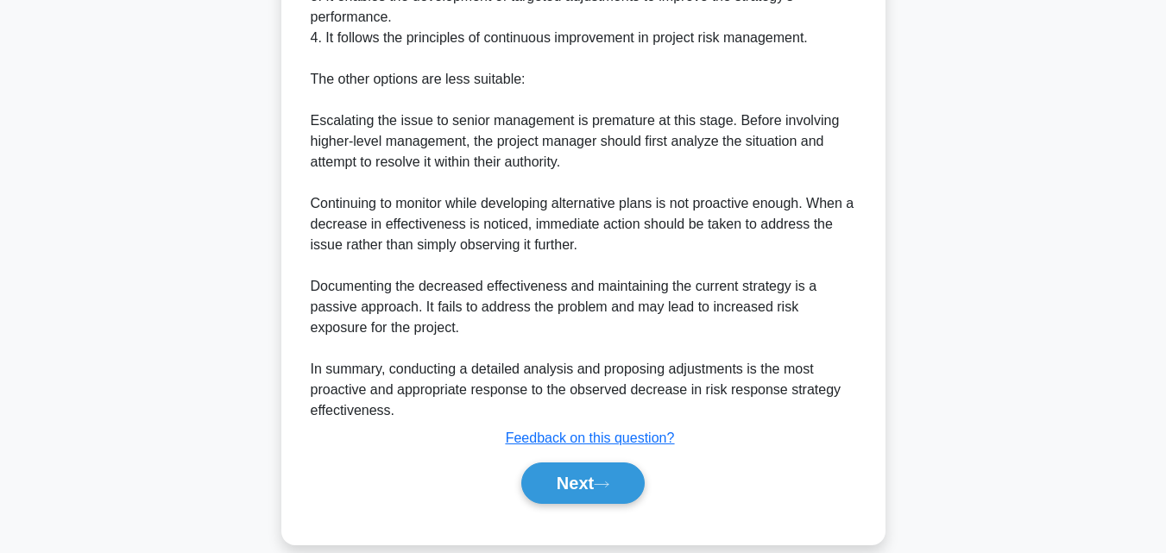
scroll to position [760, 0]
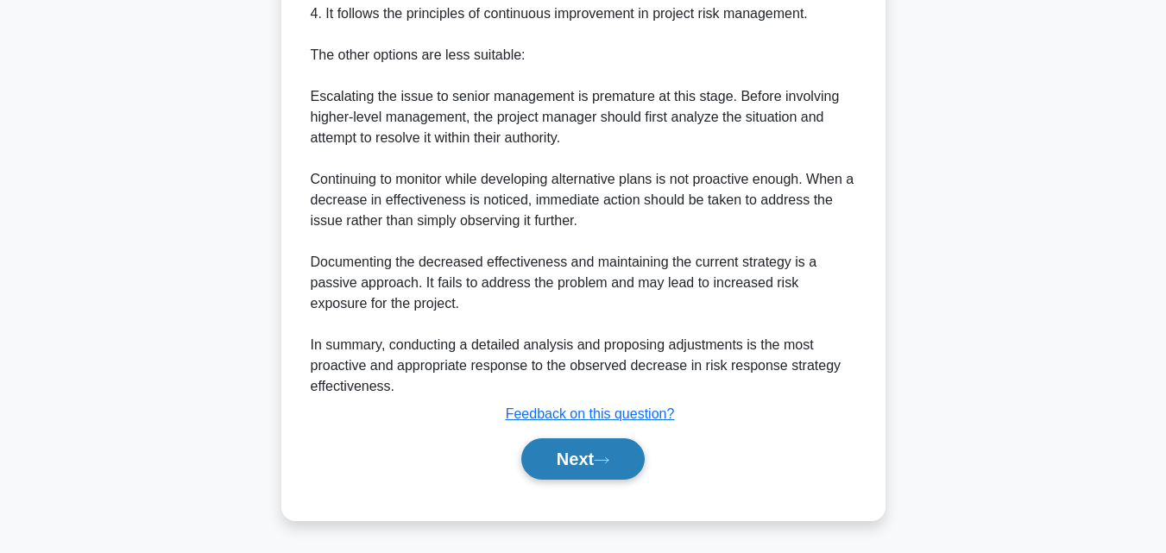
click at [596, 442] on button "Next" at bounding box center [582, 458] width 123 height 41
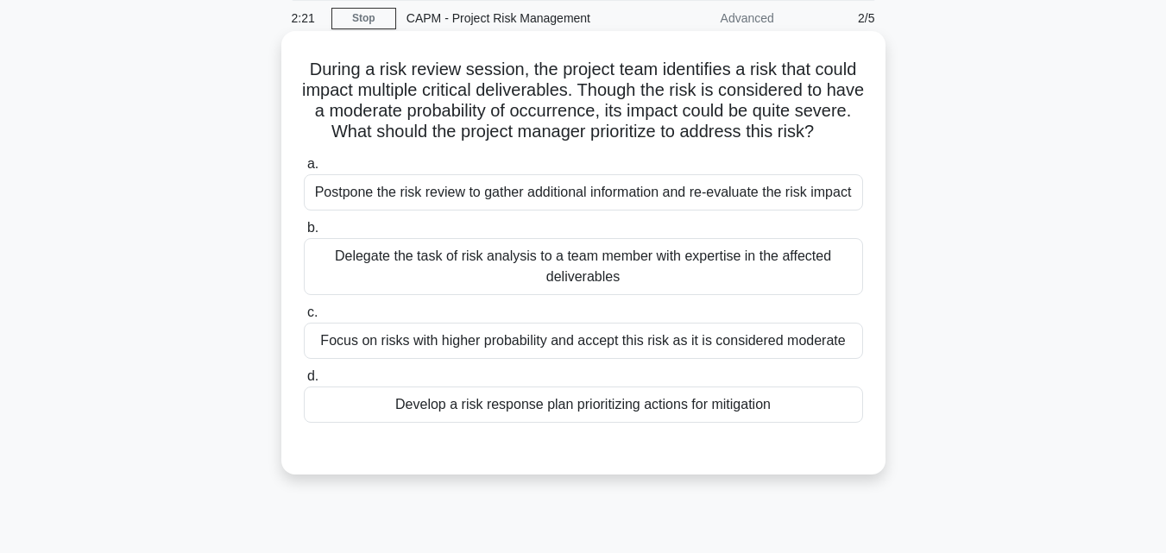
scroll to position [0, 0]
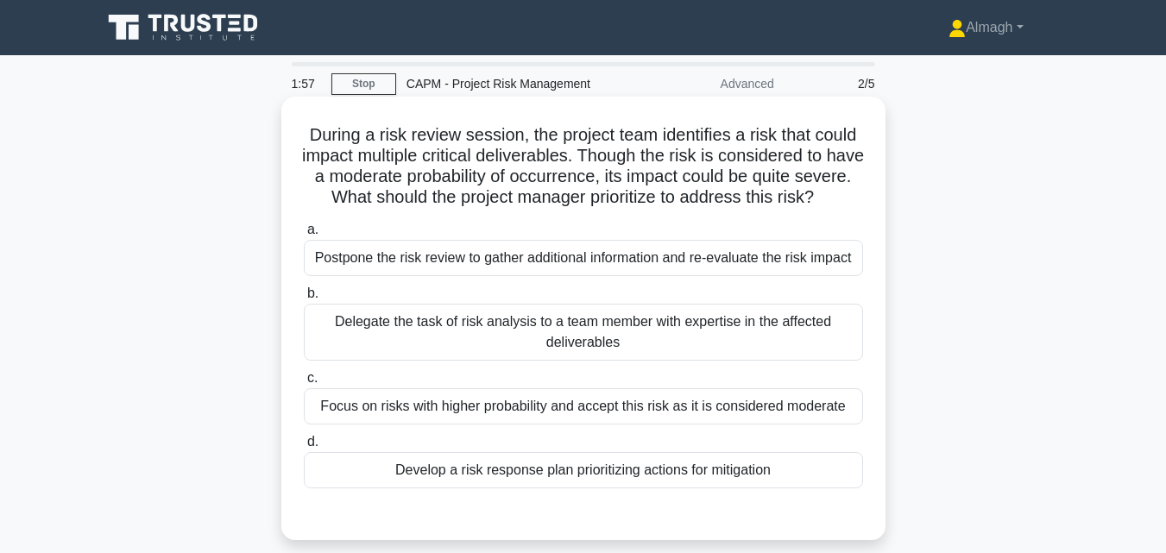
click at [577, 488] on div "Develop a risk response plan prioritizing actions for mitigation" at bounding box center [583, 470] width 559 height 36
click at [304, 448] on input "d. Develop a risk response plan prioritizing actions for mitigation" at bounding box center [304, 442] width 0 height 11
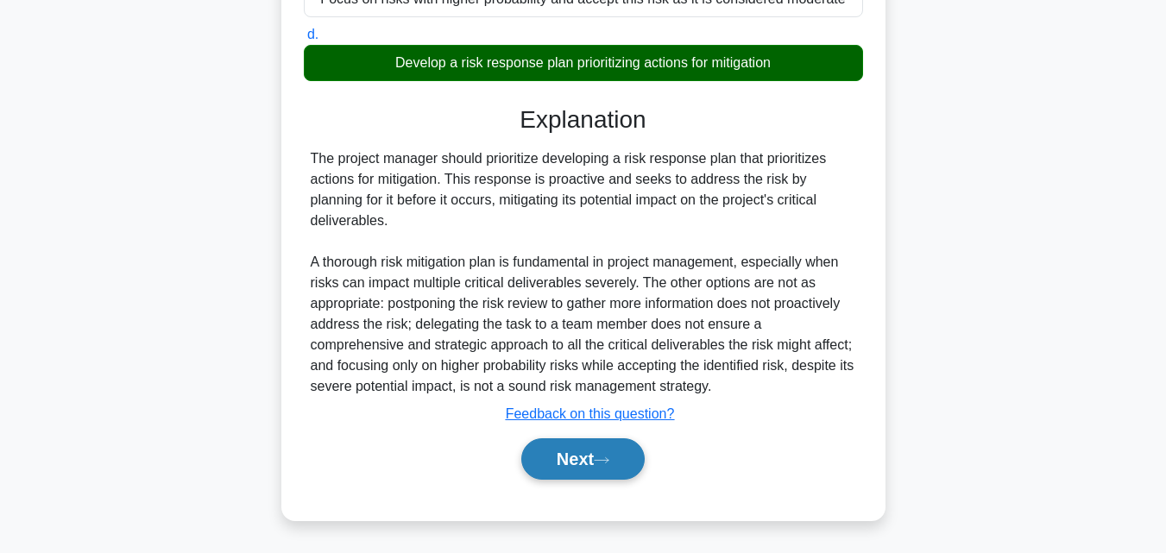
click at [583, 457] on button "Next" at bounding box center [582, 458] width 123 height 41
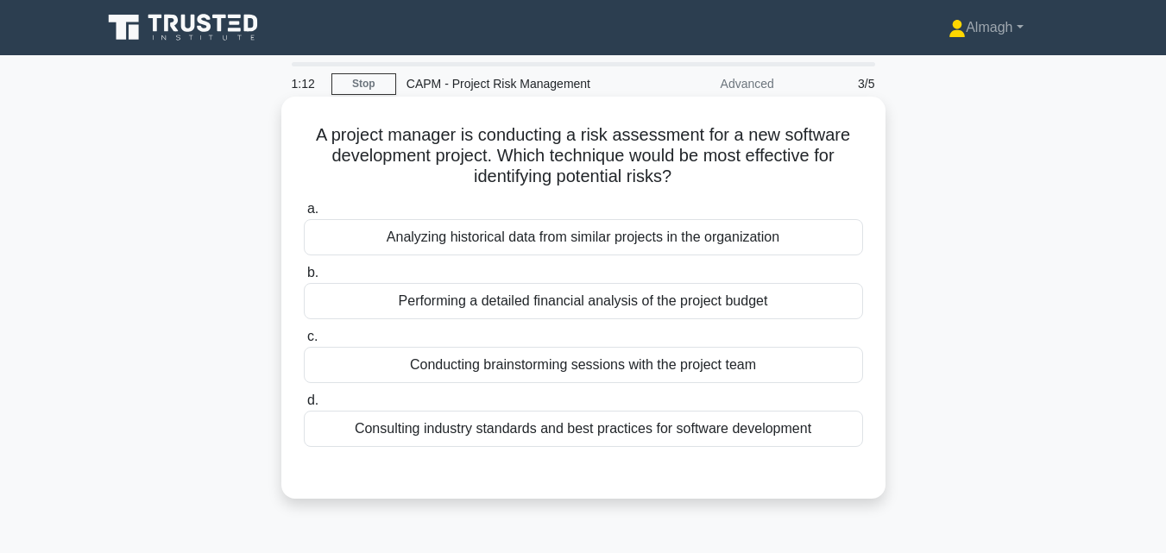
click at [454, 368] on div "Conducting brainstorming sessions with the project team" at bounding box center [583, 365] width 559 height 36
click at [304, 343] on input "c. Conducting brainstorming sessions with the project team" at bounding box center [304, 336] width 0 height 11
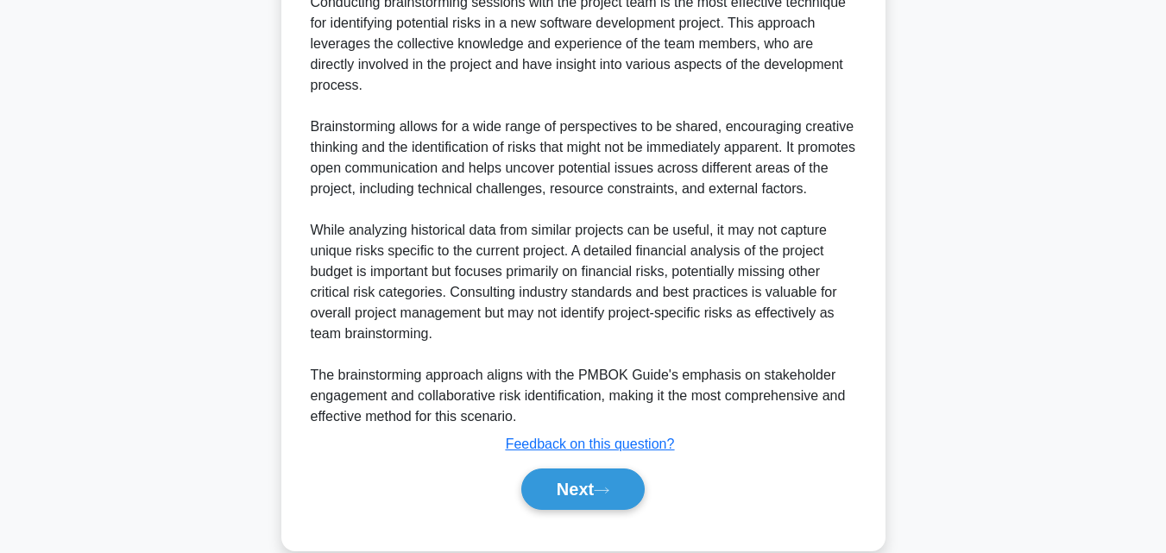
scroll to position [553, 0]
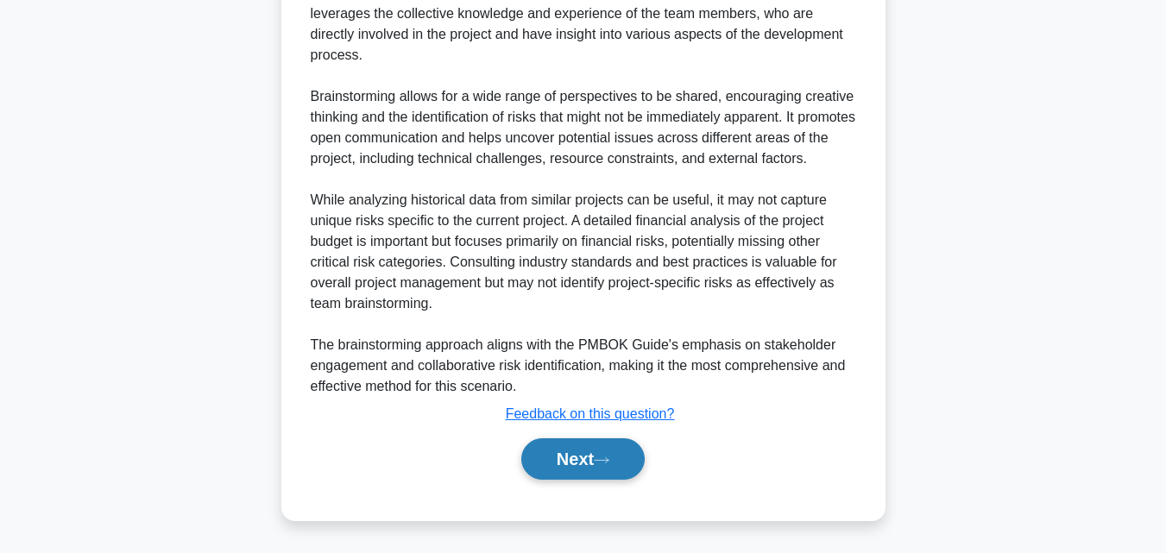
click at [542, 457] on button "Next" at bounding box center [582, 458] width 123 height 41
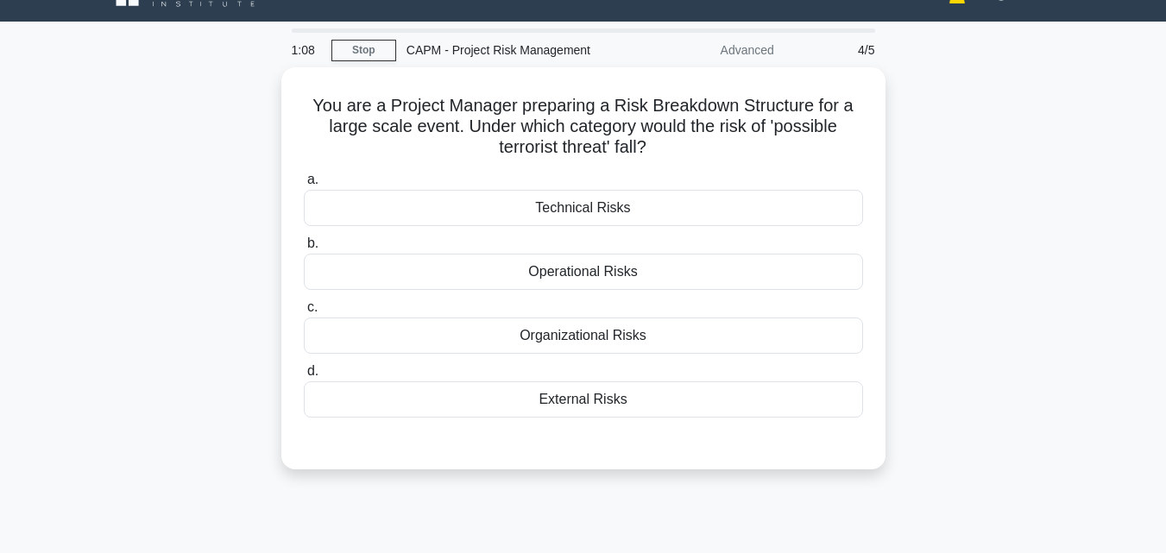
scroll to position [0, 0]
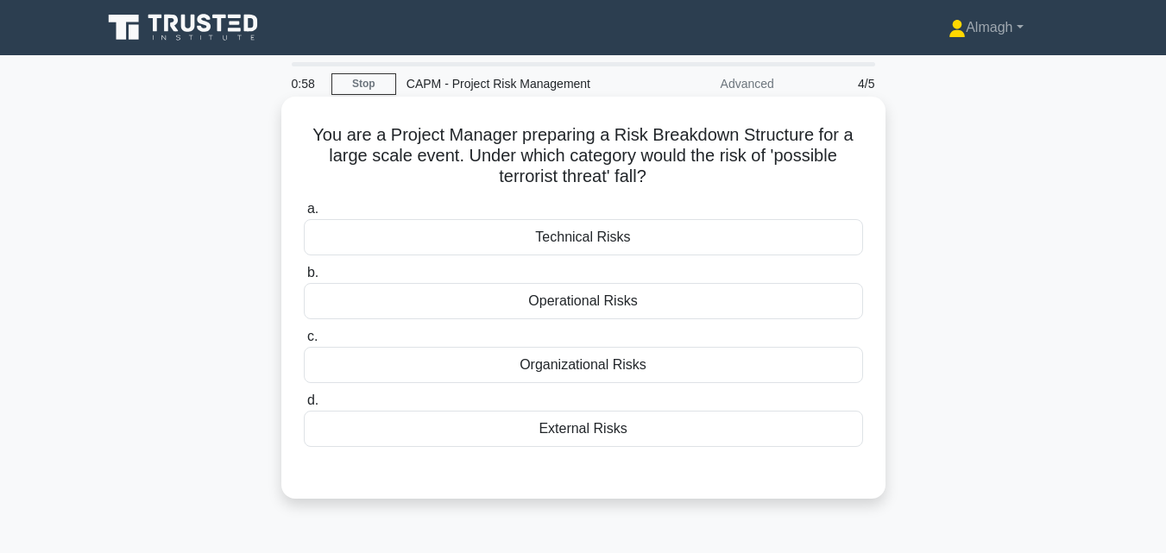
click at [715, 371] on div "Organizational Risks" at bounding box center [583, 365] width 559 height 36
click at [304, 343] on input "c. Organizational Risks" at bounding box center [304, 336] width 0 height 11
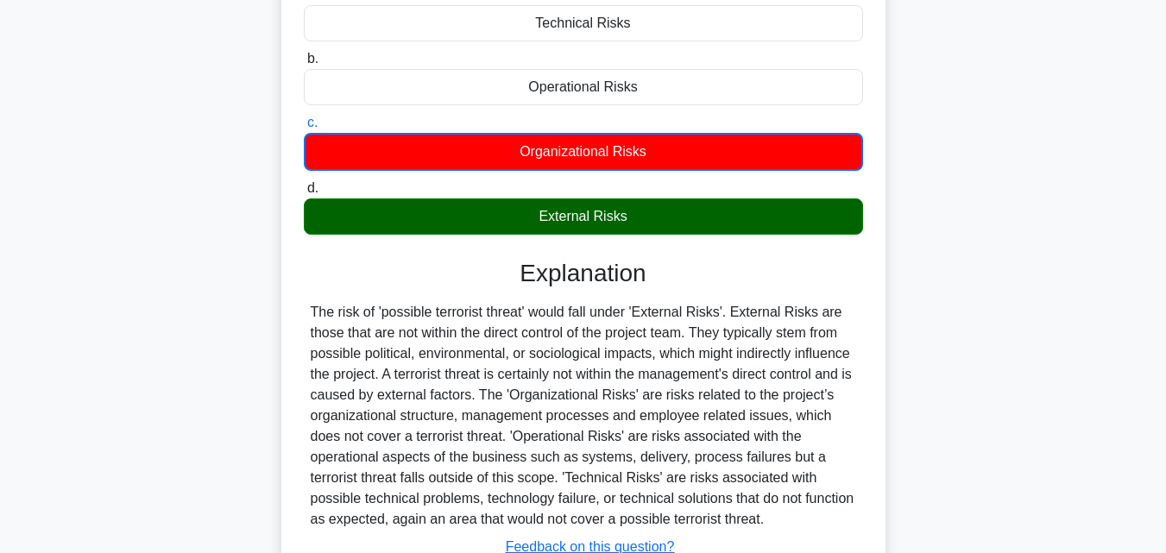
scroll to position [345, 0]
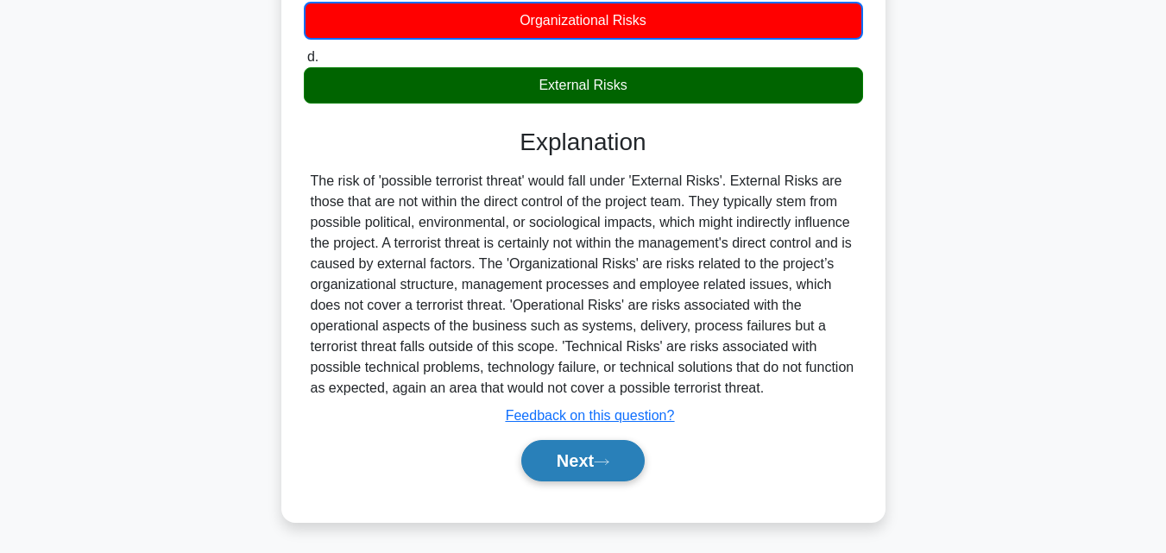
click at [589, 451] on button "Next" at bounding box center [582, 460] width 123 height 41
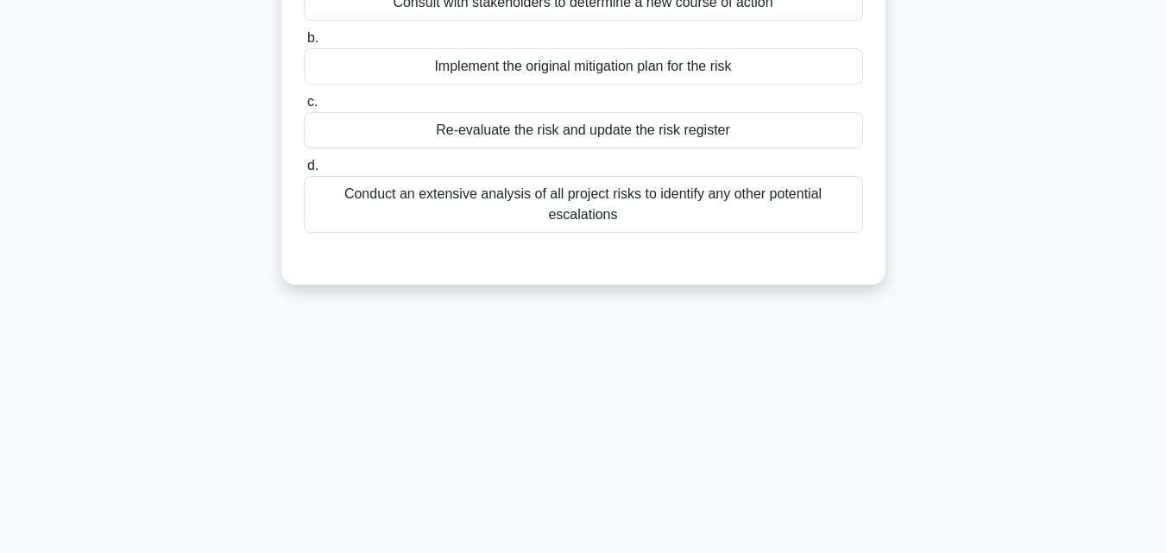
scroll to position [0, 0]
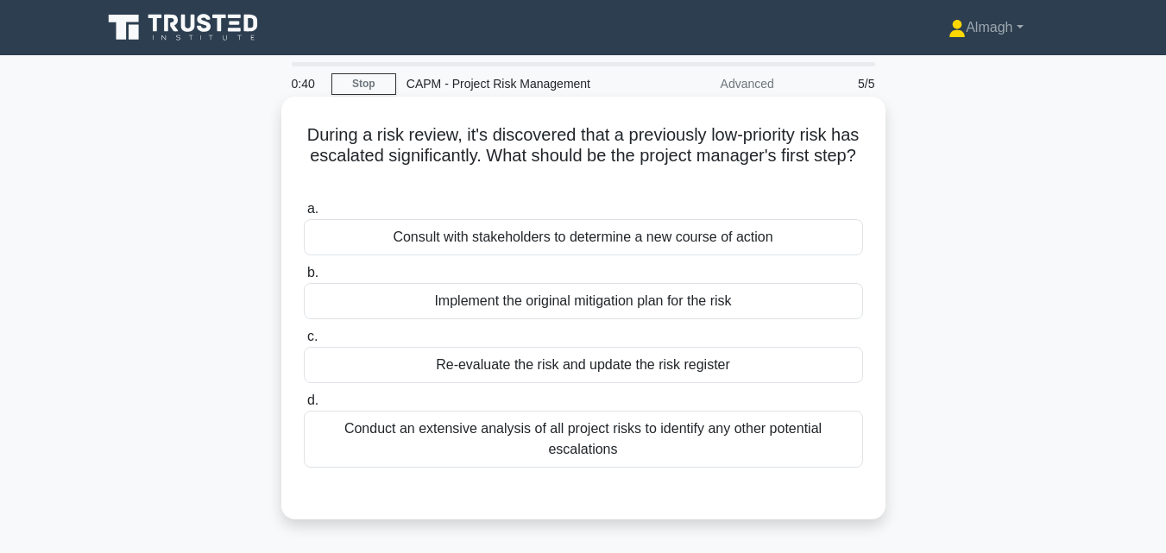
click at [558, 369] on div "Re-evaluate the risk and update the risk register" at bounding box center [583, 365] width 559 height 36
click at [304, 343] on input "c. Re-evaluate the risk and update the risk register" at bounding box center [304, 336] width 0 height 11
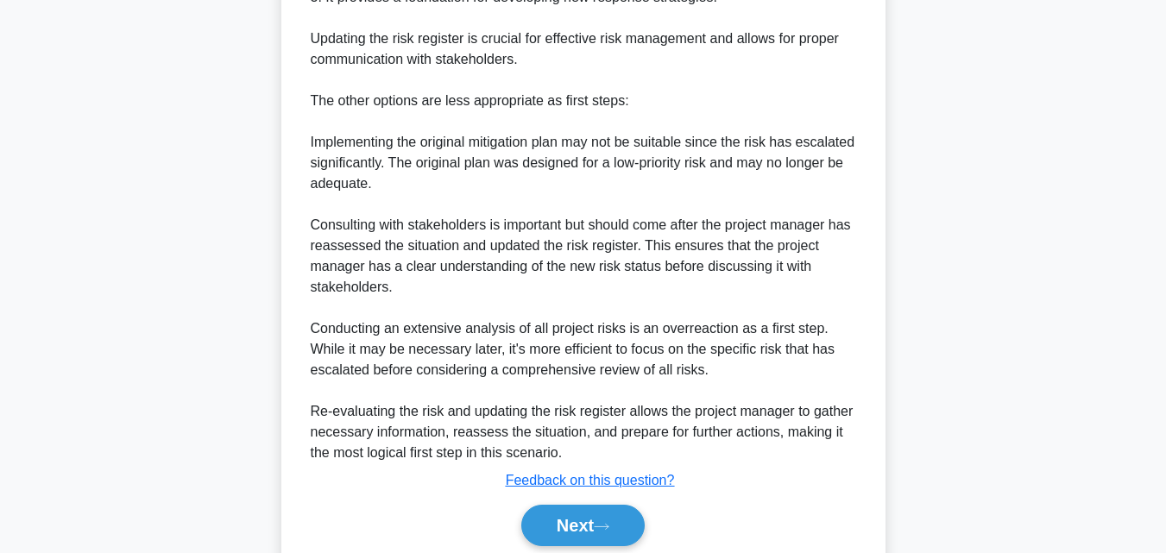
scroll to position [719, 0]
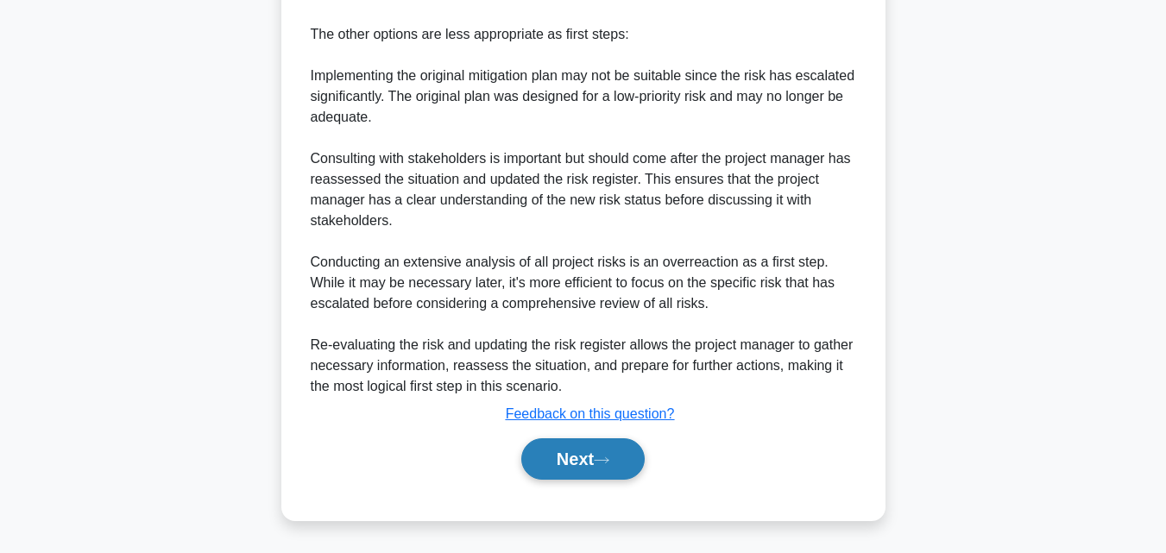
click at [592, 456] on button "Next" at bounding box center [582, 458] width 123 height 41
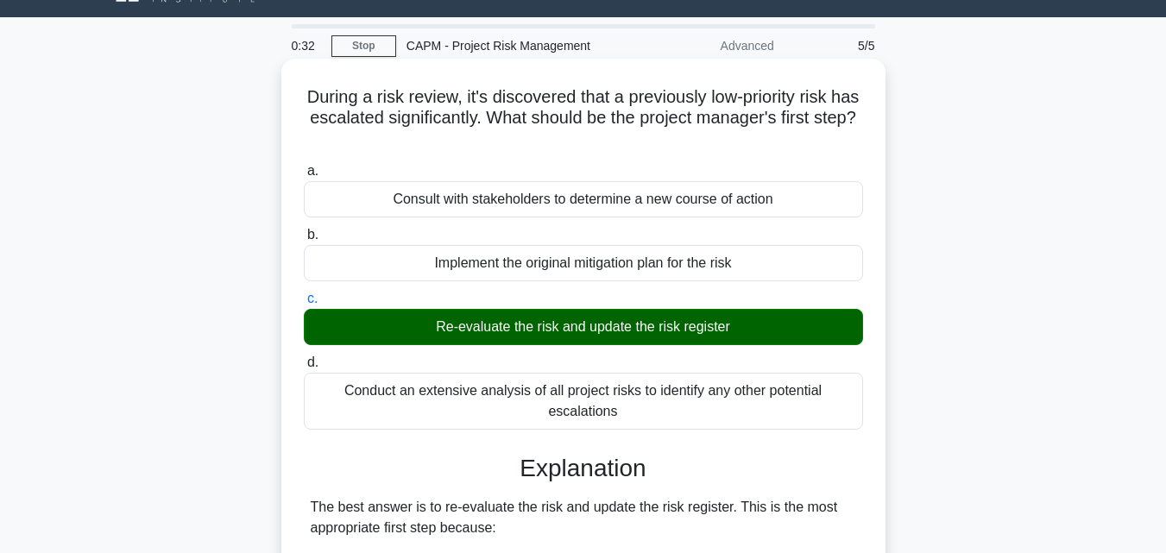
scroll to position [0, 0]
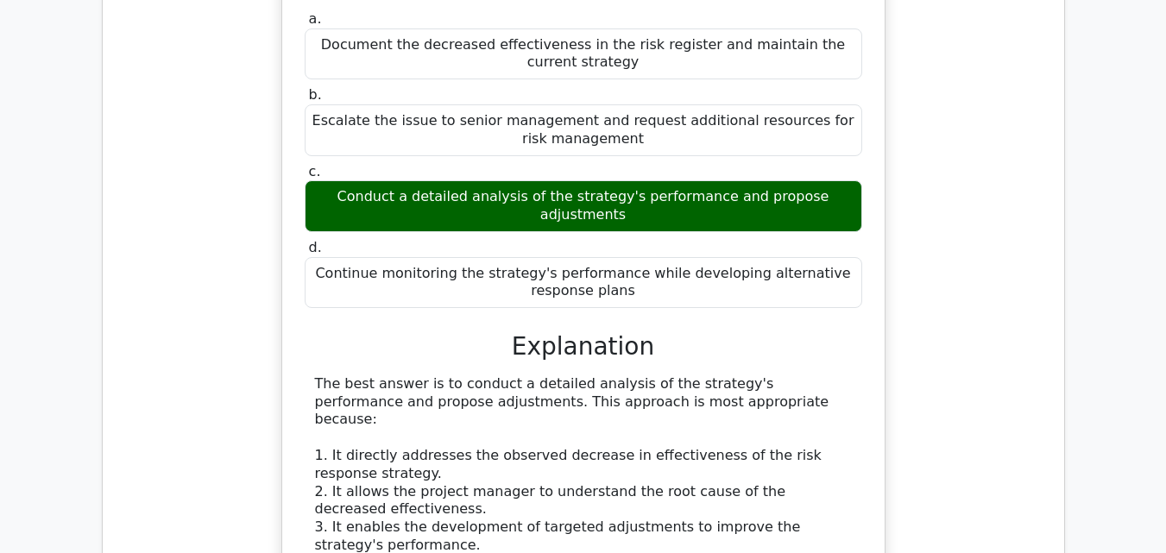
scroll to position [509, 0]
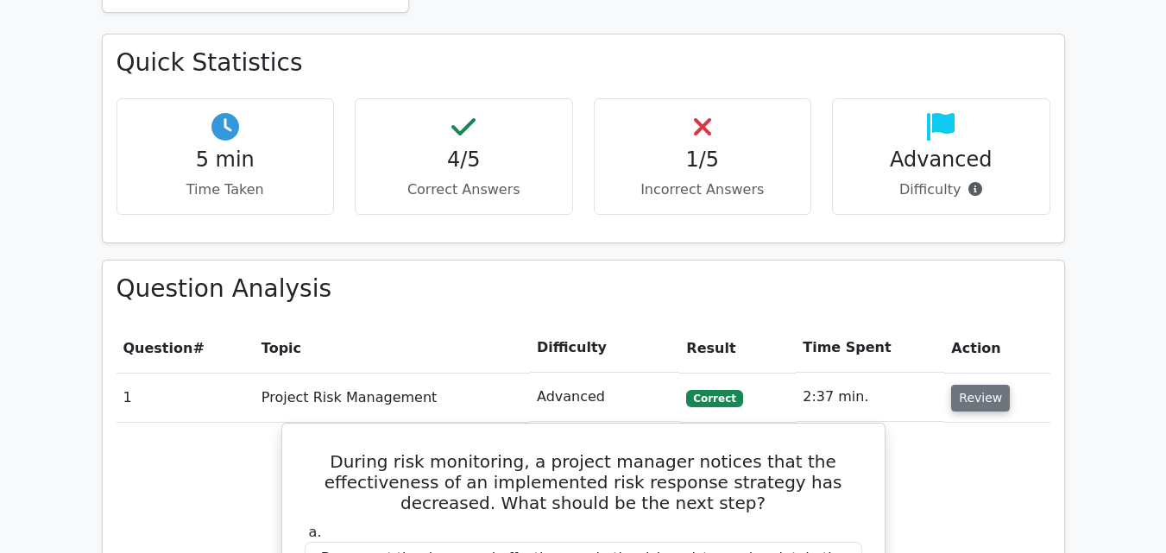
click at [965, 392] on button "Review" at bounding box center [980, 398] width 59 height 27
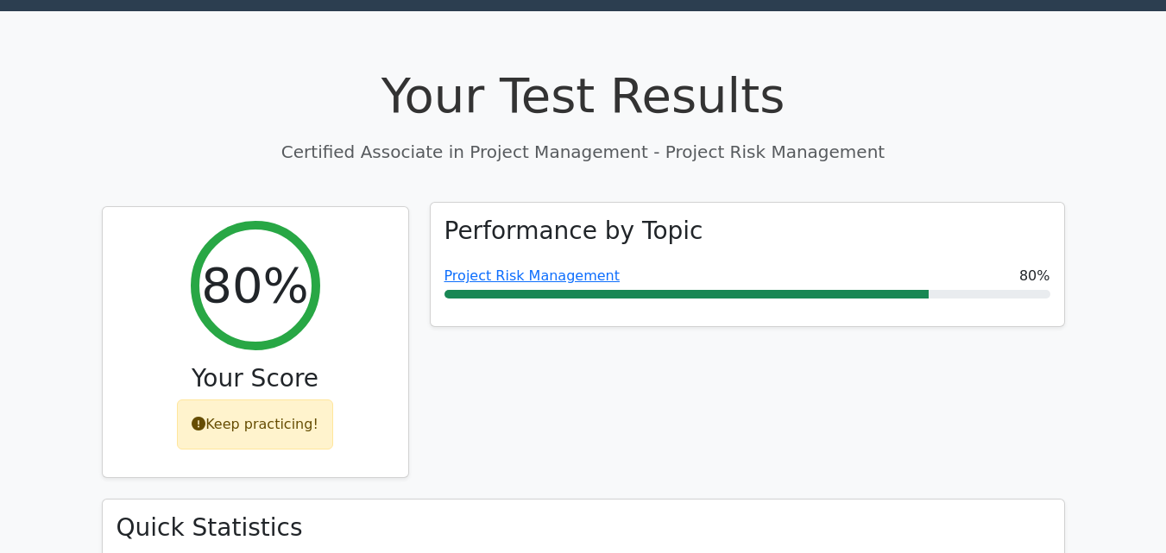
scroll to position [86, 0]
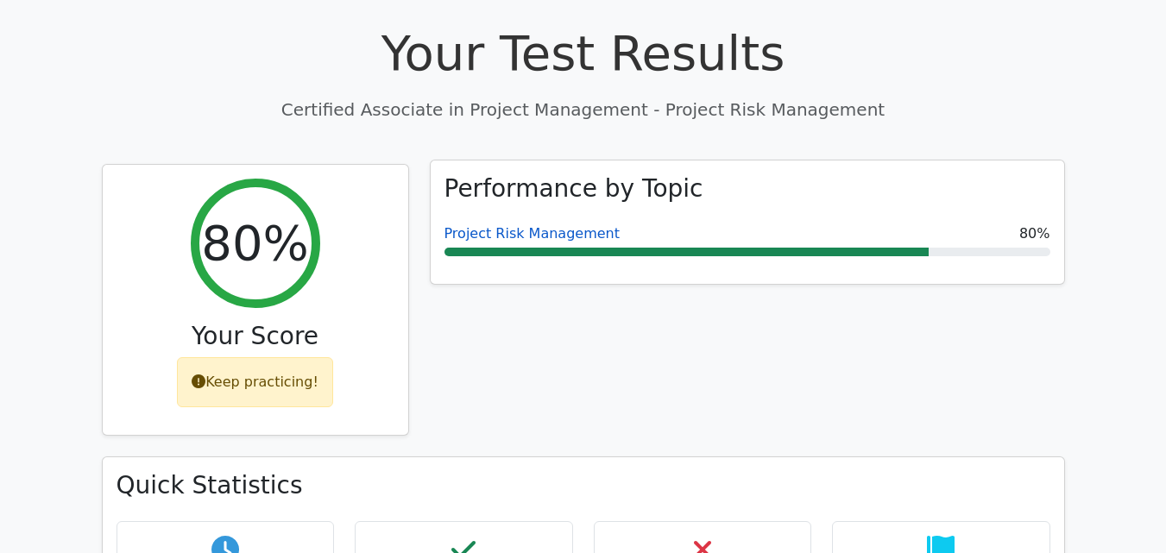
click at [564, 237] on link "Project Risk Management" at bounding box center [531, 233] width 175 height 16
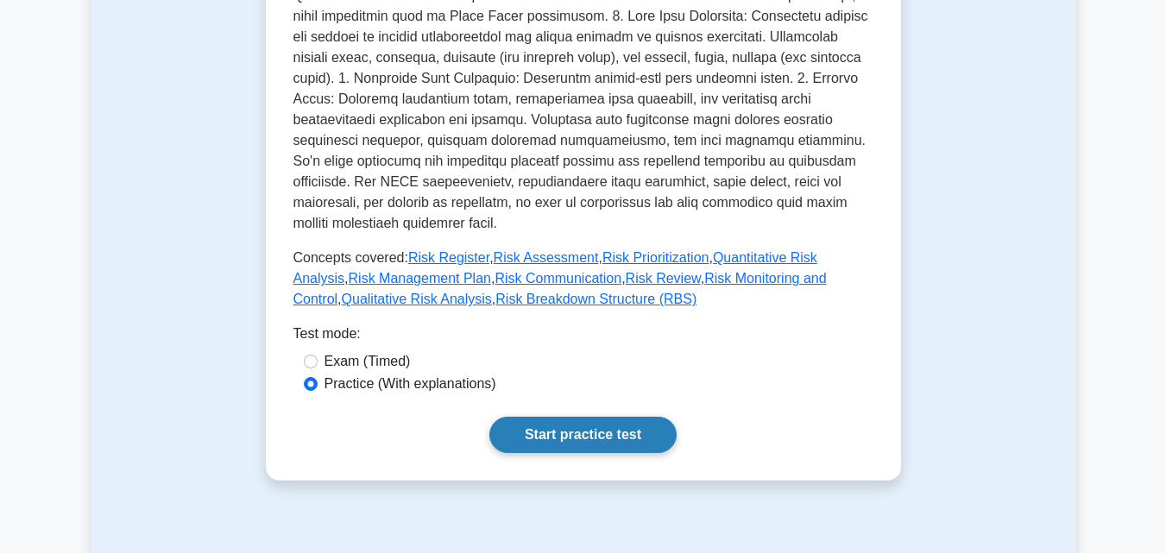
scroll to position [690, 0]
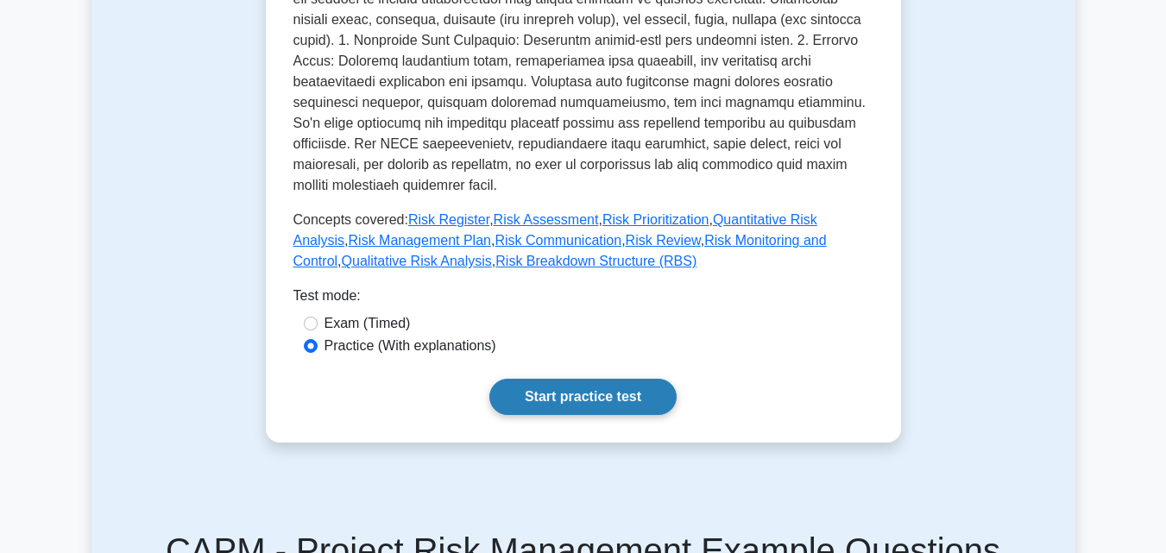
click at [616, 379] on link "Start practice test" at bounding box center [582, 397] width 187 height 36
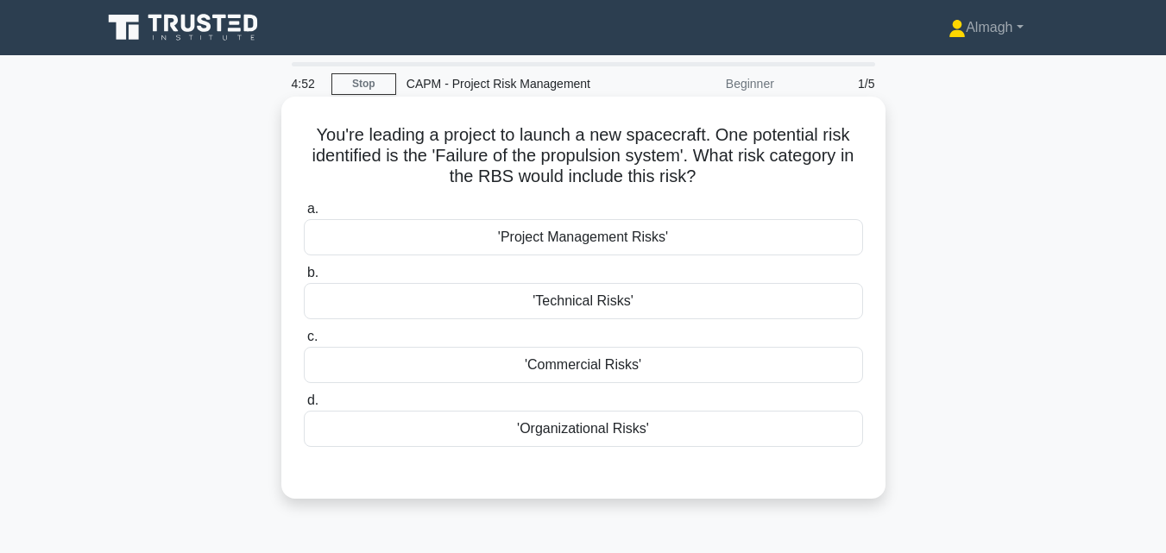
click at [512, 299] on div "'Technical Risks'" at bounding box center [583, 301] width 559 height 36
click at [304, 279] on input "b. 'Technical Risks'" at bounding box center [304, 273] width 0 height 11
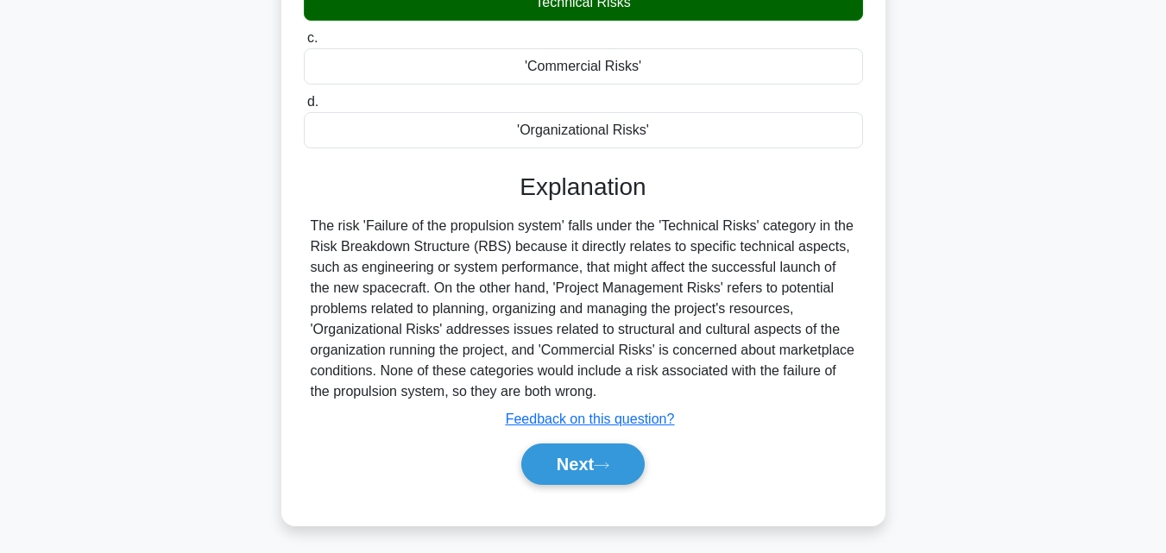
scroll to position [293, 0]
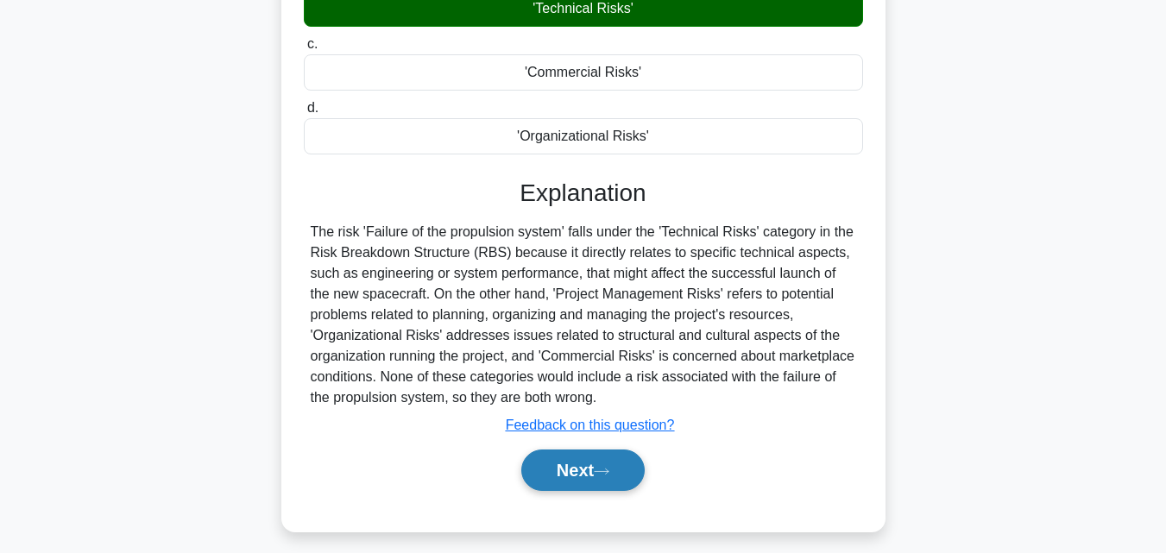
click at [564, 469] on button "Next" at bounding box center [582, 470] width 123 height 41
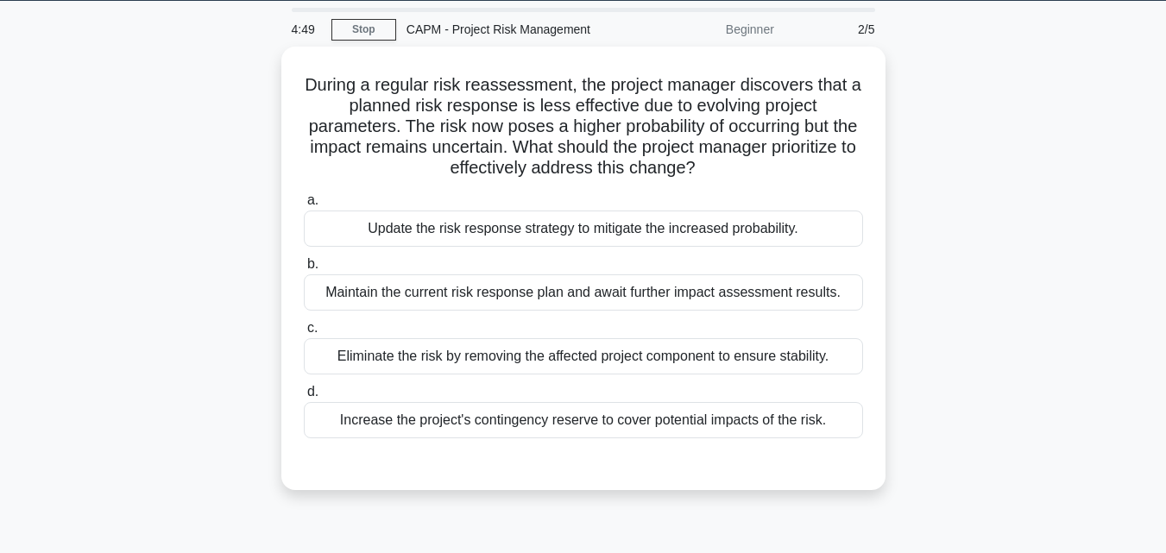
scroll to position [34, 0]
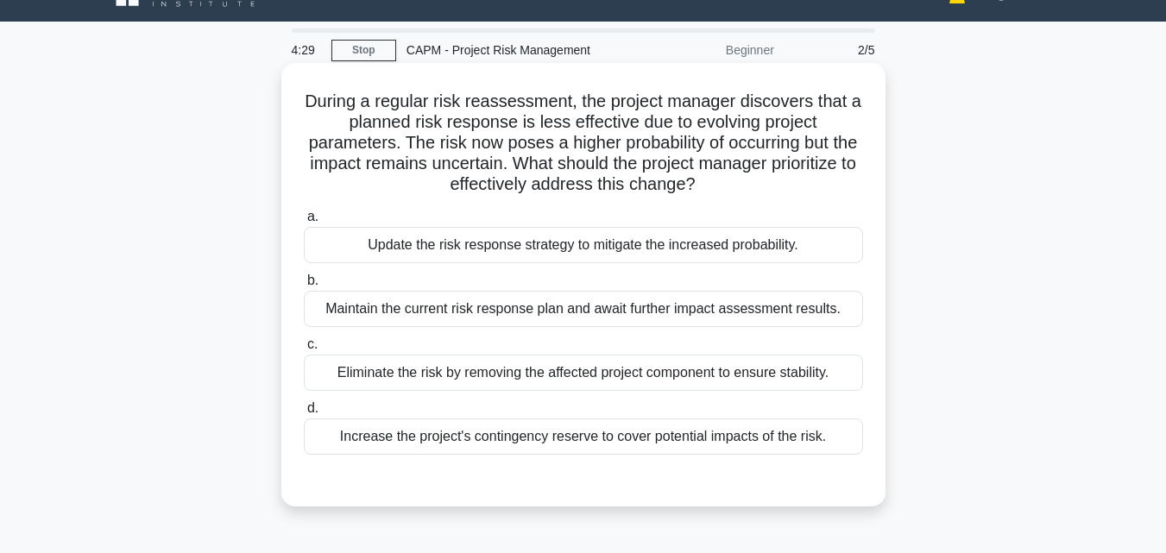
click at [507, 236] on div "Update the risk response strategy to mitigate the increased probability." at bounding box center [583, 245] width 559 height 36
click at [304, 223] on input "a. Update the risk response strategy to mitigate the increased probability." at bounding box center [304, 216] width 0 height 11
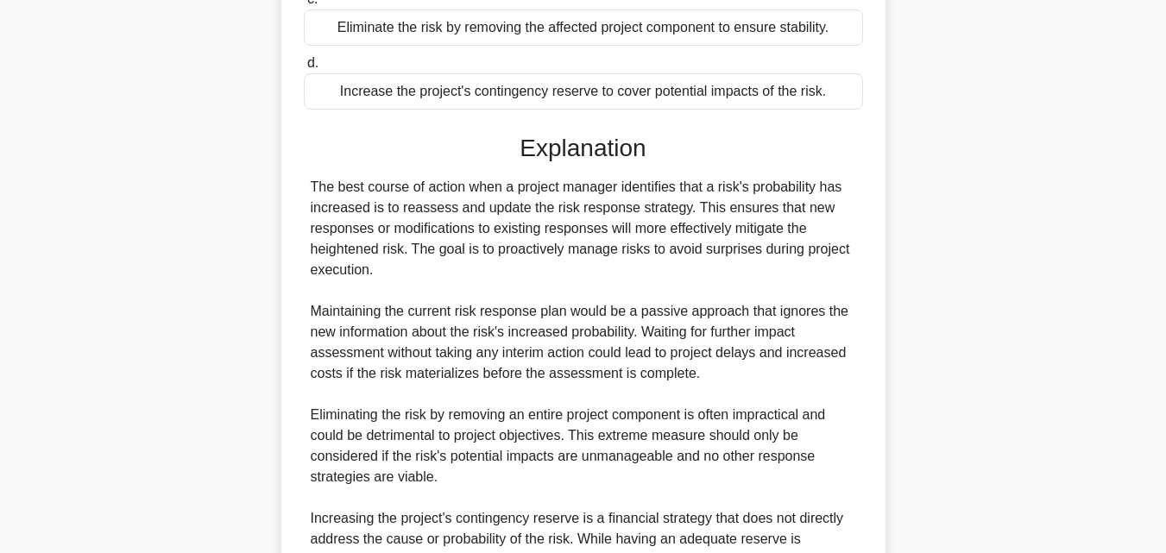
scroll to position [574, 0]
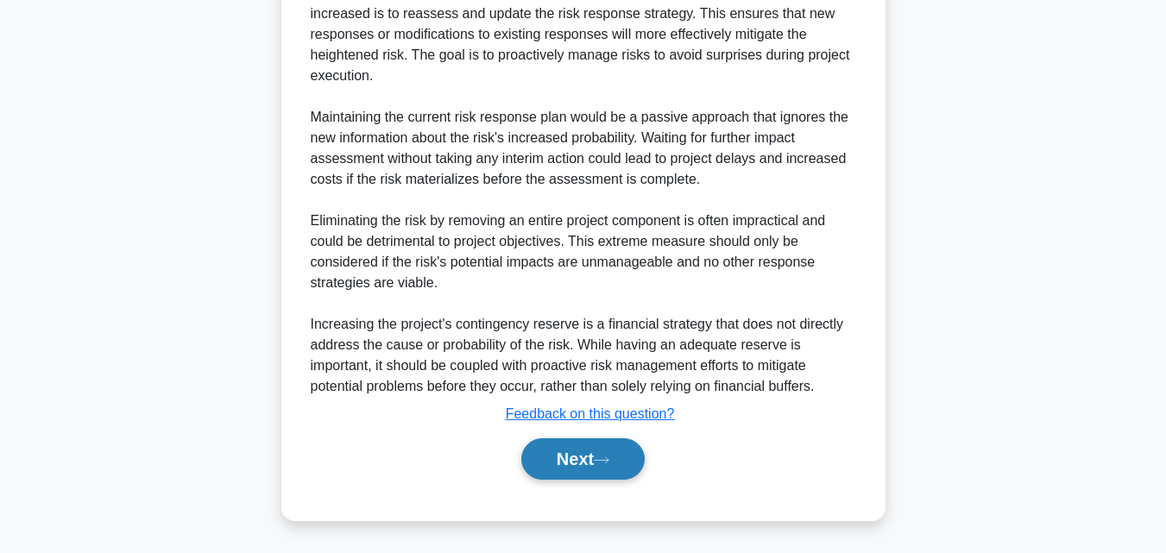
click at [566, 463] on button "Next" at bounding box center [582, 458] width 123 height 41
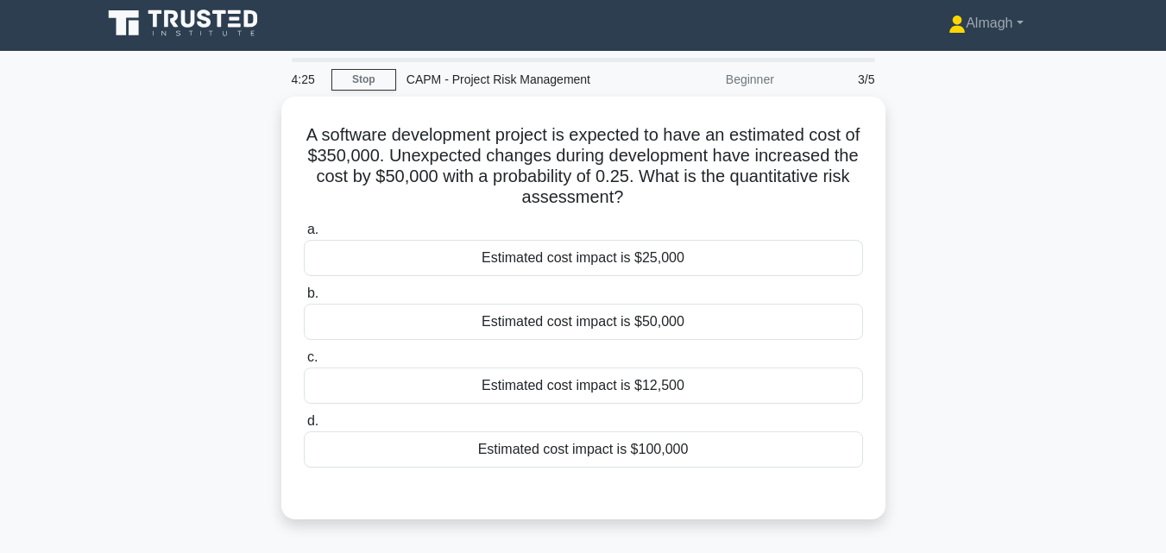
scroll to position [0, 0]
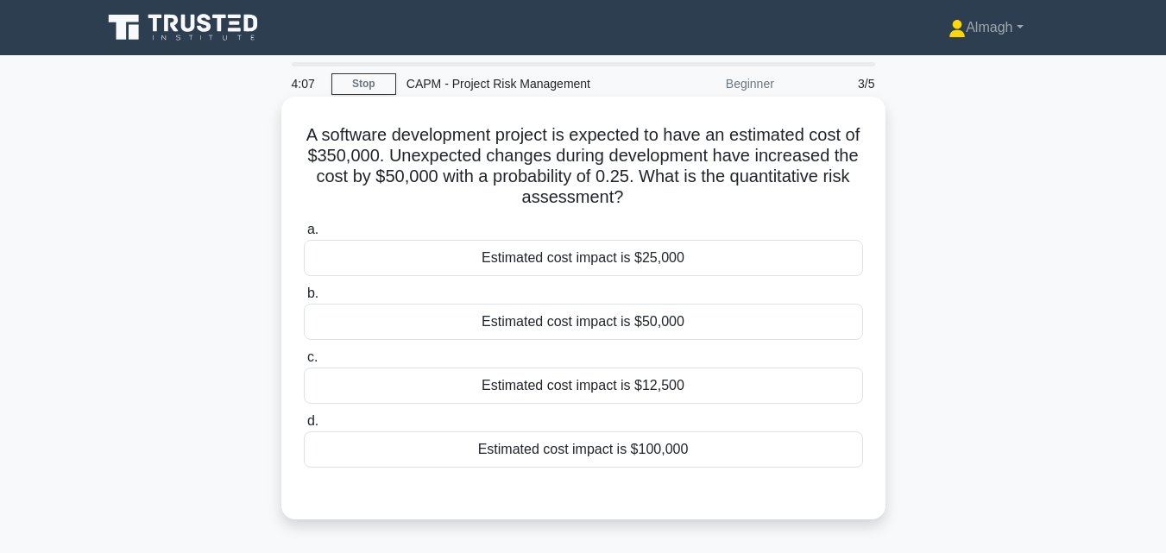
click at [581, 443] on div "Estimated cost impact is $100,000" at bounding box center [583, 450] width 559 height 36
click at [304, 427] on input "d. Estimated cost impact is $100,000" at bounding box center [304, 421] width 0 height 11
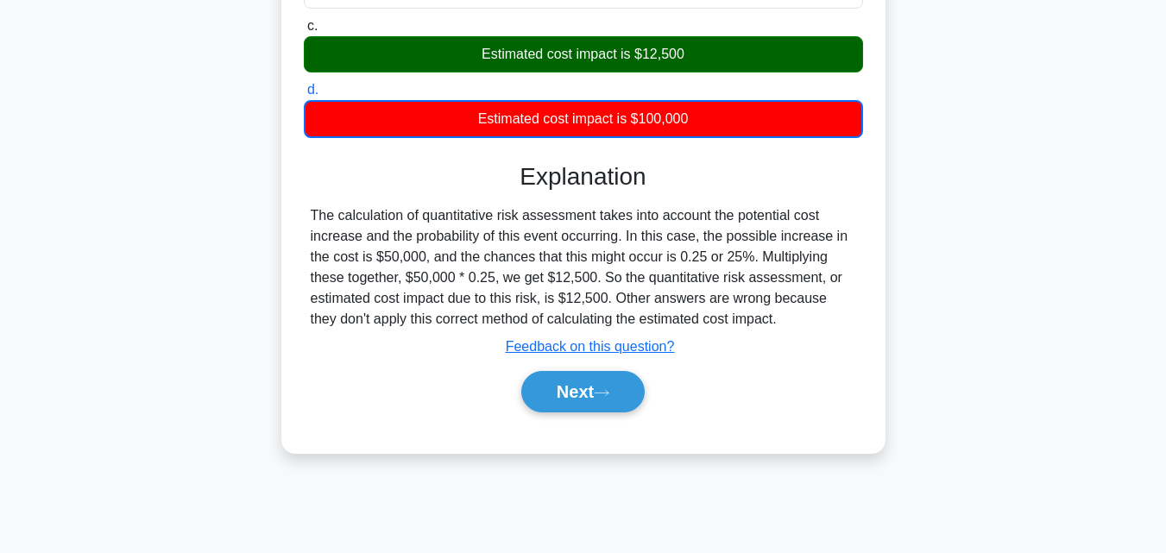
scroll to position [345, 0]
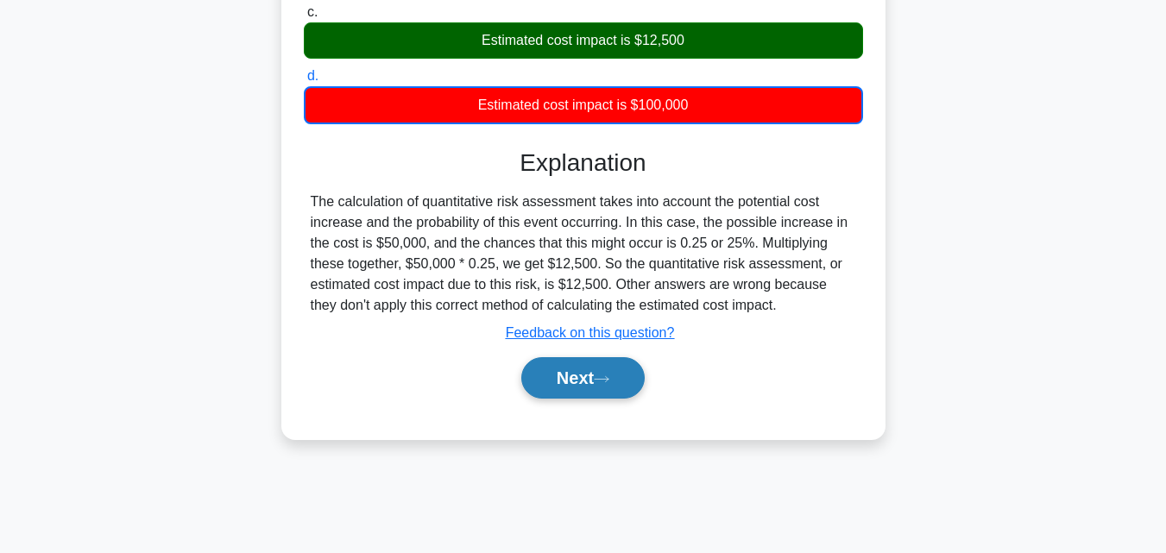
click at [595, 381] on button "Next" at bounding box center [582, 377] width 123 height 41
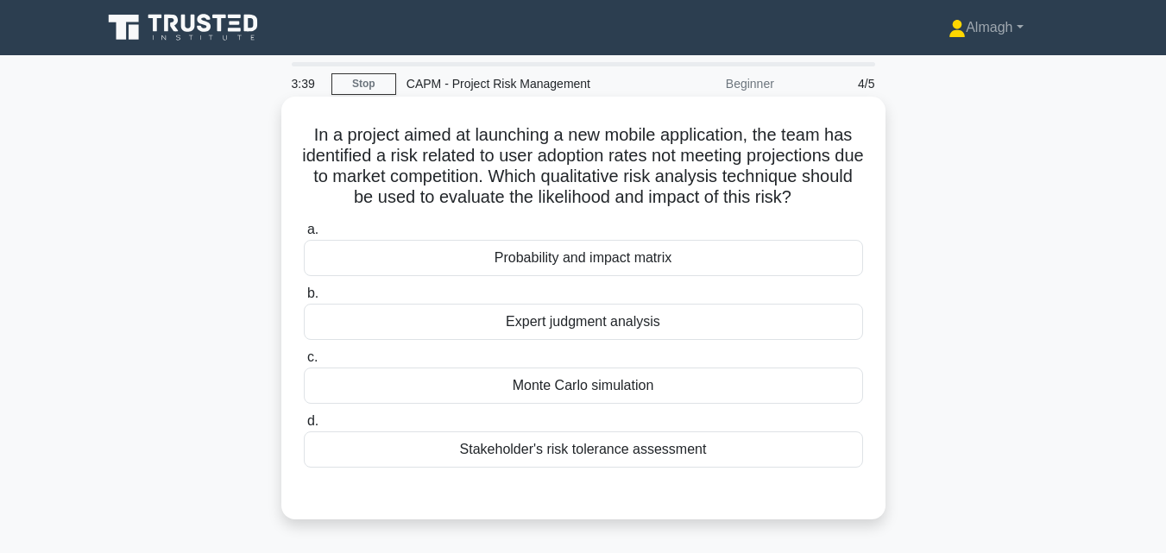
scroll to position [86, 0]
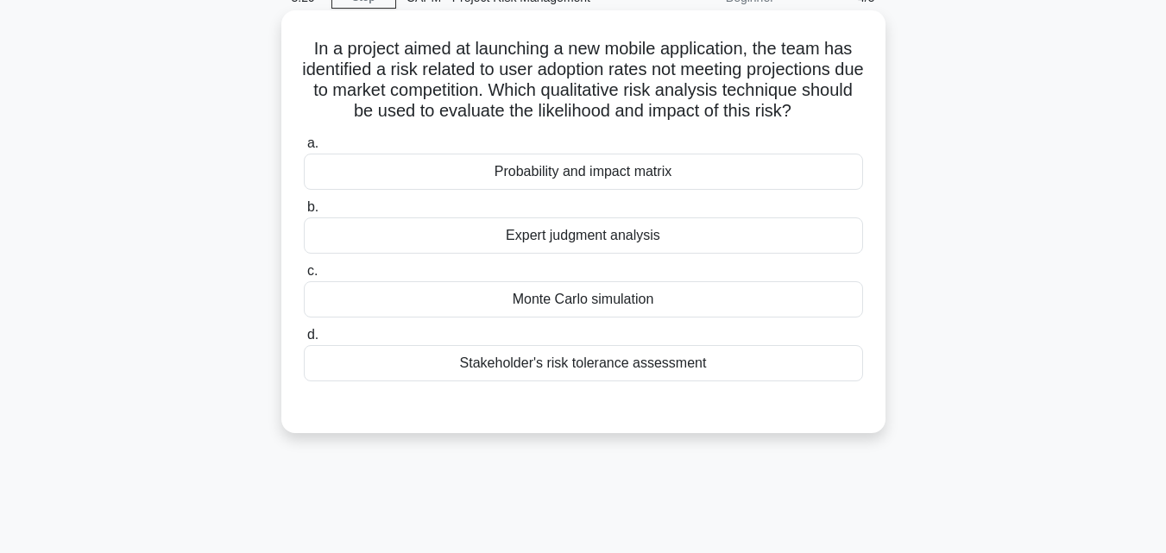
click at [589, 171] on div "Probability and impact matrix" at bounding box center [583, 172] width 559 height 36
click at [304, 149] on input "a. Probability and impact matrix" at bounding box center [304, 143] width 0 height 11
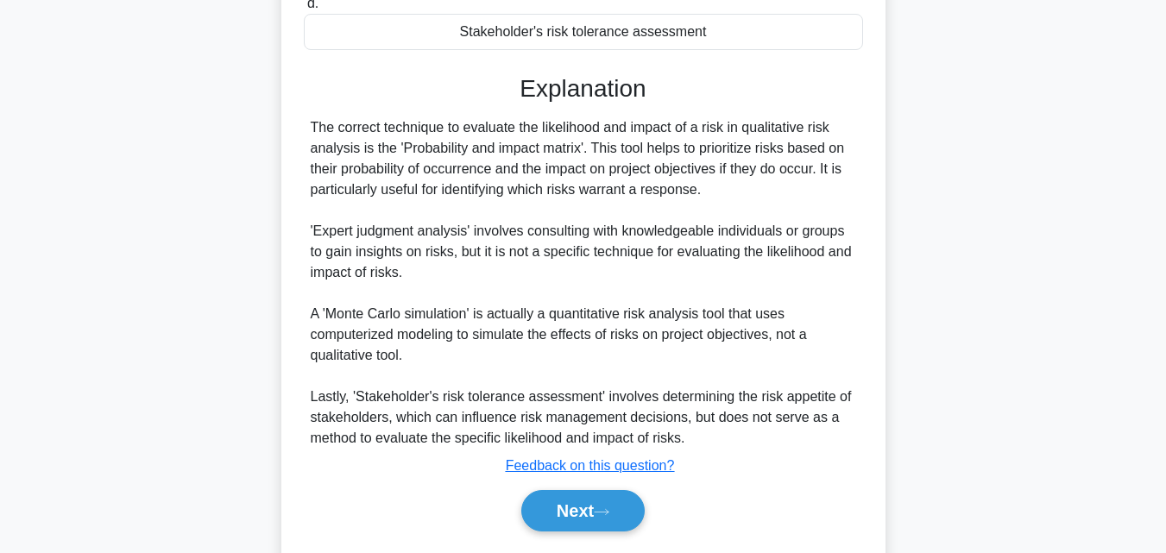
scroll to position [470, 0]
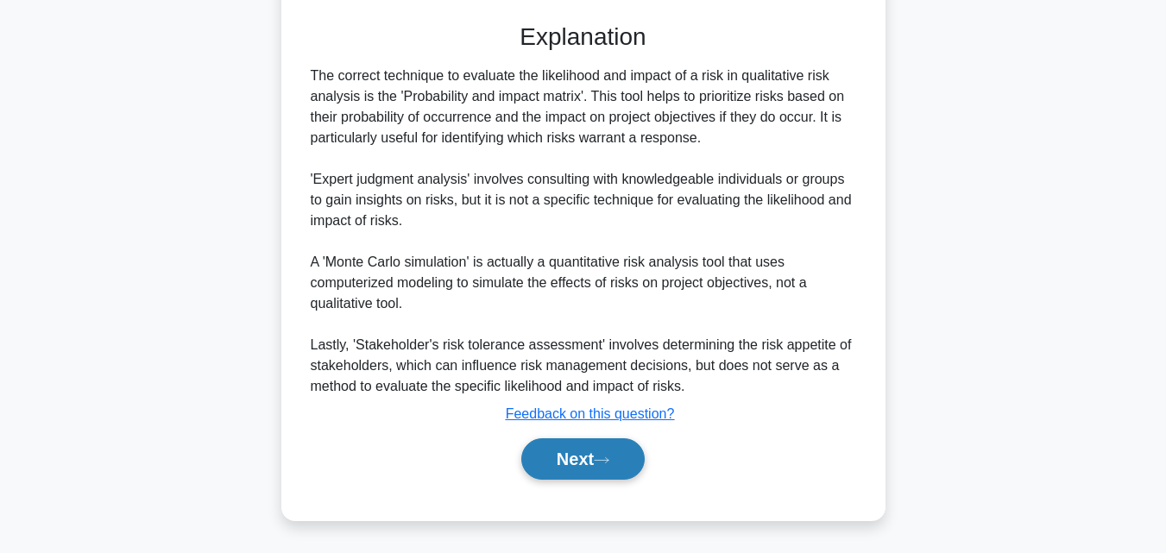
click at [555, 453] on button "Next" at bounding box center [582, 458] width 123 height 41
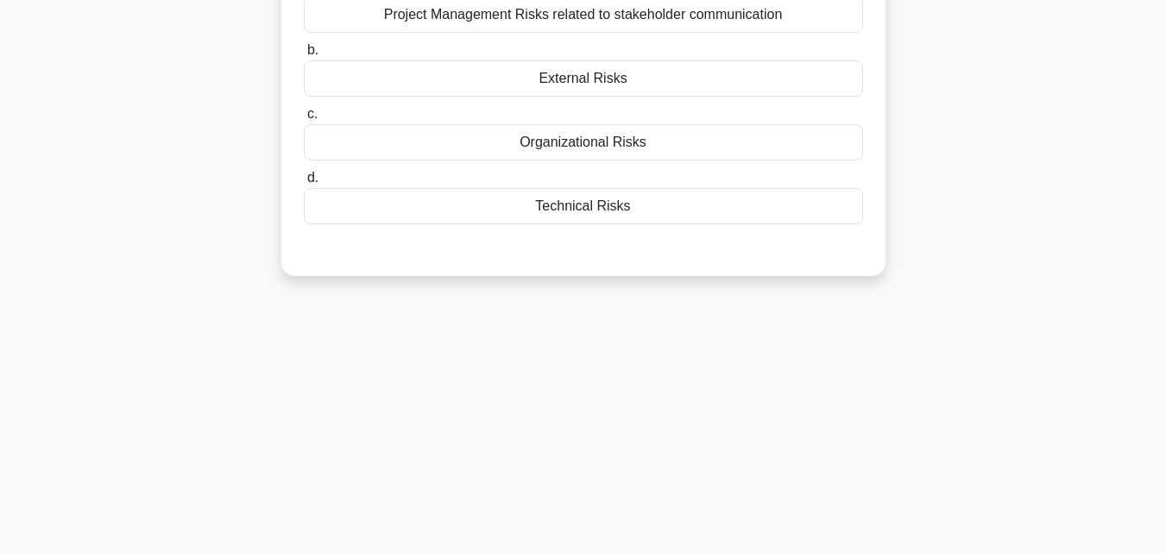
scroll to position [0, 0]
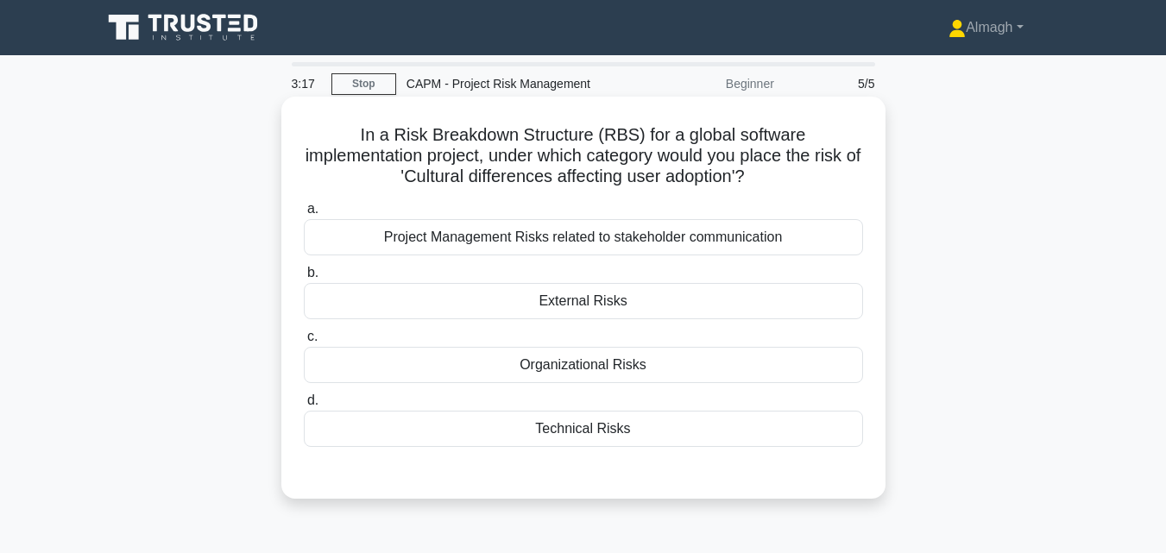
click at [583, 316] on div "External Risks" at bounding box center [583, 301] width 559 height 36
click at [304, 279] on input "b. External Risks" at bounding box center [304, 273] width 0 height 11
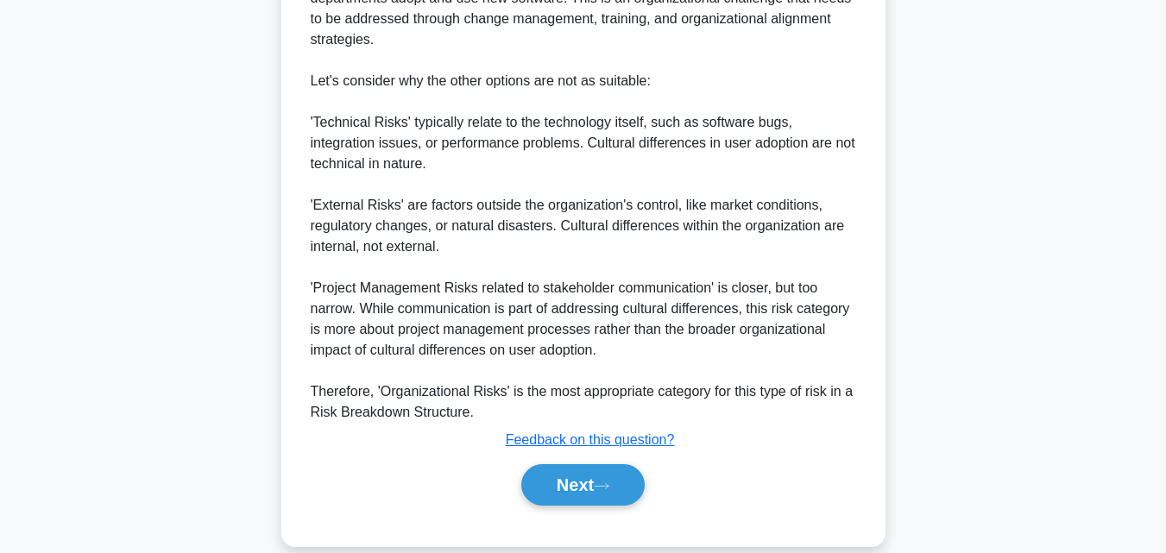
scroll to position [804, 0]
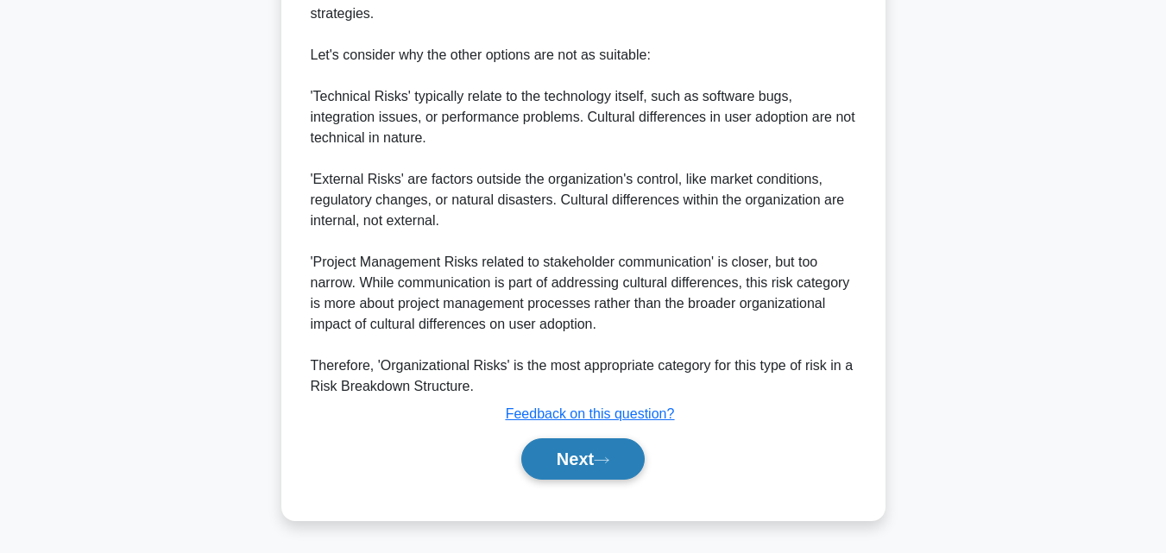
click at [563, 456] on button "Next" at bounding box center [582, 458] width 123 height 41
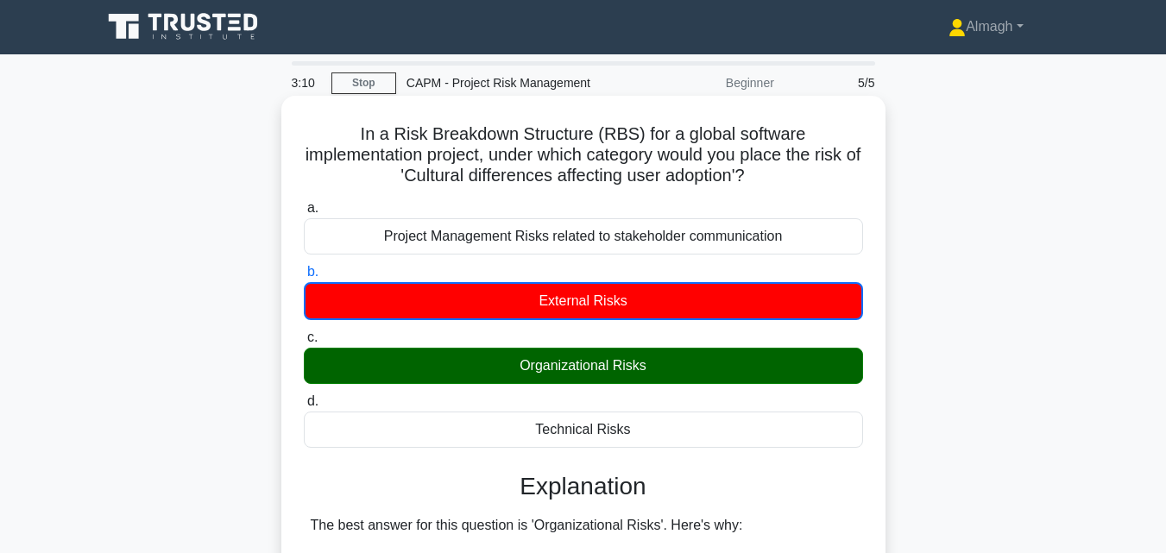
scroll to position [0, 0]
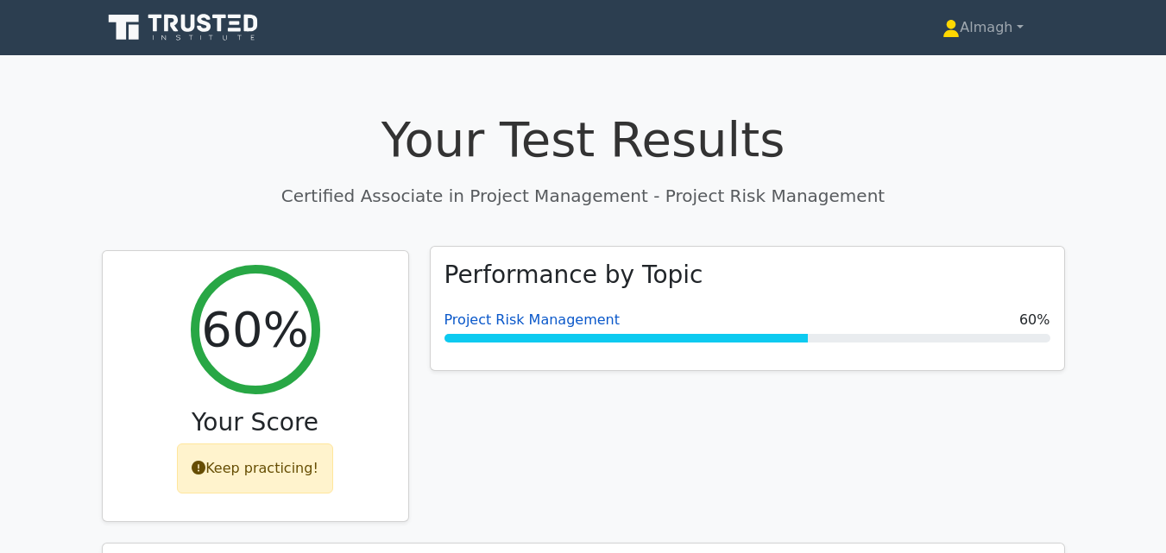
click at [514, 322] on link "Project Risk Management" at bounding box center [531, 320] width 175 height 16
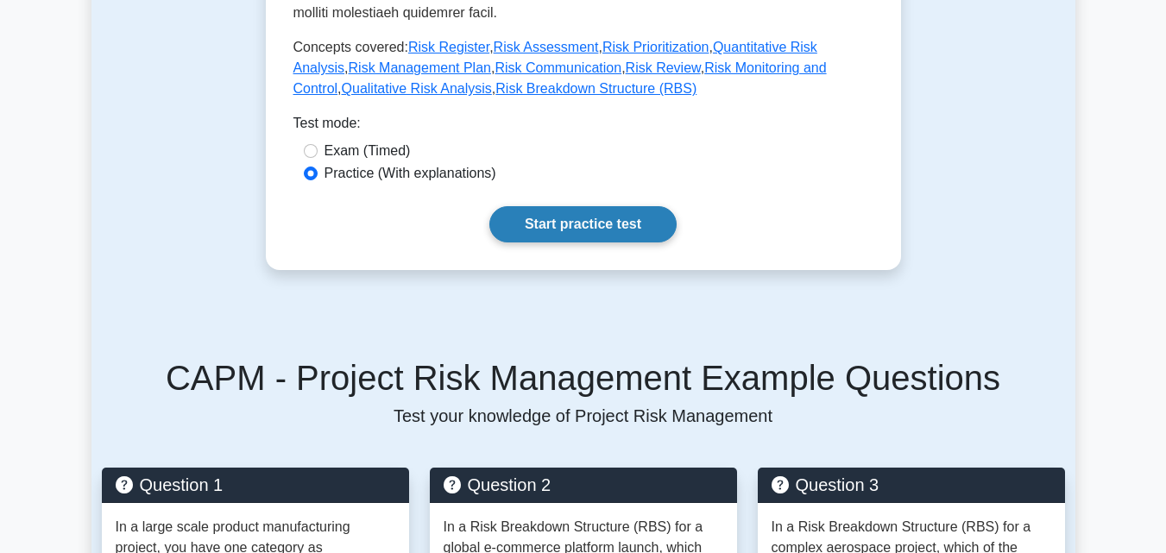
click at [607, 211] on link "Start practice test" at bounding box center [582, 224] width 187 height 36
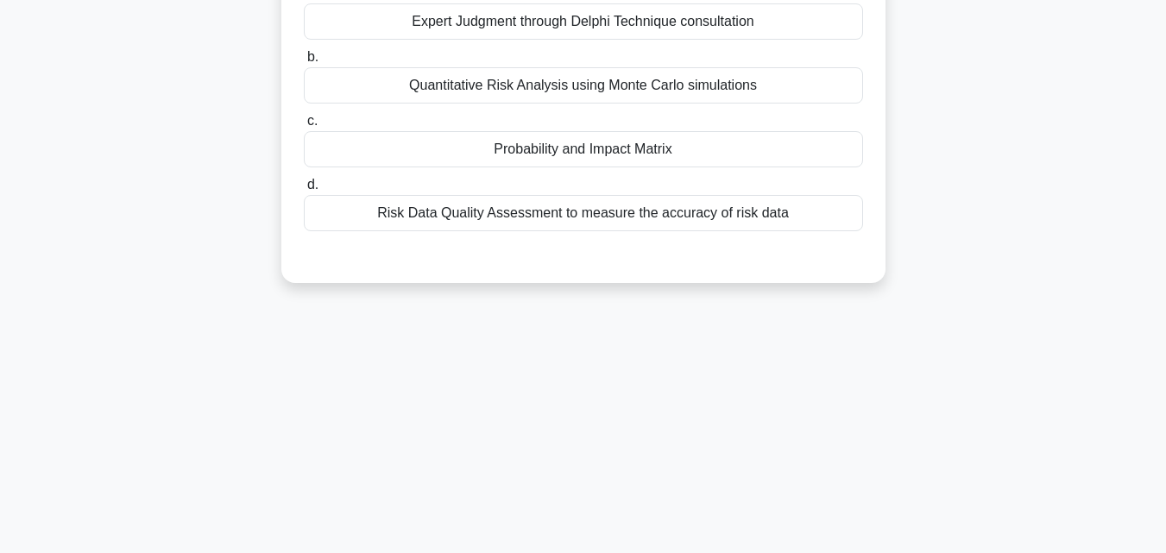
scroll to position [259, 0]
click at [620, 233] on div "a. Expert Judgment through Delphi Technique consultation b. Quantitative Risk A…" at bounding box center [583, 105] width 580 height 255
click at [621, 230] on div "Risk Data Quality Assessment to measure the accuracy of risk data" at bounding box center [583, 211] width 559 height 36
click at [304, 189] on input "d. Risk Data Quality Assessment to measure the accuracy of risk data" at bounding box center [304, 183] width 0 height 11
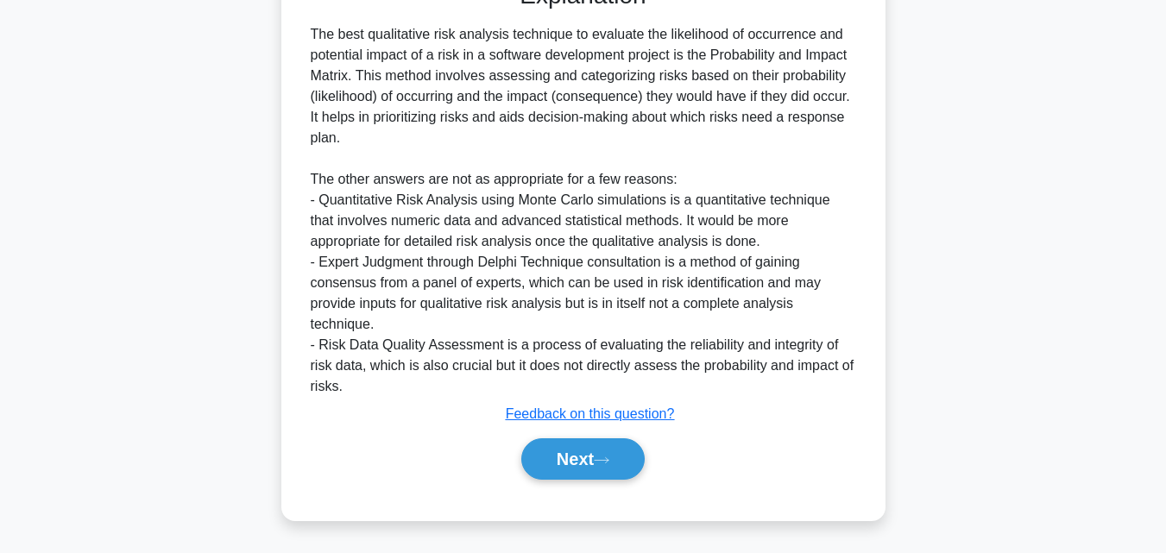
scroll to position [555, 0]
click at [613, 453] on button "Next" at bounding box center [582, 458] width 123 height 41
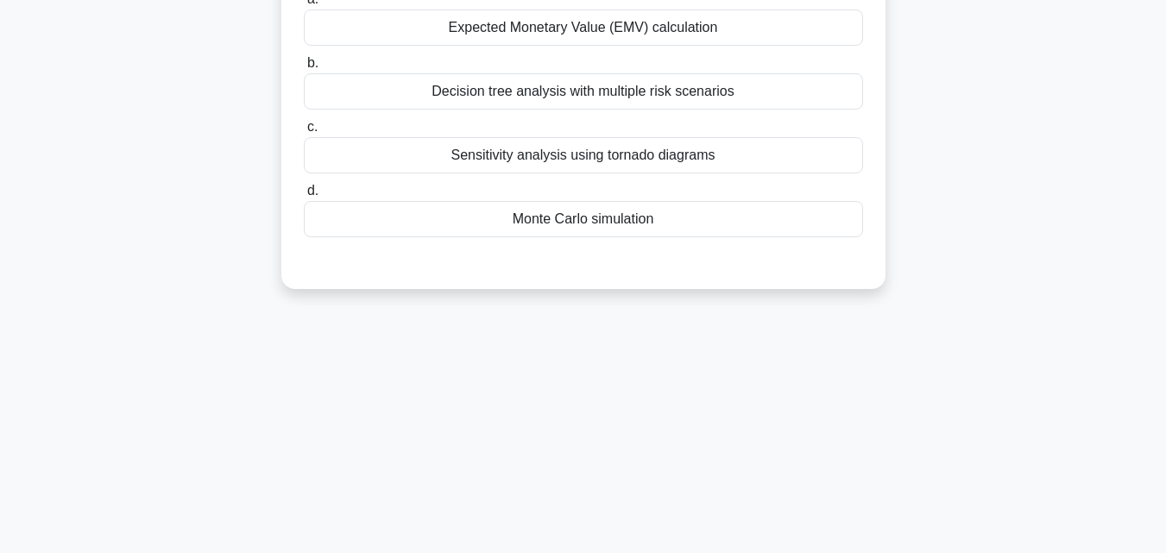
scroll to position [34, 0]
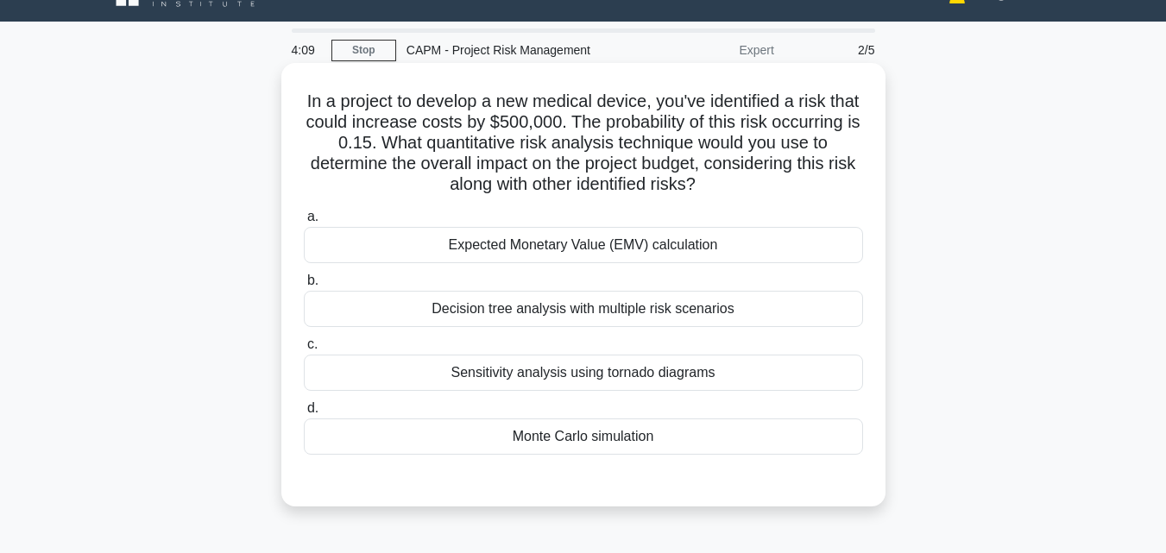
click at [577, 440] on div "Monte Carlo simulation" at bounding box center [583, 437] width 559 height 36
click at [304, 414] on input "d. Monte Carlo simulation" at bounding box center [304, 408] width 0 height 11
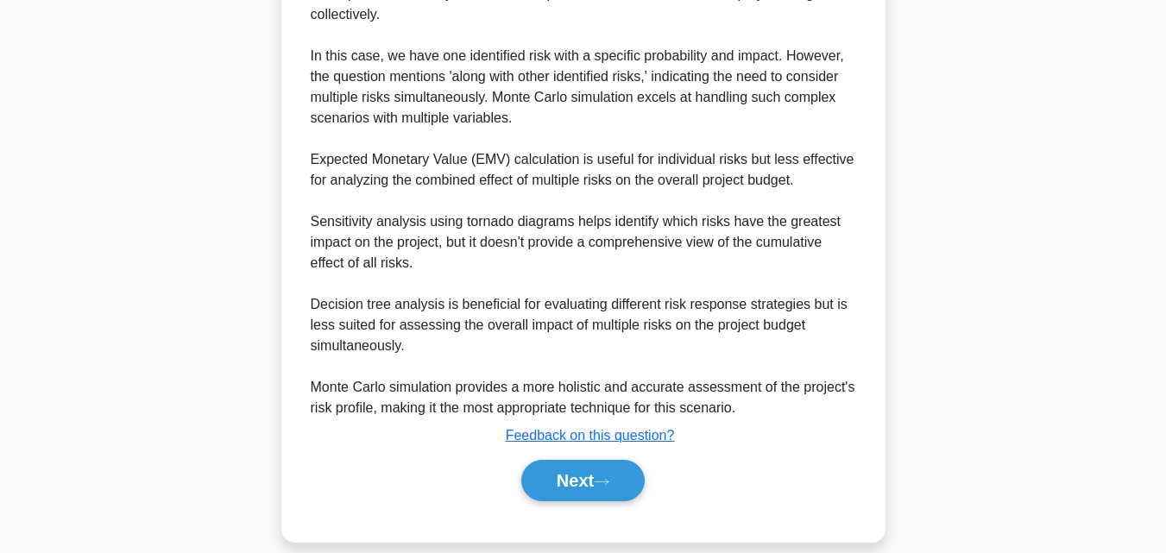
scroll to position [698, 0]
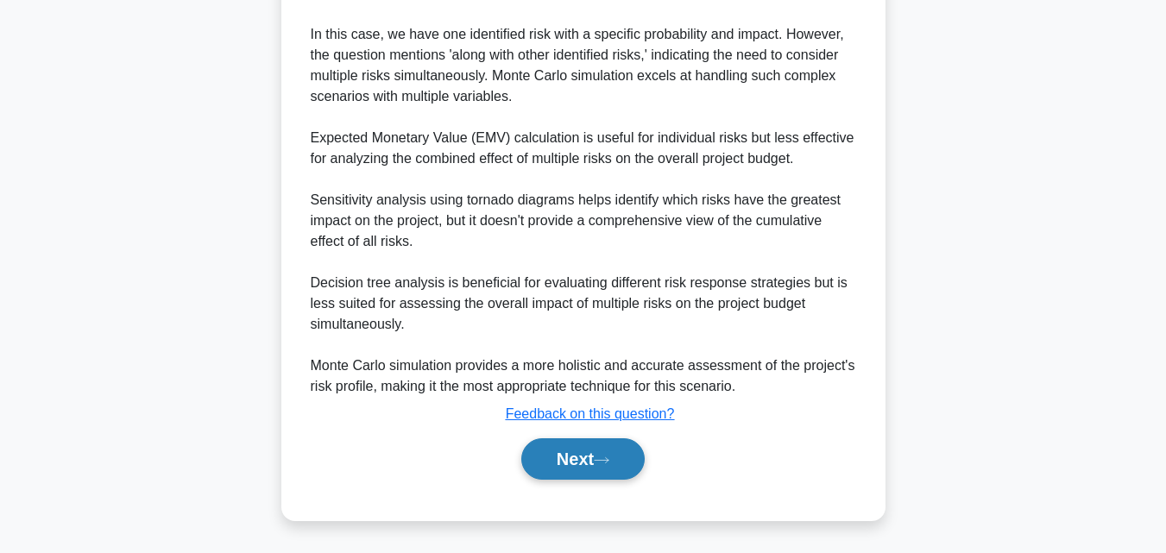
click at [580, 455] on button "Next" at bounding box center [582, 458] width 123 height 41
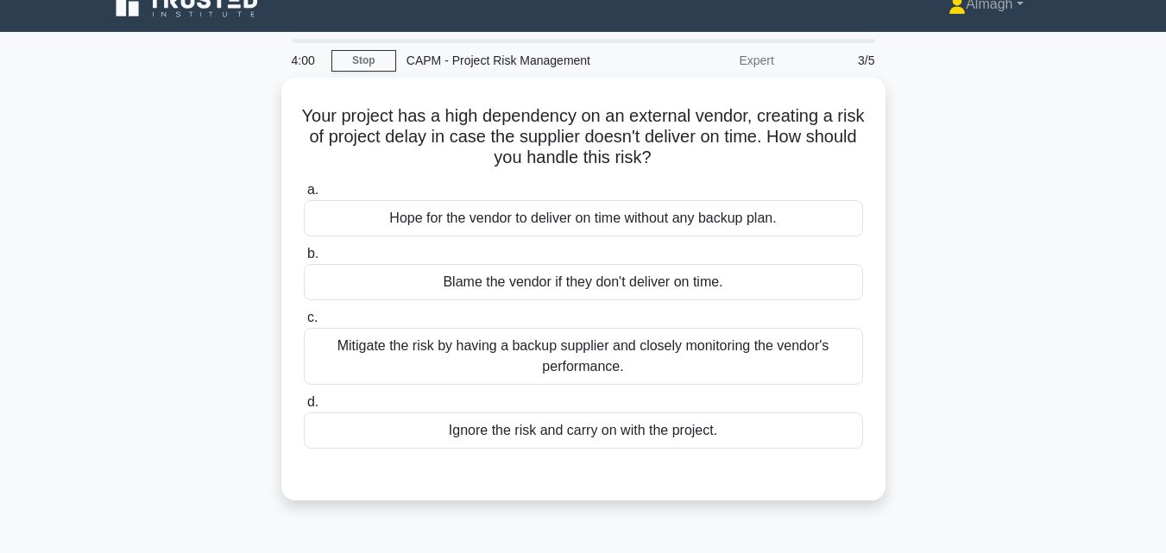
scroll to position [0, 0]
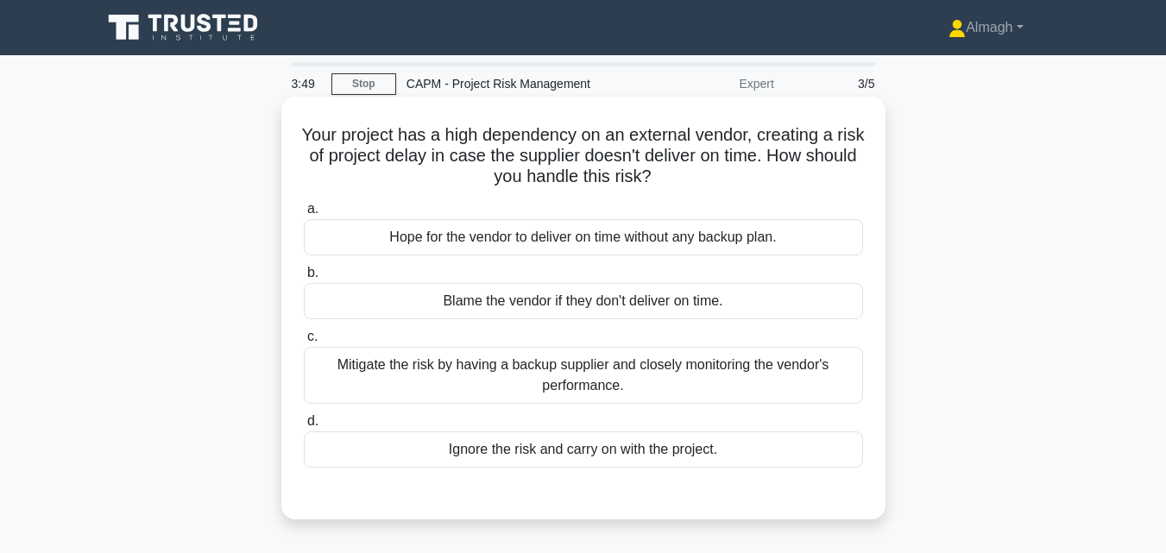
click at [542, 382] on div "Mitigate the risk by having a backup supplier and closely monitoring the vendor…" at bounding box center [583, 375] width 559 height 57
click at [304, 343] on input "c. Mitigate the risk by having a backup supplier and closely monitoring the ven…" at bounding box center [304, 336] width 0 height 11
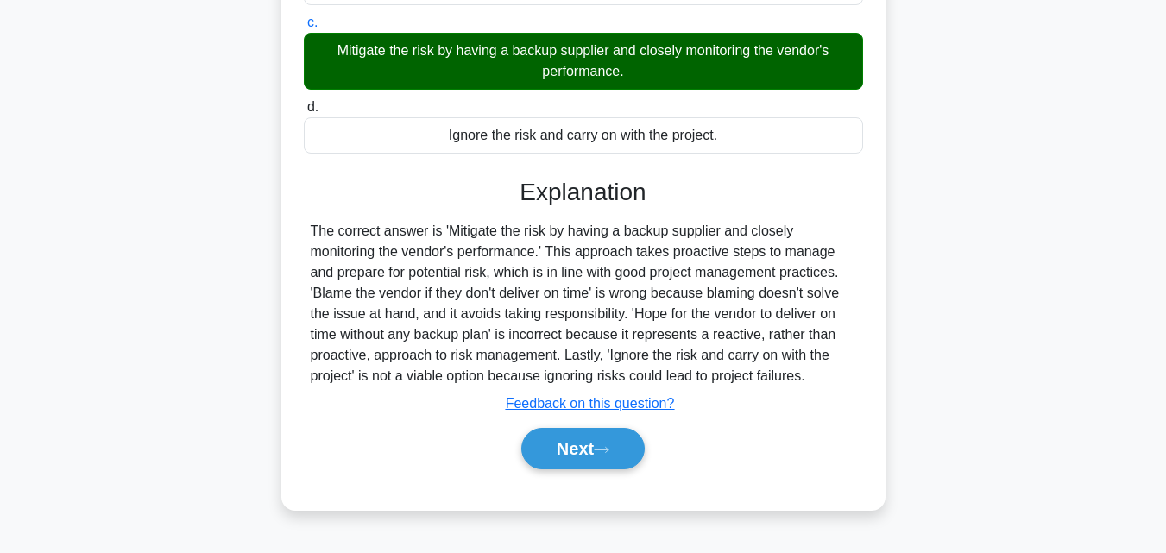
scroll to position [379, 0]
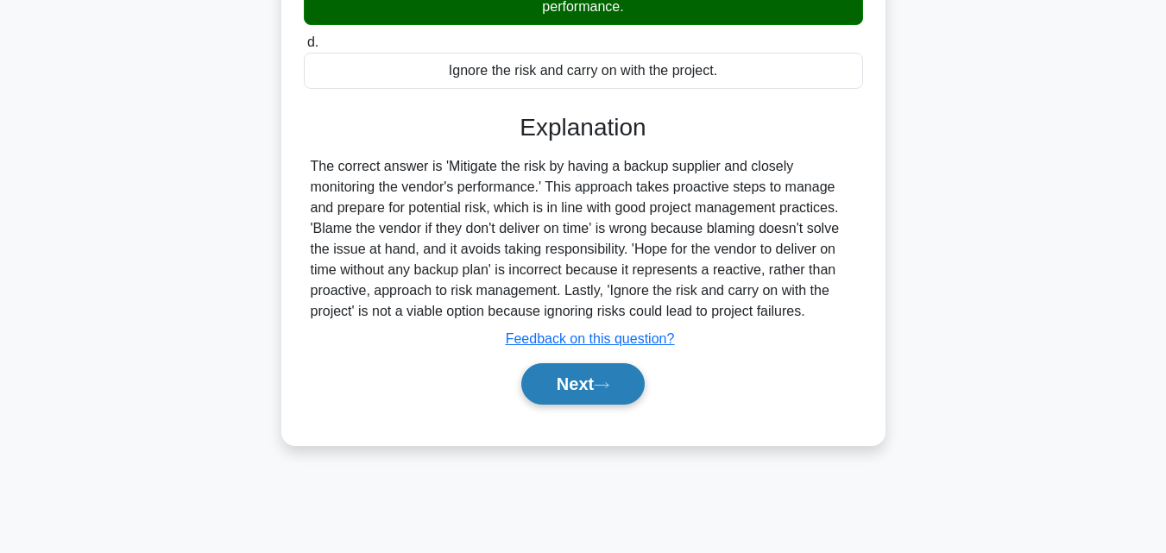
click at [609, 388] on icon at bounding box center [602, 385] width 16 height 9
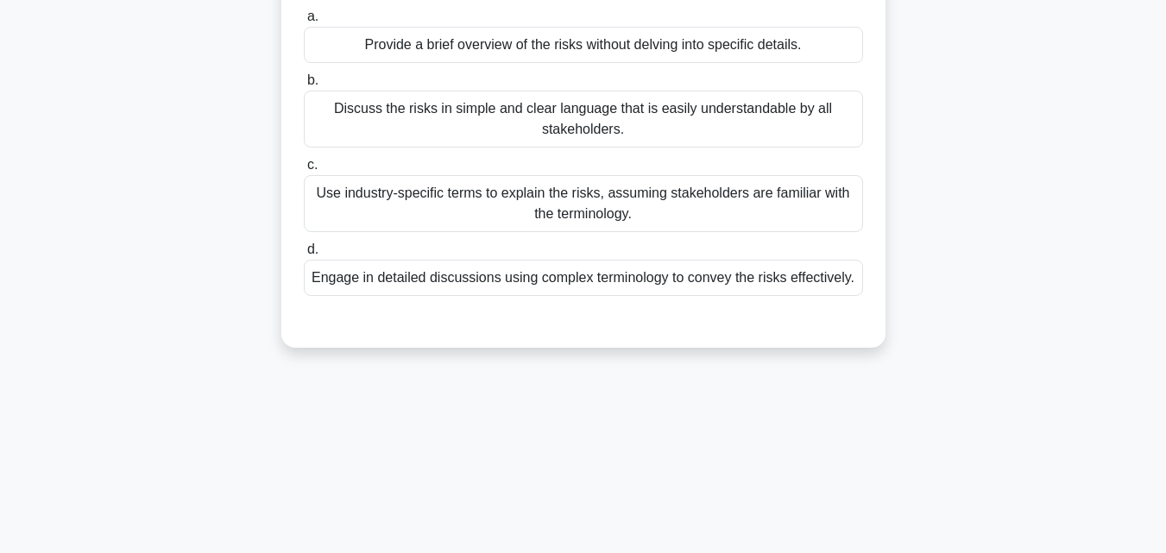
scroll to position [34, 0]
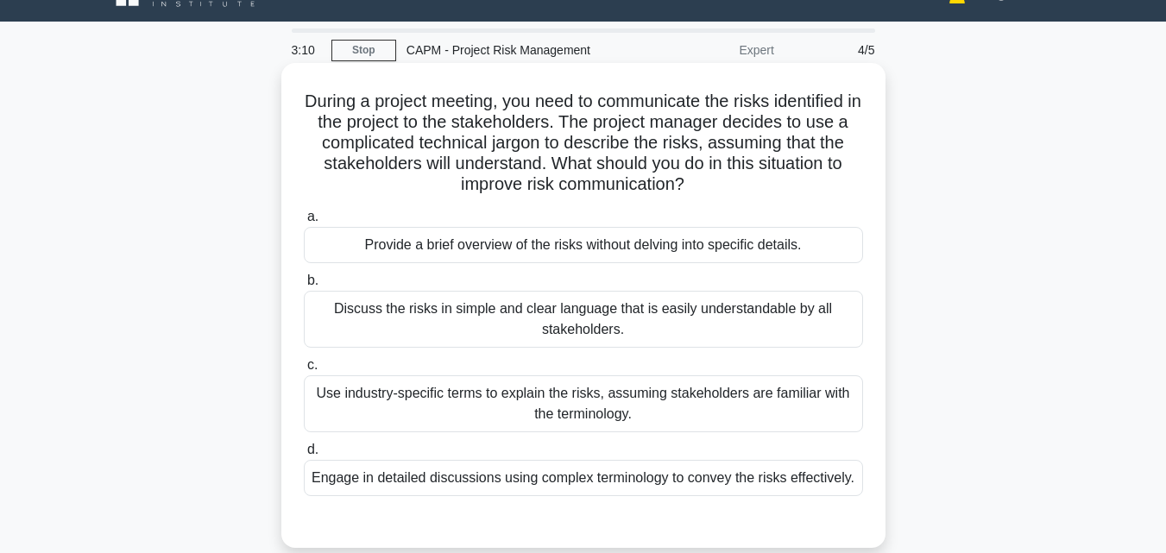
click at [475, 337] on div "Discuss the risks in simple and clear language that is easily understandable by…" at bounding box center [583, 319] width 559 height 57
click at [304, 287] on input "b. Discuss the risks in simple and clear language that is easily understandable…" at bounding box center [304, 280] width 0 height 11
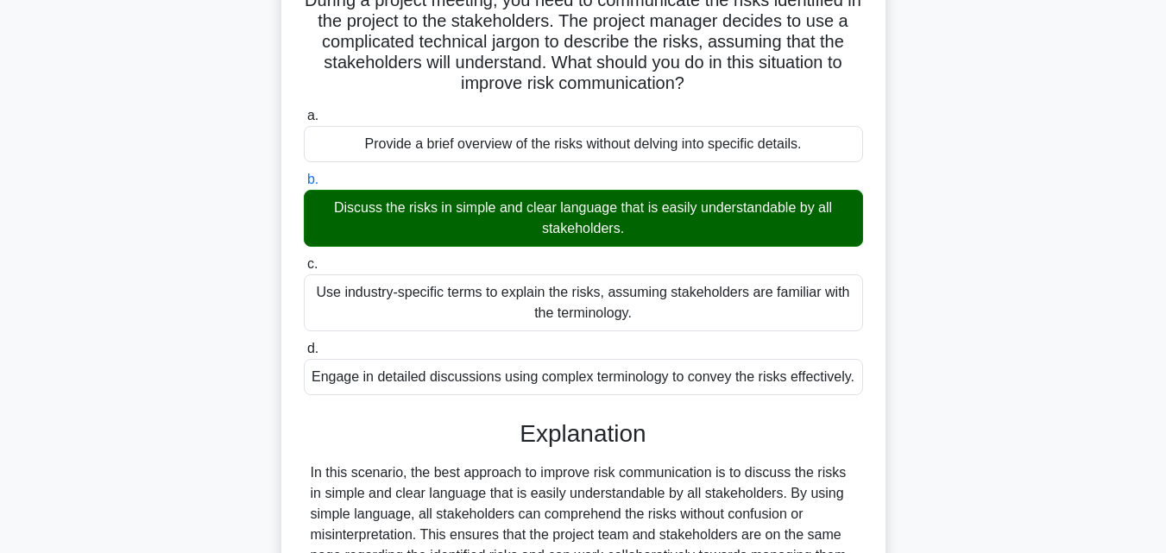
scroll to position [379, 0]
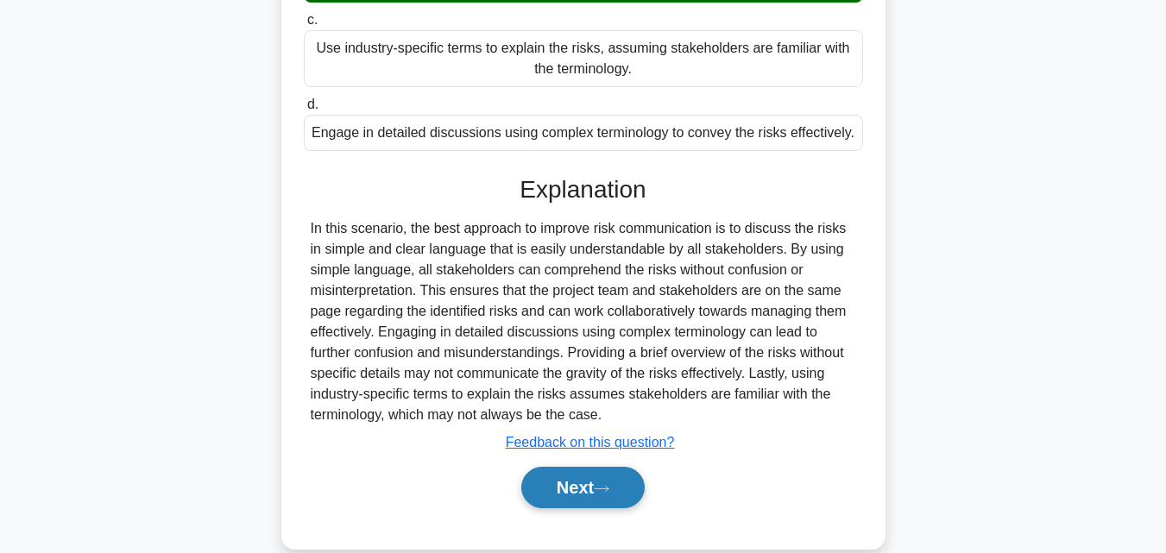
click at [592, 488] on button "Next" at bounding box center [582, 487] width 123 height 41
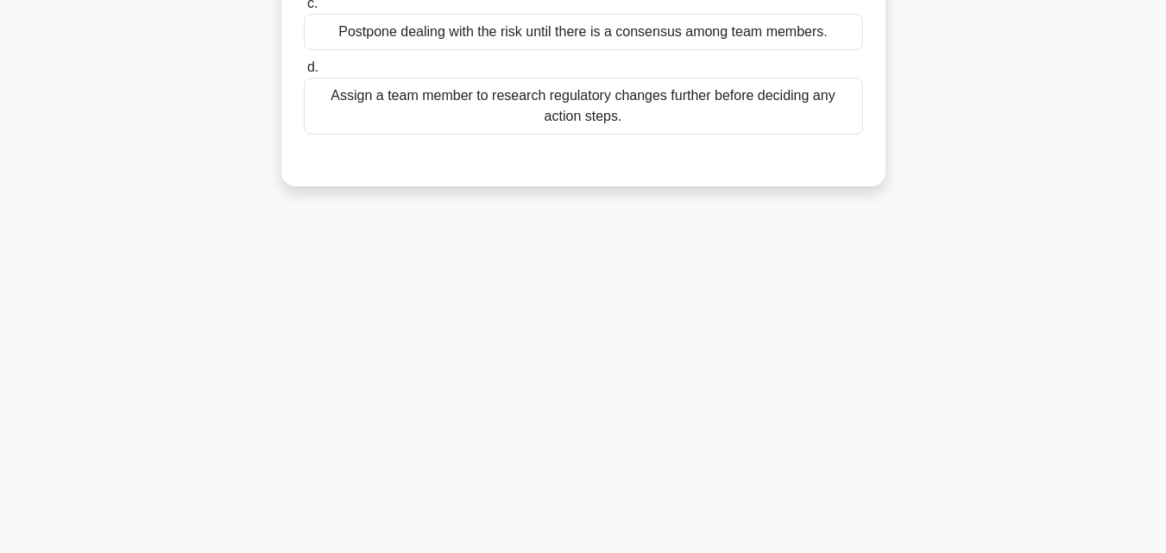
scroll to position [34, 0]
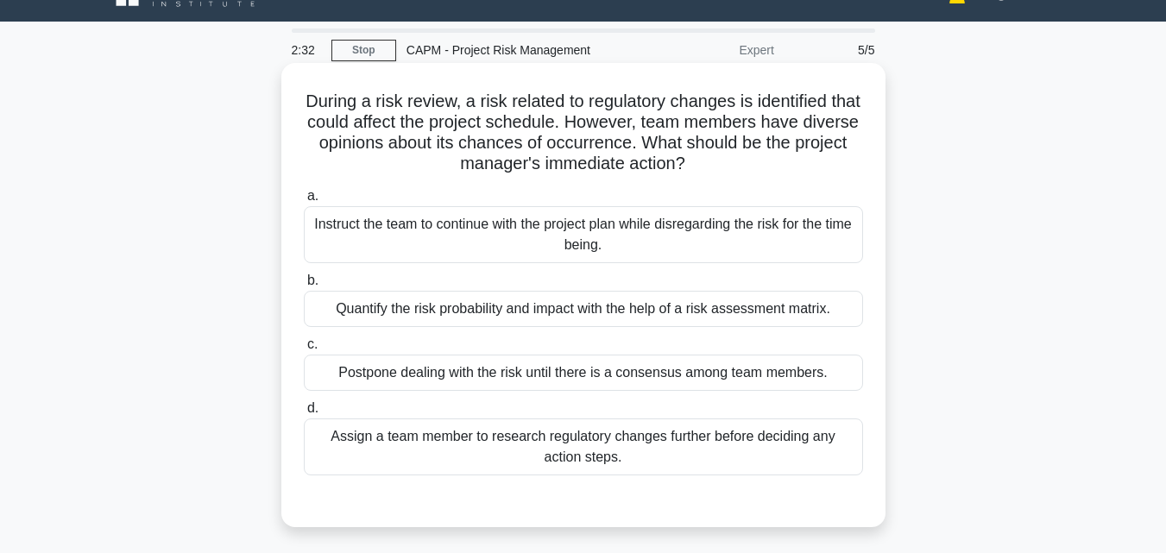
click at [439, 309] on div "Quantify the risk probability and impact with the help of a risk assessment mat…" at bounding box center [583, 309] width 559 height 36
click at [304, 287] on input "b. Quantify the risk probability and impact with the help of a risk assessment …" at bounding box center [304, 280] width 0 height 11
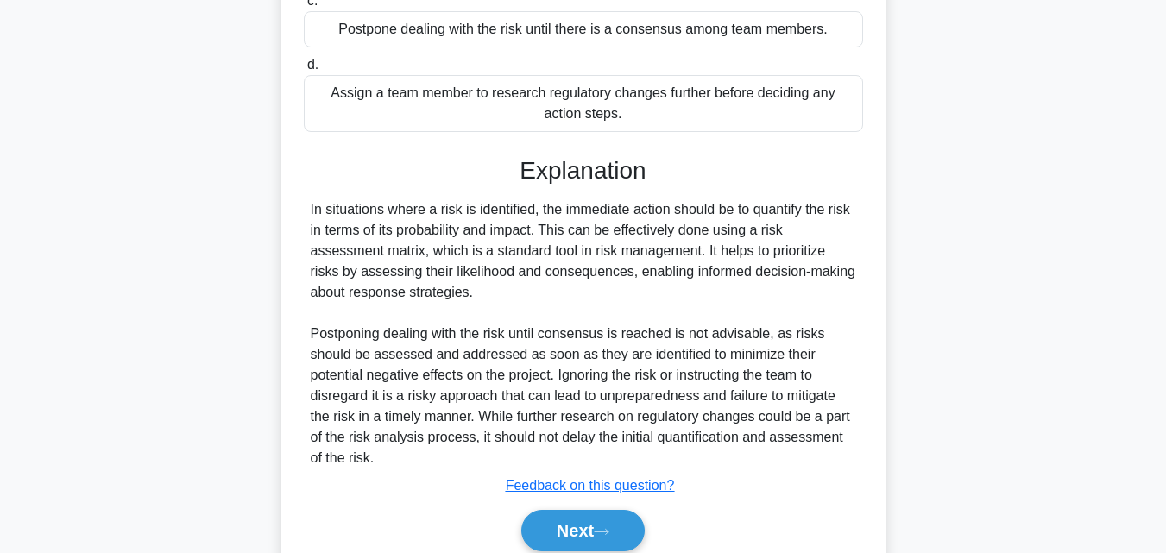
scroll to position [450, 0]
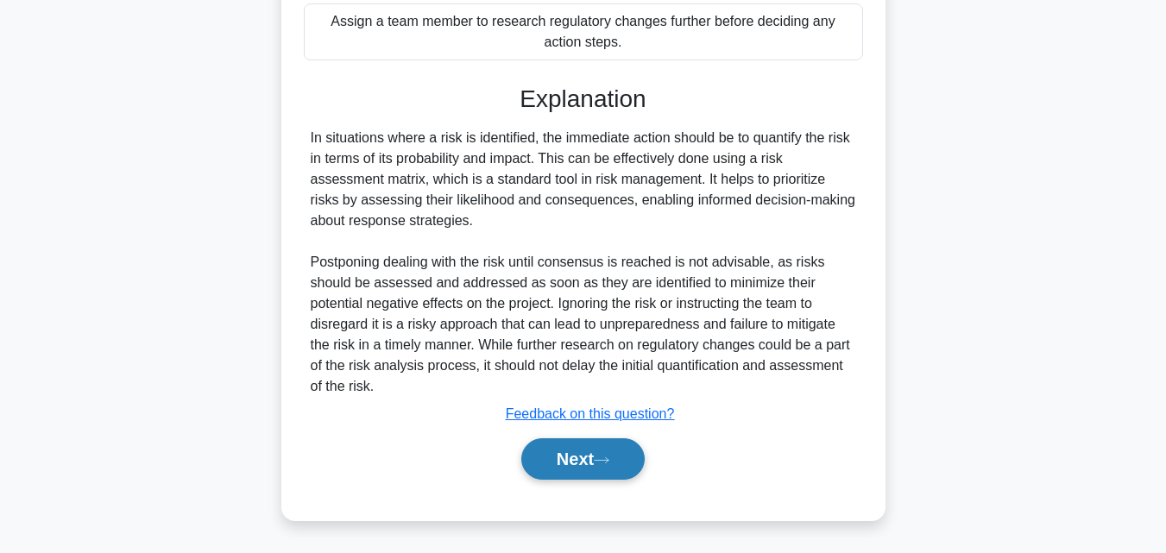
click at [592, 458] on button "Next" at bounding box center [582, 458] width 123 height 41
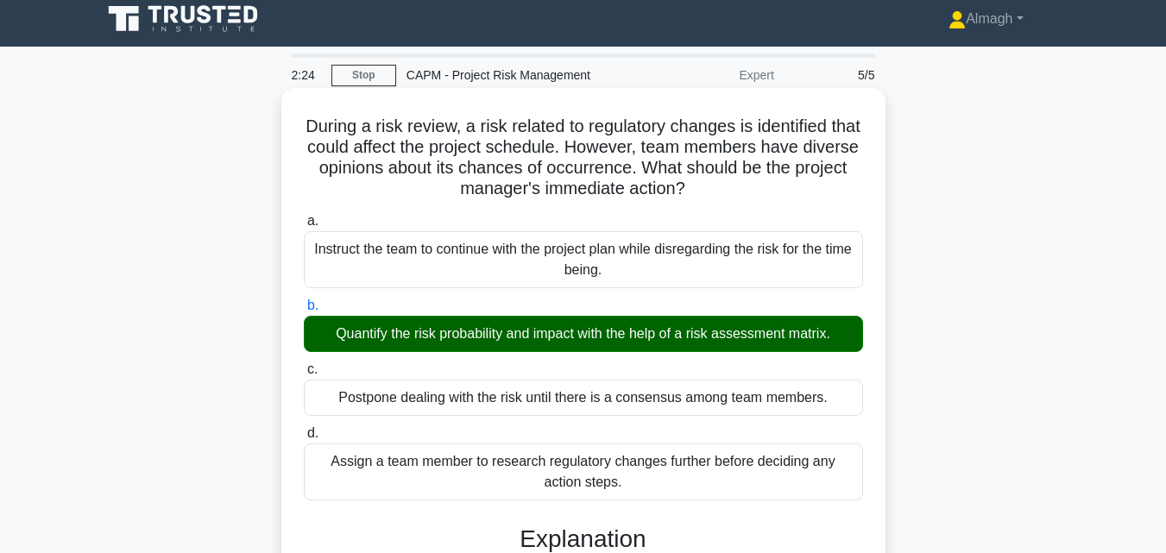
scroll to position [0, 0]
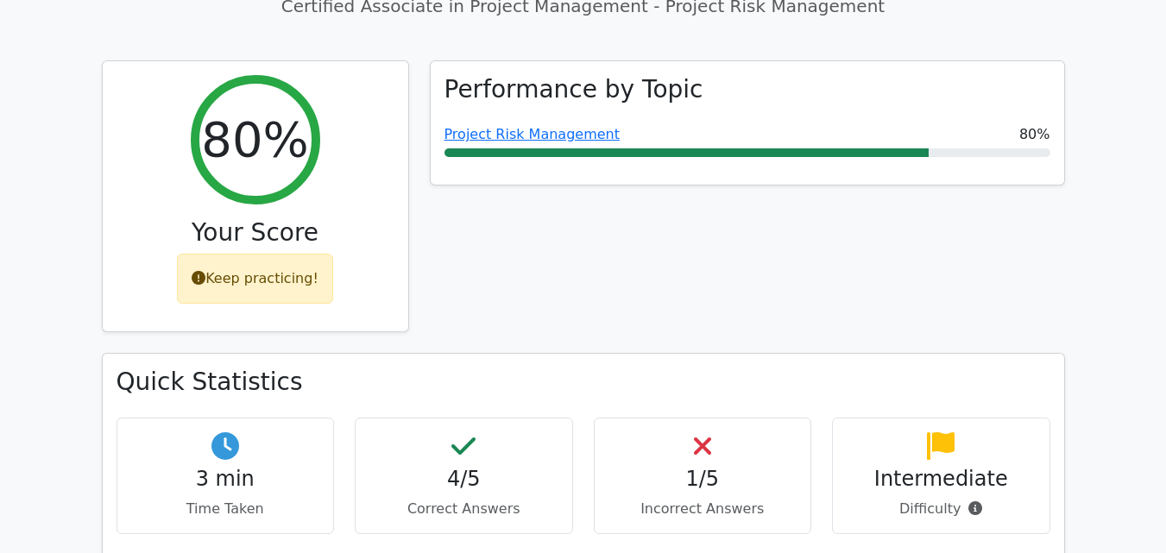
scroll to position [86, 0]
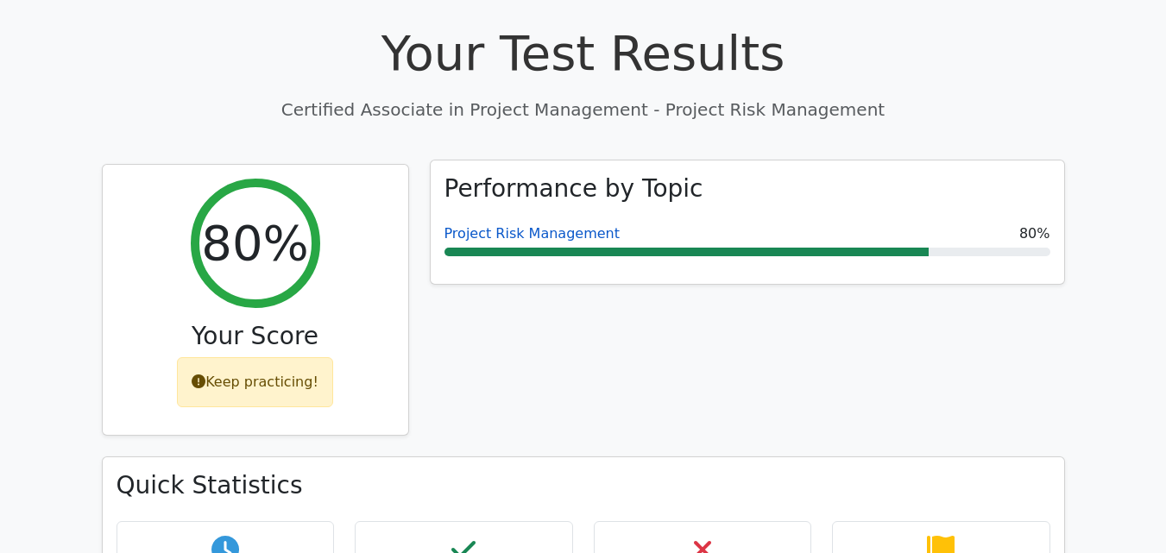
click at [563, 230] on link "Project Risk Management" at bounding box center [531, 233] width 175 height 16
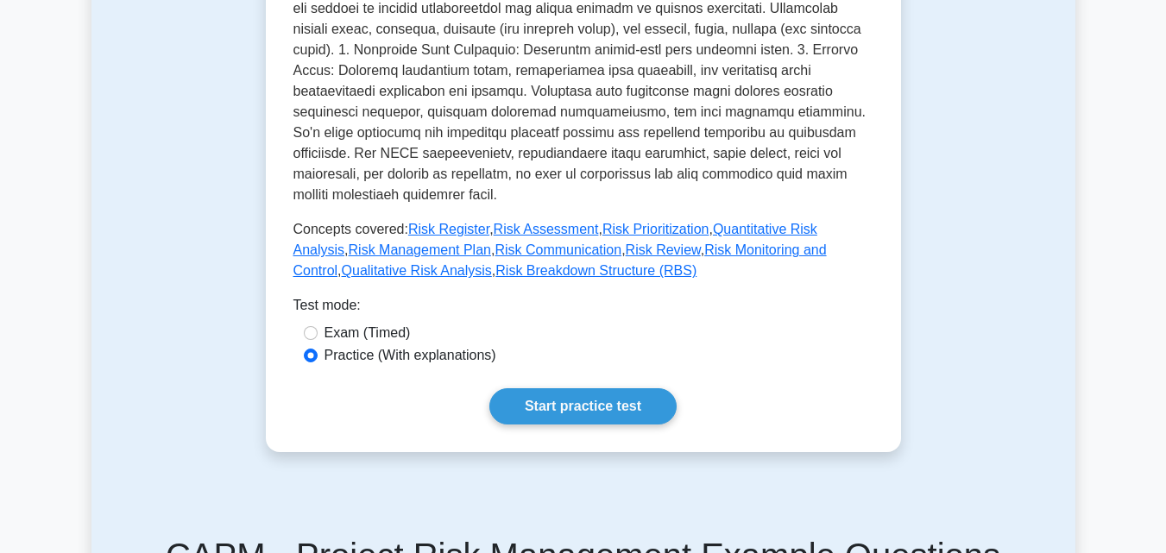
scroll to position [690, 0]
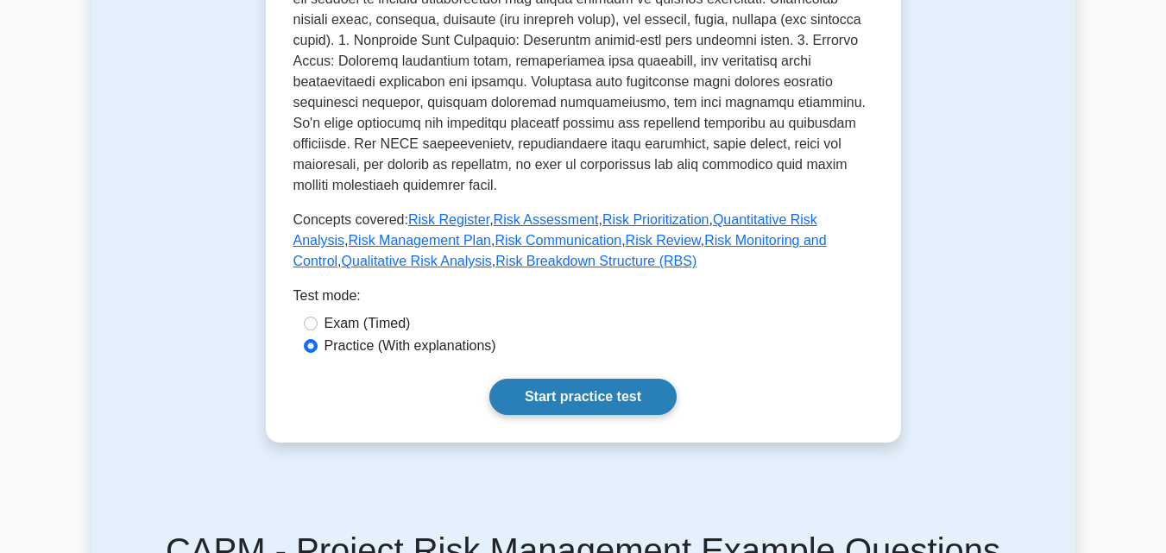
click at [597, 383] on link "Start practice test" at bounding box center [582, 397] width 187 height 36
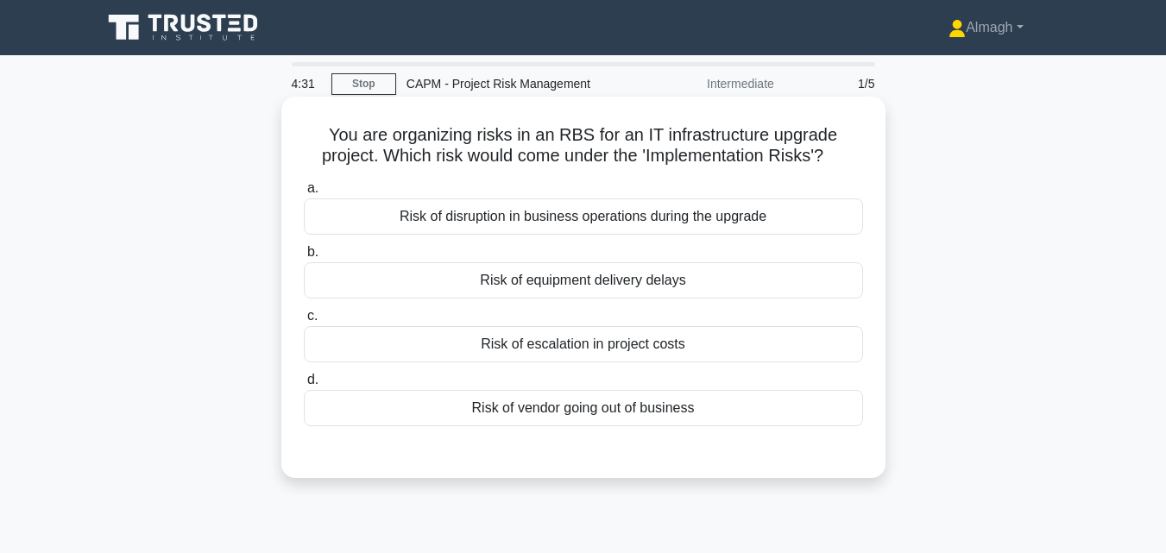
click at [660, 353] on div "Risk of escalation in project costs" at bounding box center [583, 344] width 559 height 36
click at [304, 322] on input "c. Risk of escalation in project costs" at bounding box center [304, 316] width 0 height 11
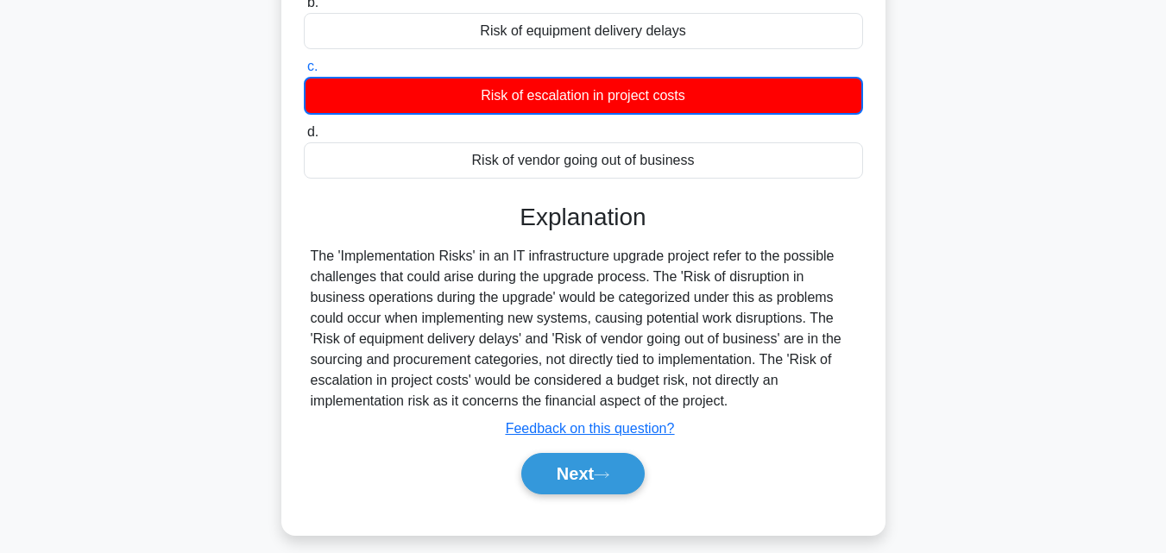
scroll to position [259, 0]
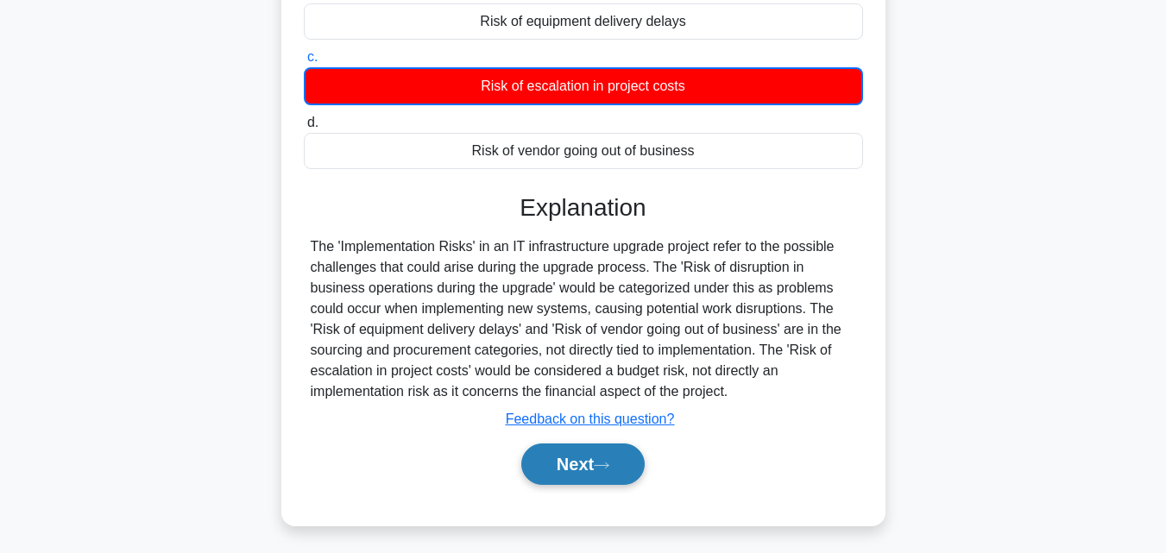
click at [600, 449] on button "Next" at bounding box center [582, 464] width 123 height 41
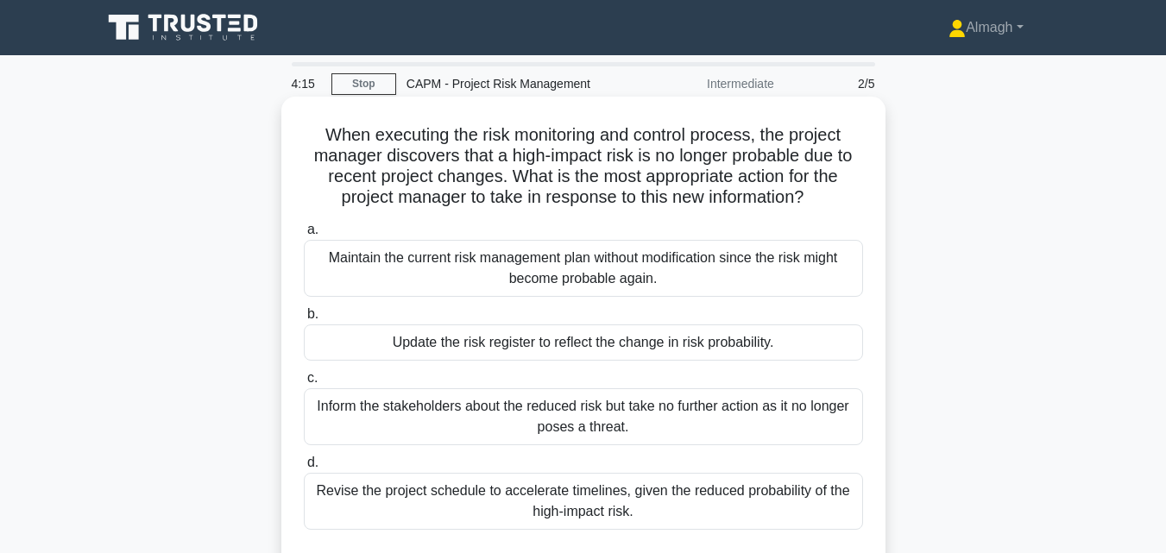
scroll to position [86, 0]
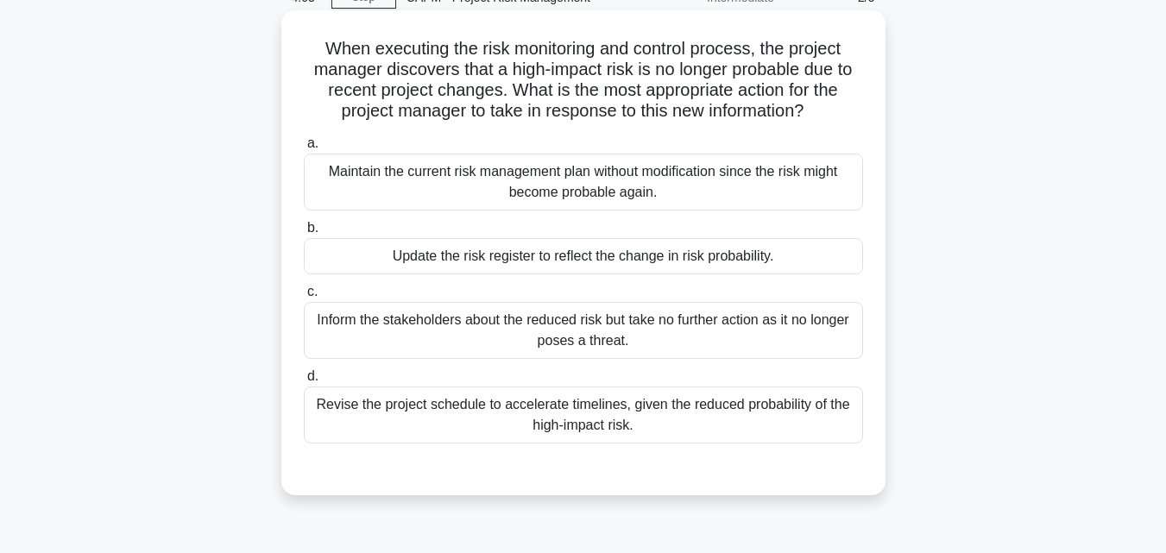
click at [482, 264] on div "Update the risk register to reflect the change in risk probability." at bounding box center [583, 256] width 559 height 36
click at [304, 234] on input "b. Update the risk register to reflect the change in risk probability." at bounding box center [304, 228] width 0 height 11
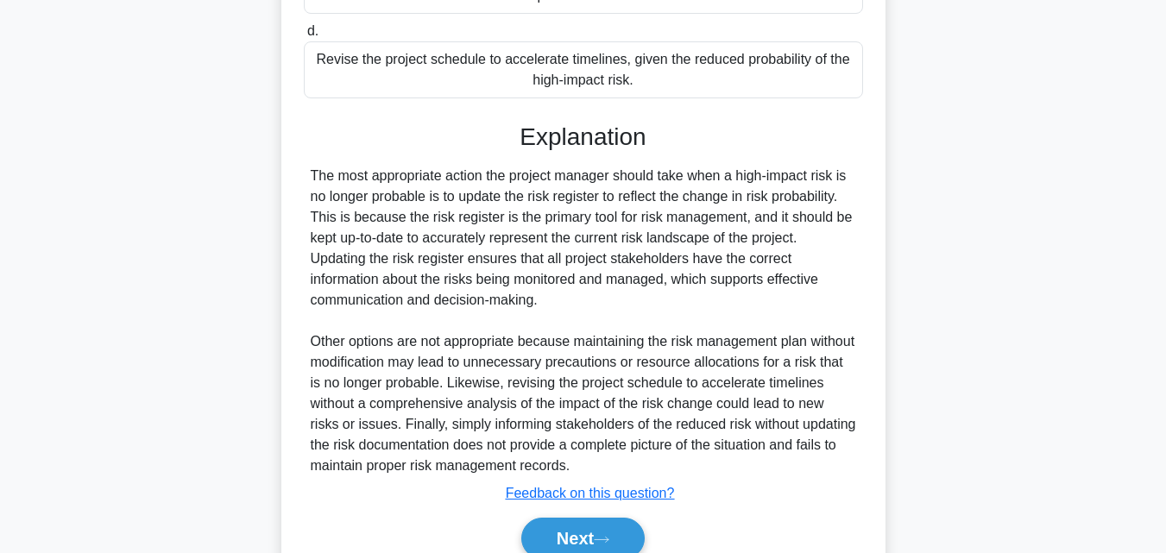
scroll to position [512, 0]
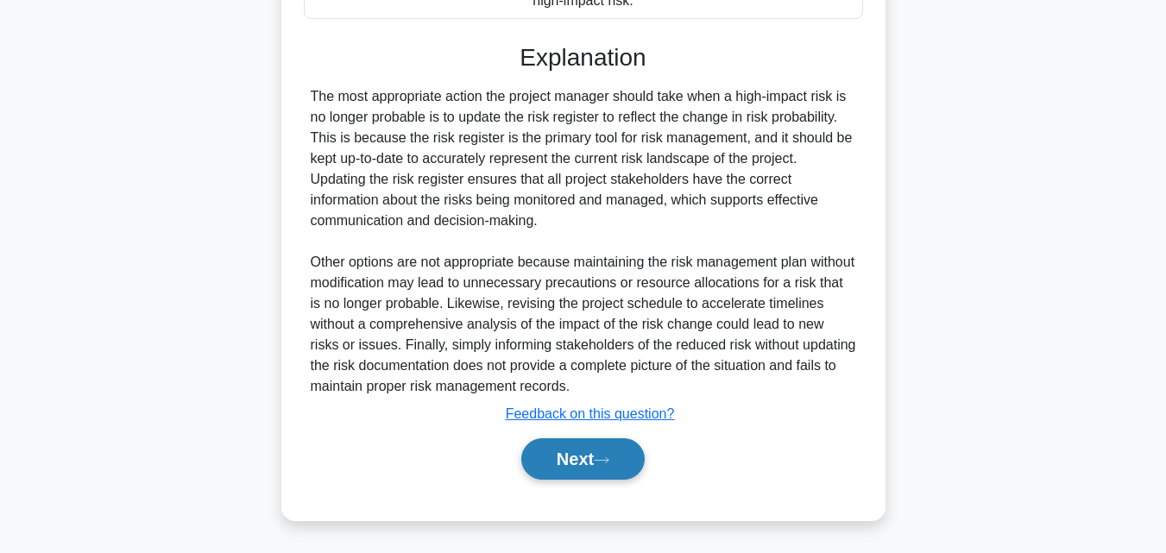
click at [557, 450] on button "Next" at bounding box center [582, 458] width 123 height 41
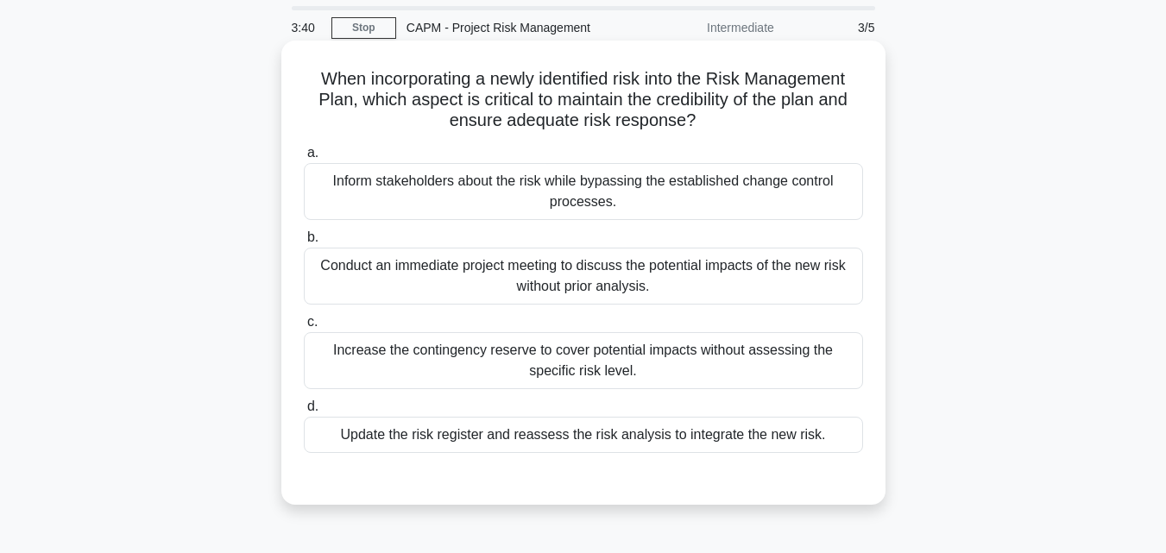
scroll to position [86, 0]
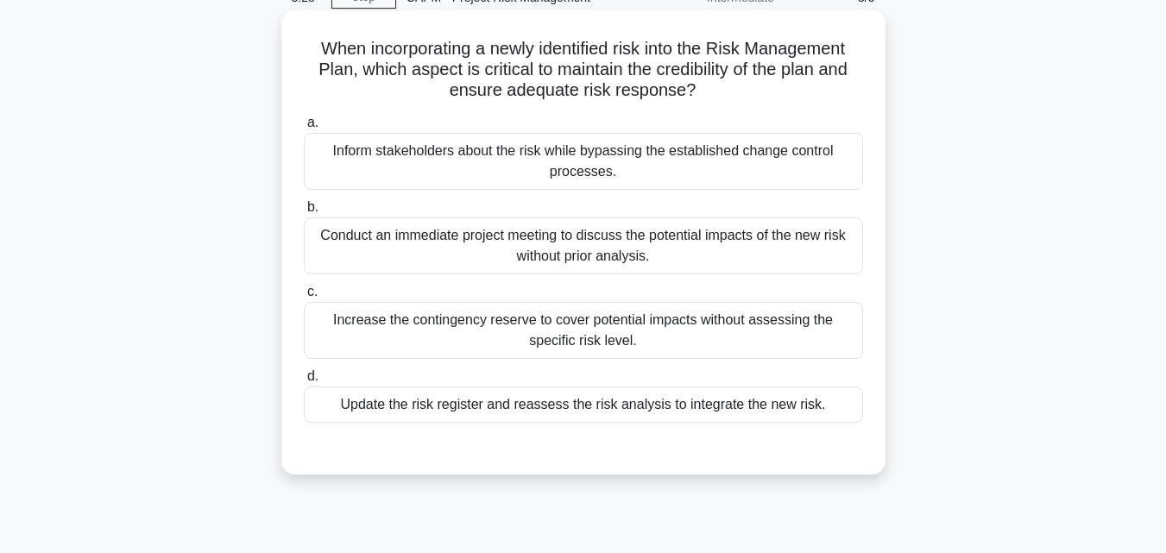
click at [461, 413] on div "Update the risk register and reassess the risk analysis to integrate the new ri…" at bounding box center [583, 405] width 559 height 36
click at [304, 382] on input "d. Update the risk register and reassess the risk analysis to integrate the new…" at bounding box center [304, 376] width 0 height 11
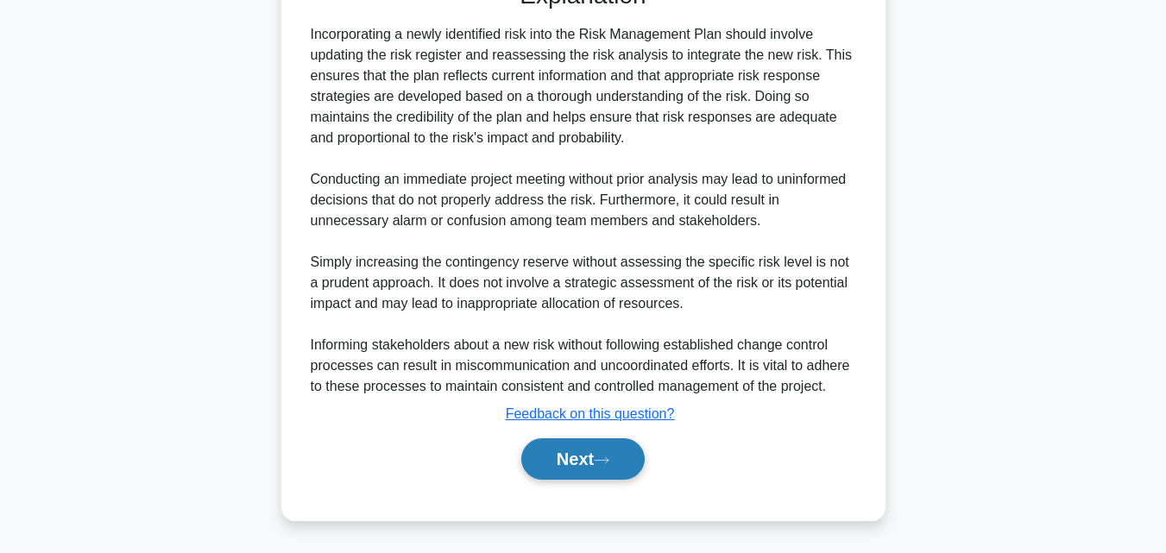
click at [570, 461] on button "Next" at bounding box center [582, 458] width 123 height 41
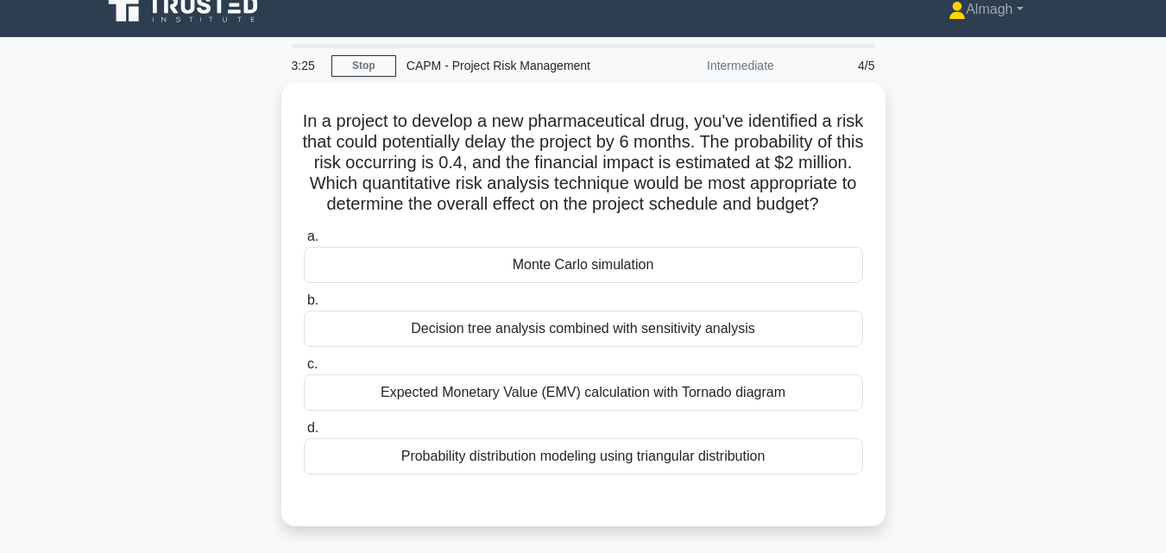
scroll to position [0, 0]
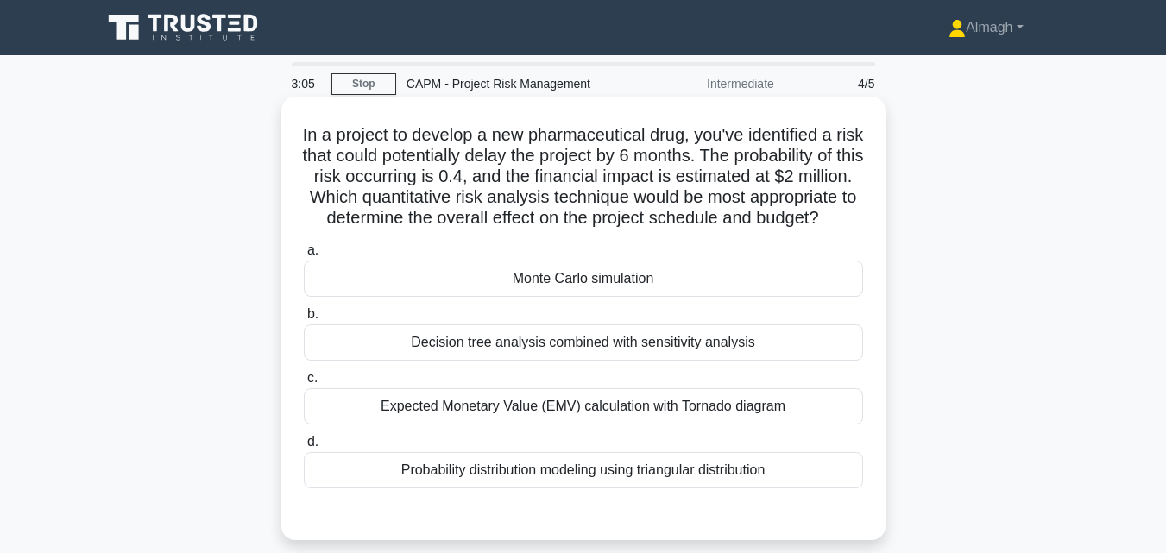
click at [606, 297] on div "Monte Carlo simulation" at bounding box center [583, 279] width 559 height 36
click at [304, 256] on input "a. Monte Carlo simulation" at bounding box center [304, 250] width 0 height 11
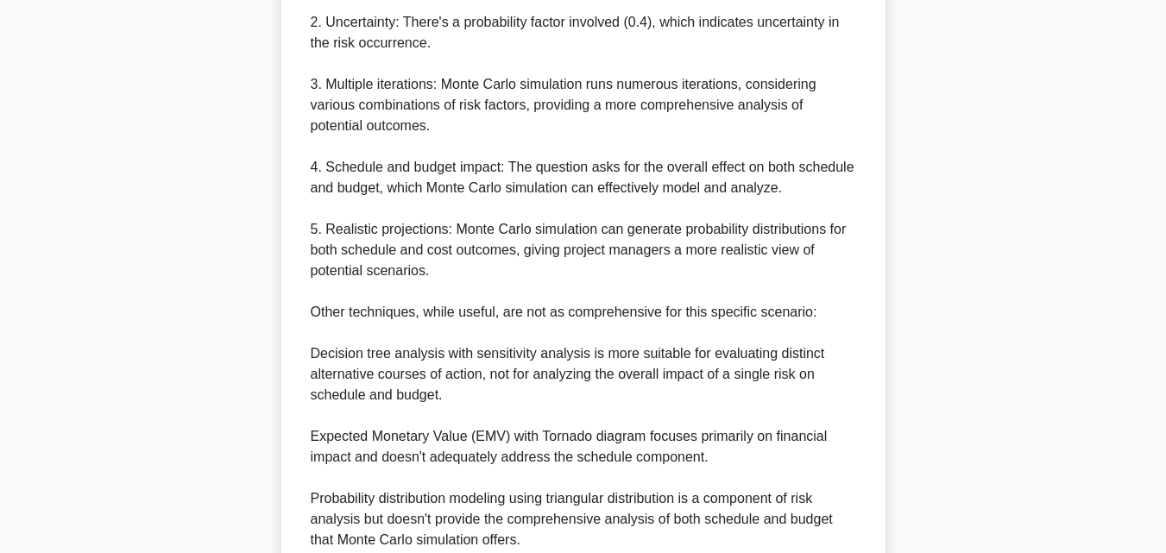
scroll to position [777, 0]
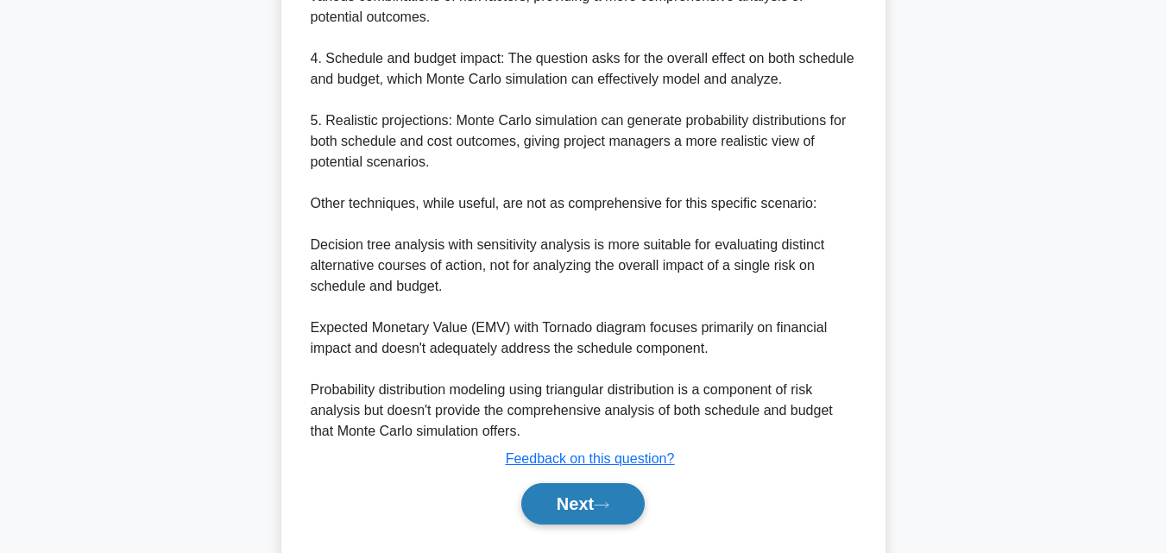
click at [602, 513] on button "Next" at bounding box center [582, 503] width 123 height 41
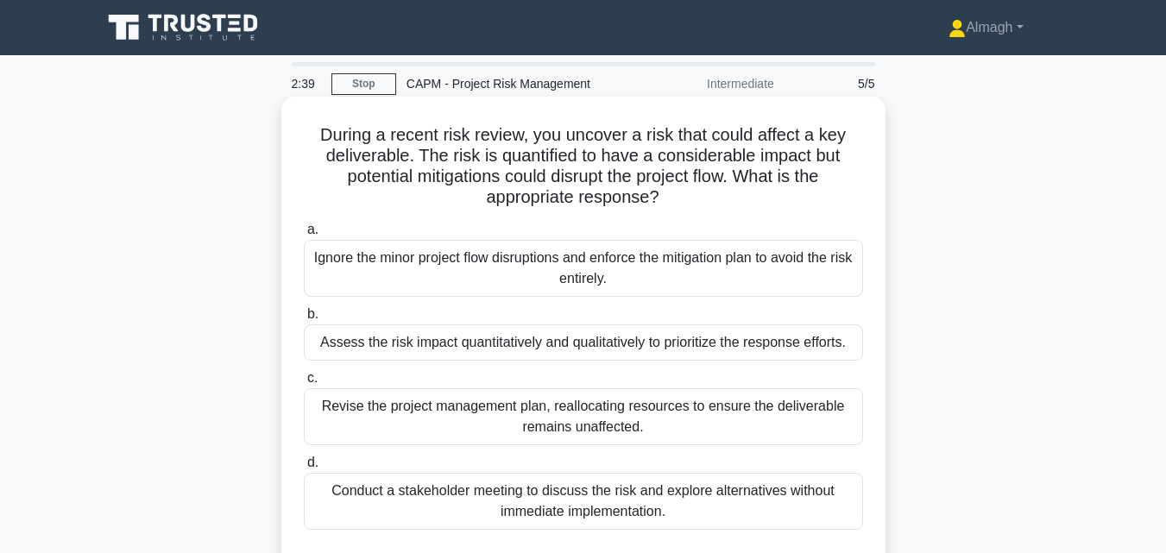
scroll to position [86, 0]
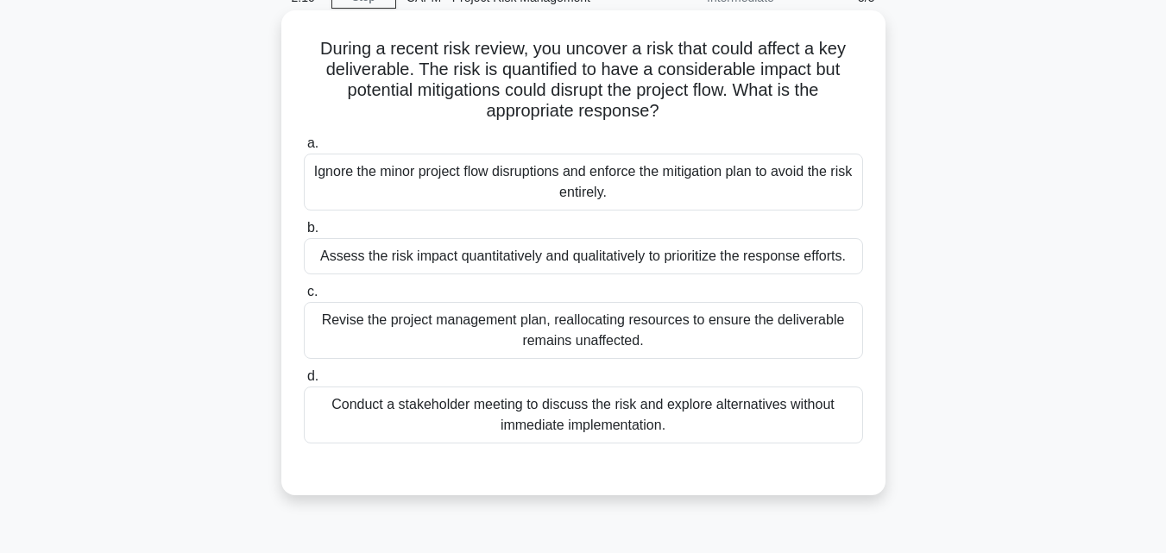
click at [656, 267] on div "Assess the risk impact quantitatively and qualitatively to prioritize the respo…" at bounding box center [583, 256] width 559 height 36
click at [304, 234] on input "b. Assess the risk impact quantitatively and qualitatively to prioritize the re…" at bounding box center [304, 228] width 0 height 11
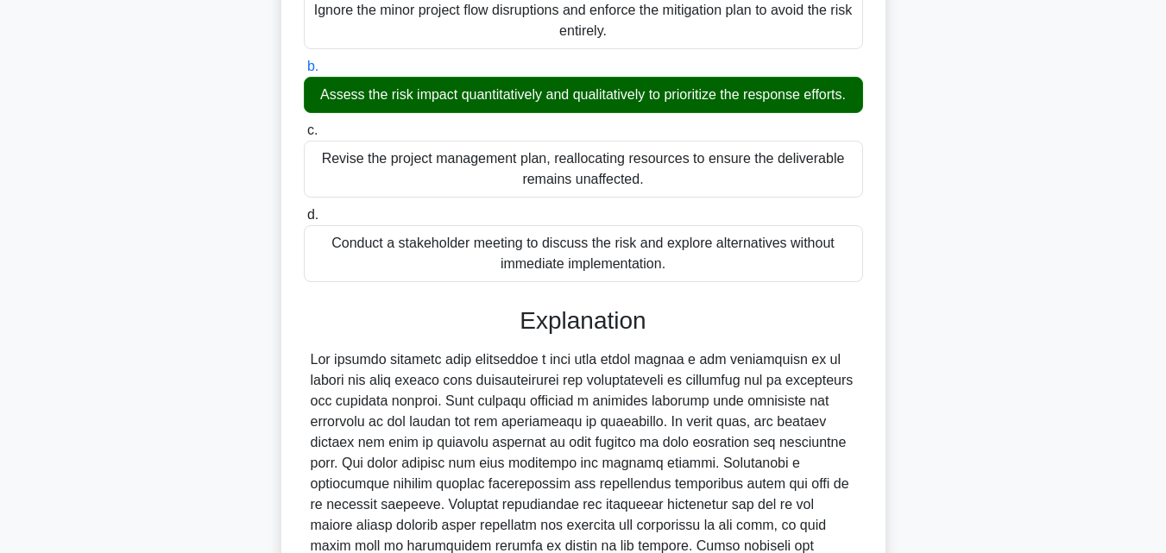
scroll to position [491, 0]
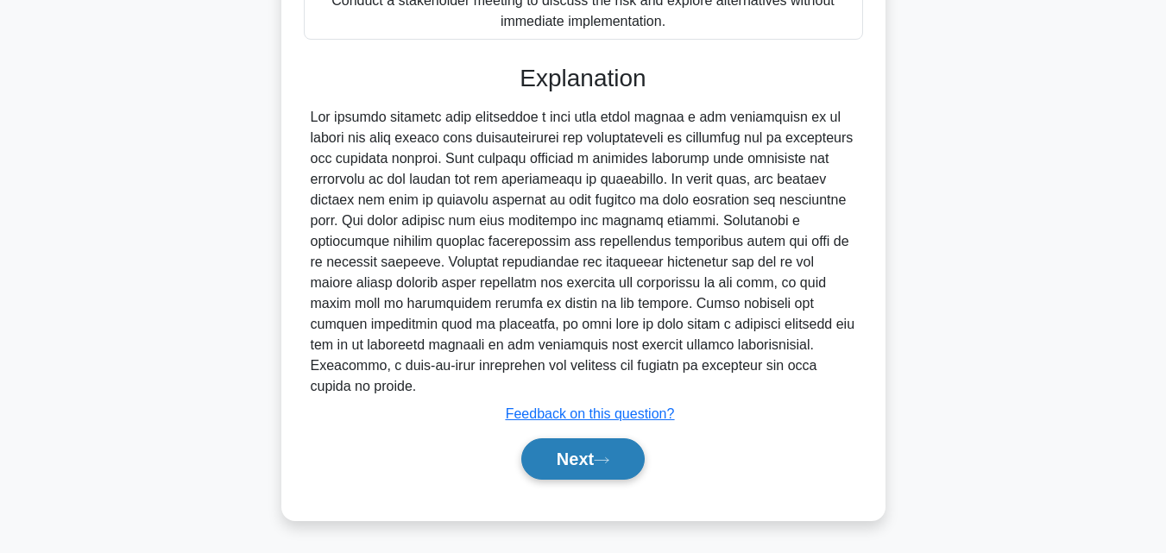
click at [605, 452] on button "Next" at bounding box center [582, 458] width 123 height 41
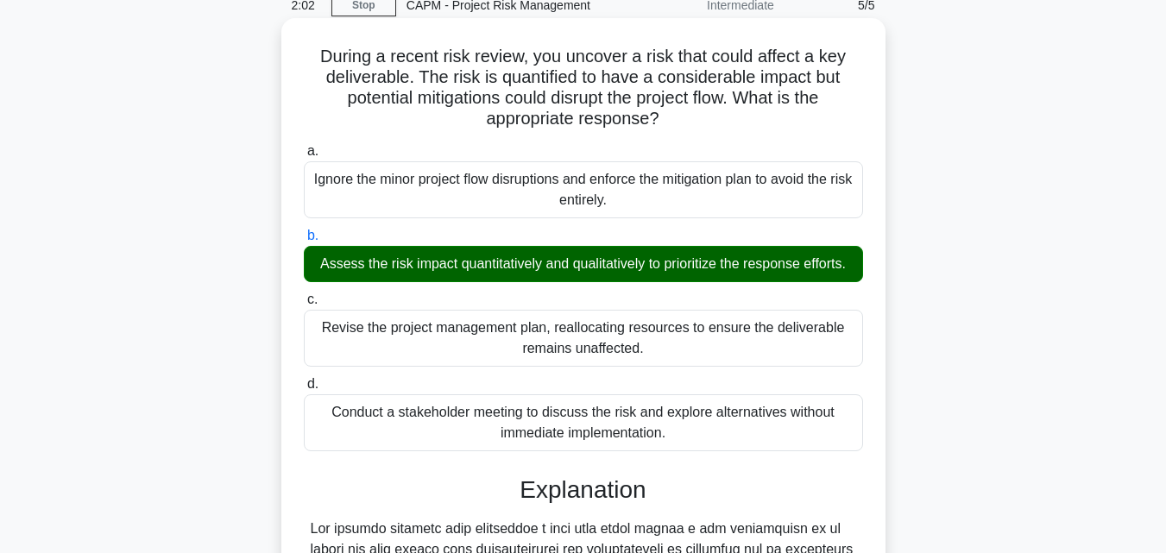
scroll to position [60, 0]
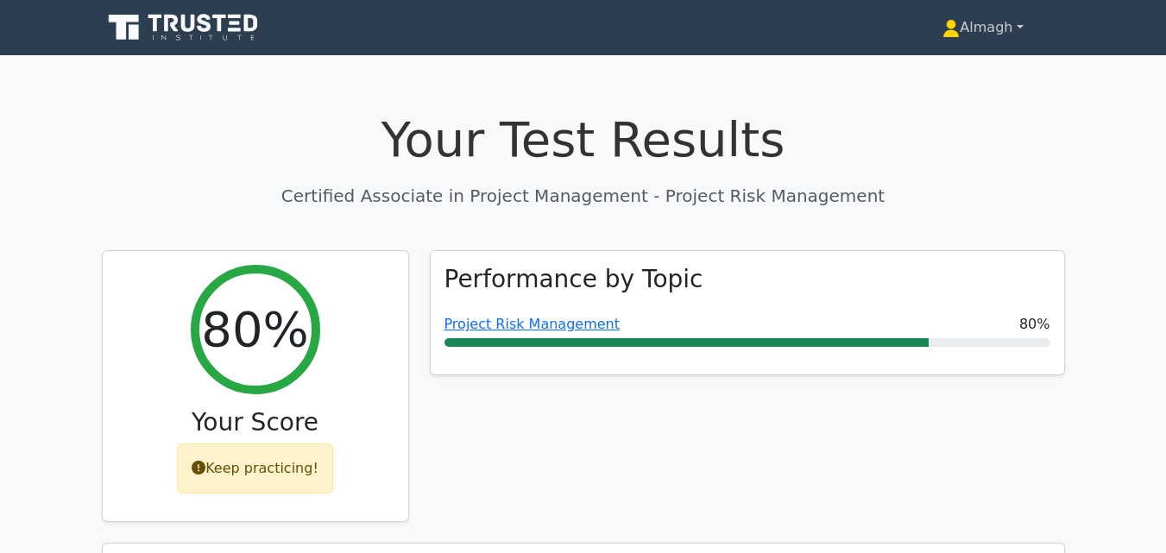
click at [993, 22] on link "Almagh" at bounding box center [982, 27] width 163 height 35
click at [948, 65] on link "Profile" at bounding box center [970, 68] width 136 height 28
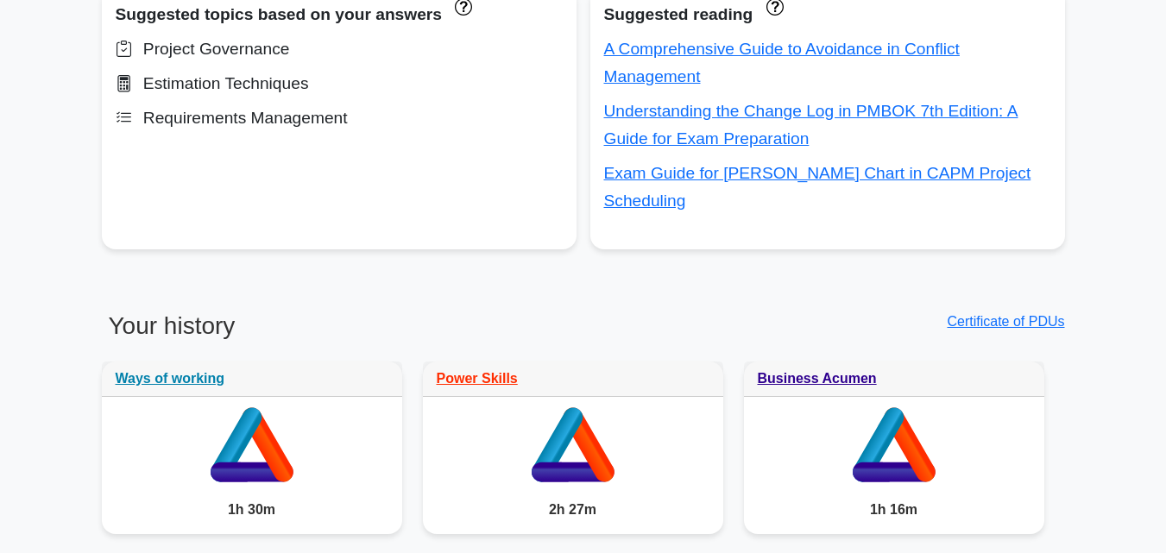
scroll to position [438, 0]
